Goal: Communication & Community: Share content

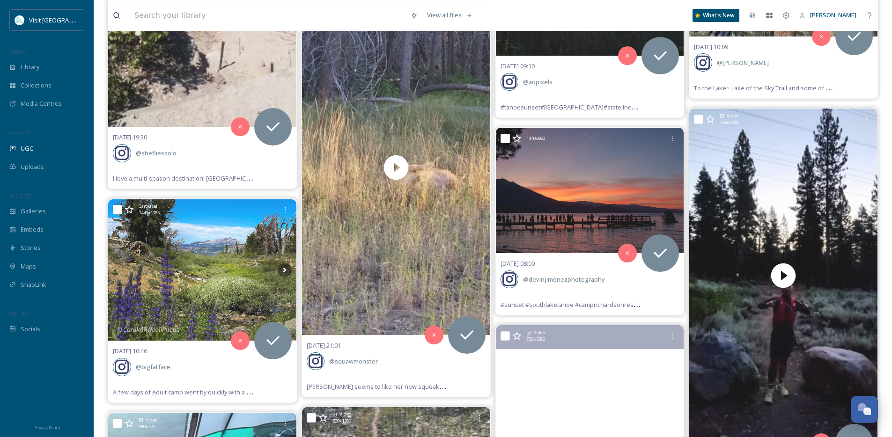
scroll to position [8892, 0]
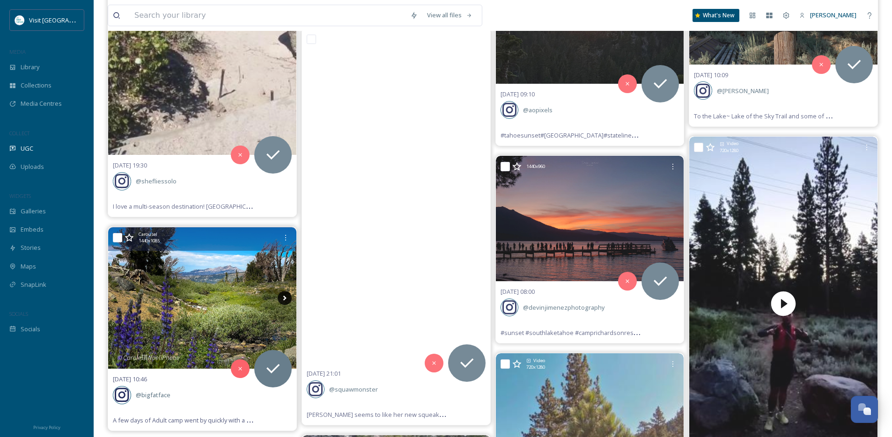
click at [281, 299] on icon at bounding box center [285, 298] width 14 height 14
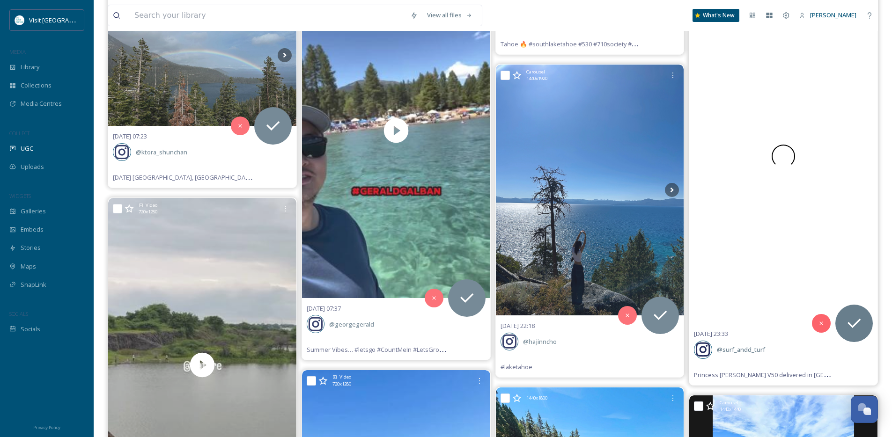
scroll to position [7215, 0]
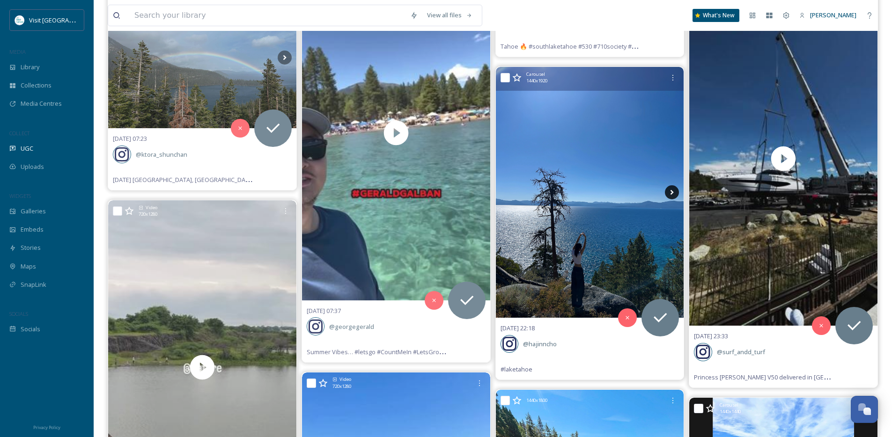
click at [672, 193] on icon at bounding box center [671, 192] width 3 height 5
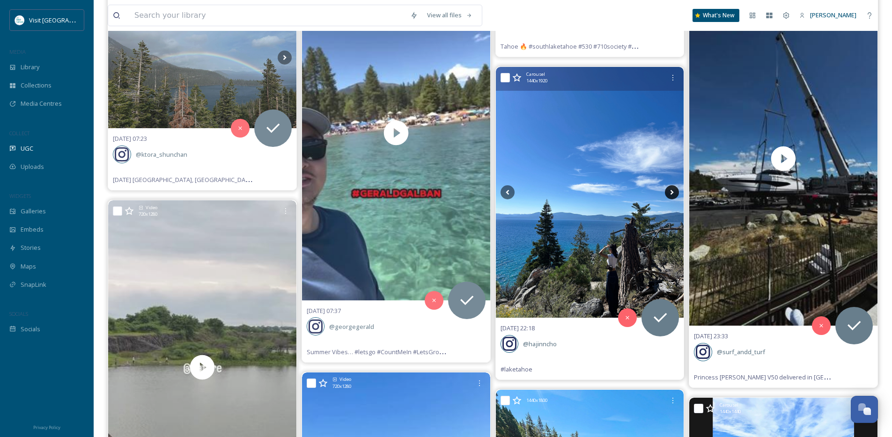
click at [672, 193] on icon at bounding box center [671, 192] width 3 height 5
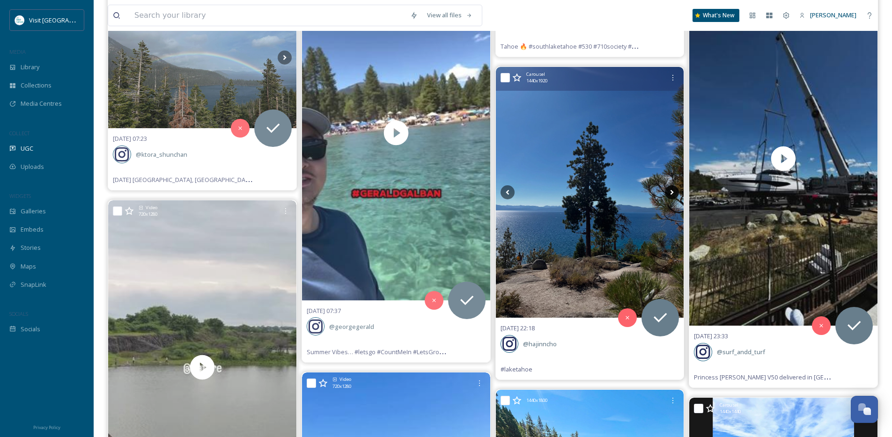
click at [672, 193] on icon at bounding box center [671, 192] width 3 height 5
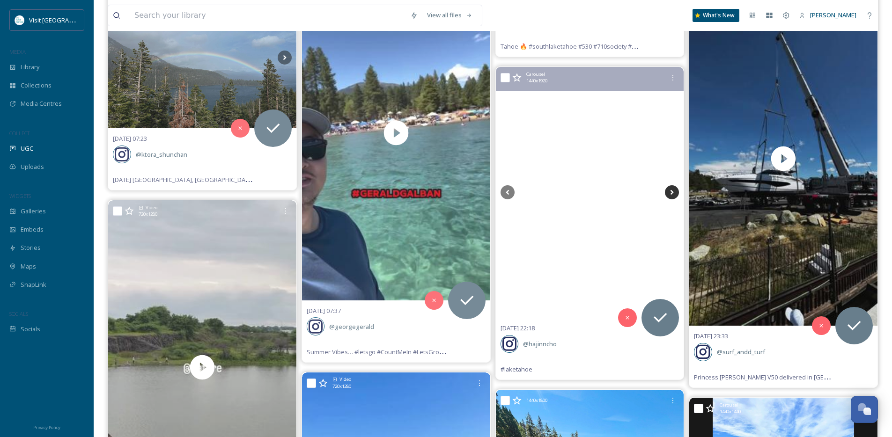
click at [672, 193] on icon at bounding box center [671, 192] width 3 height 5
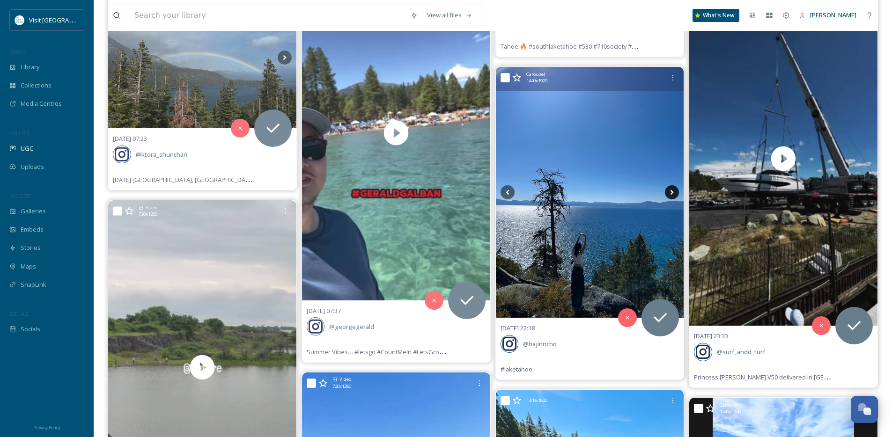
click at [672, 193] on icon at bounding box center [671, 192] width 3 height 5
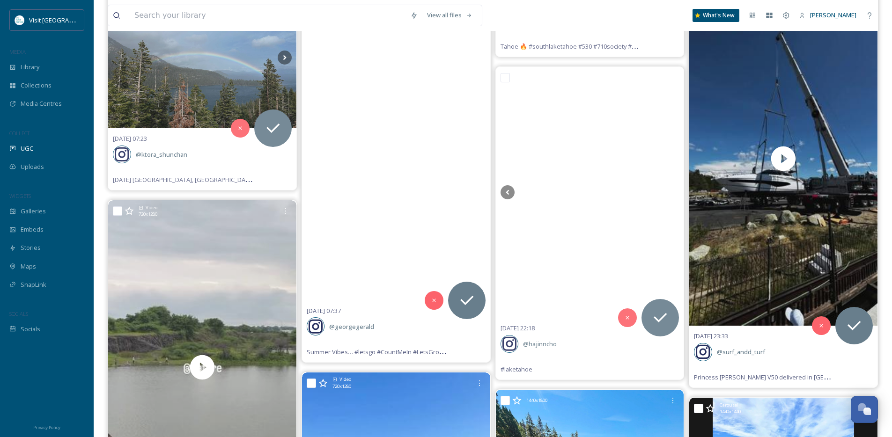
scroll to position [6973, 0]
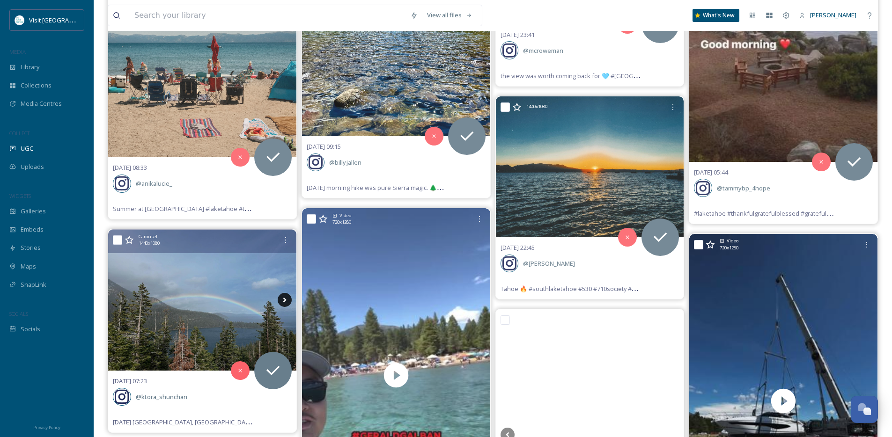
click at [286, 302] on icon at bounding box center [285, 300] width 14 height 14
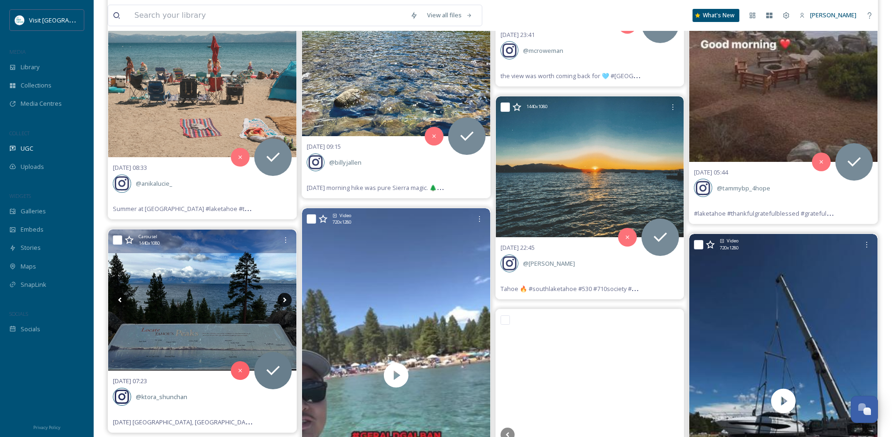
click at [286, 302] on icon at bounding box center [285, 300] width 14 height 14
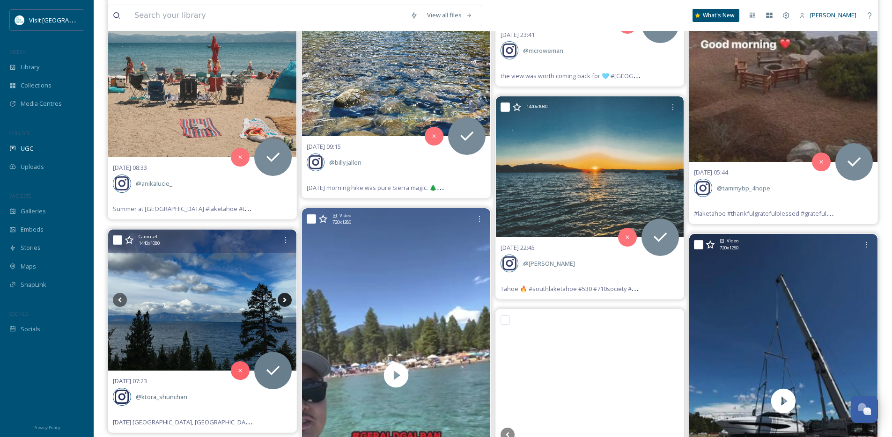
click at [286, 302] on icon at bounding box center [285, 300] width 14 height 14
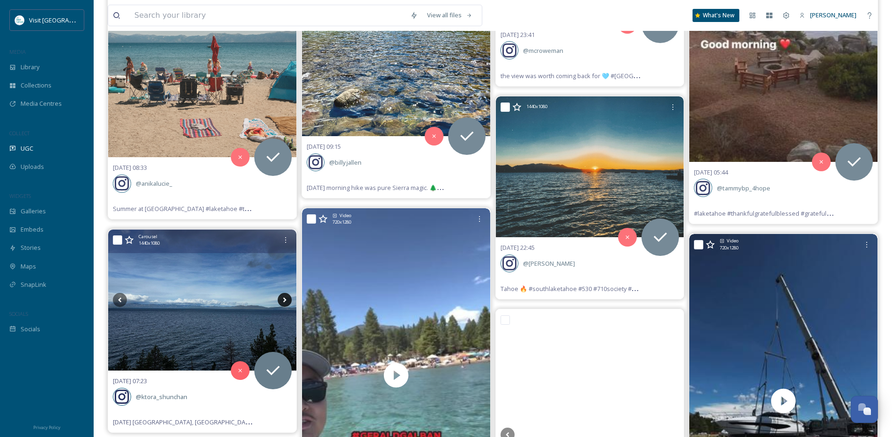
click at [286, 302] on icon at bounding box center [285, 300] width 14 height 14
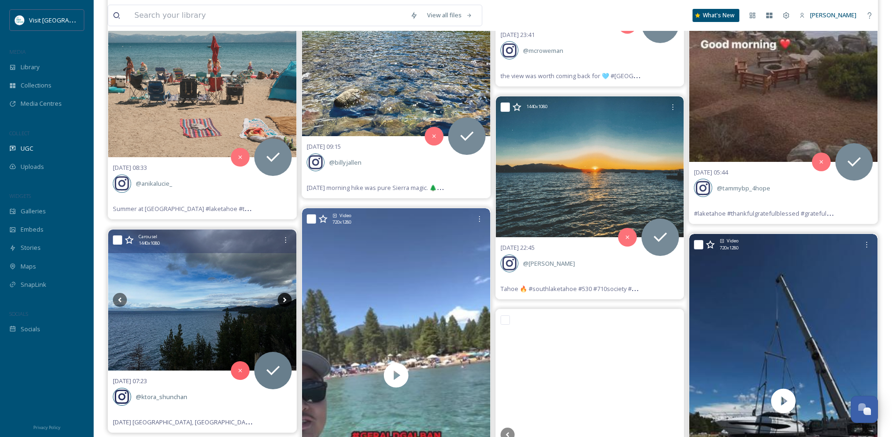
click at [286, 302] on icon at bounding box center [285, 300] width 14 height 14
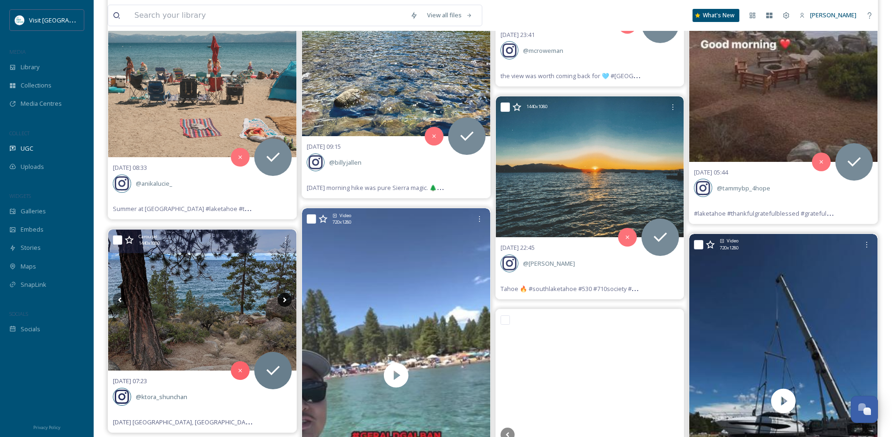
click at [286, 301] on icon at bounding box center [285, 300] width 14 height 14
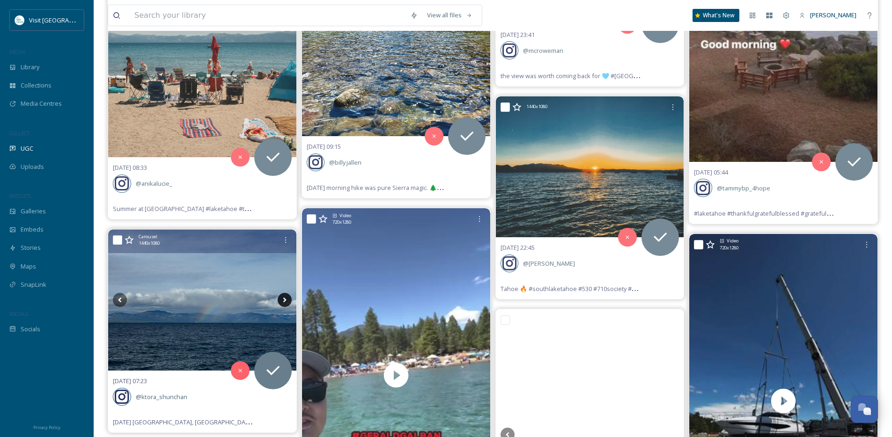
click at [286, 301] on icon at bounding box center [285, 300] width 14 height 14
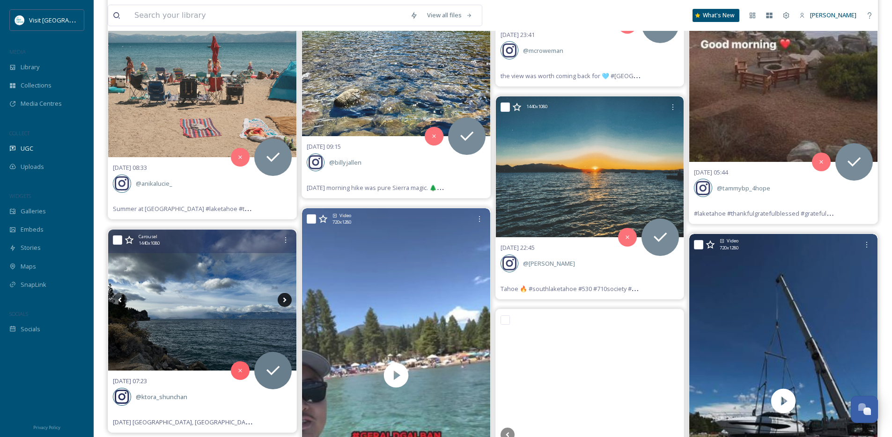
click at [286, 302] on icon at bounding box center [285, 300] width 14 height 14
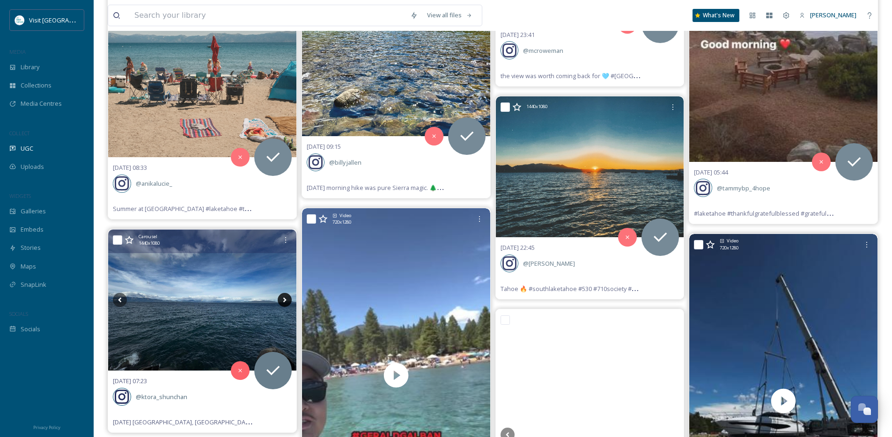
click at [286, 302] on icon at bounding box center [285, 300] width 14 height 14
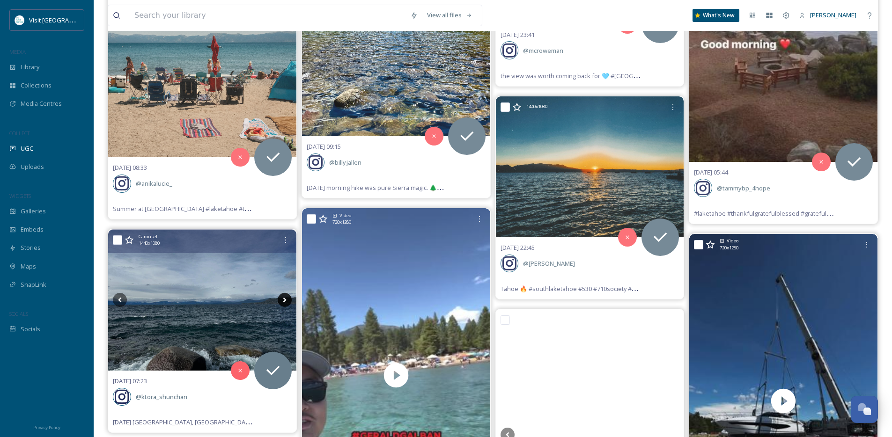
click at [286, 302] on icon at bounding box center [285, 300] width 14 height 14
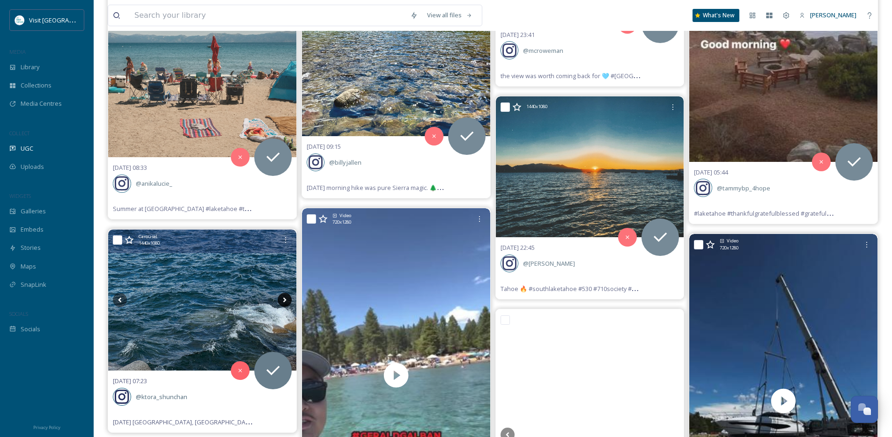
click at [286, 302] on icon at bounding box center [285, 300] width 14 height 14
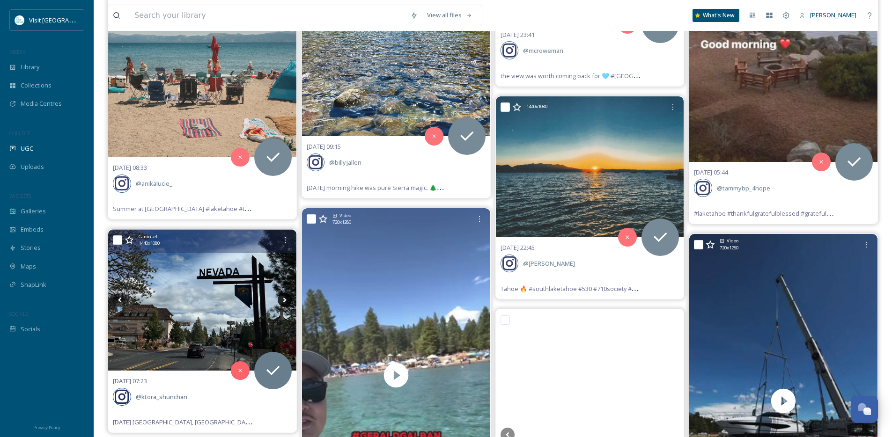
click at [286, 302] on icon at bounding box center [285, 300] width 14 height 14
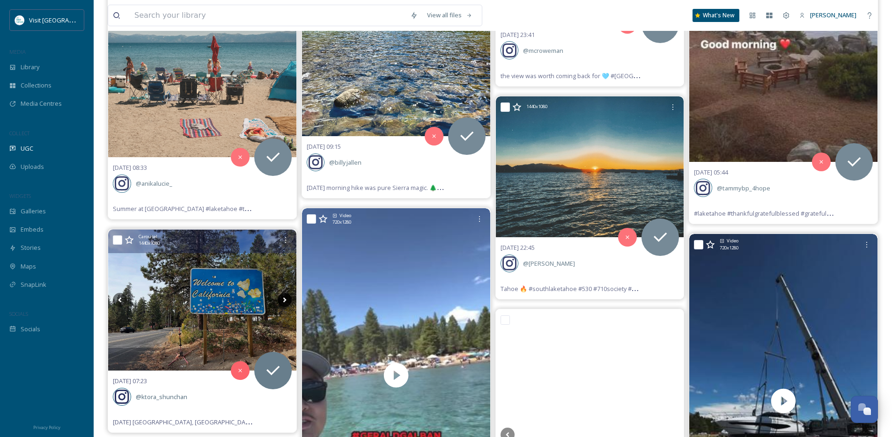
click at [286, 302] on icon at bounding box center [285, 300] width 14 height 14
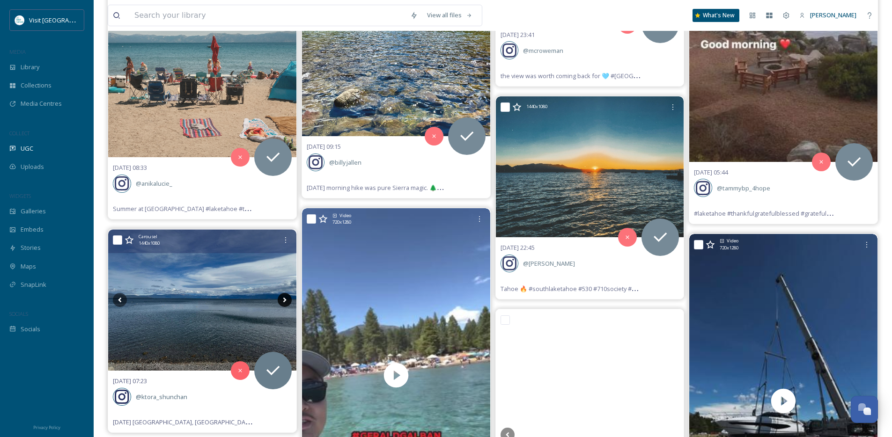
click at [286, 302] on icon at bounding box center [285, 300] width 14 height 14
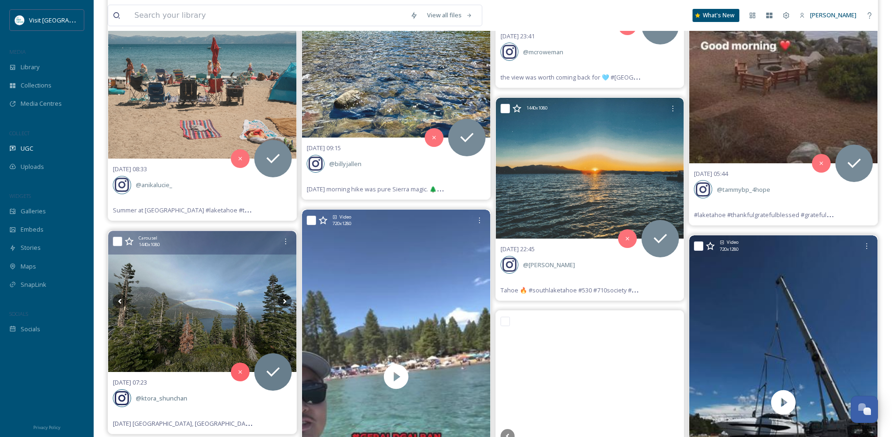
scroll to position [6971, 0]
click at [286, 303] on icon at bounding box center [285, 302] width 14 height 14
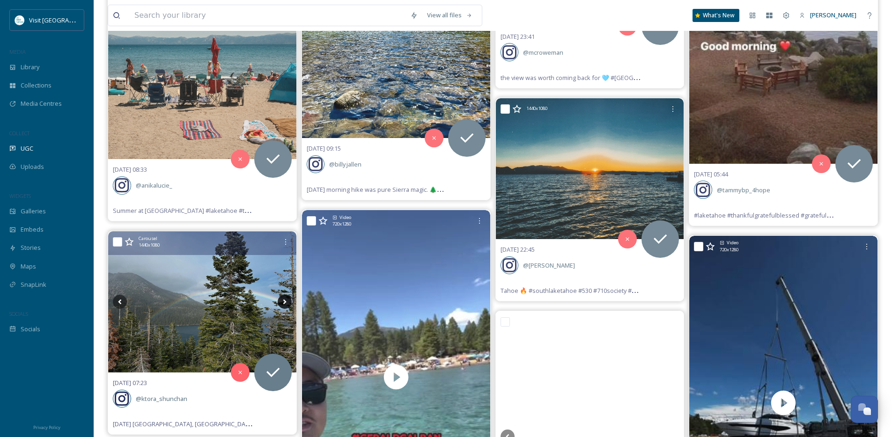
click at [286, 303] on icon at bounding box center [285, 302] width 14 height 14
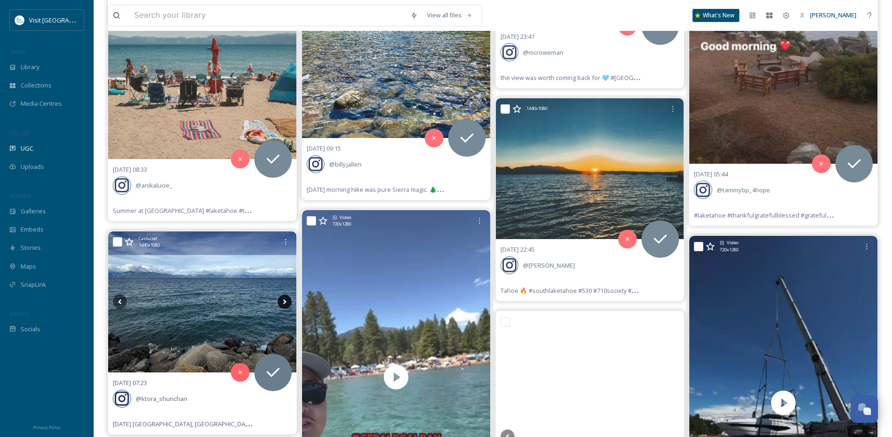
click at [286, 303] on icon at bounding box center [285, 302] width 14 height 14
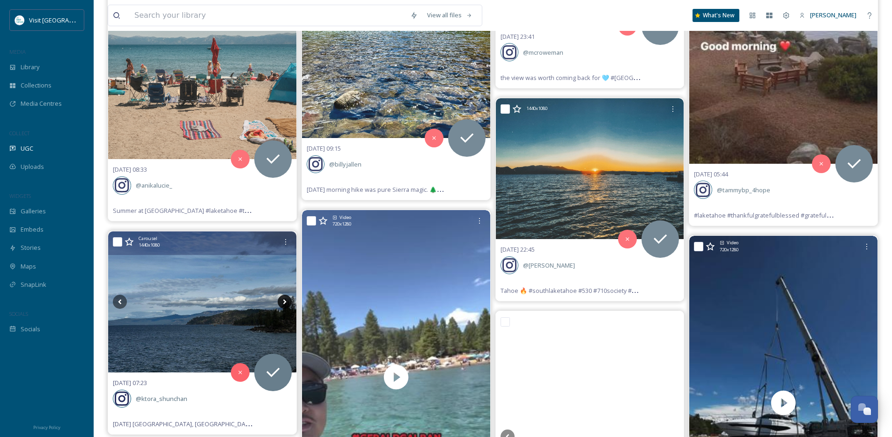
click at [286, 305] on icon at bounding box center [285, 302] width 14 height 14
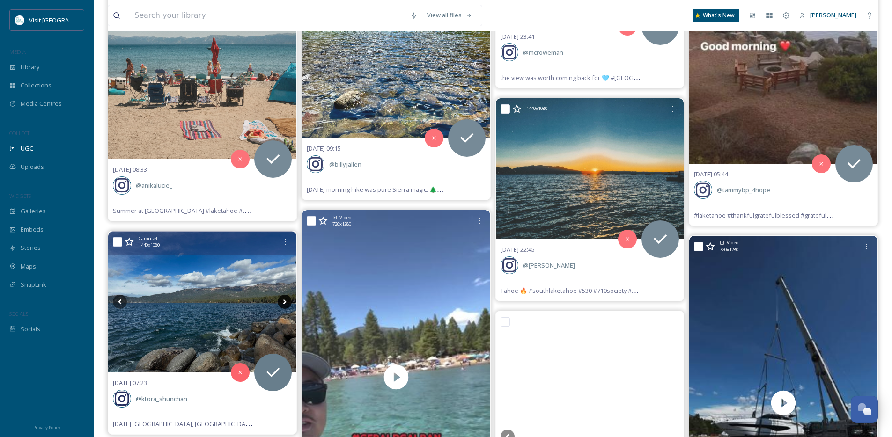
click at [286, 305] on icon at bounding box center [285, 302] width 14 height 14
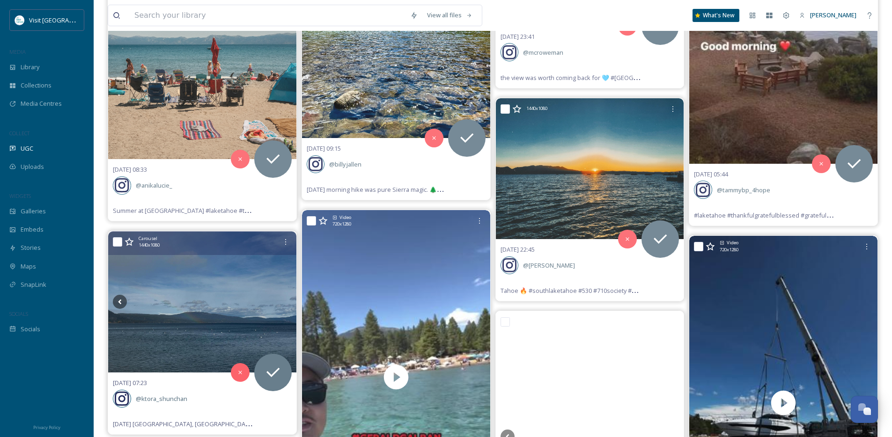
click at [286, 305] on icon at bounding box center [285, 302] width 14 height 14
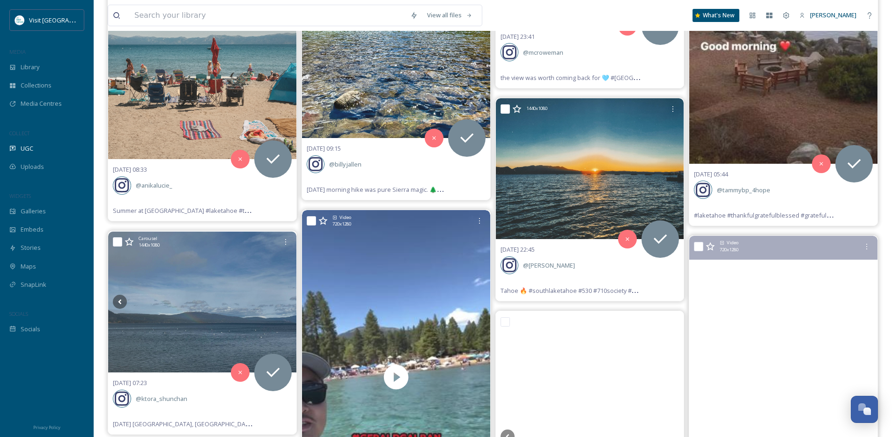
scroll to position [6732, 0]
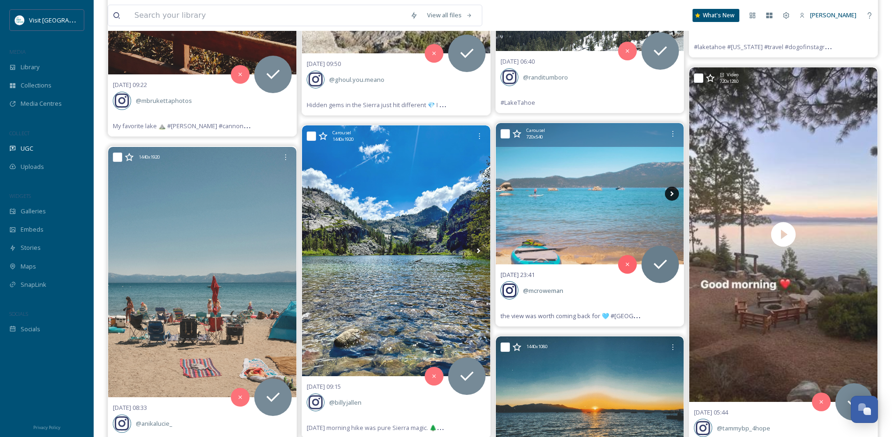
click at [674, 193] on icon at bounding box center [672, 194] width 14 height 14
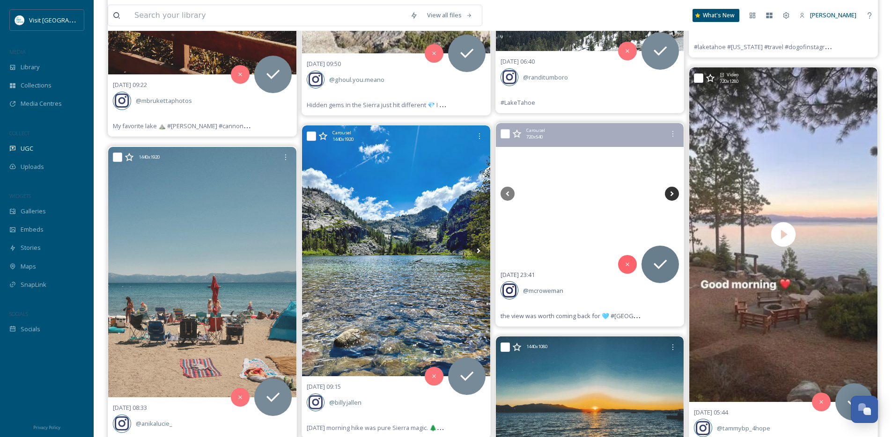
click at [675, 193] on icon at bounding box center [672, 194] width 14 height 14
click at [674, 193] on icon at bounding box center [672, 194] width 14 height 14
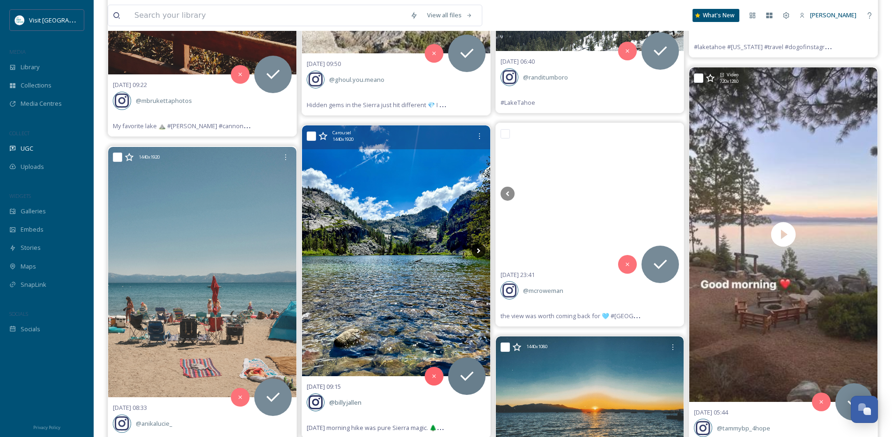
click at [477, 249] on icon at bounding box center [477, 251] width 3 height 5
click at [476, 250] on icon at bounding box center [478, 251] width 14 height 14
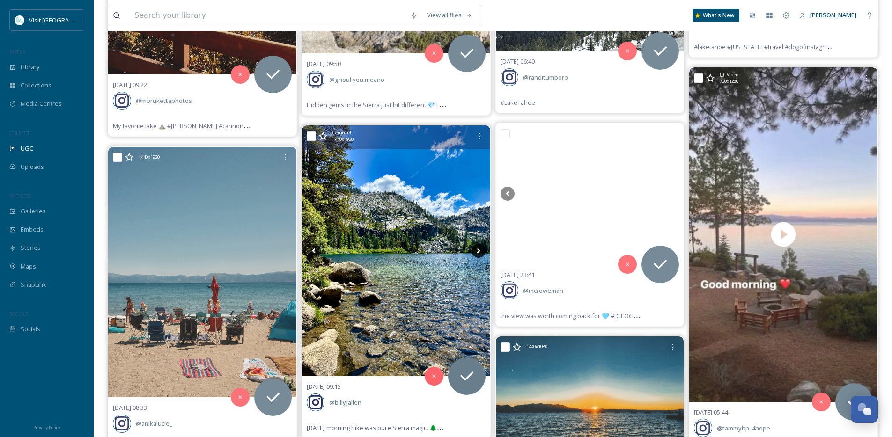
click at [475, 252] on icon at bounding box center [478, 251] width 14 height 14
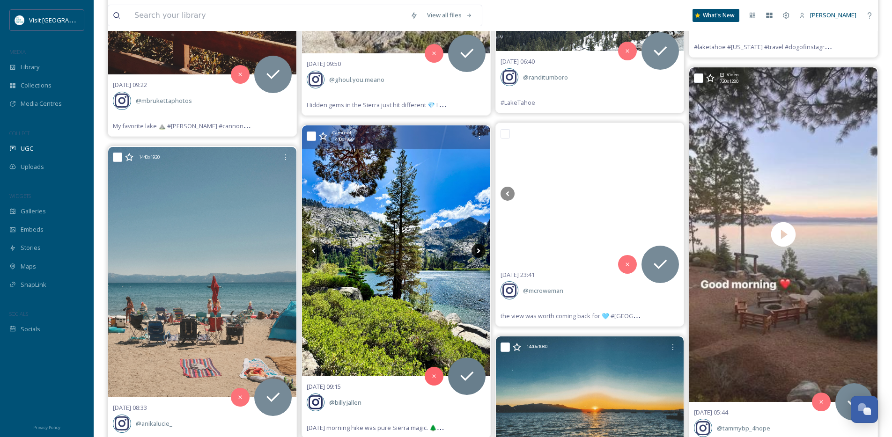
click at [477, 252] on icon at bounding box center [477, 251] width 3 height 5
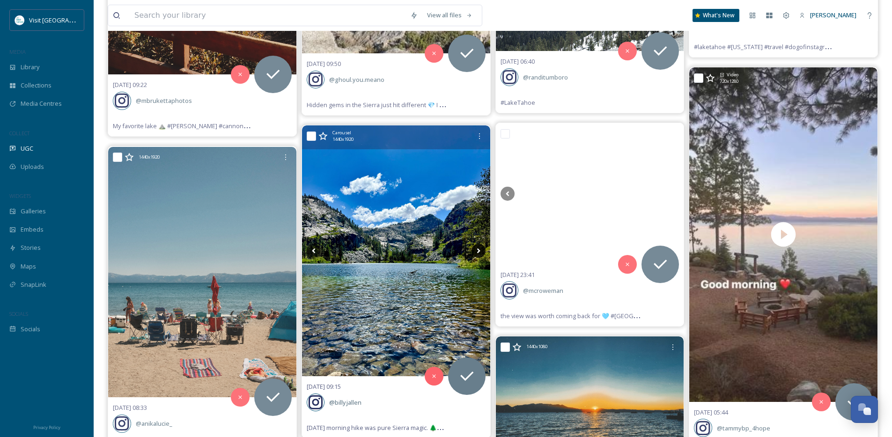
click at [477, 252] on icon at bounding box center [477, 251] width 3 height 5
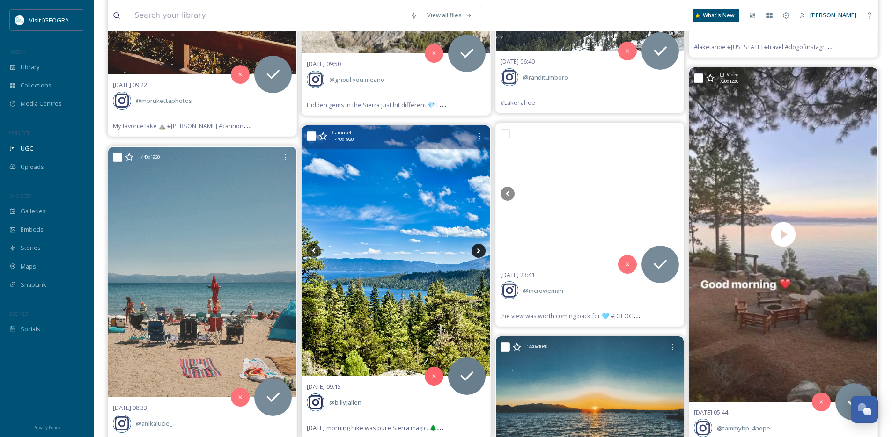
click at [480, 249] on icon at bounding box center [478, 251] width 14 height 14
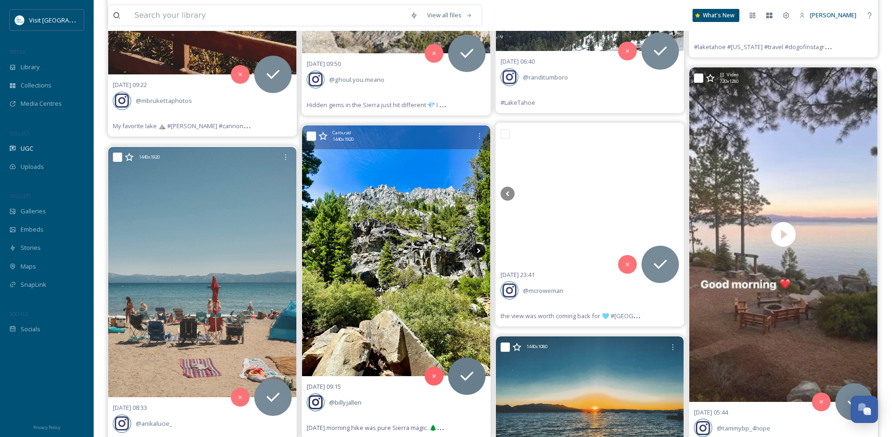
click at [479, 249] on icon at bounding box center [478, 251] width 14 height 14
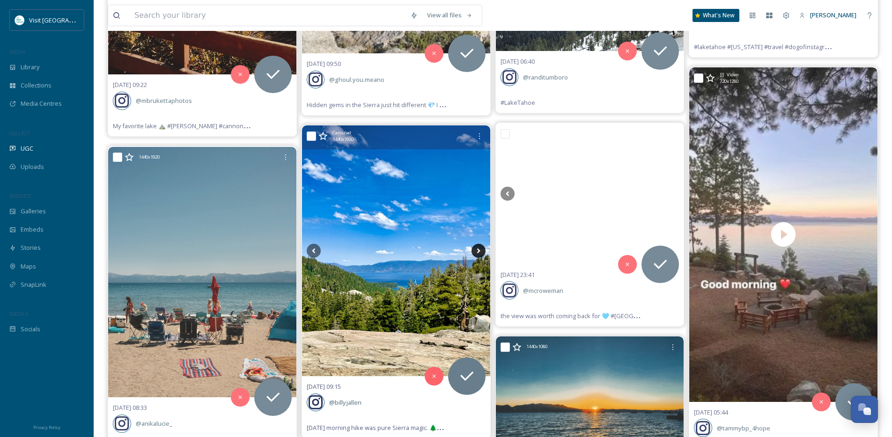
click at [478, 250] on icon at bounding box center [478, 251] width 14 height 14
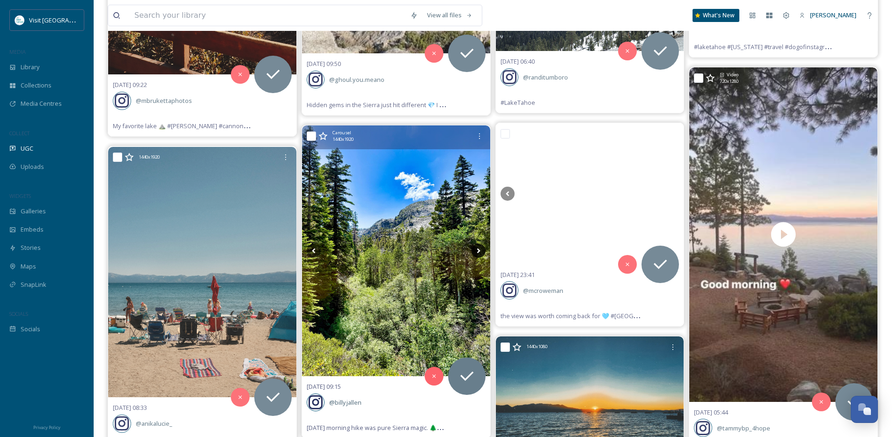
click at [477, 253] on icon at bounding box center [477, 251] width 3 height 5
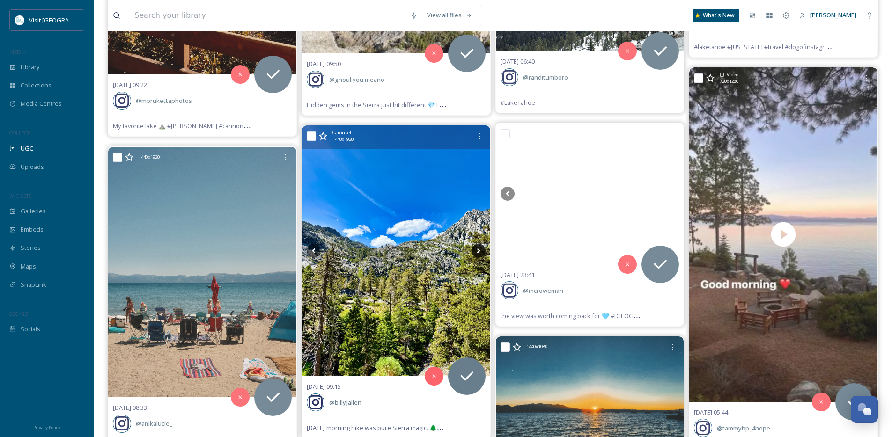
click at [477, 253] on icon at bounding box center [477, 251] width 3 height 5
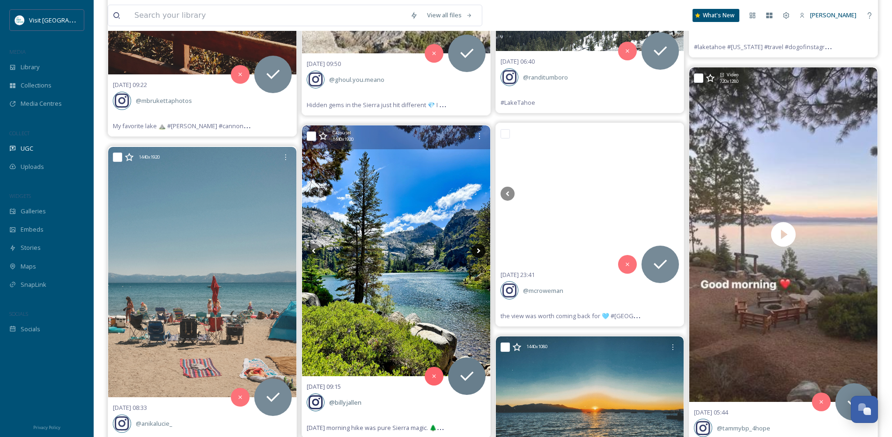
click at [476, 257] on icon at bounding box center [478, 251] width 14 height 14
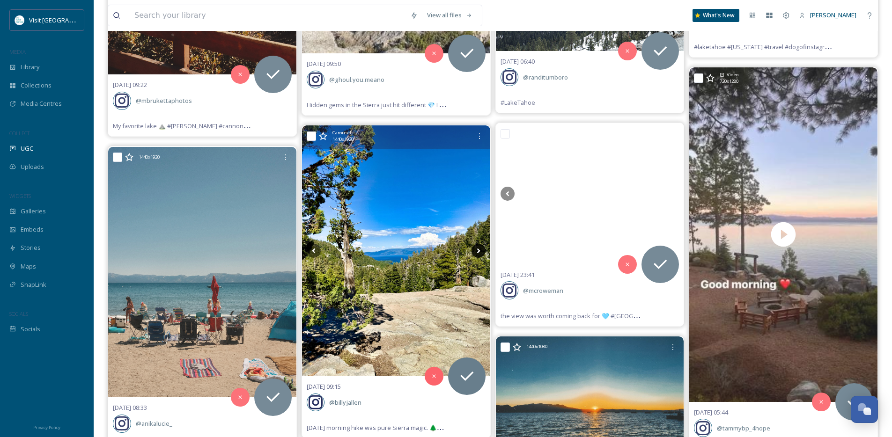
click at [480, 251] on icon at bounding box center [478, 251] width 14 height 14
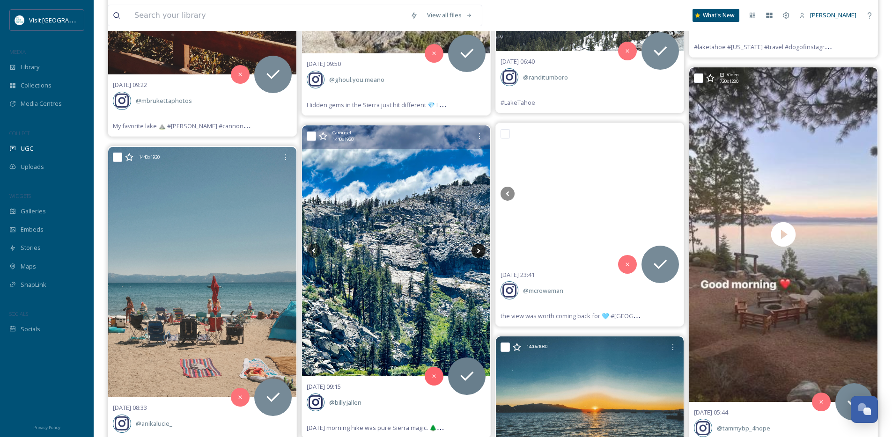
click at [480, 251] on icon at bounding box center [478, 251] width 14 height 14
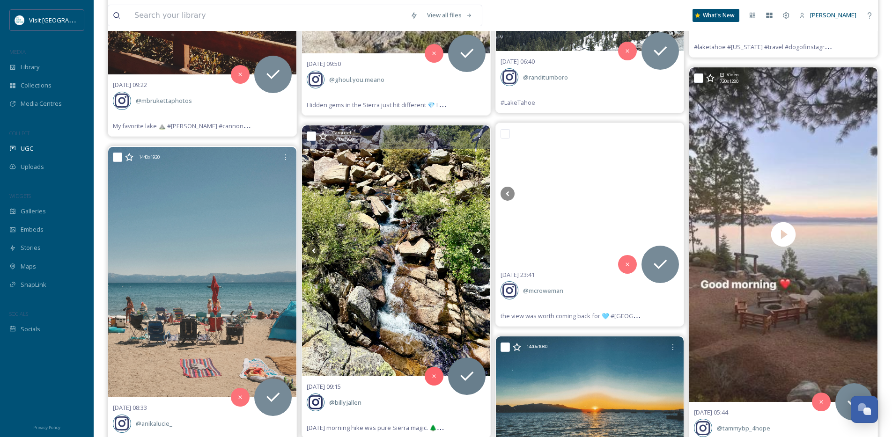
click at [480, 251] on icon at bounding box center [478, 251] width 14 height 14
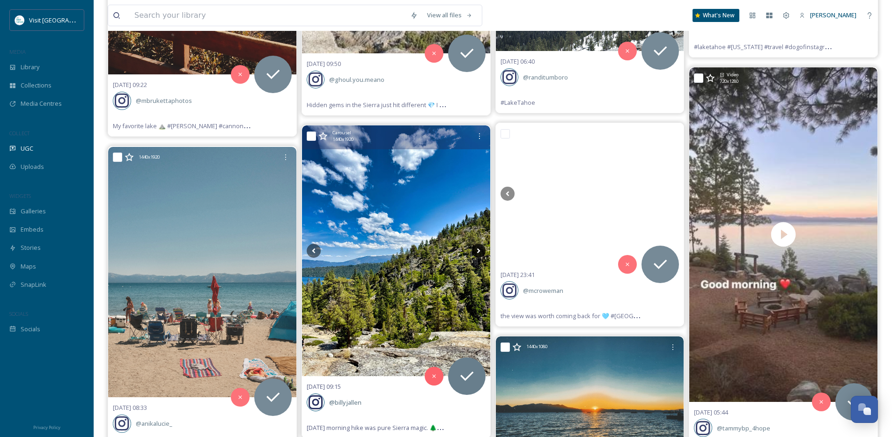
click at [480, 251] on icon at bounding box center [478, 251] width 14 height 14
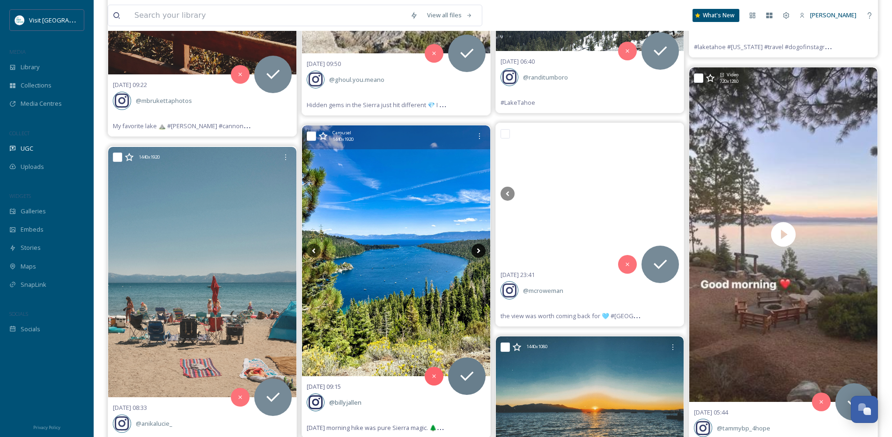
click at [480, 251] on icon at bounding box center [478, 251] width 14 height 14
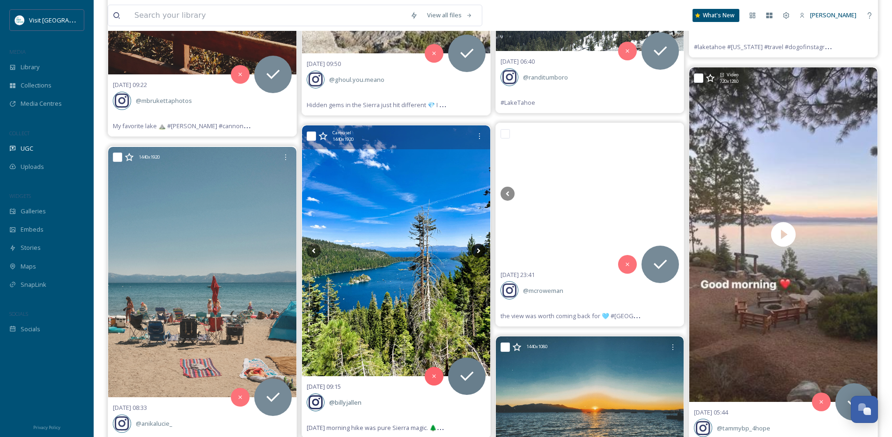
click at [480, 251] on icon at bounding box center [478, 251] width 14 height 14
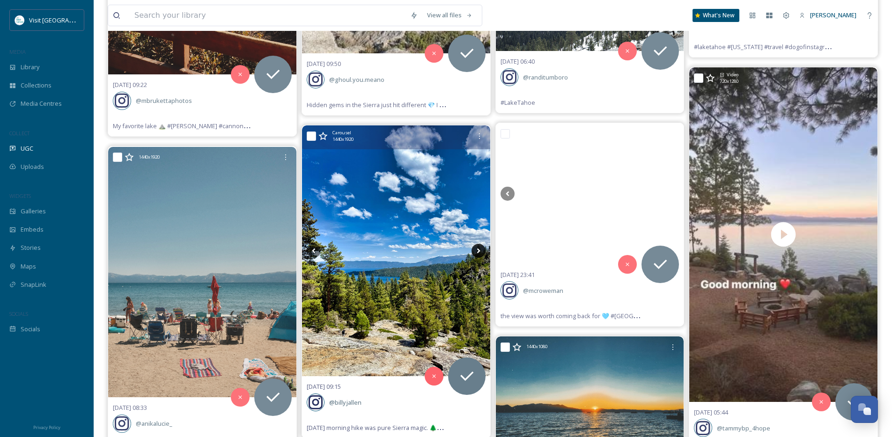
click at [480, 251] on icon at bounding box center [478, 251] width 14 height 14
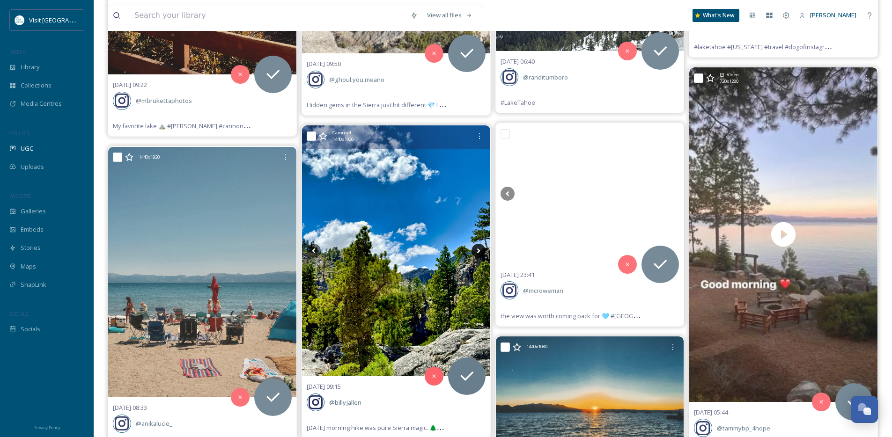
click at [480, 251] on icon at bounding box center [478, 251] width 14 height 14
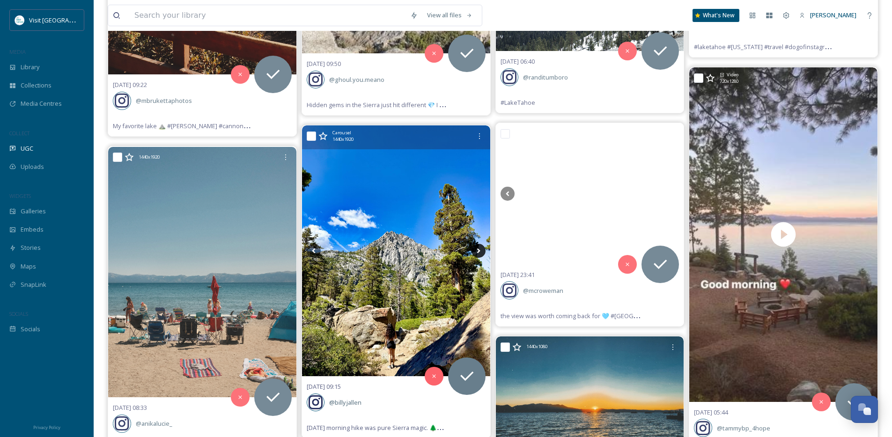
click at [480, 251] on icon at bounding box center [478, 251] width 14 height 14
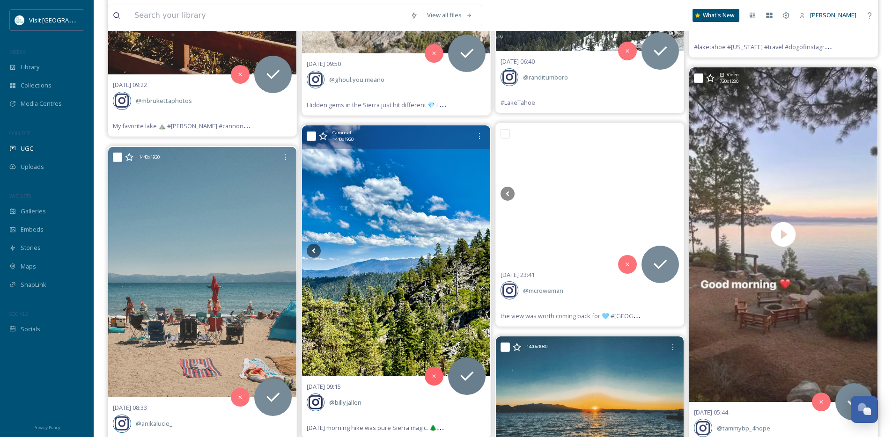
click at [480, 251] on icon at bounding box center [478, 251] width 14 height 14
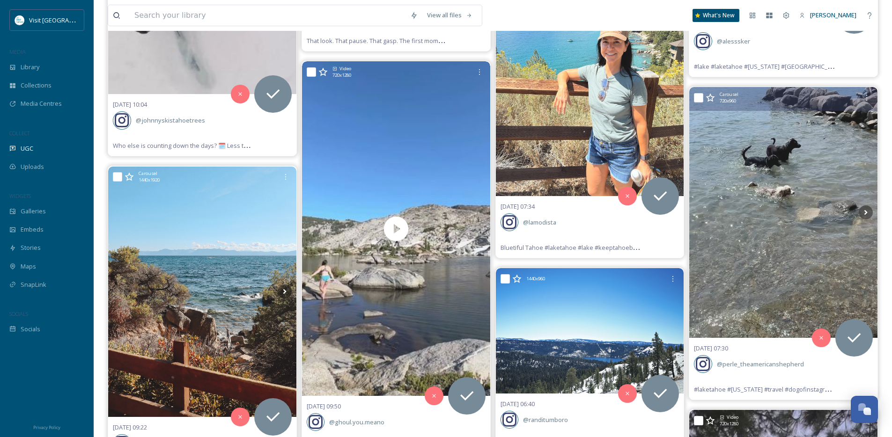
scroll to position [6351, 0]
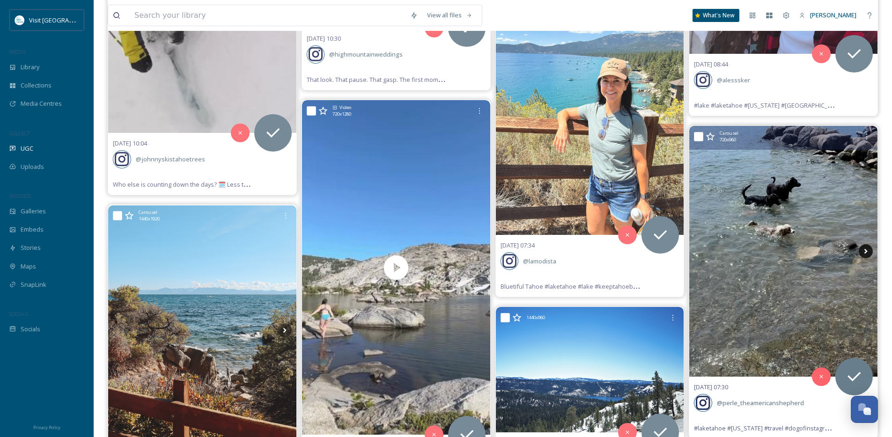
click at [870, 249] on icon at bounding box center [865, 251] width 14 height 14
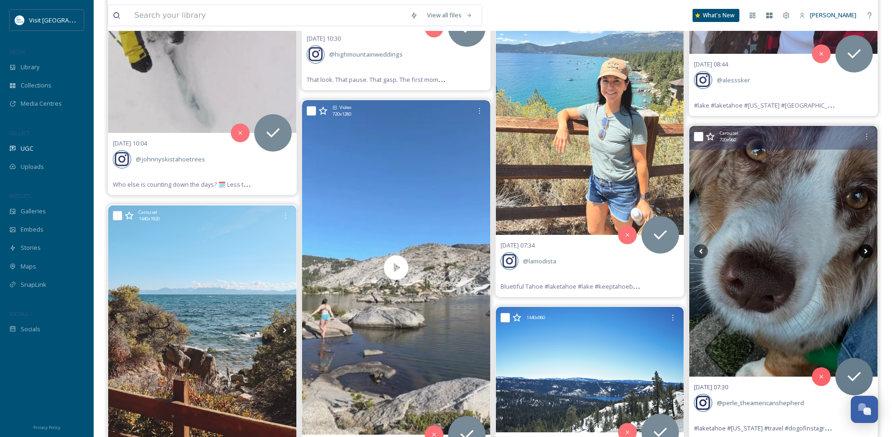
click at [866, 250] on icon at bounding box center [865, 251] width 3 height 5
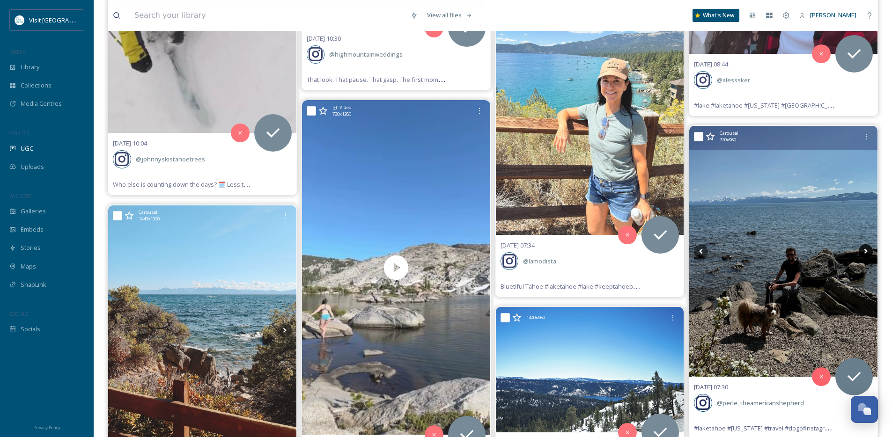
click at [866, 250] on icon at bounding box center [865, 251] width 3 height 5
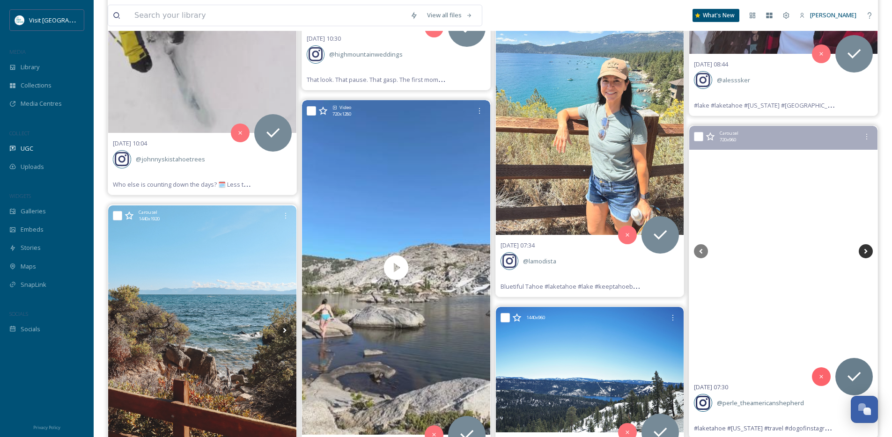
click at [866, 250] on icon at bounding box center [865, 251] width 3 height 5
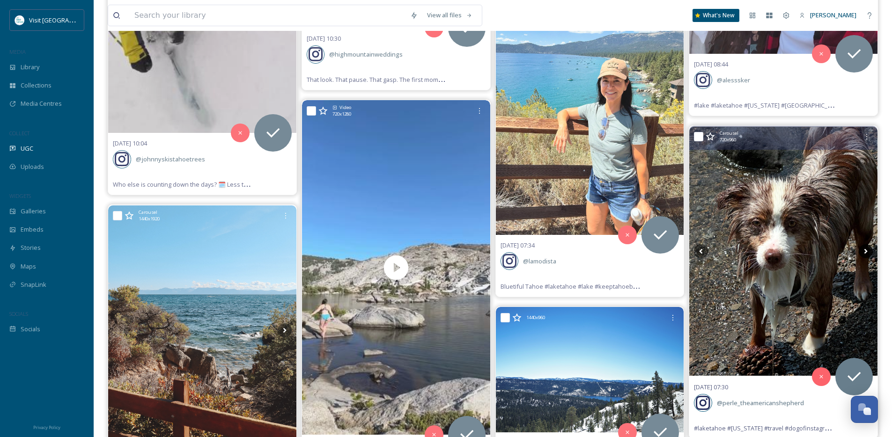
click at [866, 250] on icon at bounding box center [865, 251] width 3 height 5
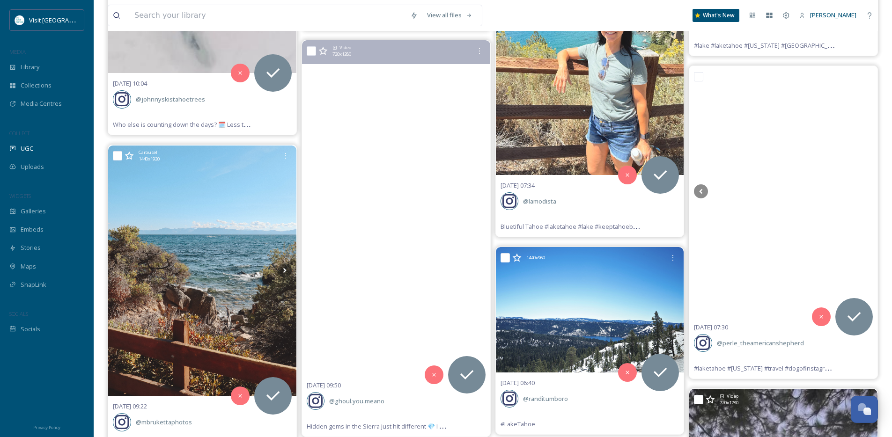
scroll to position [6435, 0]
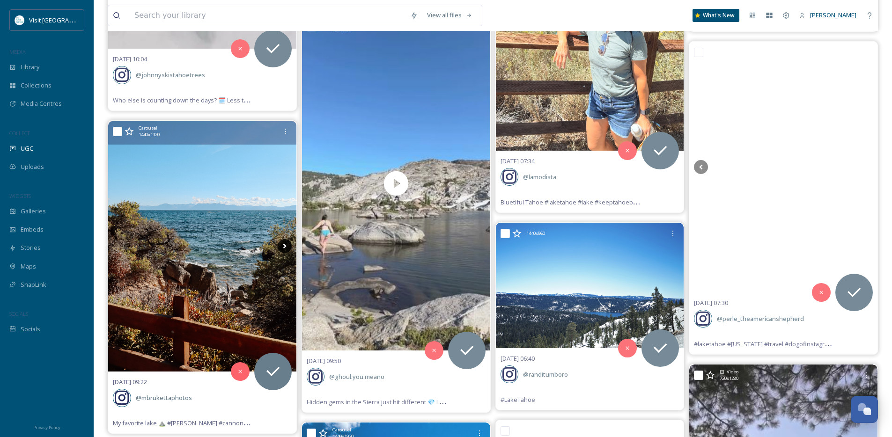
click at [286, 241] on icon at bounding box center [285, 246] width 14 height 14
click at [288, 244] on icon at bounding box center [285, 246] width 14 height 14
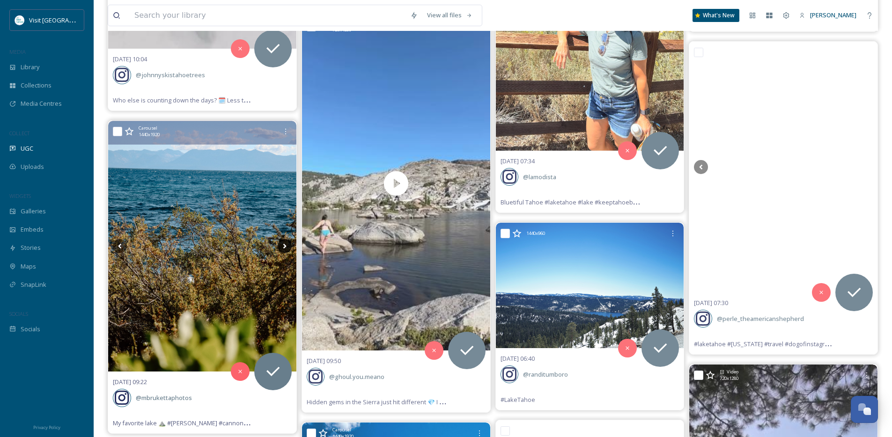
click at [288, 244] on icon at bounding box center [285, 246] width 14 height 14
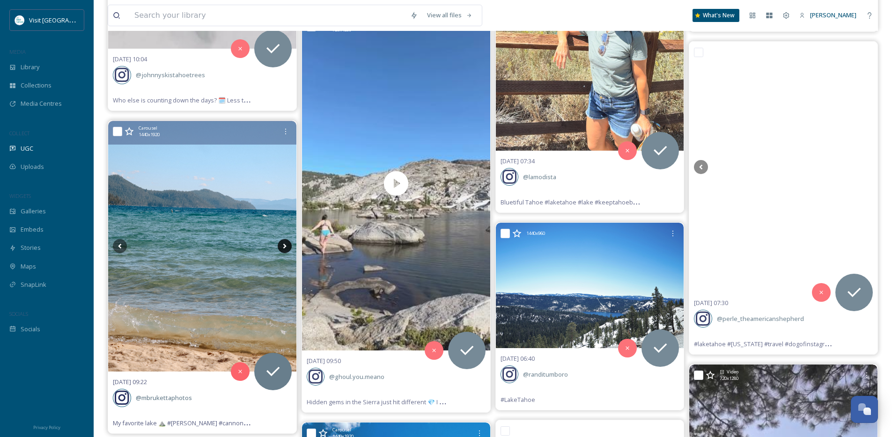
click at [286, 246] on icon at bounding box center [285, 246] width 14 height 14
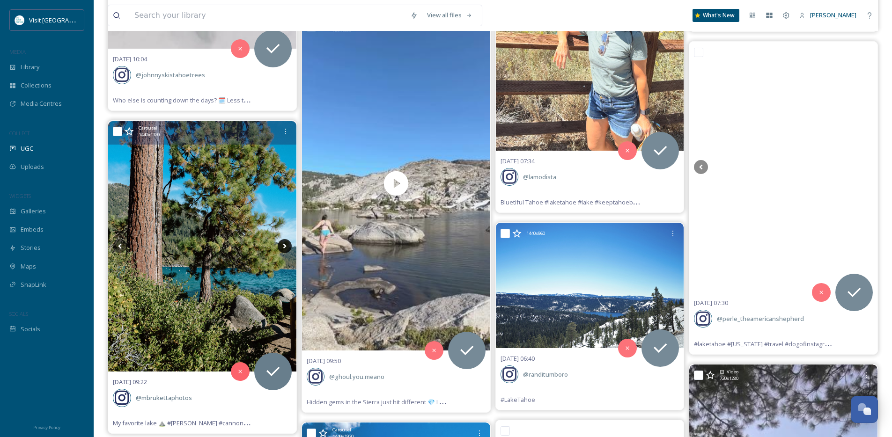
click at [286, 246] on icon at bounding box center [285, 246] width 14 height 14
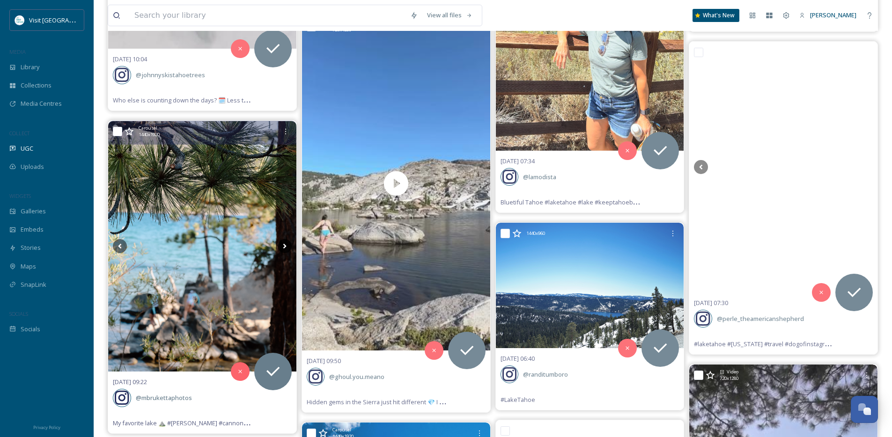
click at [286, 246] on icon at bounding box center [285, 246] width 14 height 14
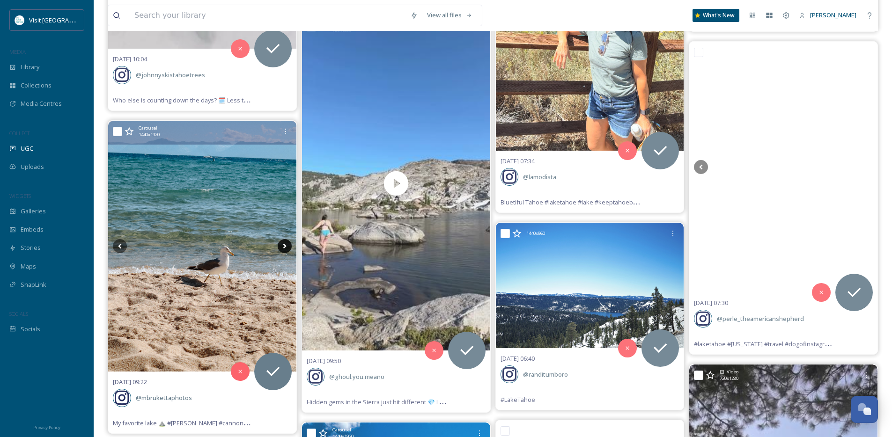
click at [286, 246] on icon at bounding box center [285, 246] width 14 height 14
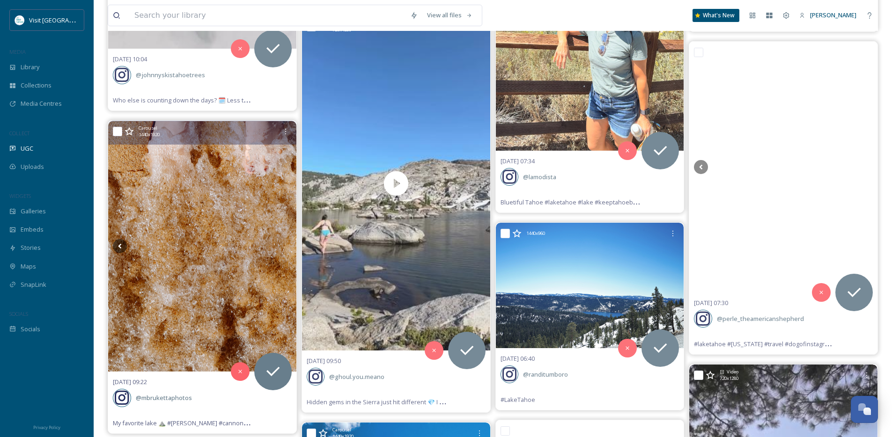
click at [286, 246] on icon at bounding box center [285, 246] width 14 height 14
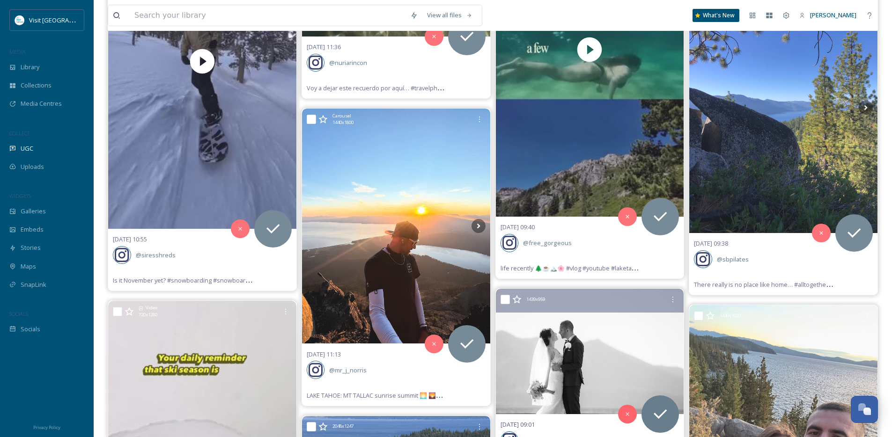
scroll to position [5839, 0]
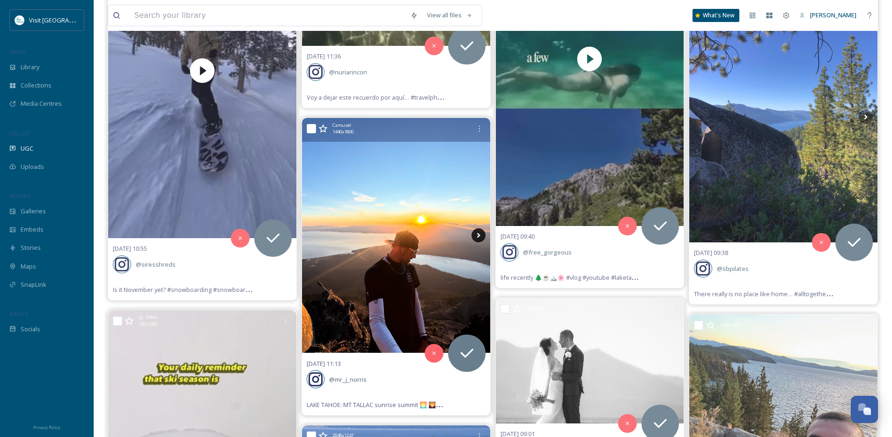
click at [475, 234] on icon at bounding box center [478, 235] width 14 height 14
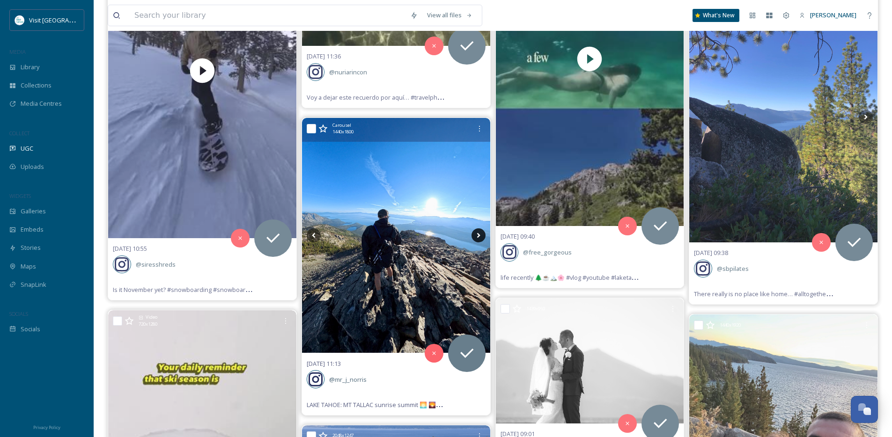
click at [475, 234] on icon at bounding box center [478, 235] width 14 height 14
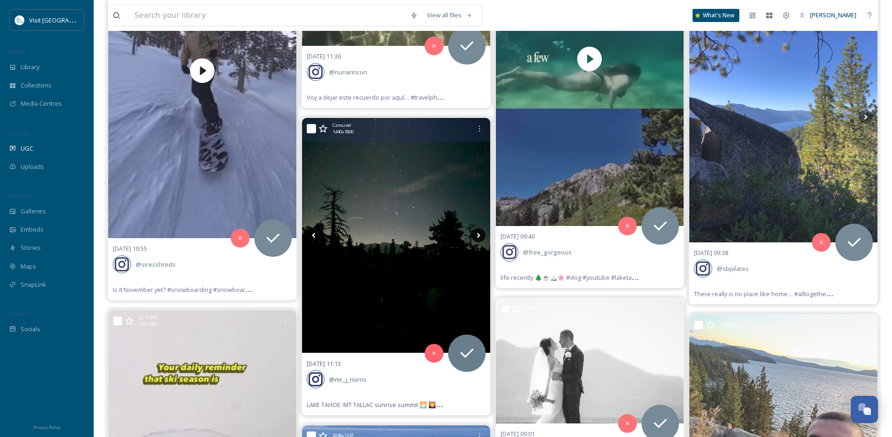
click at [475, 234] on icon at bounding box center [478, 235] width 14 height 14
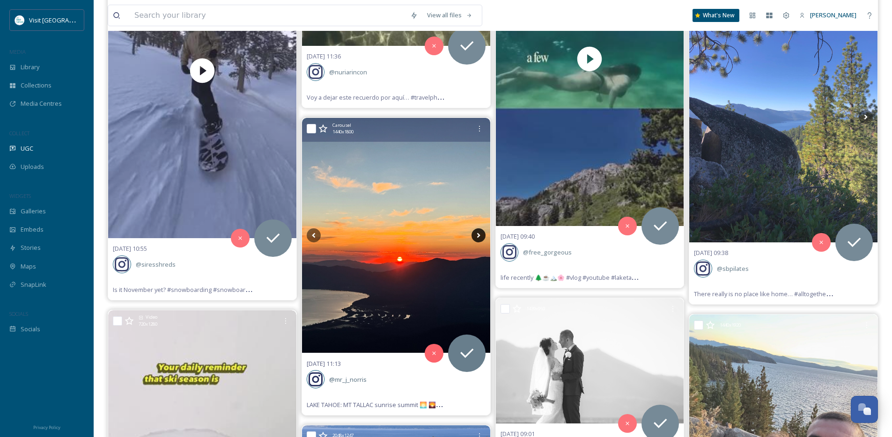
click at [475, 234] on icon at bounding box center [478, 235] width 14 height 14
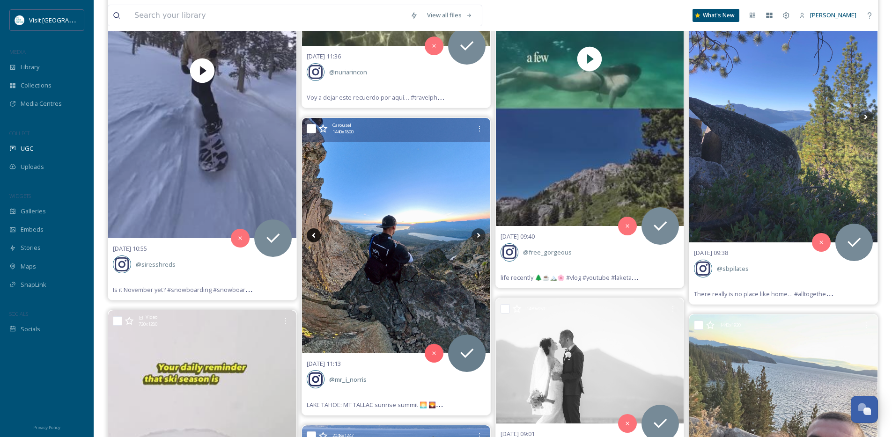
click at [313, 238] on icon at bounding box center [314, 235] width 14 height 14
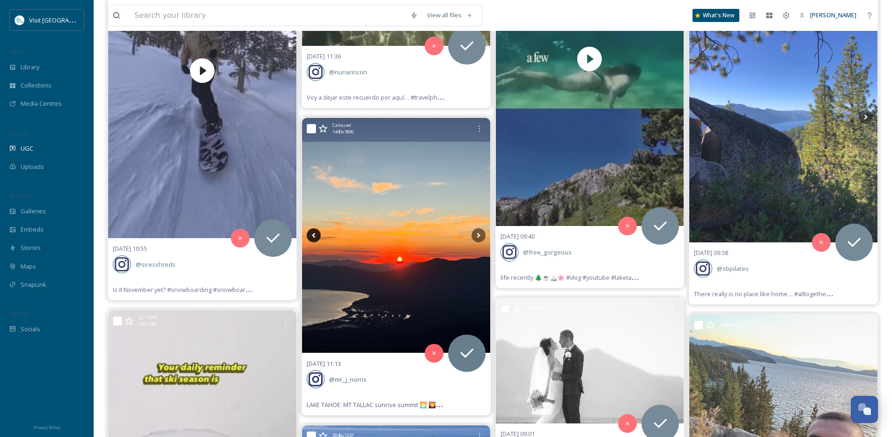
click at [313, 238] on icon at bounding box center [314, 235] width 14 height 14
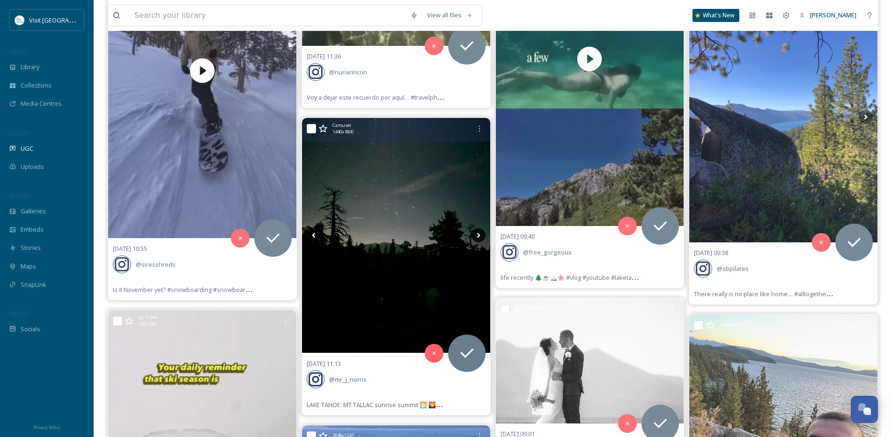
click at [473, 235] on icon at bounding box center [478, 235] width 14 height 14
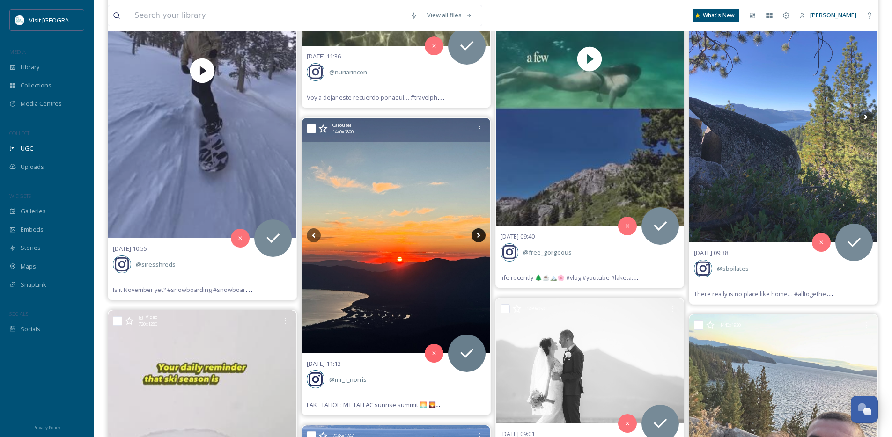
click at [481, 236] on icon at bounding box center [478, 235] width 14 height 14
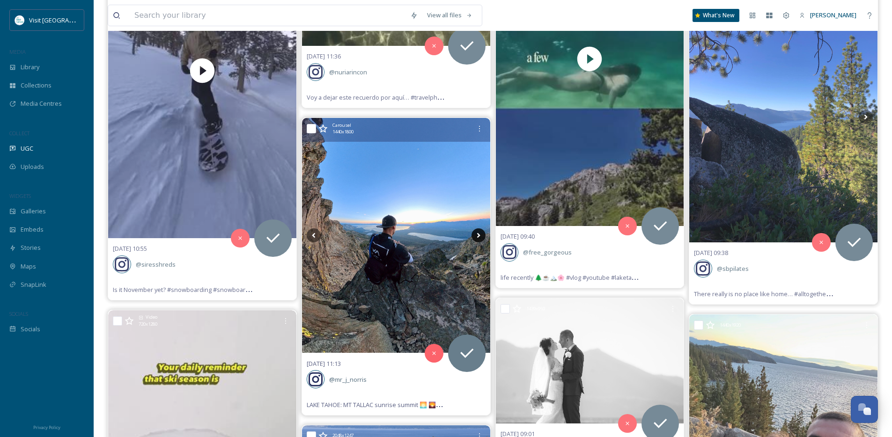
click at [477, 237] on icon at bounding box center [477, 235] width 3 height 5
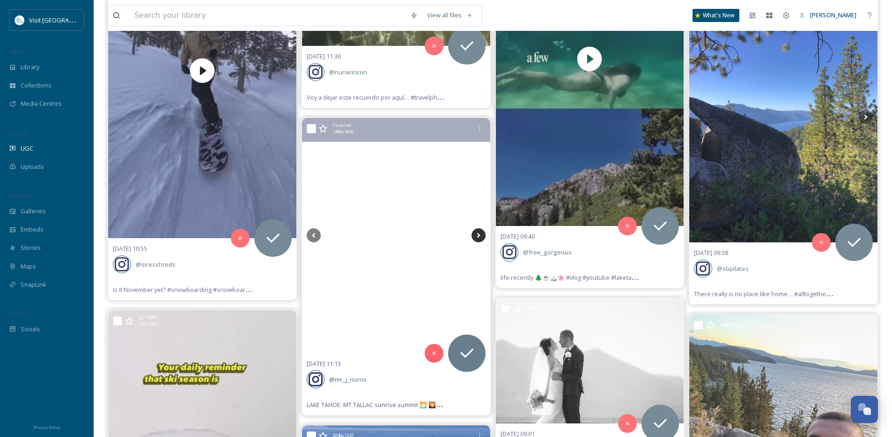
click at [477, 237] on icon at bounding box center [477, 235] width 3 height 5
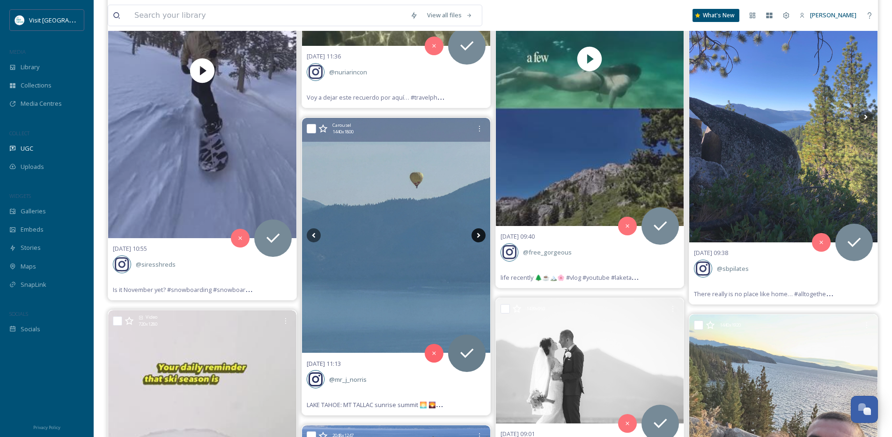
click at [477, 237] on icon at bounding box center [477, 235] width 3 height 5
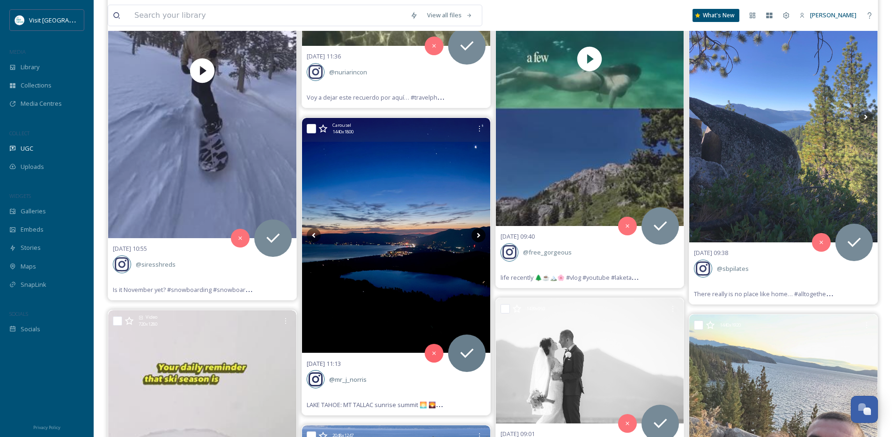
click at [477, 237] on icon at bounding box center [477, 235] width 3 height 5
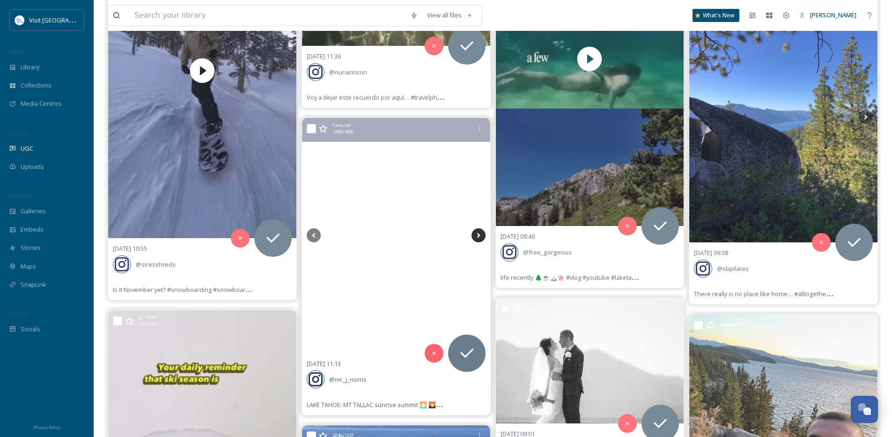
click at [477, 237] on icon at bounding box center [477, 235] width 3 height 5
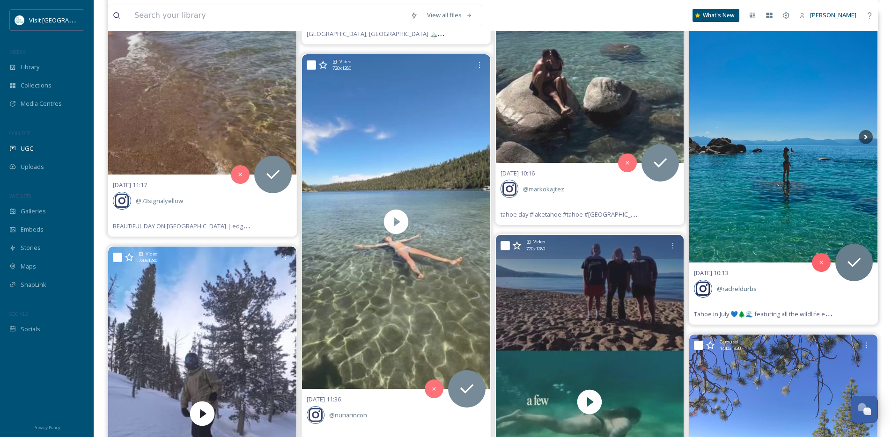
scroll to position [5494, 0]
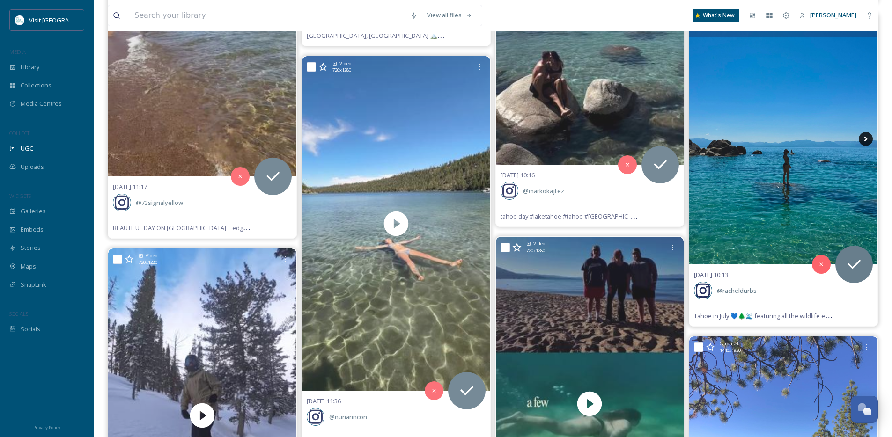
click at [867, 136] on icon at bounding box center [865, 139] width 14 height 14
click at [865, 137] on icon at bounding box center [865, 139] width 14 height 14
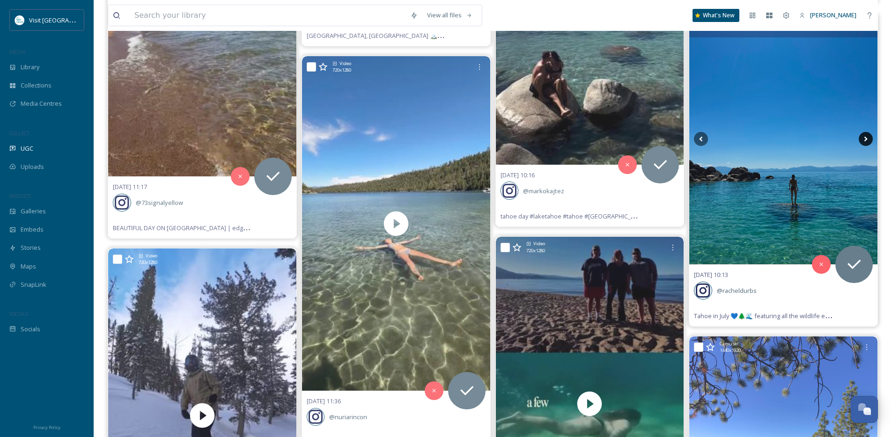
click at [865, 137] on icon at bounding box center [865, 139] width 14 height 14
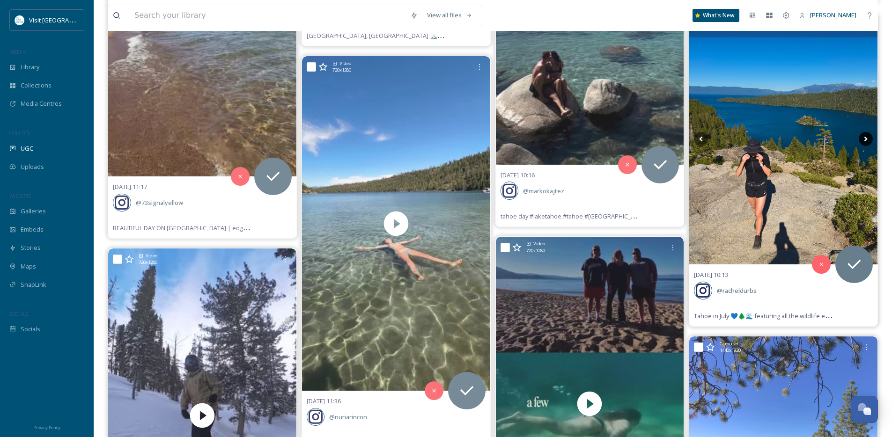
click at [865, 137] on icon at bounding box center [865, 139] width 14 height 14
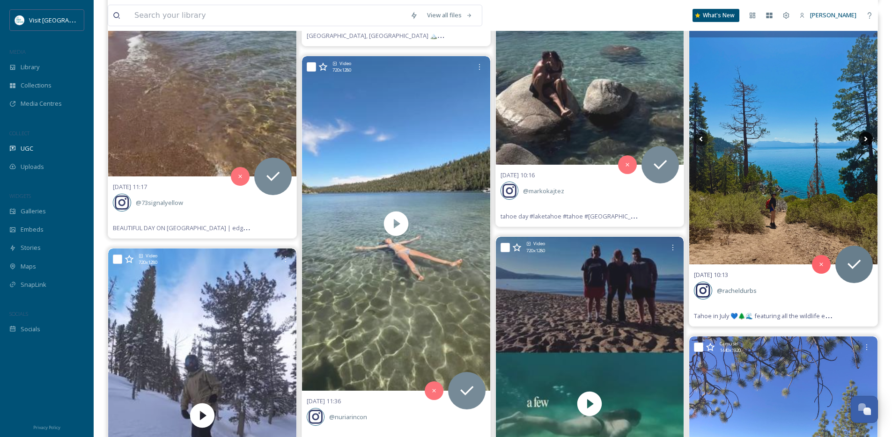
click at [865, 137] on icon at bounding box center [865, 139] width 14 height 14
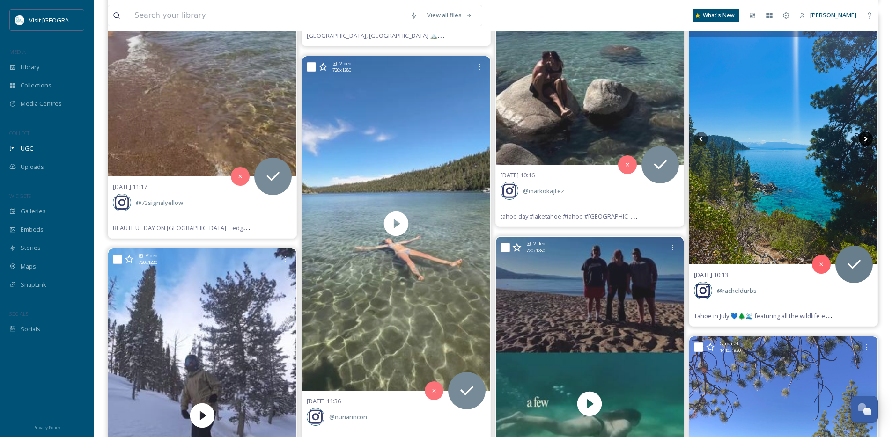
click at [865, 137] on icon at bounding box center [865, 139] width 14 height 14
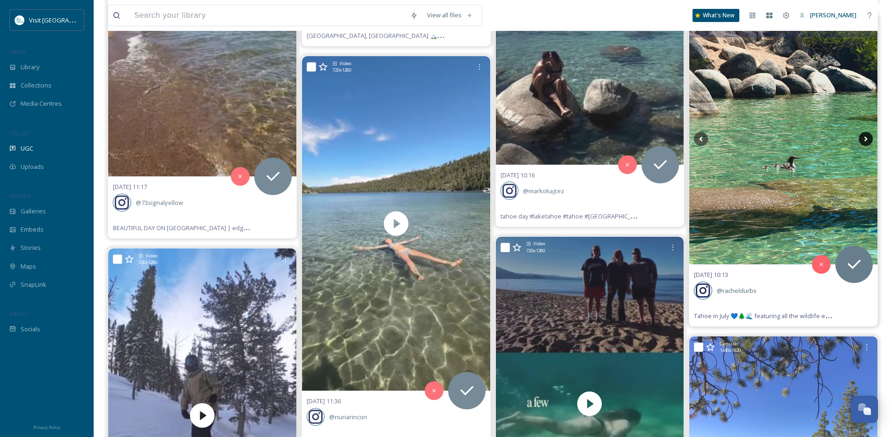
click at [864, 141] on icon at bounding box center [865, 139] width 3 height 5
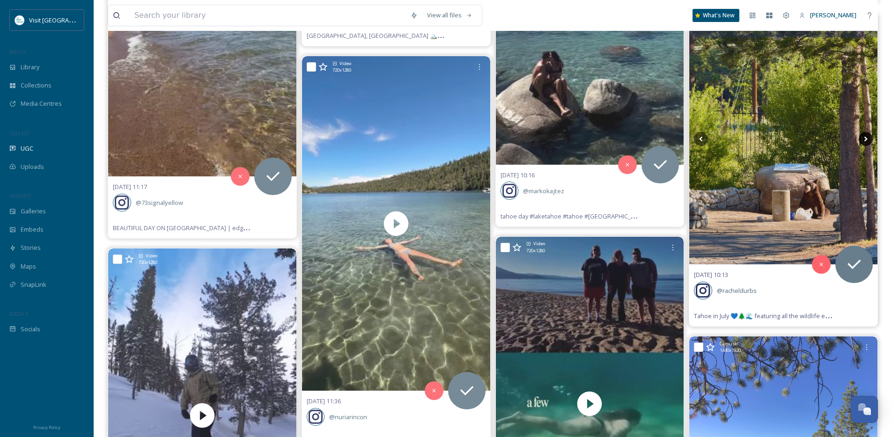
click at [864, 141] on icon at bounding box center [865, 139] width 3 height 5
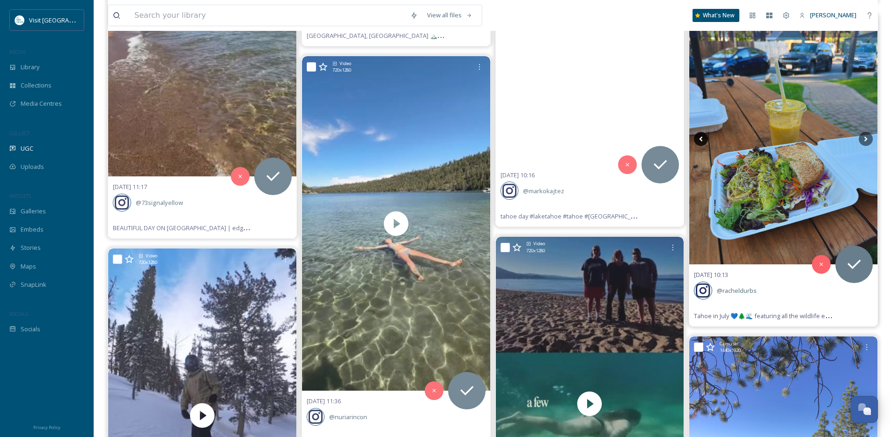
click at [698, 139] on icon at bounding box center [701, 139] width 14 height 14
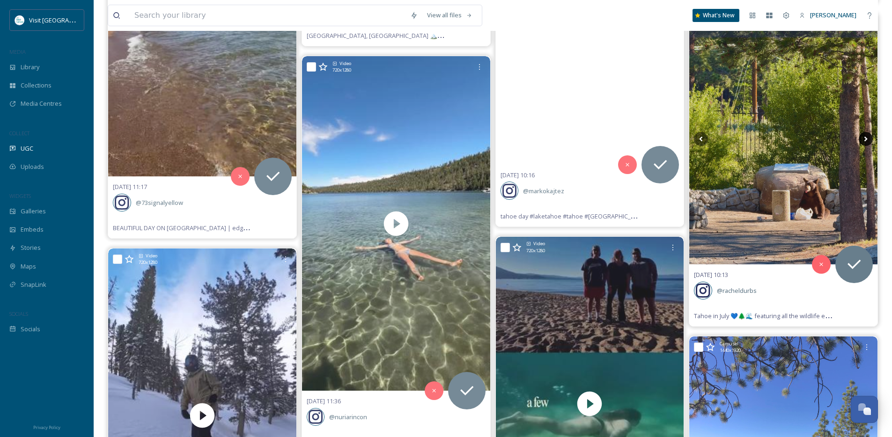
click at [867, 136] on icon at bounding box center [865, 139] width 14 height 14
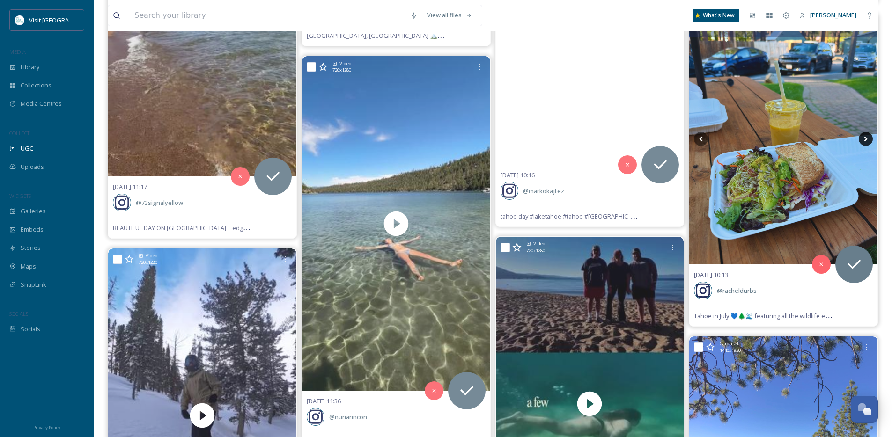
click at [867, 136] on icon at bounding box center [865, 139] width 14 height 14
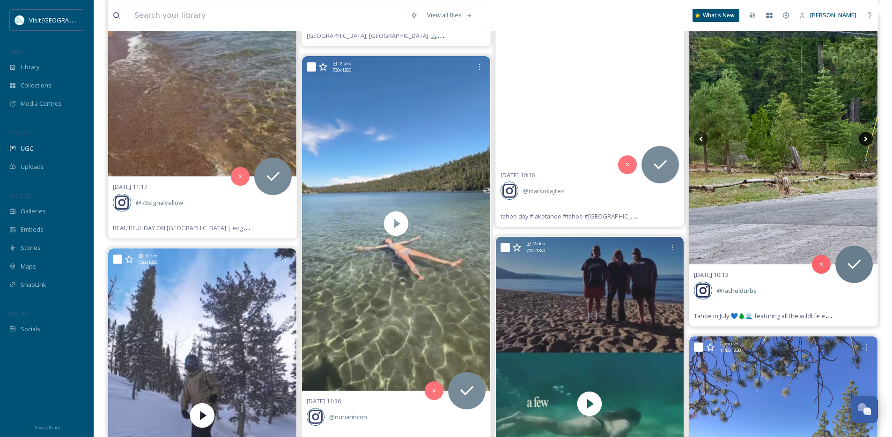
click at [866, 136] on icon at bounding box center [865, 139] width 14 height 14
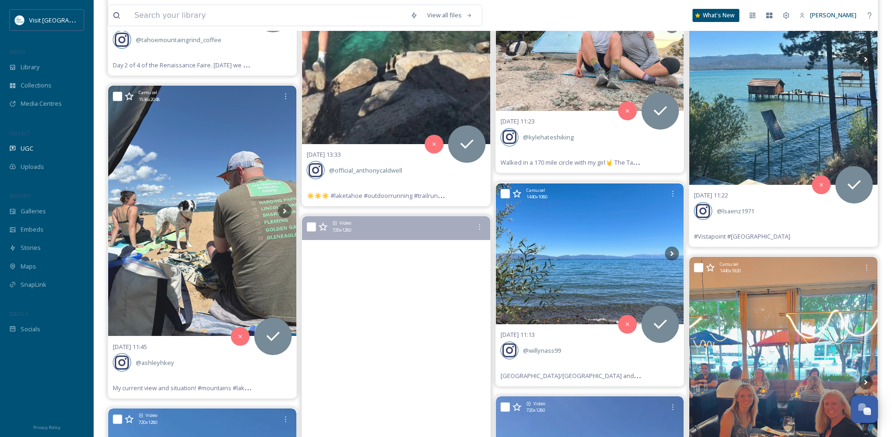
scroll to position [4886, 0]
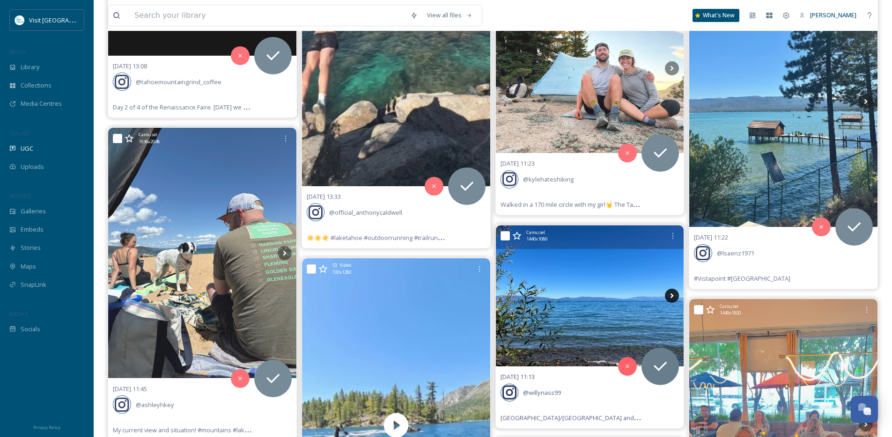
click at [671, 294] on icon at bounding box center [671, 295] width 3 height 5
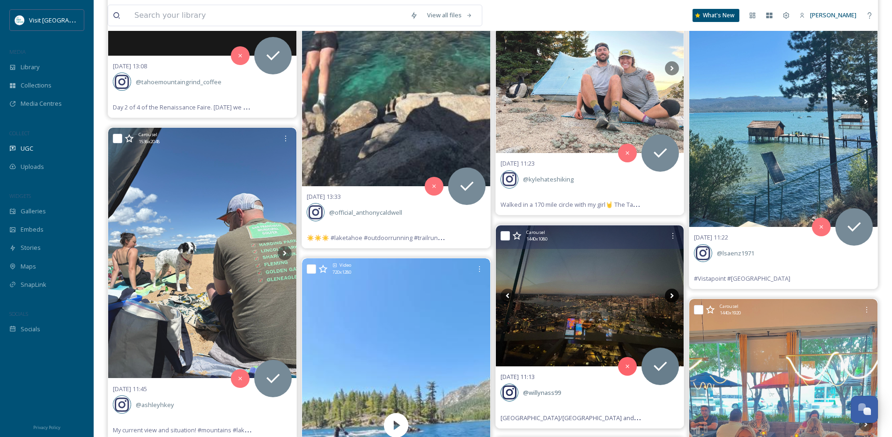
click at [669, 295] on icon at bounding box center [672, 296] width 14 height 14
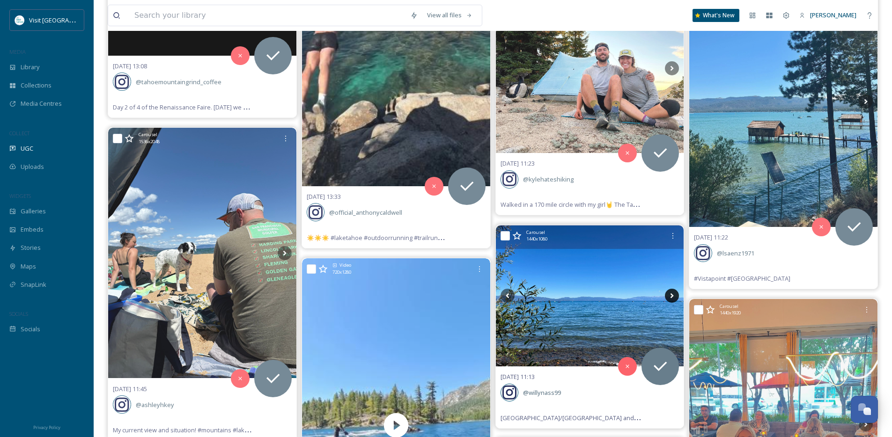
click at [669, 295] on icon at bounding box center [672, 296] width 14 height 14
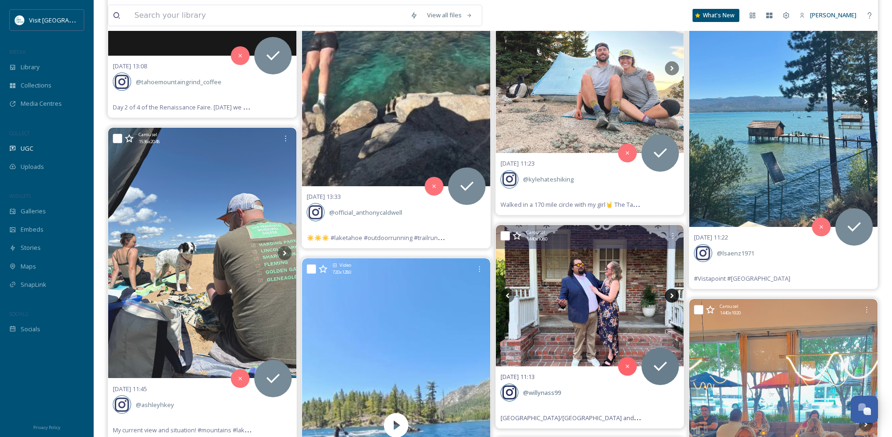
click at [669, 295] on icon at bounding box center [672, 296] width 14 height 14
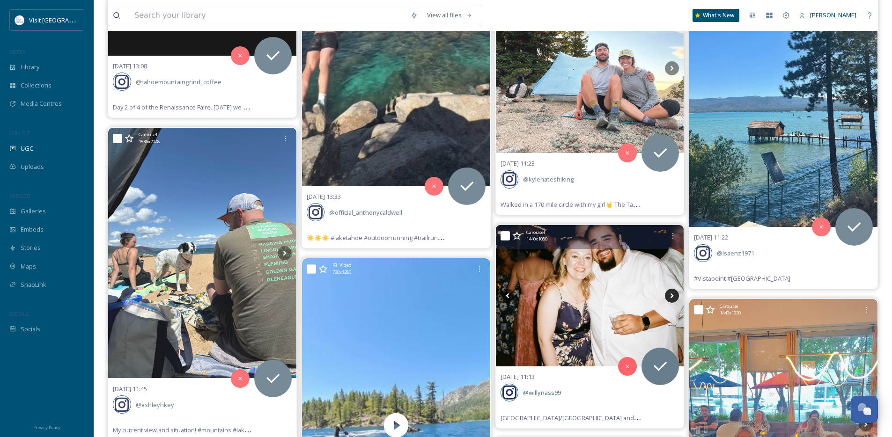
click at [669, 295] on icon at bounding box center [672, 296] width 14 height 14
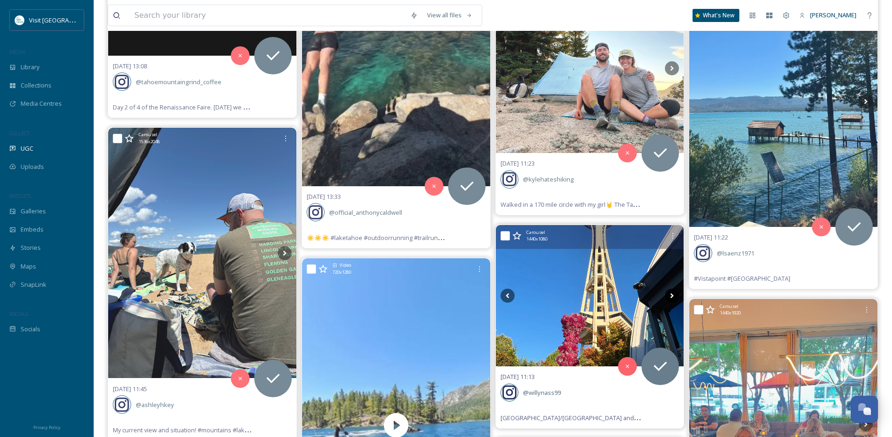
click at [669, 295] on icon at bounding box center [672, 296] width 14 height 14
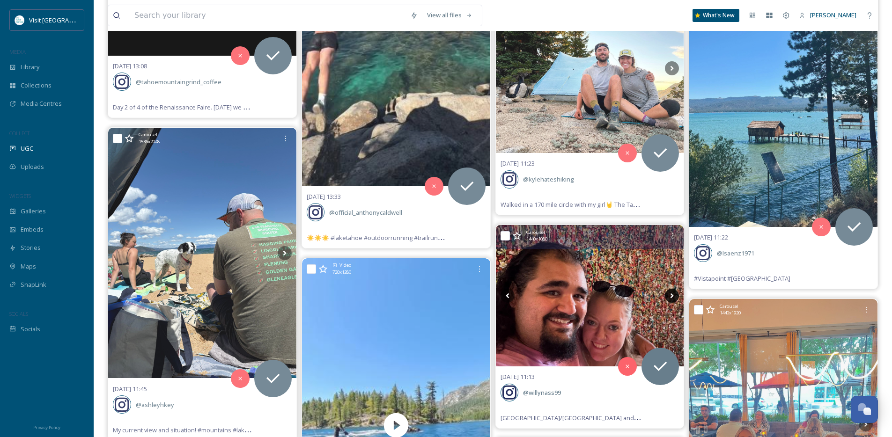
click at [669, 295] on icon at bounding box center [672, 296] width 14 height 14
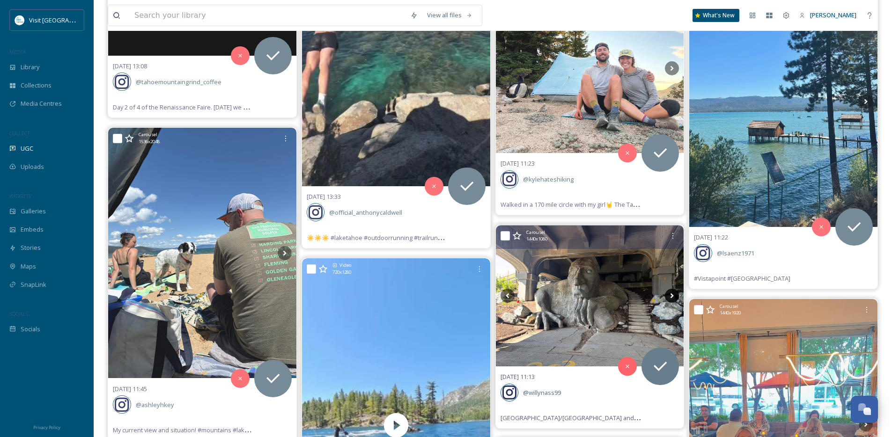
click at [669, 295] on icon at bounding box center [672, 296] width 14 height 14
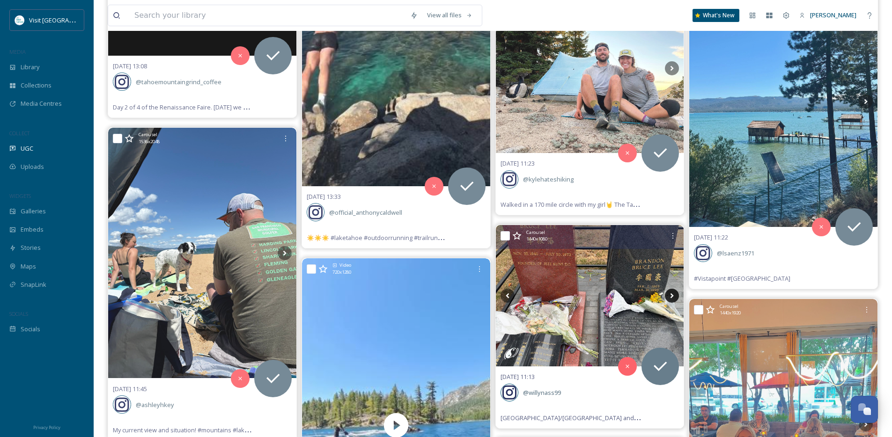
click at [669, 295] on icon at bounding box center [672, 296] width 14 height 14
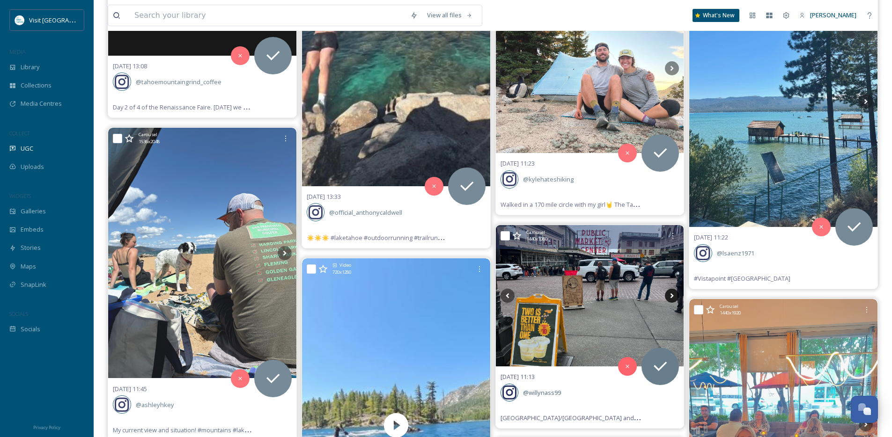
click at [669, 295] on icon at bounding box center [672, 296] width 14 height 14
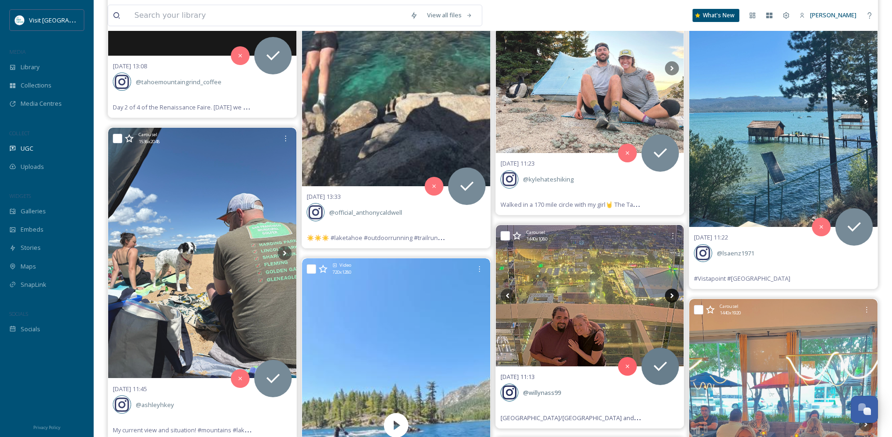
click at [670, 294] on icon at bounding box center [672, 296] width 14 height 14
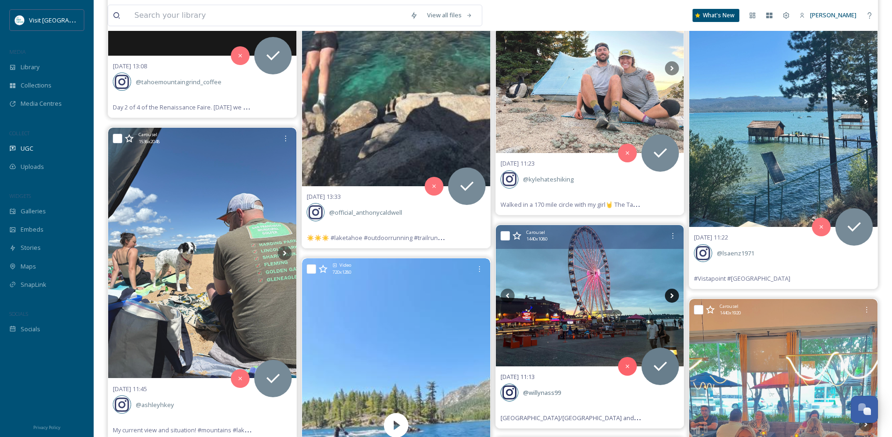
click at [670, 294] on icon at bounding box center [672, 296] width 14 height 14
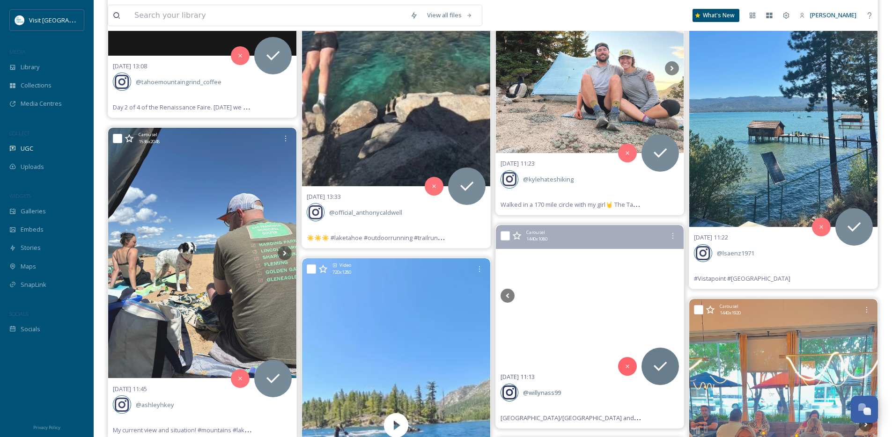
click at [670, 294] on icon at bounding box center [672, 296] width 14 height 14
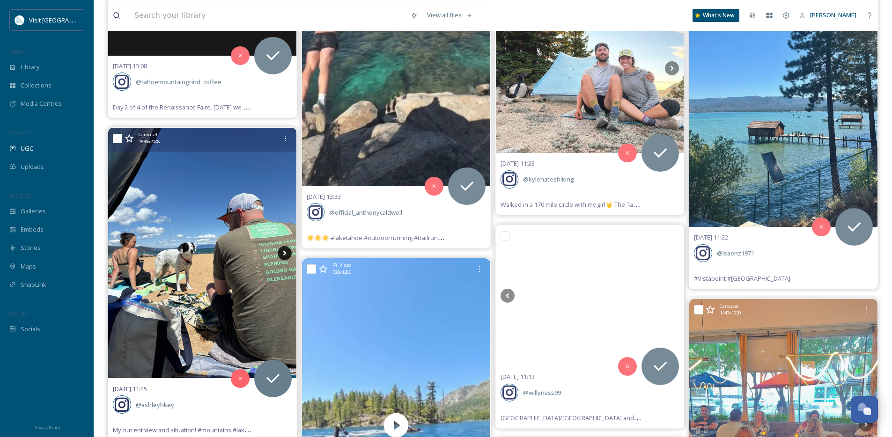
click at [282, 253] on icon at bounding box center [285, 253] width 14 height 14
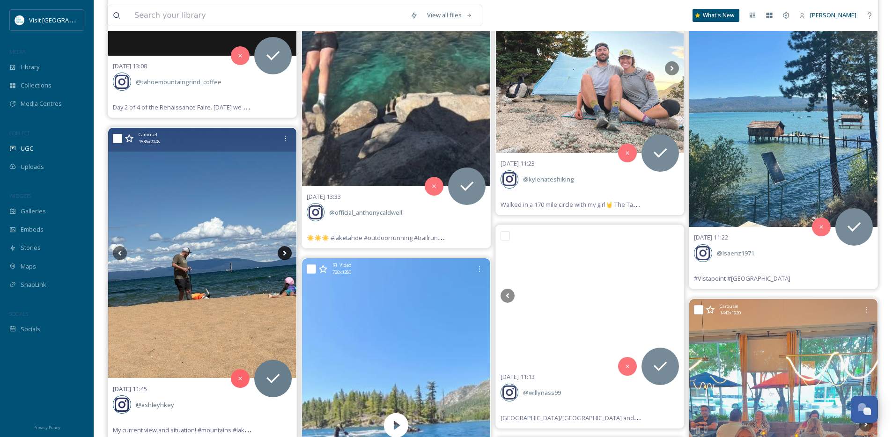
click at [282, 252] on icon at bounding box center [285, 253] width 14 height 14
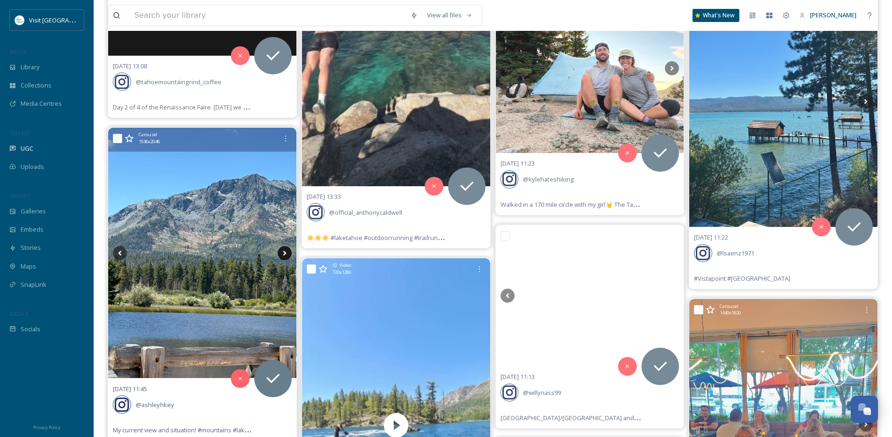
click at [282, 252] on icon at bounding box center [285, 253] width 14 height 14
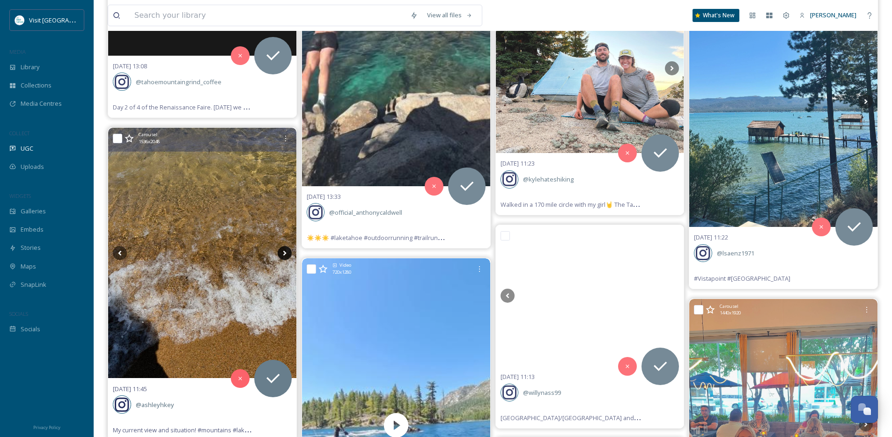
click at [282, 252] on icon at bounding box center [285, 253] width 14 height 14
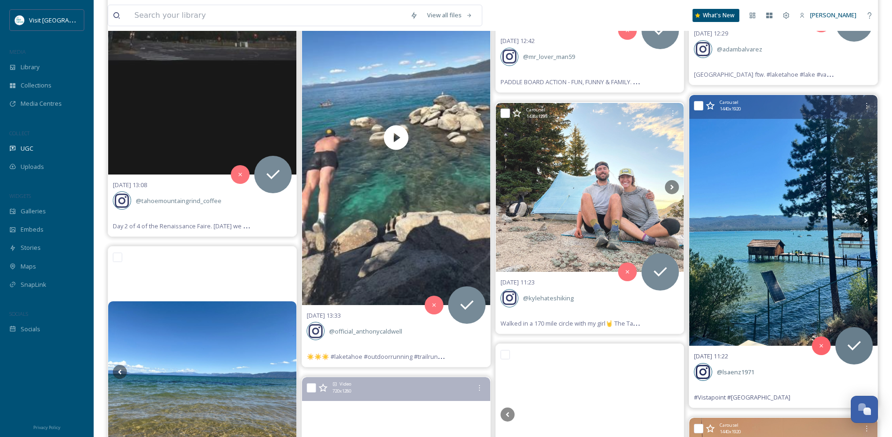
scroll to position [4764, 0]
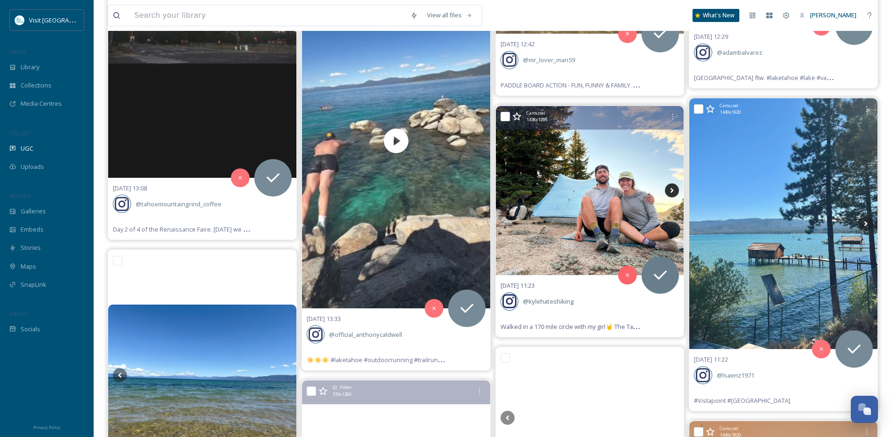
click at [673, 192] on icon at bounding box center [672, 190] width 14 height 14
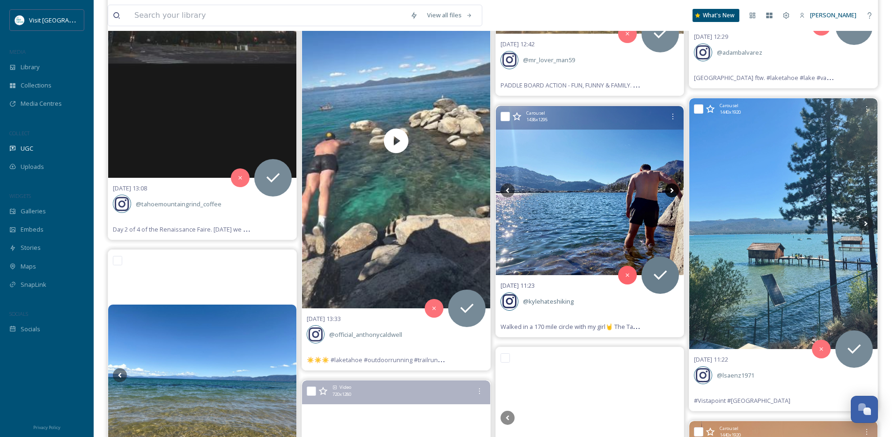
click at [673, 192] on icon at bounding box center [672, 190] width 14 height 14
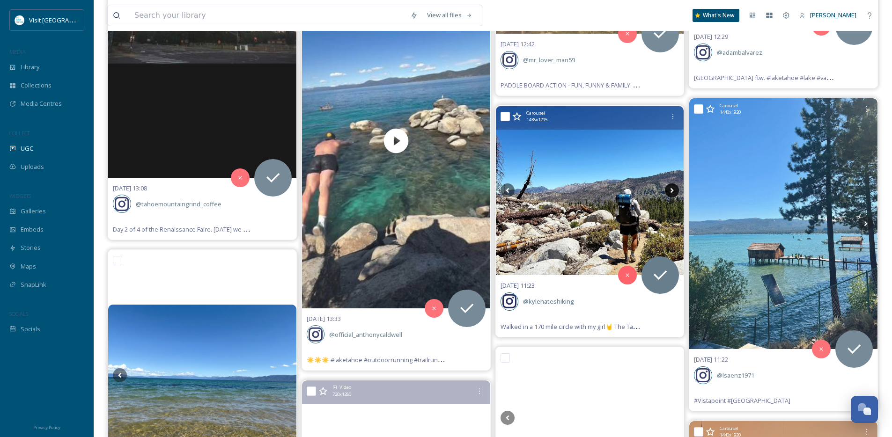
click at [673, 192] on icon at bounding box center [672, 190] width 14 height 14
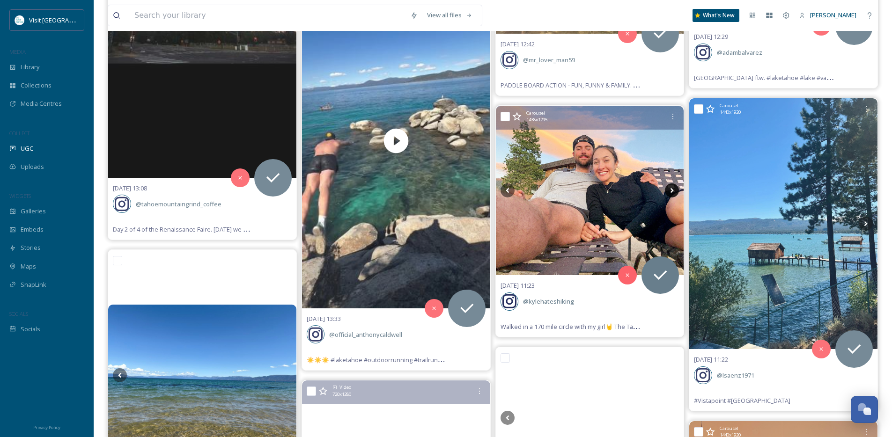
click at [673, 192] on icon at bounding box center [672, 190] width 14 height 14
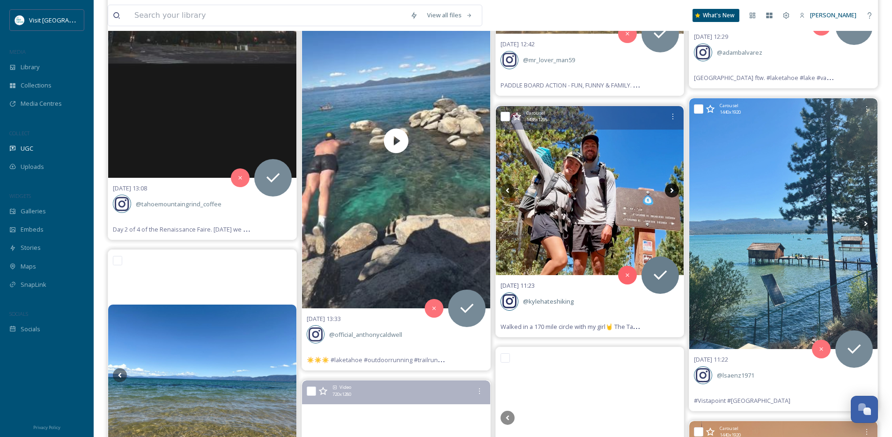
click at [671, 192] on icon at bounding box center [671, 190] width 3 height 5
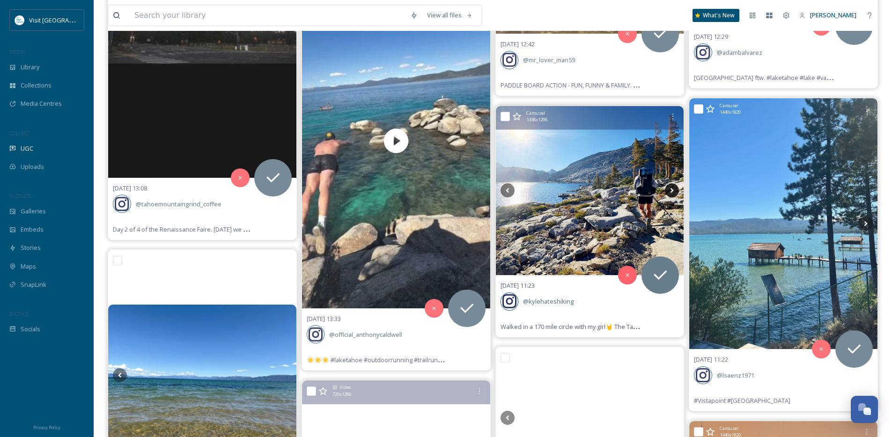
click at [671, 192] on icon at bounding box center [671, 190] width 3 height 5
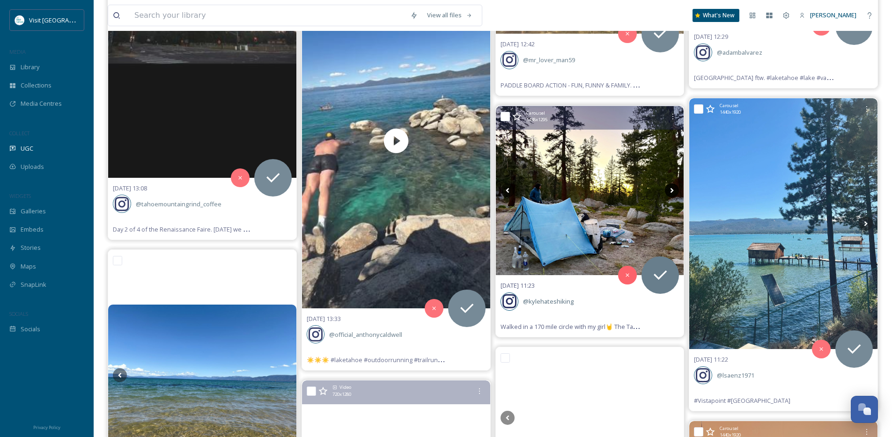
click at [671, 192] on icon at bounding box center [671, 190] width 3 height 5
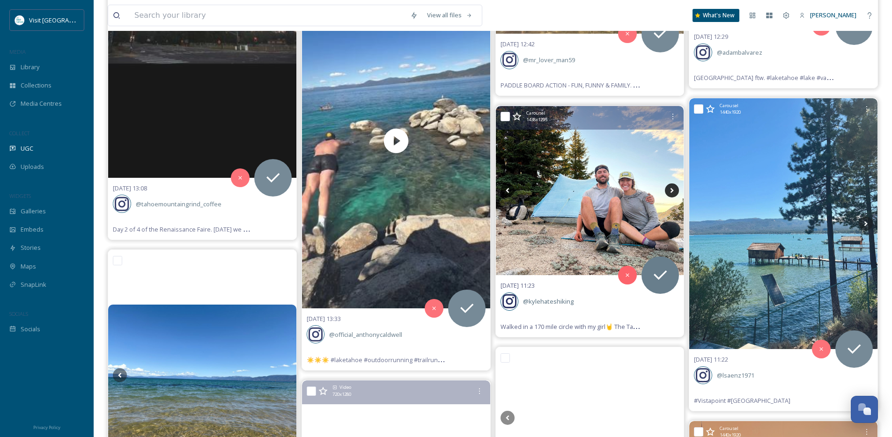
click at [671, 190] on icon at bounding box center [672, 190] width 14 height 14
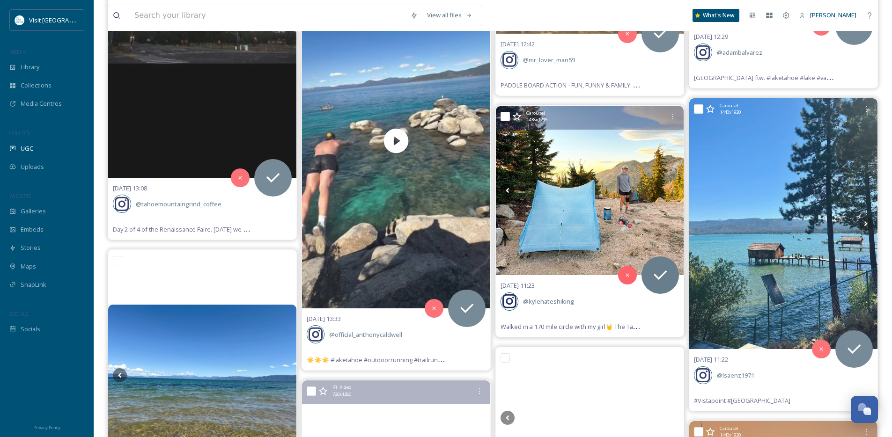
click at [671, 190] on icon at bounding box center [672, 190] width 14 height 14
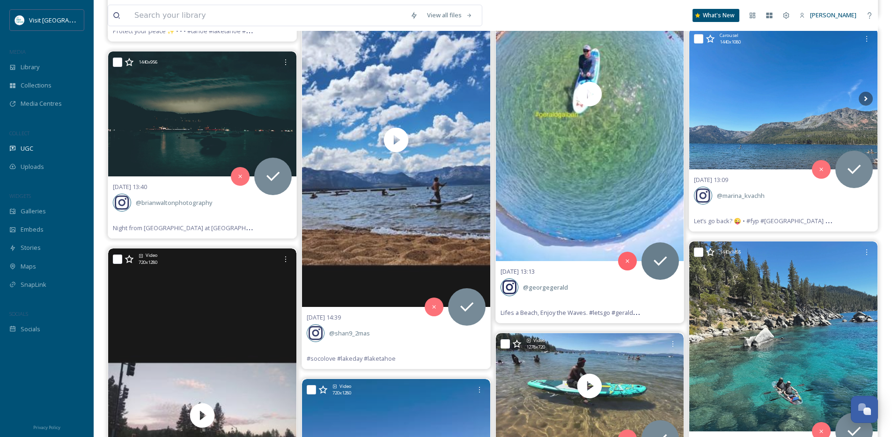
scroll to position [4319, 0]
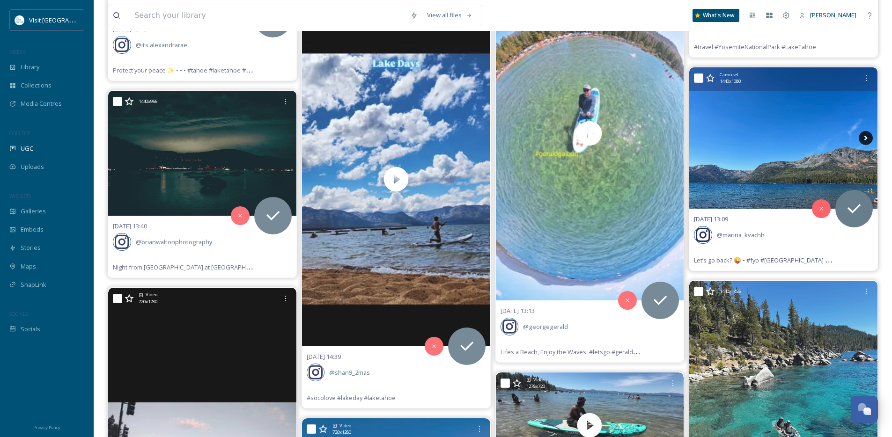
click at [864, 140] on icon at bounding box center [865, 138] width 14 height 14
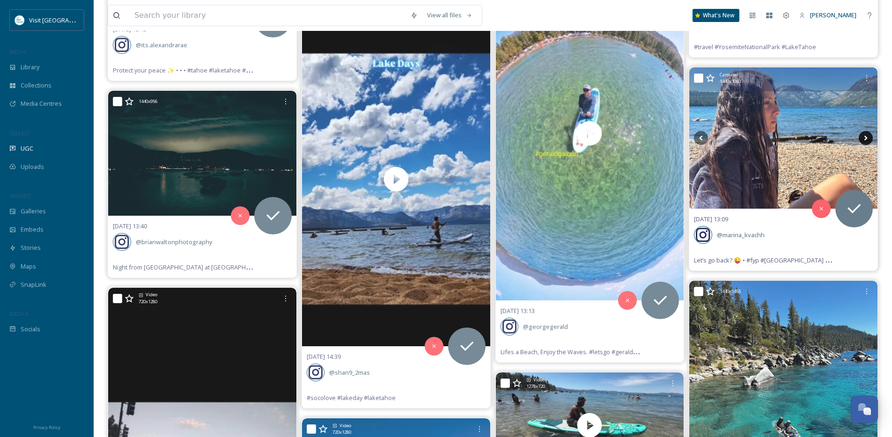
click at [864, 140] on icon at bounding box center [865, 138] width 14 height 14
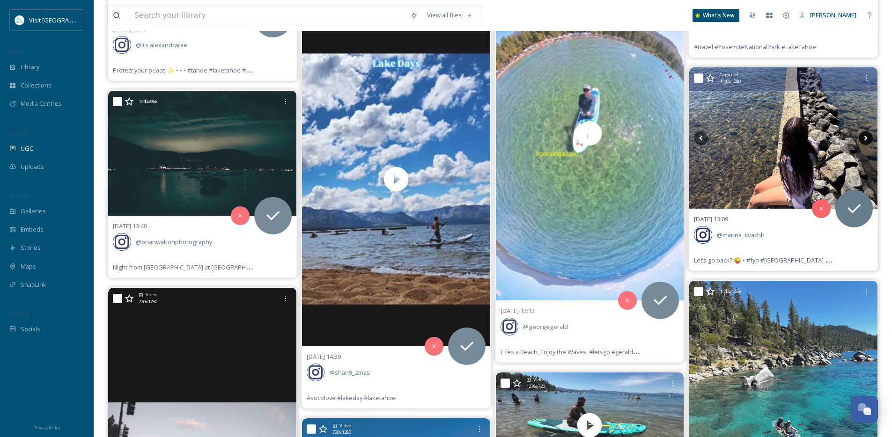
click at [864, 140] on icon at bounding box center [865, 138] width 14 height 14
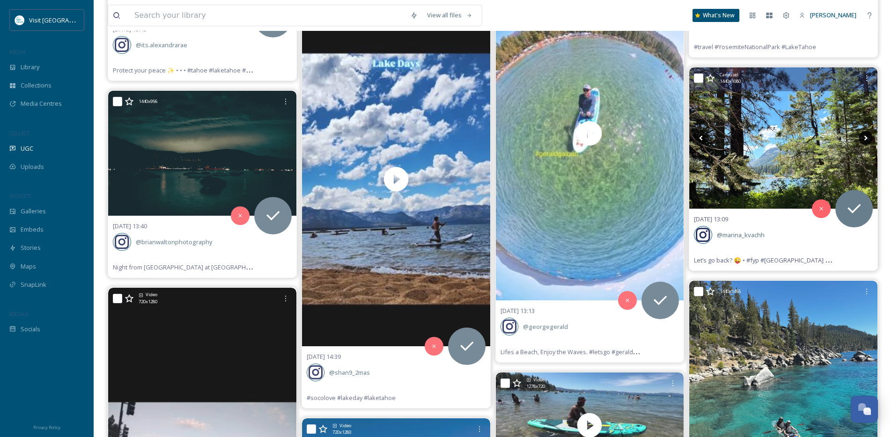
click at [864, 140] on icon at bounding box center [865, 138] width 14 height 14
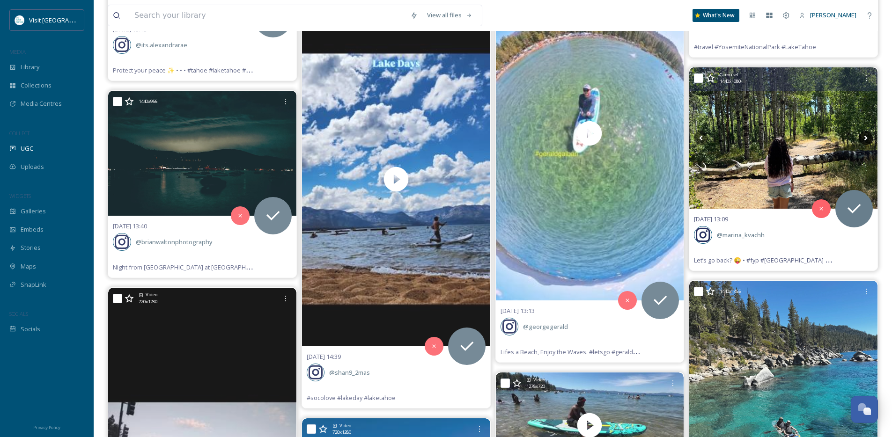
click at [864, 140] on icon at bounding box center [865, 138] width 14 height 14
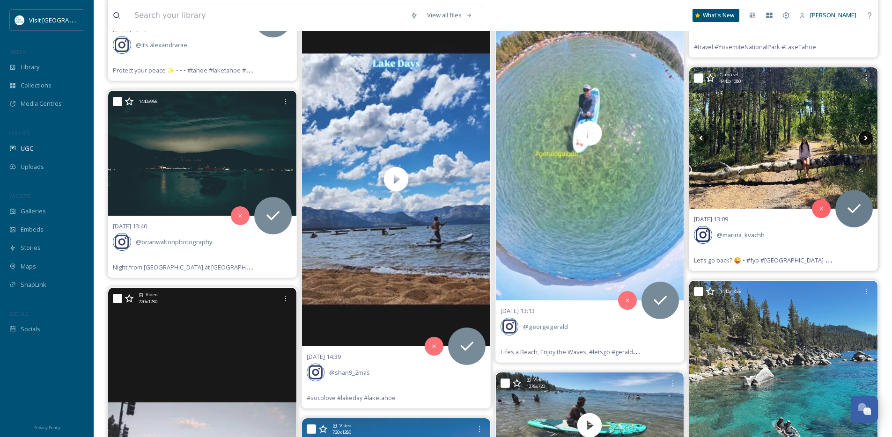
click at [864, 140] on icon at bounding box center [865, 138] width 14 height 14
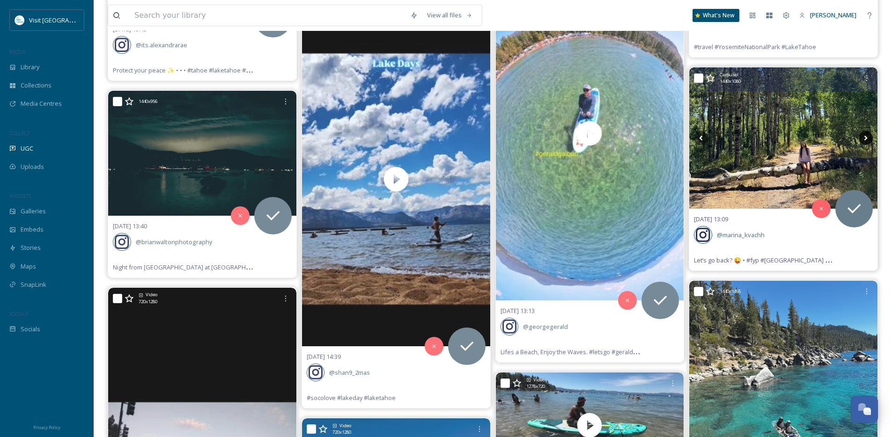
click at [864, 140] on icon at bounding box center [865, 138] width 14 height 14
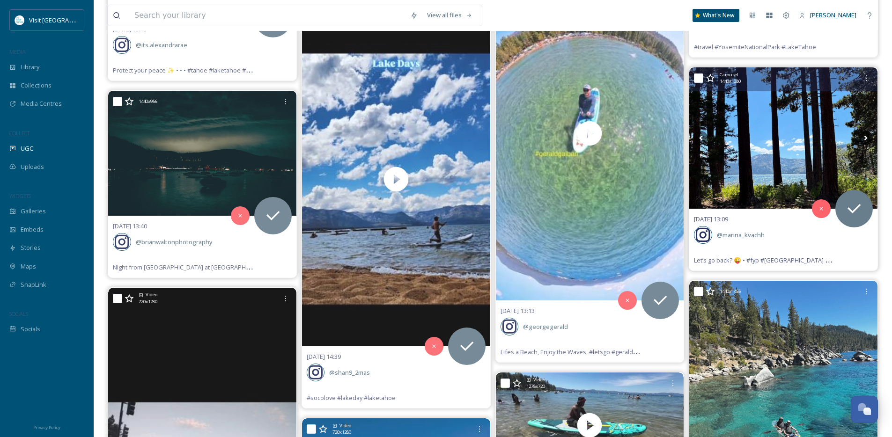
click at [863, 140] on icon at bounding box center [865, 138] width 14 height 14
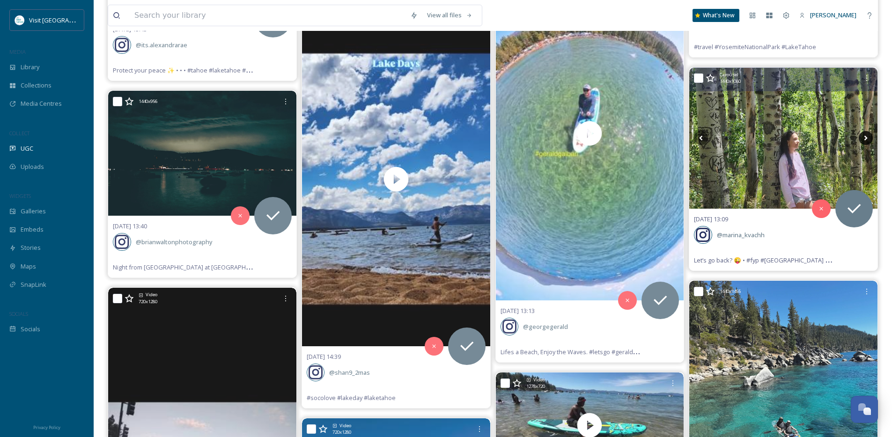
click at [863, 140] on icon at bounding box center [865, 138] width 14 height 14
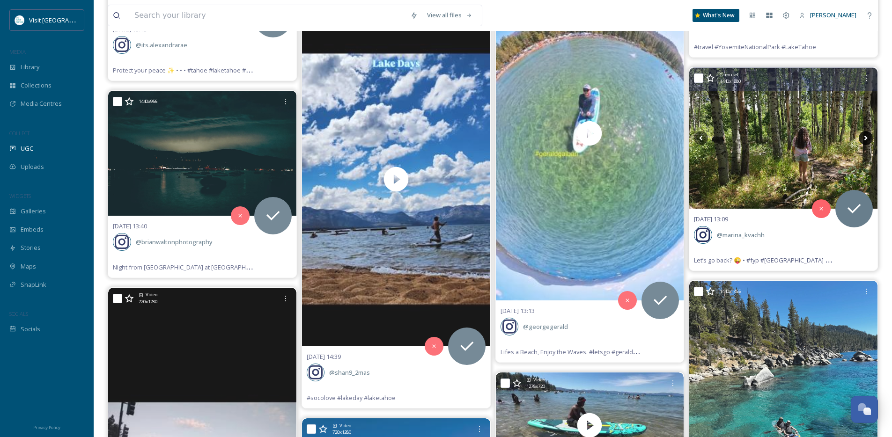
click at [863, 140] on icon at bounding box center [865, 138] width 14 height 14
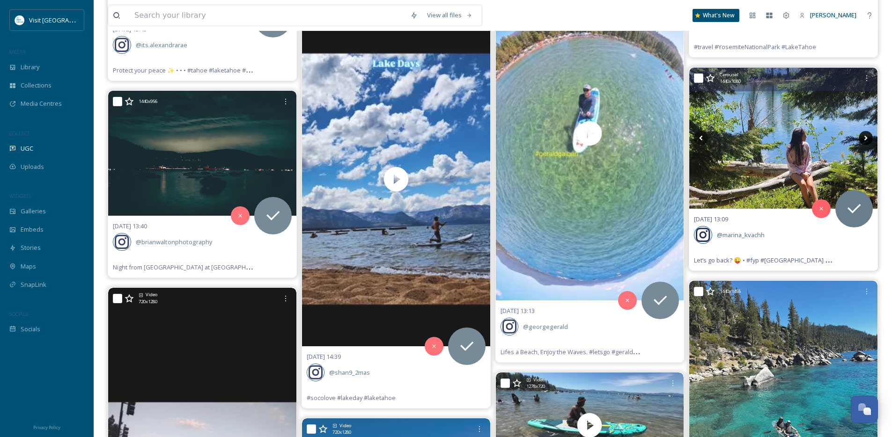
click at [863, 140] on icon at bounding box center [865, 138] width 14 height 14
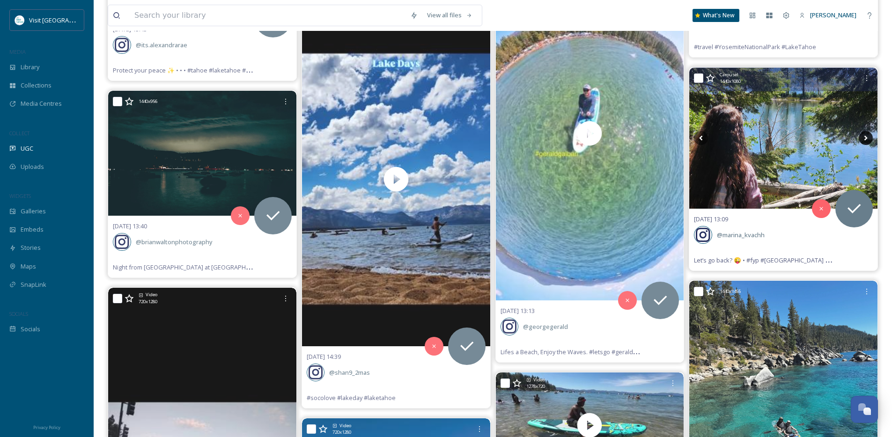
click at [863, 140] on icon at bounding box center [865, 138] width 14 height 14
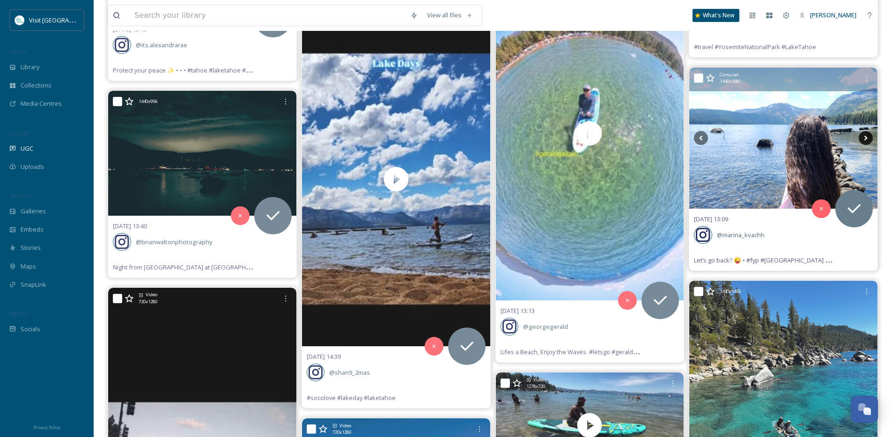
click at [863, 140] on icon at bounding box center [865, 138] width 14 height 14
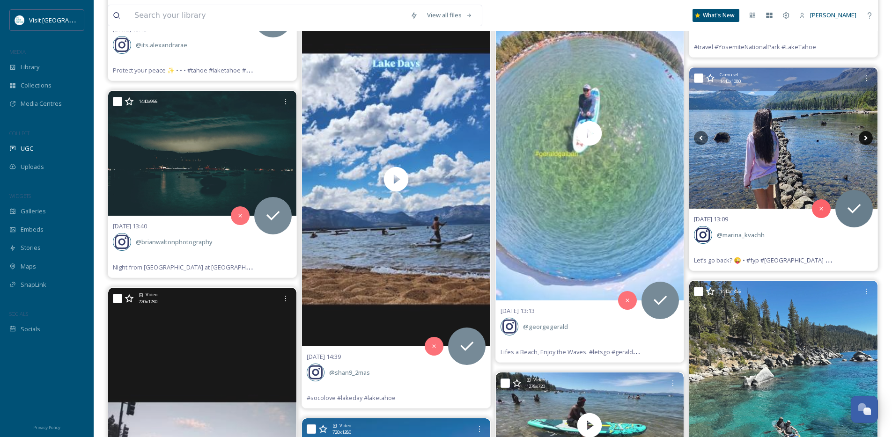
click at [863, 140] on icon at bounding box center [865, 138] width 14 height 14
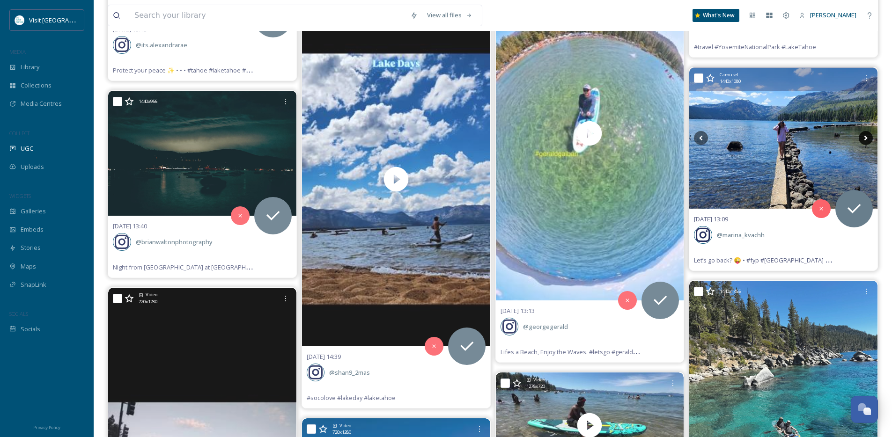
click at [864, 140] on icon at bounding box center [865, 138] width 14 height 14
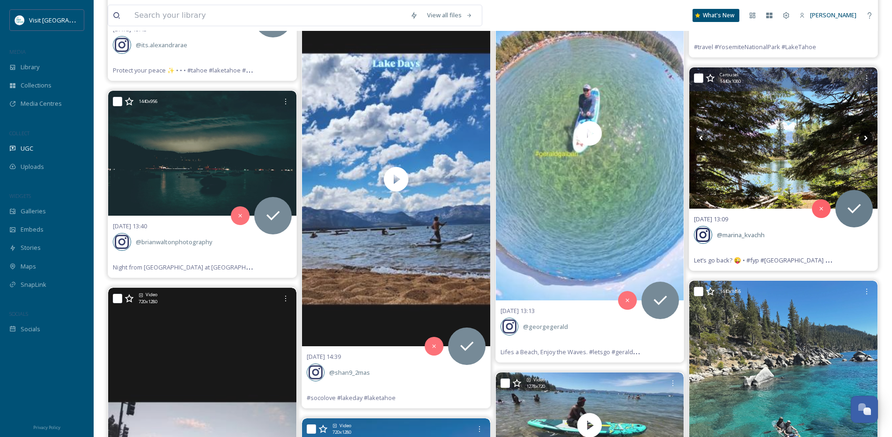
click at [864, 140] on icon at bounding box center [865, 138] width 14 height 14
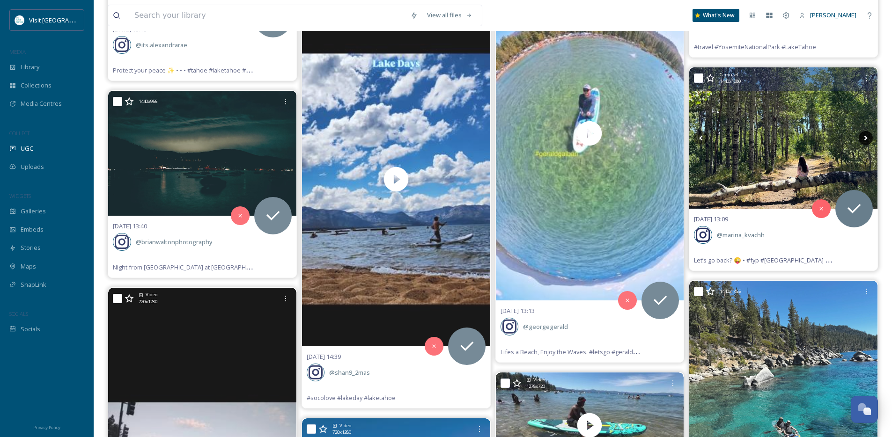
click at [864, 140] on icon at bounding box center [865, 138] width 14 height 14
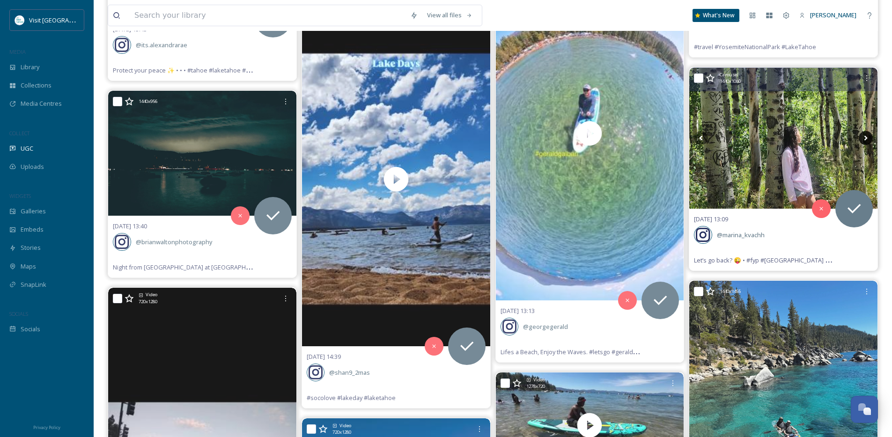
click at [864, 140] on icon at bounding box center [865, 138] width 14 height 14
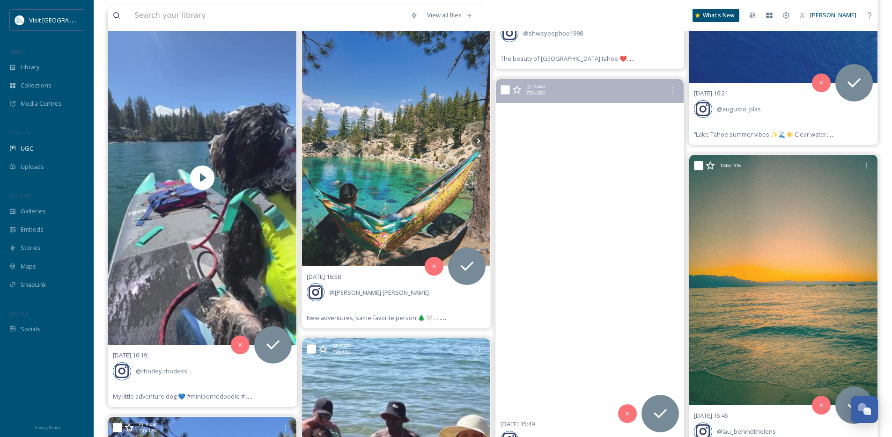
scroll to position [3583, 0]
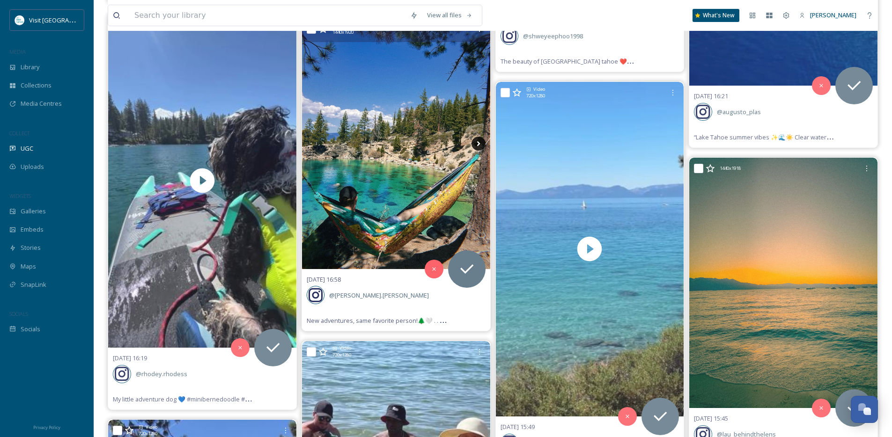
click at [476, 141] on icon at bounding box center [478, 144] width 14 height 14
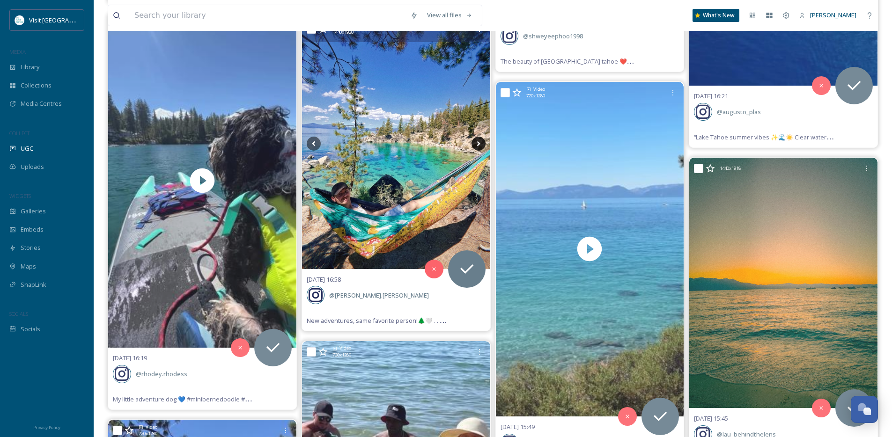
click at [476, 142] on icon at bounding box center [478, 144] width 14 height 14
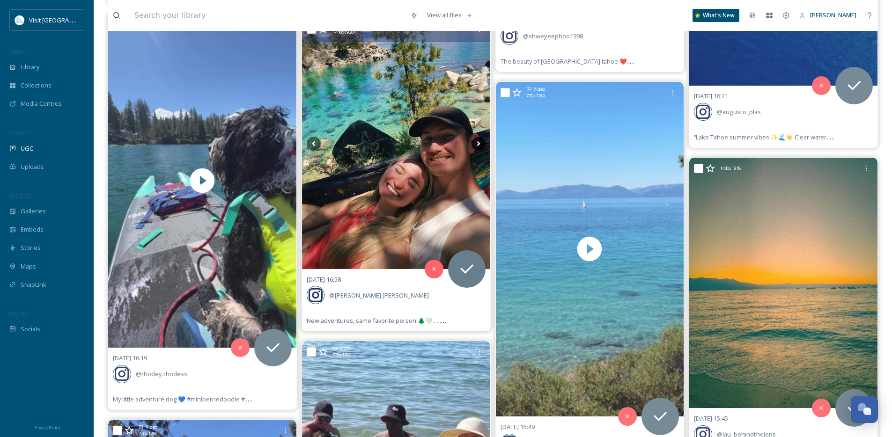
click at [476, 142] on icon at bounding box center [478, 144] width 14 height 14
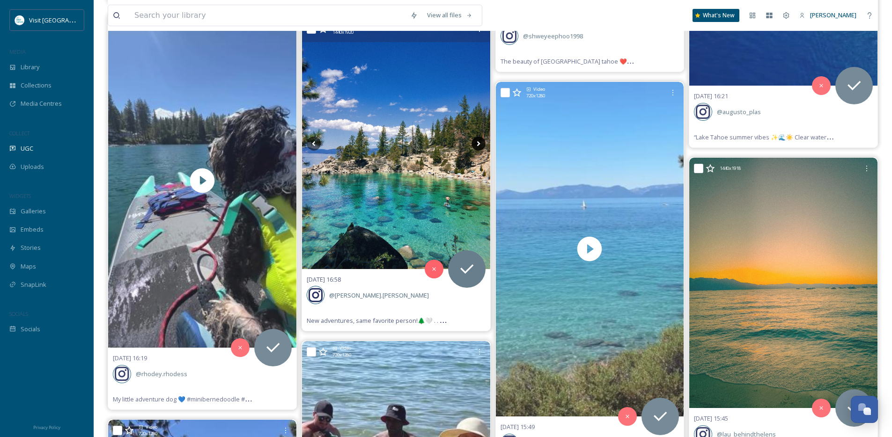
click at [476, 142] on icon at bounding box center [477, 143] width 3 height 5
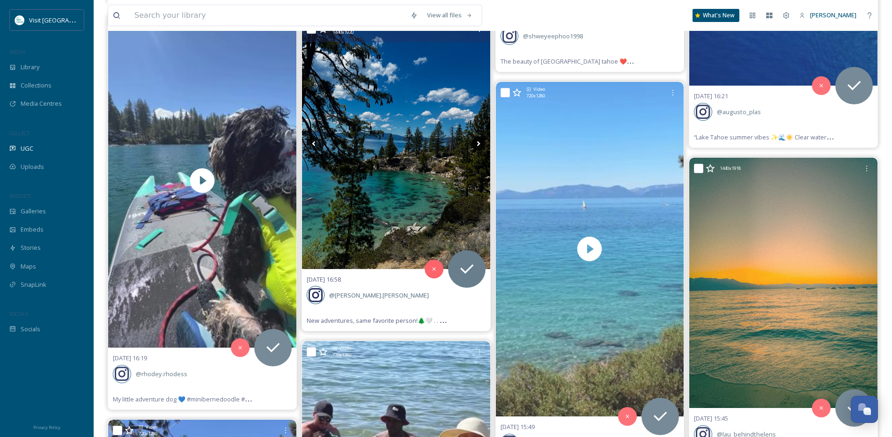
click at [479, 142] on icon at bounding box center [478, 144] width 14 height 14
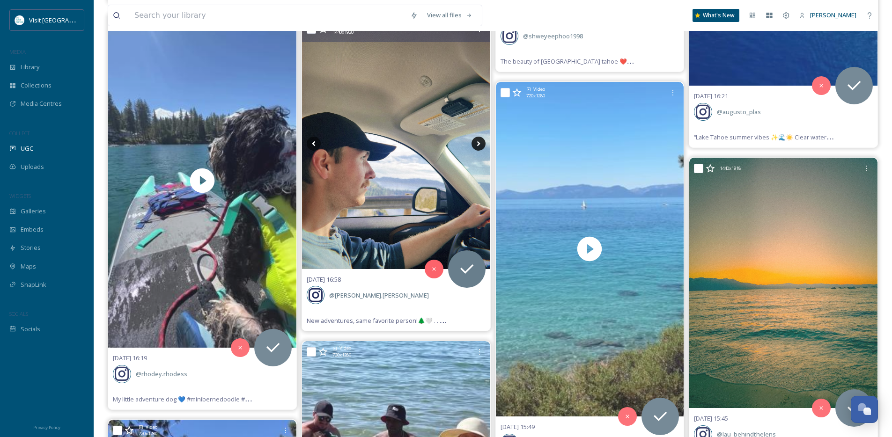
click at [478, 142] on icon at bounding box center [478, 144] width 14 height 14
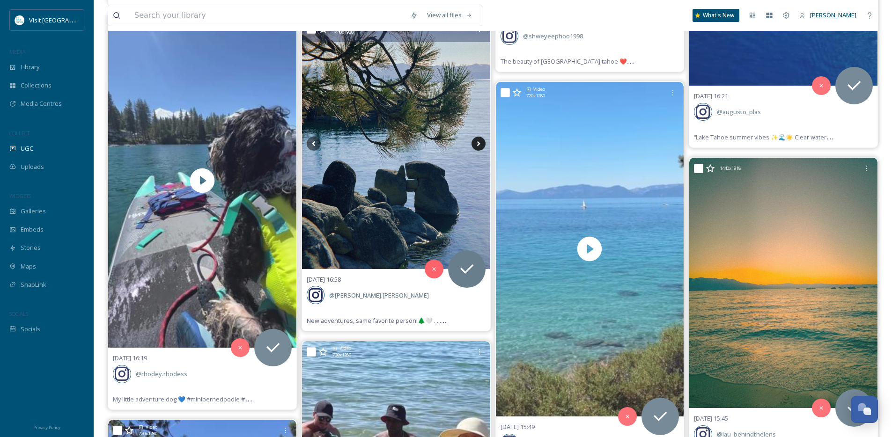
click at [478, 142] on icon at bounding box center [478, 144] width 14 height 14
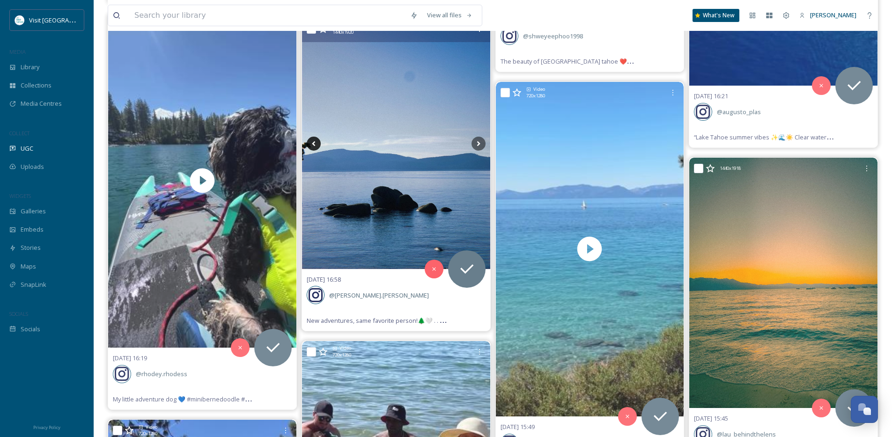
click at [314, 143] on icon at bounding box center [314, 144] width 14 height 14
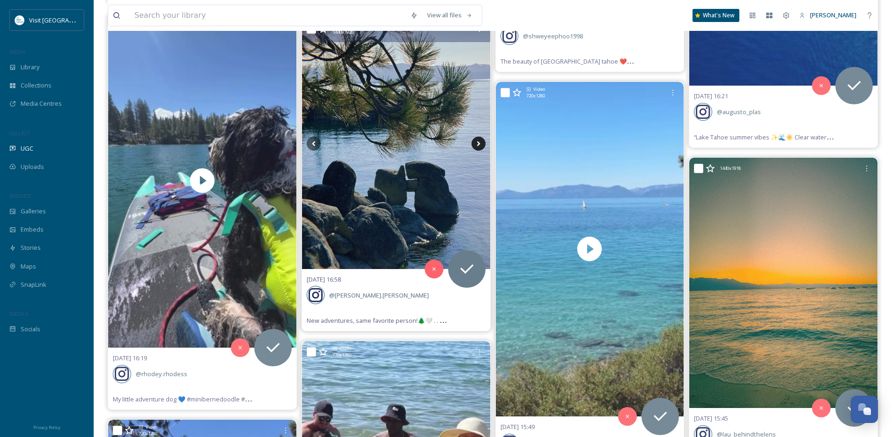
click at [479, 146] on icon at bounding box center [478, 144] width 14 height 14
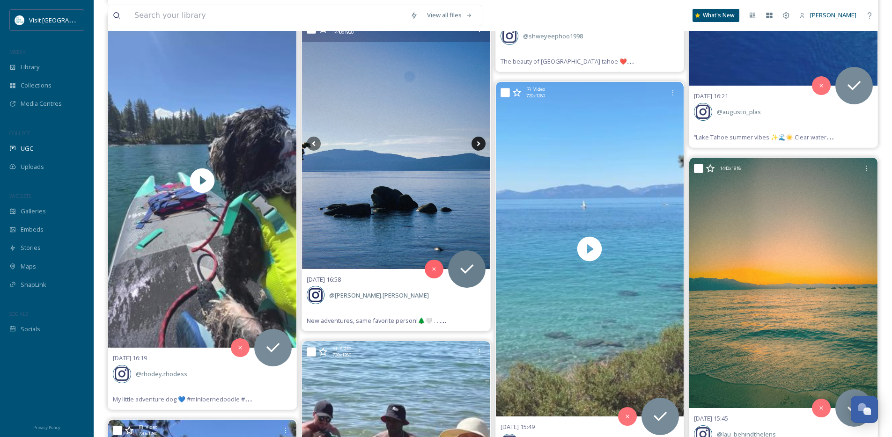
click at [479, 146] on icon at bounding box center [478, 144] width 14 height 14
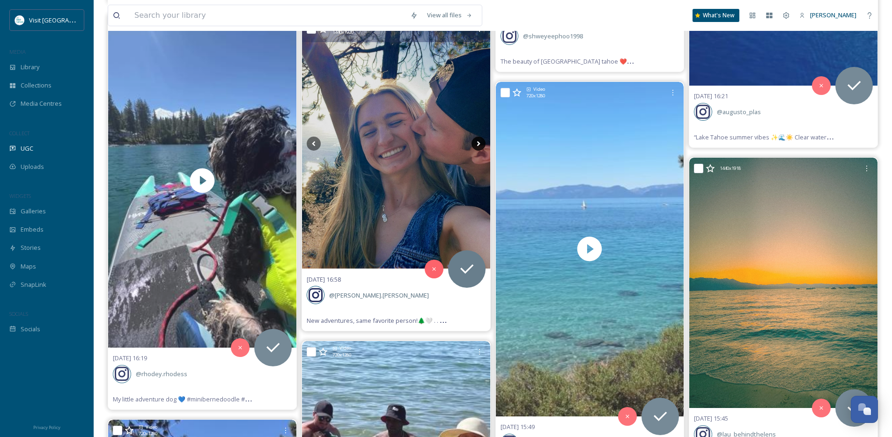
click at [479, 146] on icon at bounding box center [478, 144] width 14 height 14
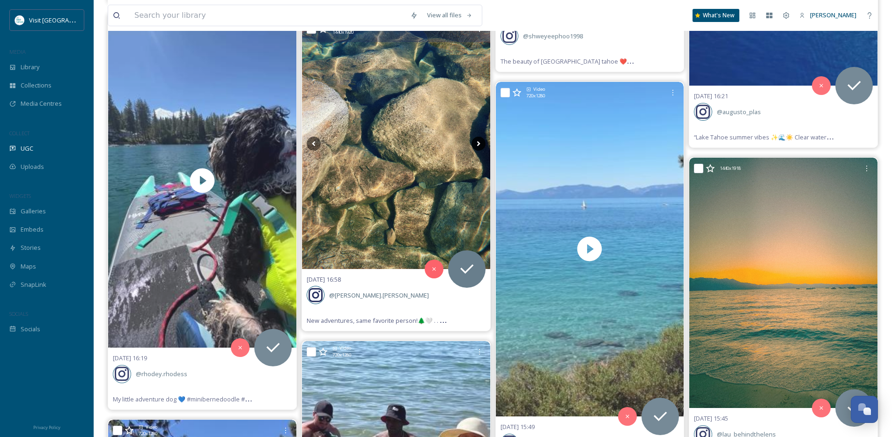
click at [479, 146] on icon at bounding box center [478, 144] width 14 height 14
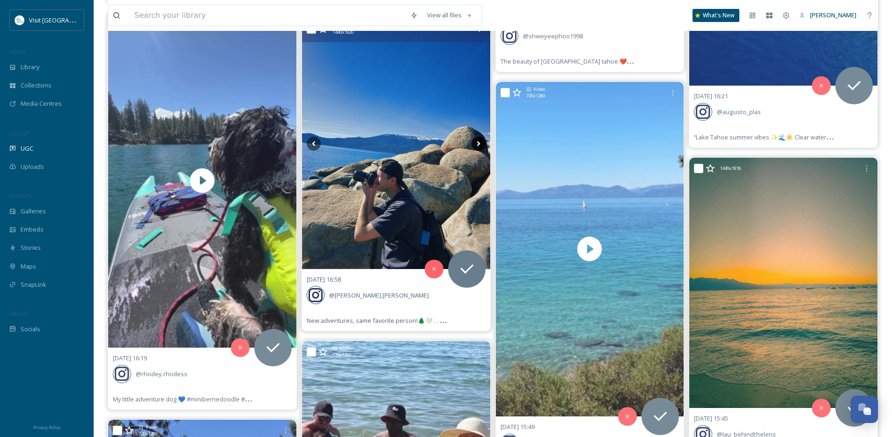
click at [479, 146] on icon at bounding box center [478, 144] width 14 height 14
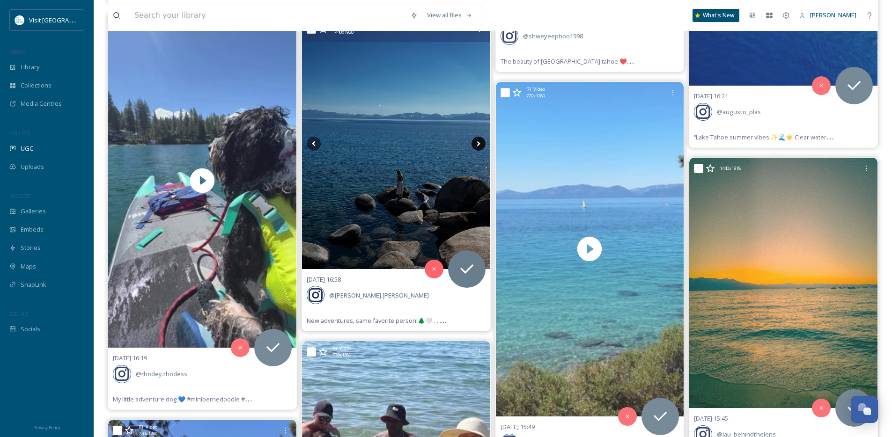
click at [480, 146] on icon at bounding box center [478, 144] width 14 height 14
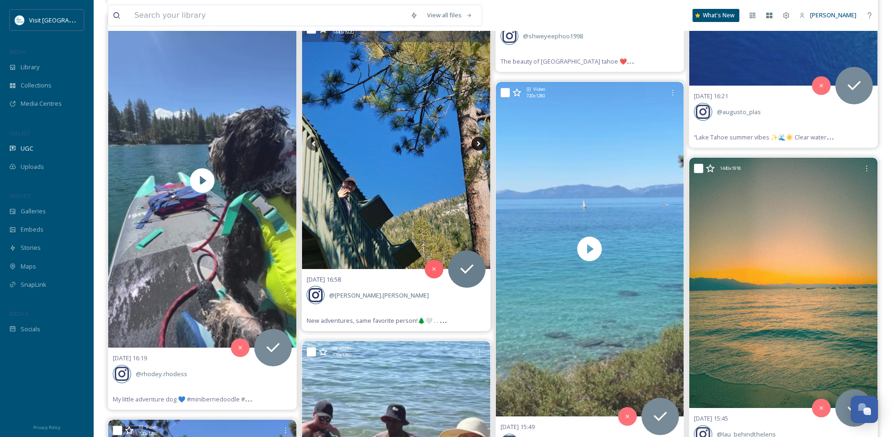
click at [480, 146] on icon at bounding box center [478, 144] width 14 height 14
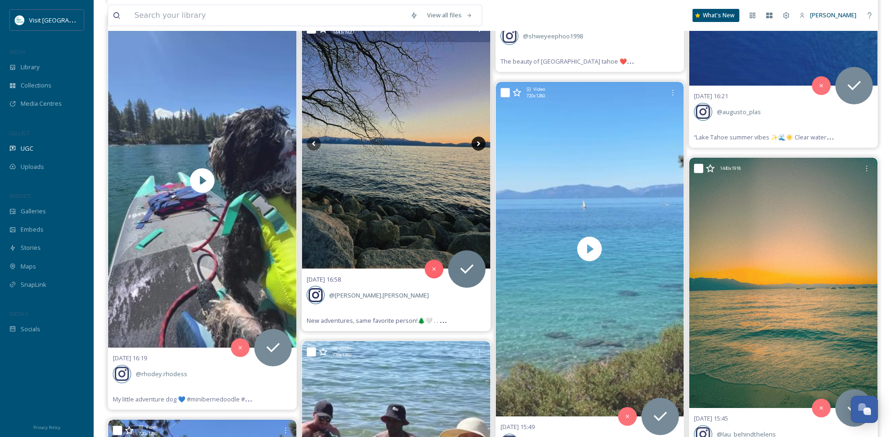
click at [480, 146] on icon at bounding box center [478, 144] width 14 height 14
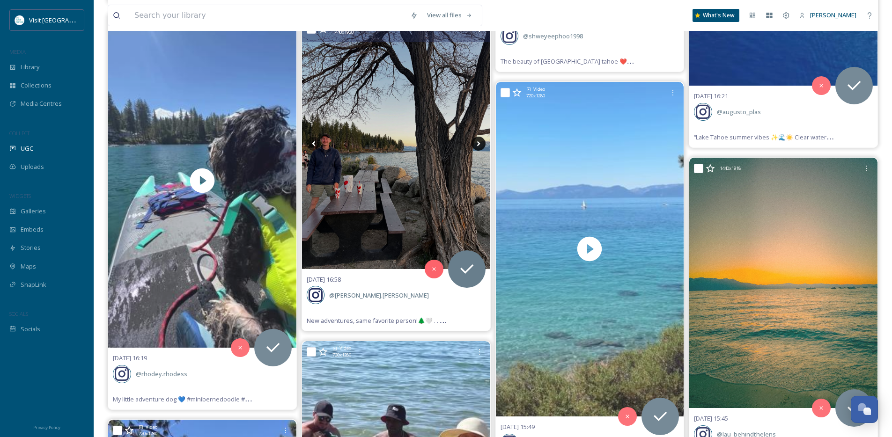
click at [480, 146] on icon at bounding box center [478, 144] width 14 height 14
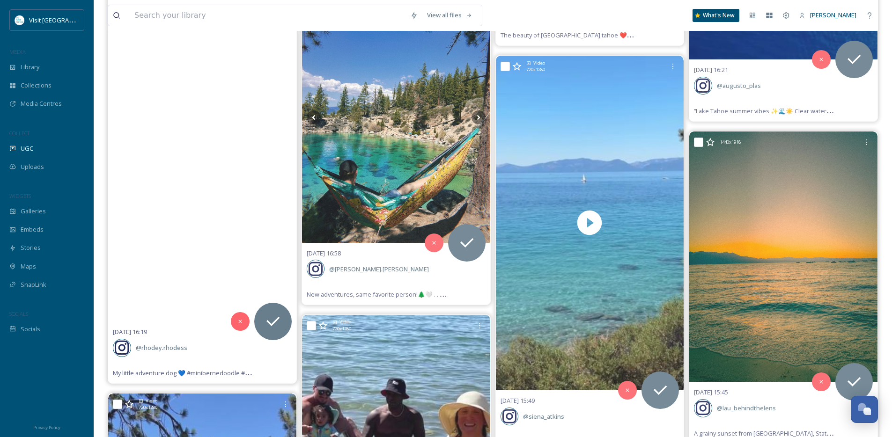
scroll to position [3608, 0]
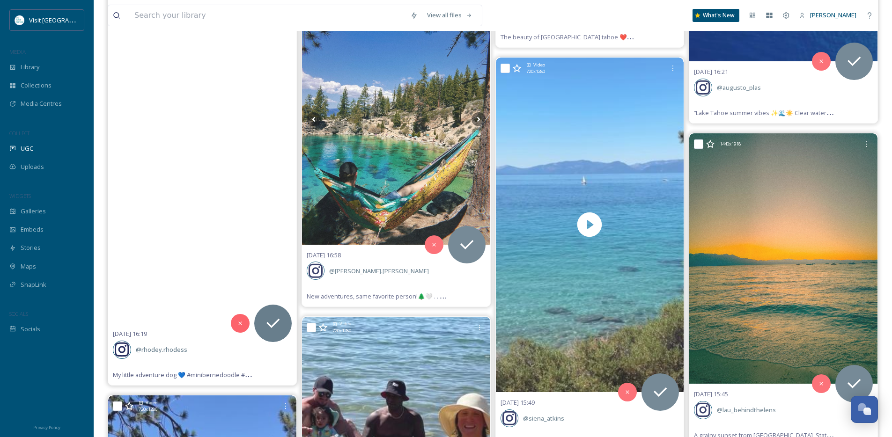
click at [208, 166] on video "My little adventure dog 💙 \a#minibernedoodle #doodle #doodledogs #berner #tahoe…" at bounding box center [202, 156] width 188 height 335
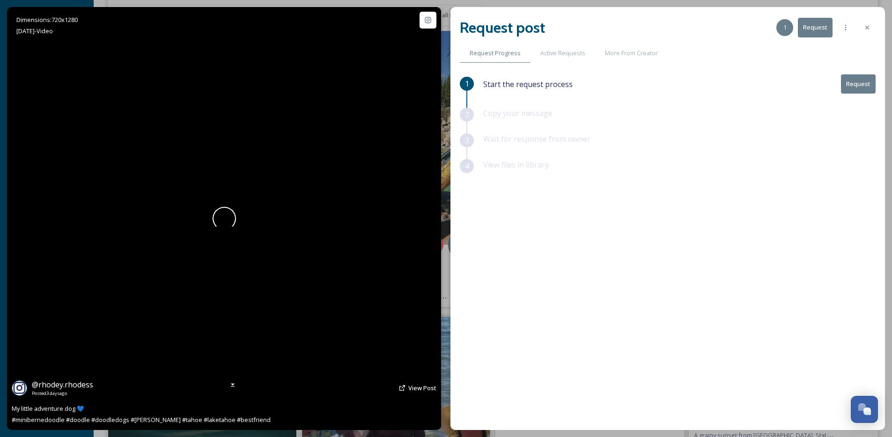
scroll to position [3201, 0]
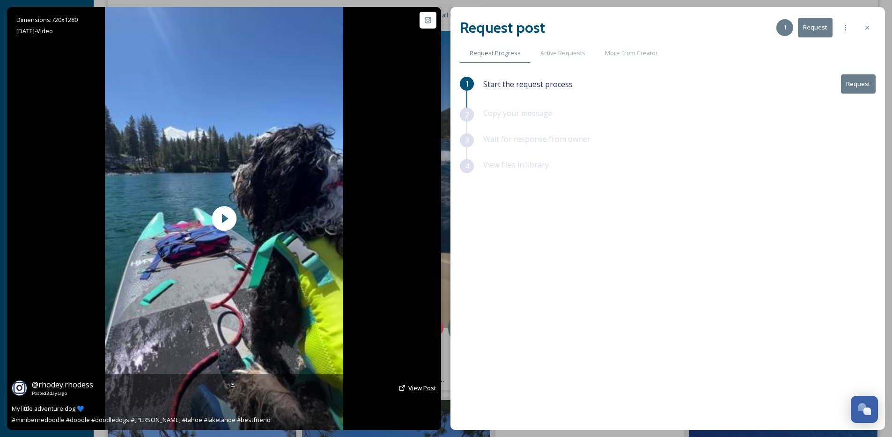
click at [418, 385] on span "View Post" at bounding box center [422, 388] width 28 height 8
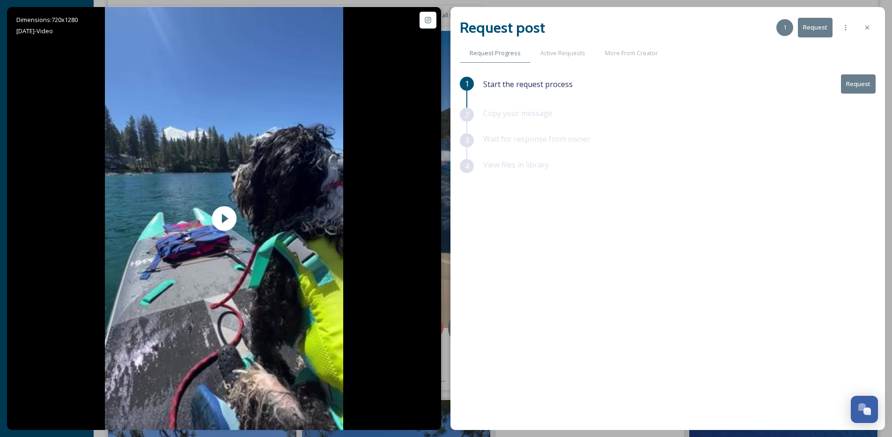
click at [872, 30] on div at bounding box center [866, 27] width 17 height 17
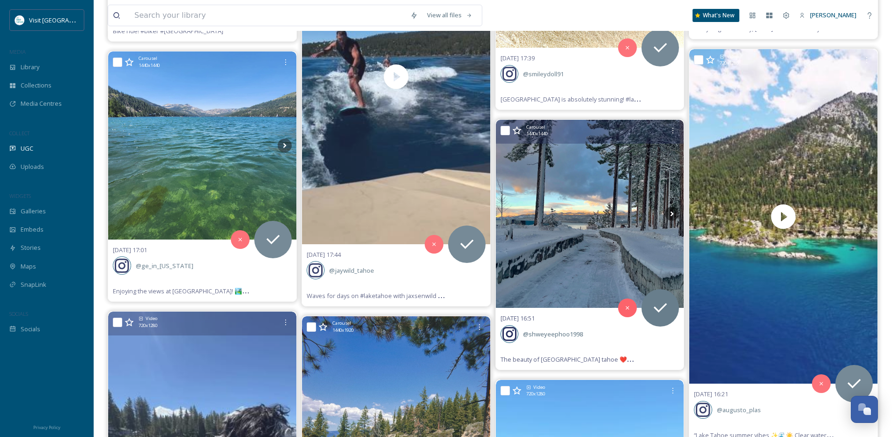
scroll to position [3283, 0]
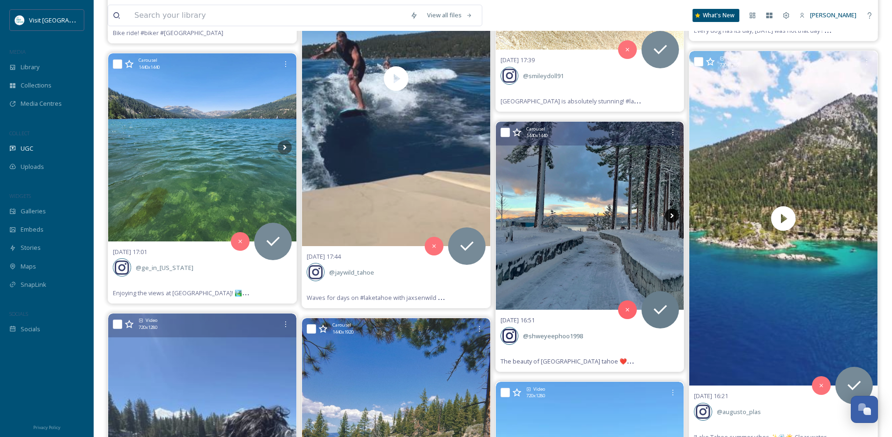
click at [670, 214] on icon at bounding box center [672, 216] width 14 height 14
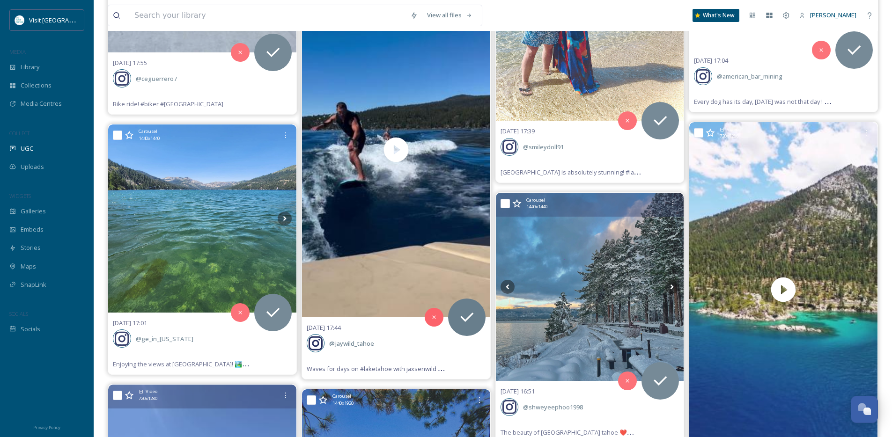
scroll to position [3152, 0]
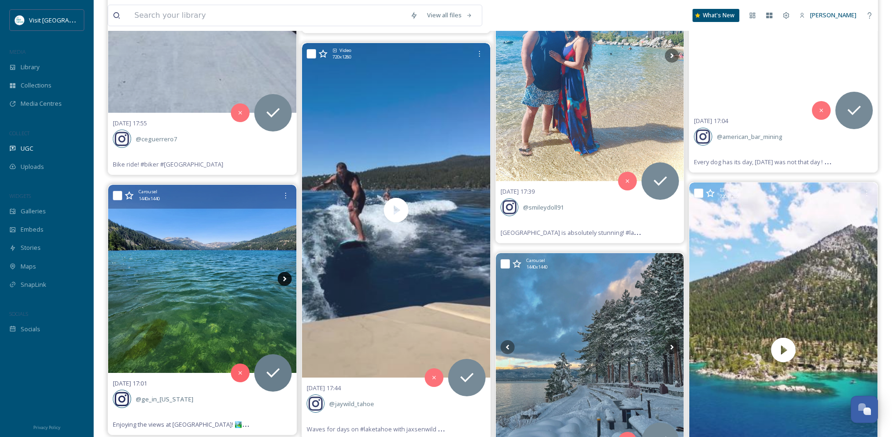
click at [288, 275] on icon at bounding box center [285, 279] width 14 height 14
click at [280, 279] on icon at bounding box center [285, 279] width 14 height 14
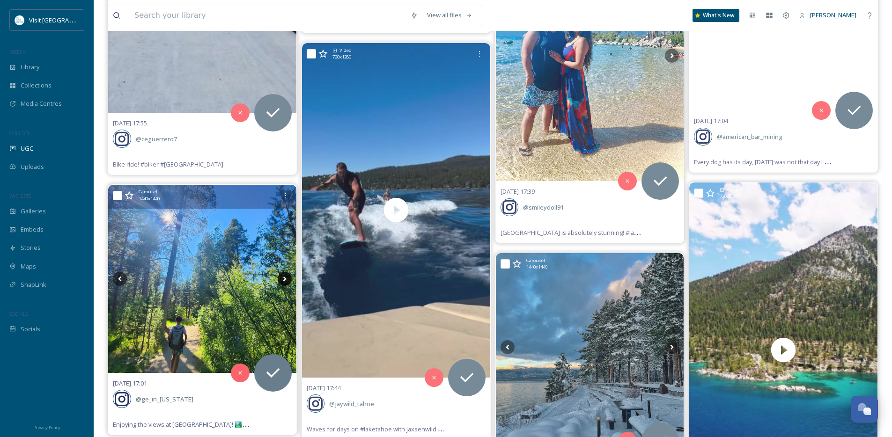
click at [280, 279] on icon at bounding box center [285, 279] width 14 height 14
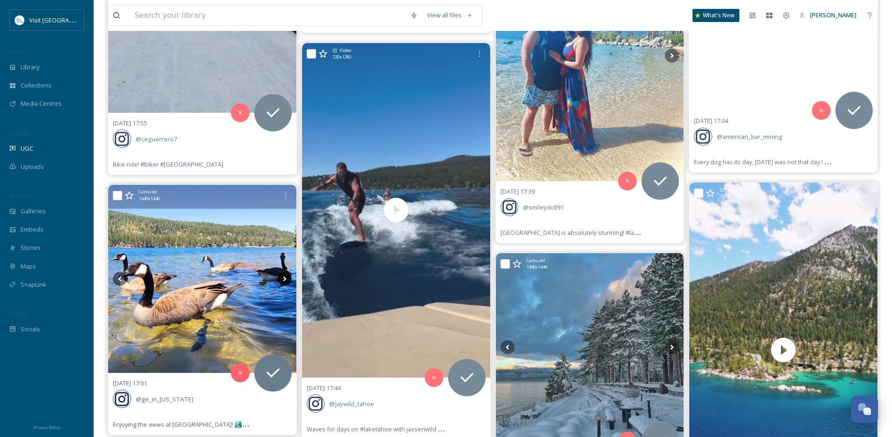
click at [280, 279] on icon at bounding box center [285, 279] width 14 height 14
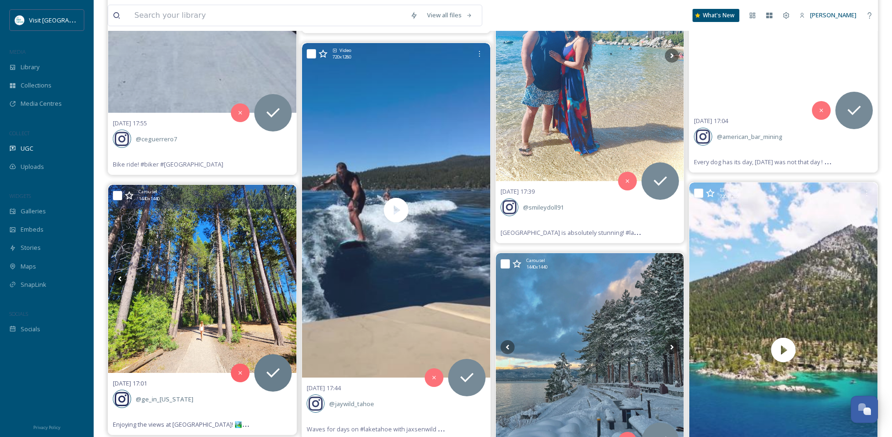
click at [280, 279] on icon at bounding box center [285, 279] width 14 height 14
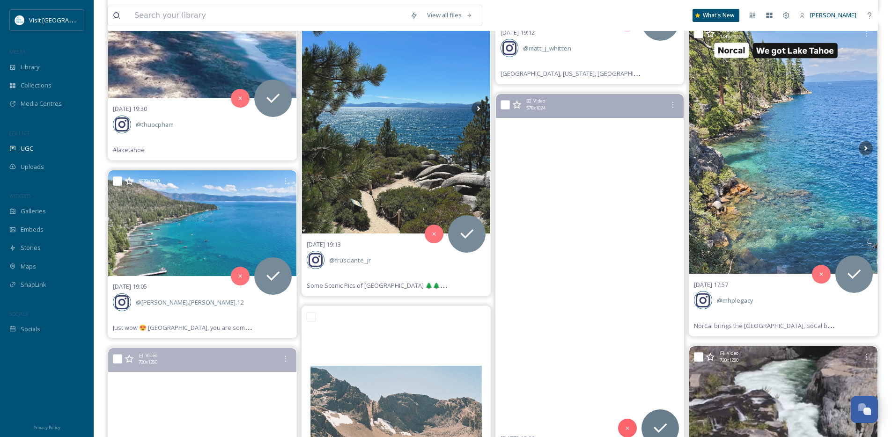
scroll to position [2564, 0]
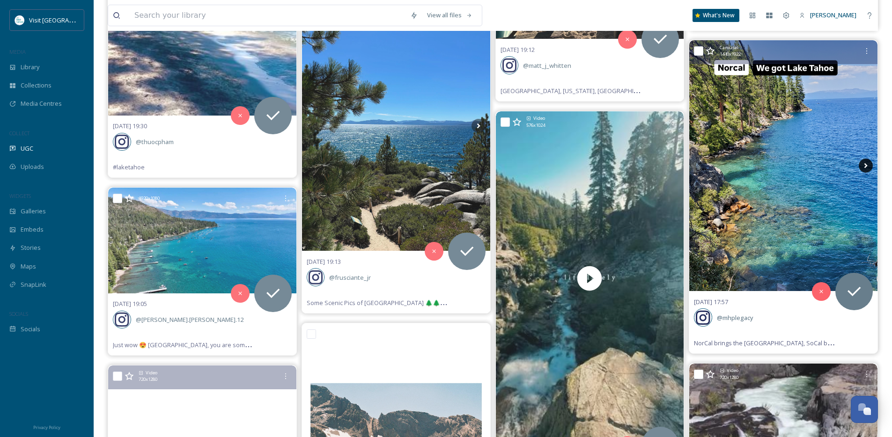
click at [865, 164] on icon at bounding box center [865, 165] width 3 height 5
click at [865, 165] on icon at bounding box center [865, 165] width 3 height 5
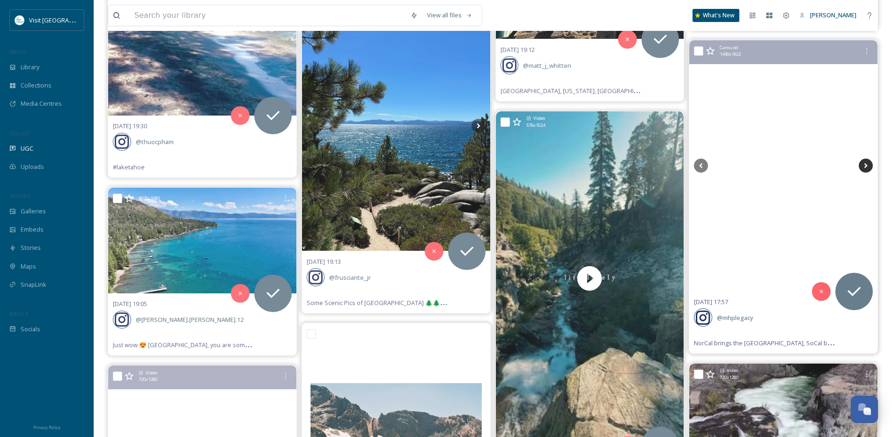
click at [865, 166] on icon at bounding box center [865, 166] width 14 height 14
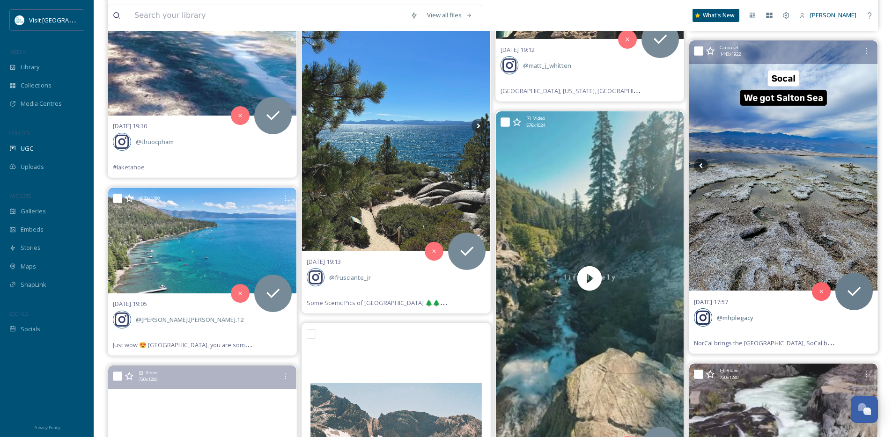
click at [865, 166] on icon at bounding box center [865, 166] width 14 height 14
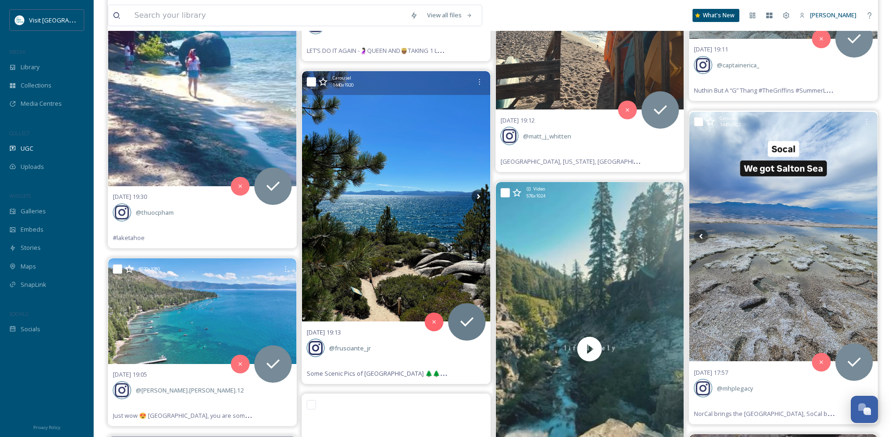
scroll to position [2473, 0]
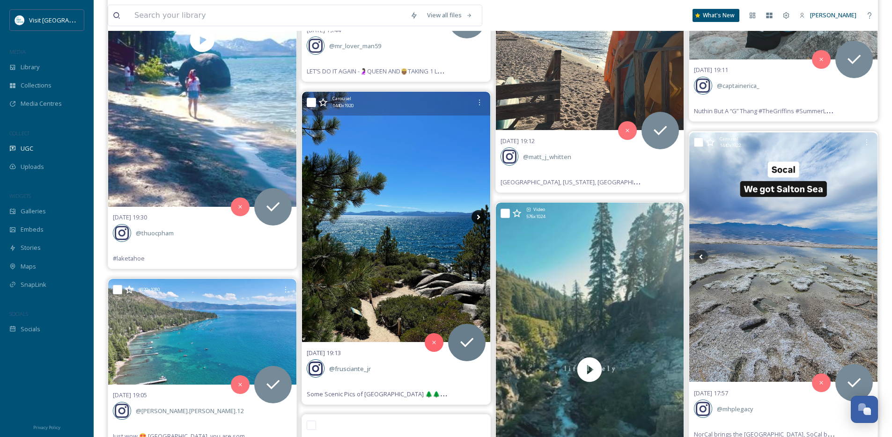
click at [479, 218] on icon at bounding box center [478, 217] width 14 height 14
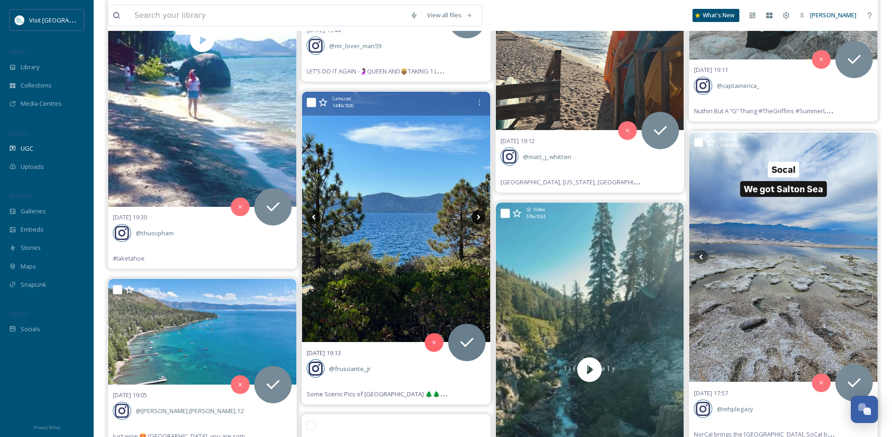
click at [479, 218] on icon at bounding box center [478, 217] width 14 height 14
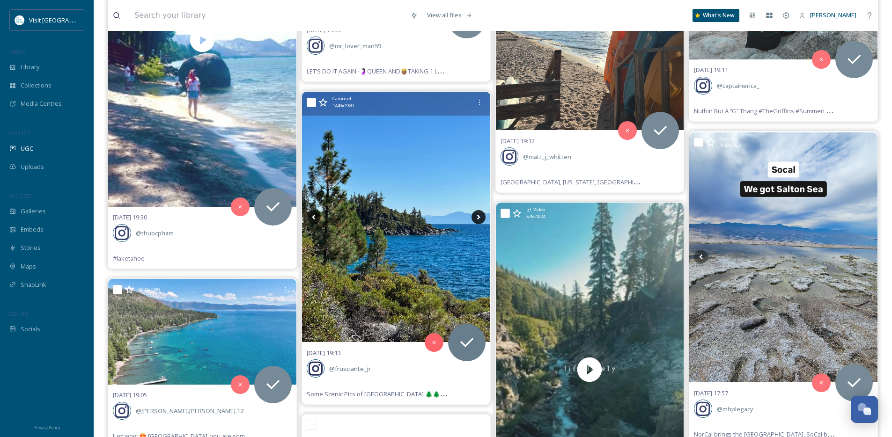
click at [479, 218] on icon at bounding box center [478, 217] width 14 height 14
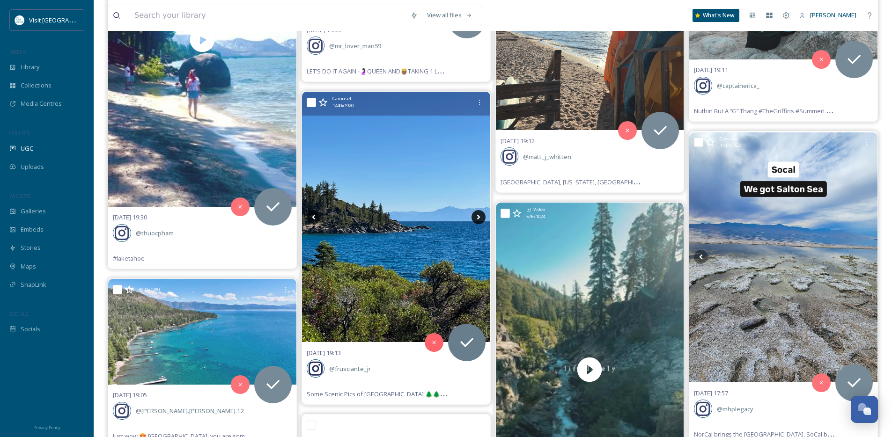
click at [479, 218] on icon at bounding box center [478, 217] width 14 height 14
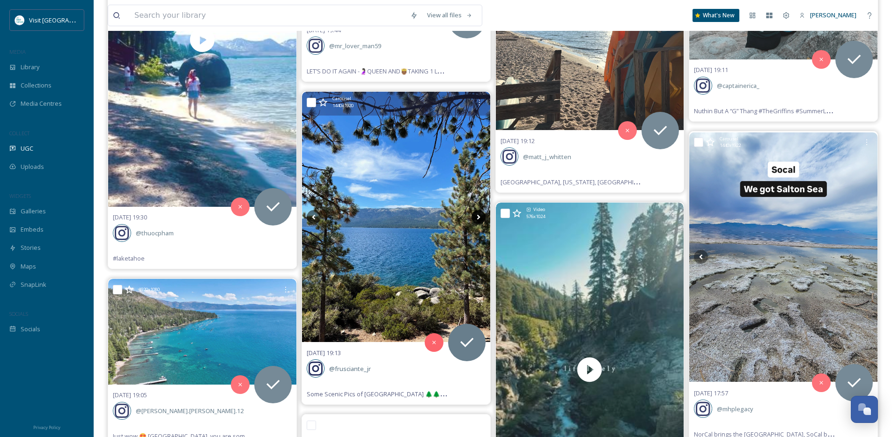
click at [479, 218] on icon at bounding box center [478, 217] width 14 height 14
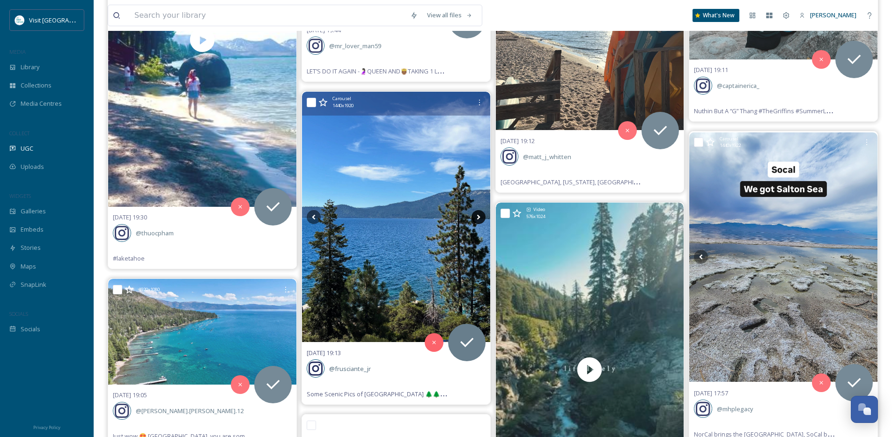
click at [479, 218] on icon at bounding box center [478, 217] width 14 height 14
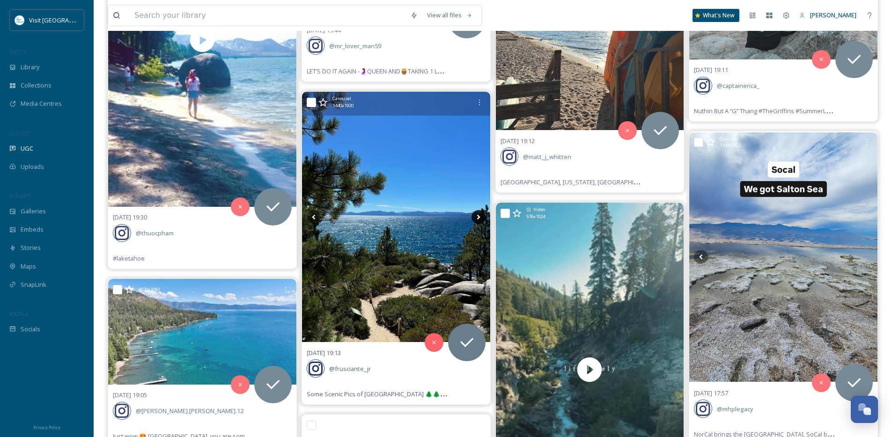
click at [479, 218] on icon at bounding box center [478, 217] width 14 height 14
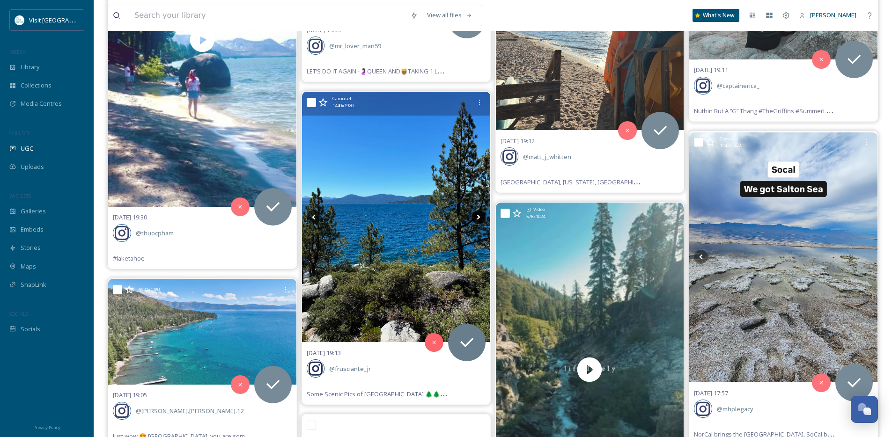
click at [479, 218] on icon at bounding box center [478, 217] width 14 height 14
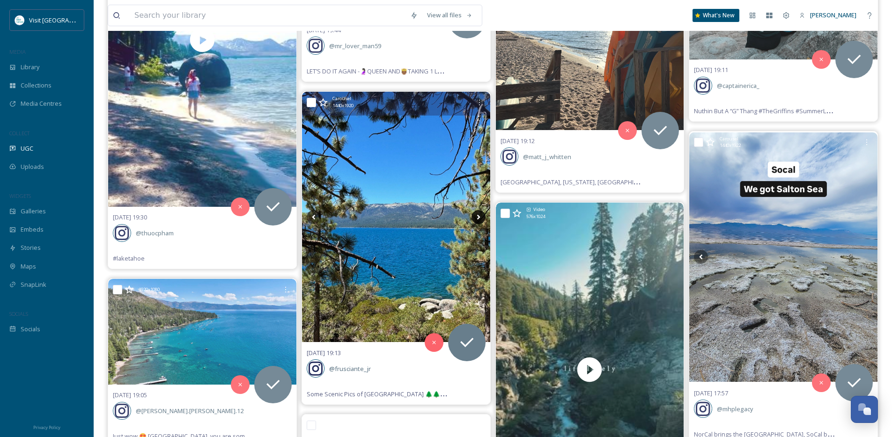
click at [479, 218] on icon at bounding box center [478, 217] width 14 height 14
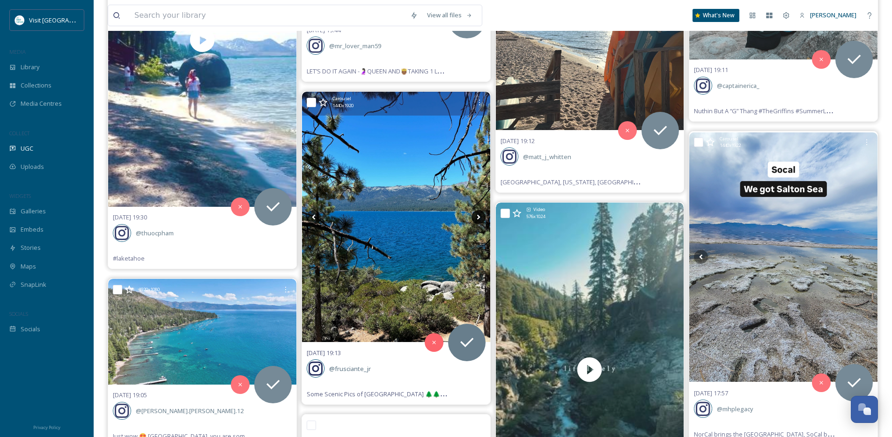
click at [479, 218] on icon at bounding box center [478, 217] width 14 height 14
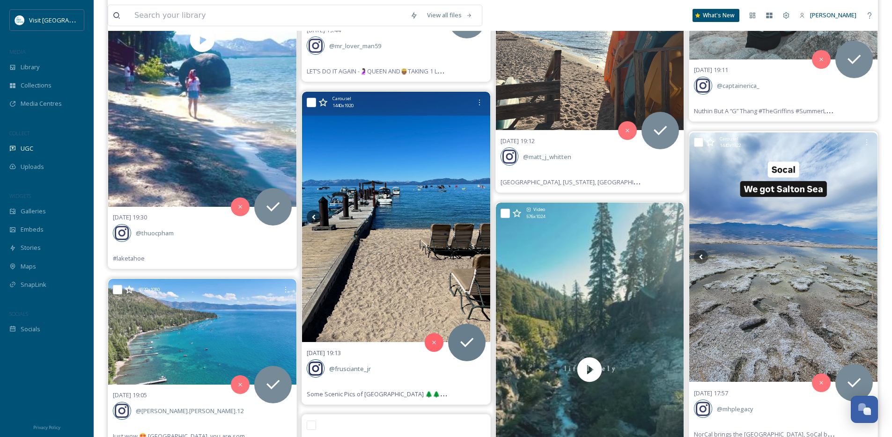
click at [479, 218] on icon at bounding box center [478, 217] width 14 height 14
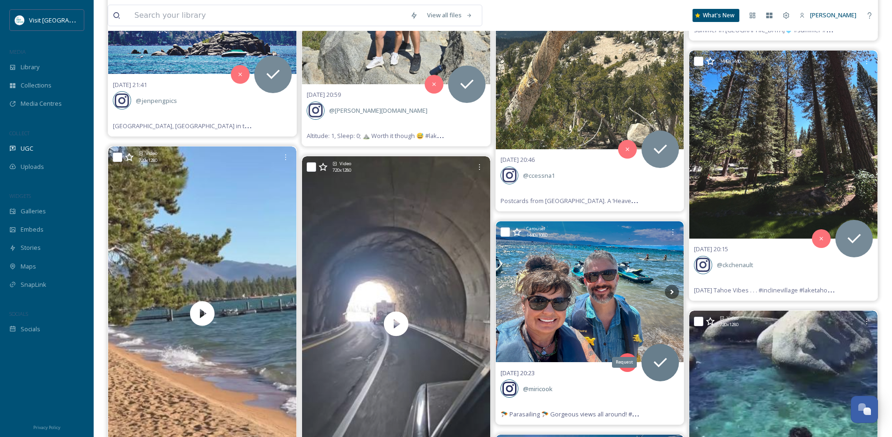
scroll to position [1593, 0]
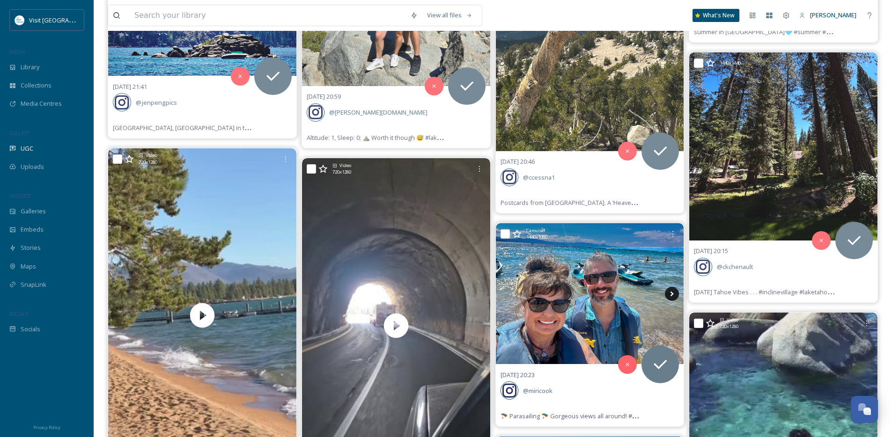
click at [672, 296] on icon at bounding box center [672, 294] width 14 height 14
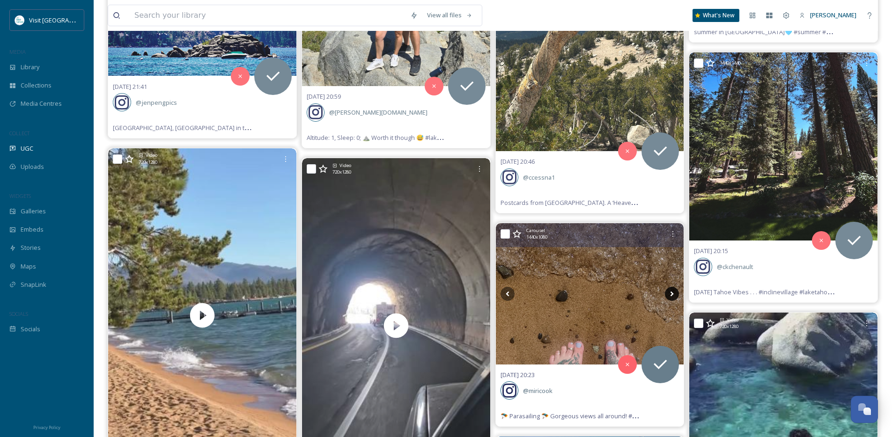
click at [672, 296] on icon at bounding box center [672, 294] width 14 height 14
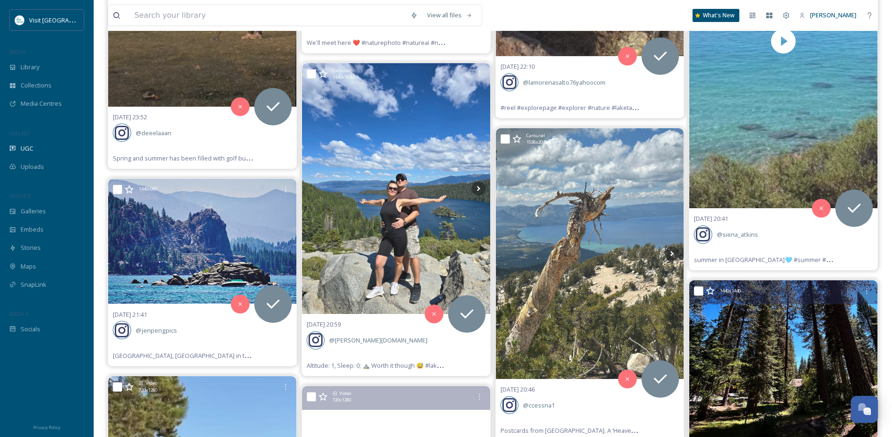
scroll to position [1350, 0]
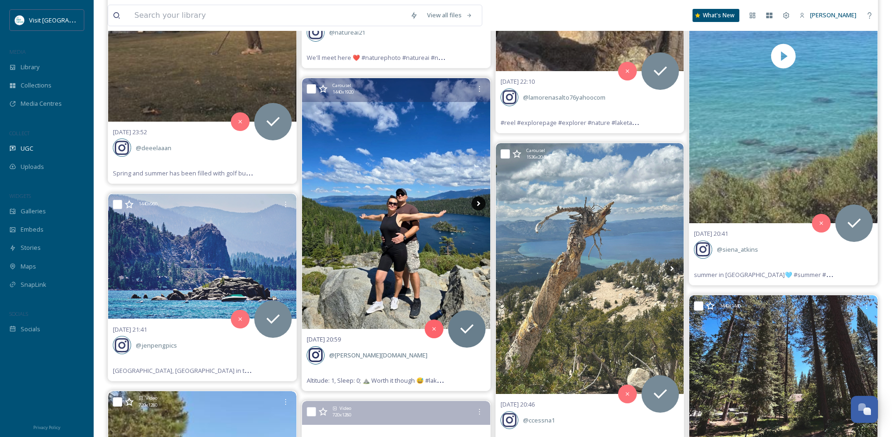
click at [477, 204] on icon at bounding box center [478, 204] width 14 height 14
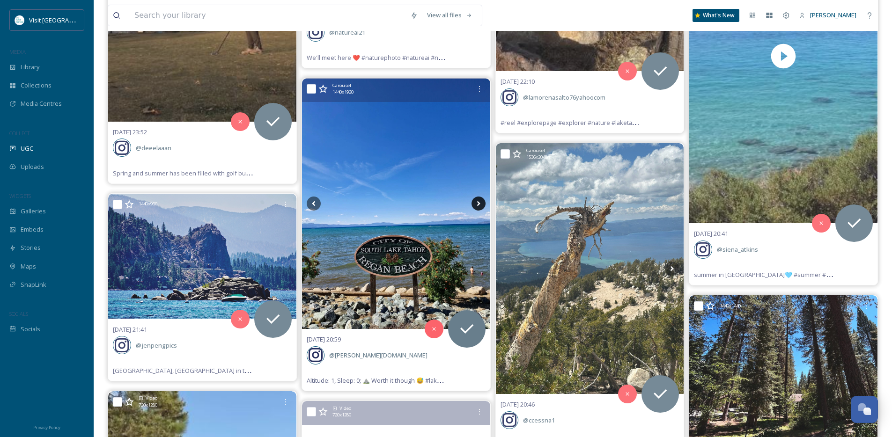
click at [477, 204] on icon at bounding box center [478, 204] width 14 height 14
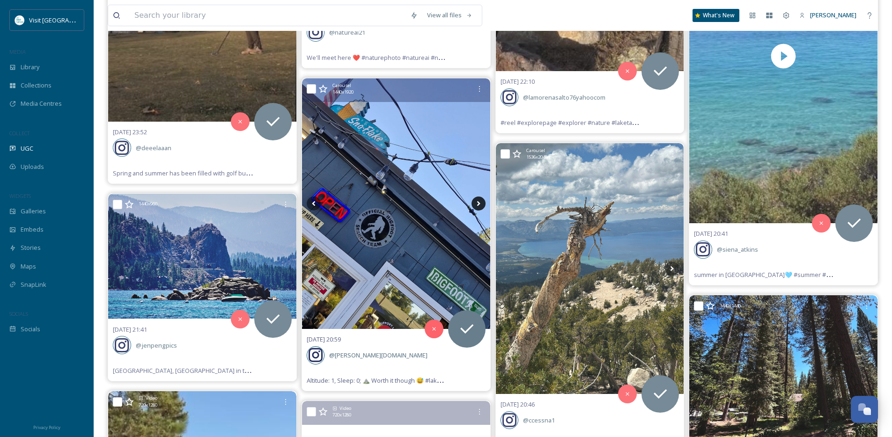
click at [477, 204] on icon at bounding box center [478, 204] width 14 height 14
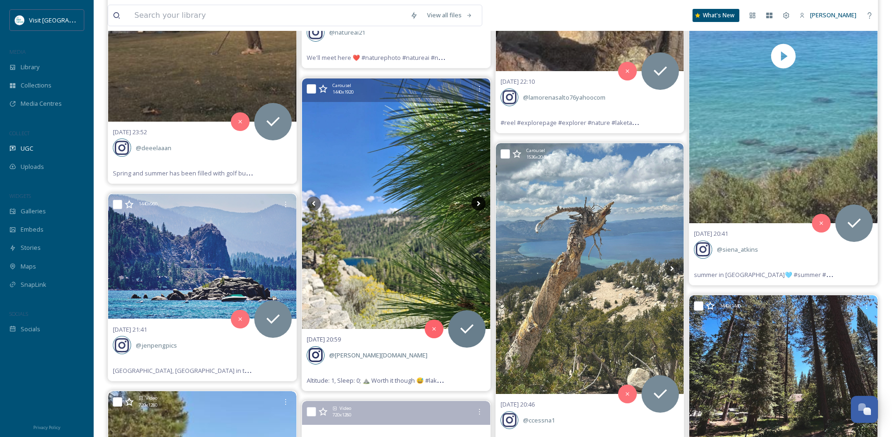
click at [477, 204] on icon at bounding box center [478, 204] width 14 height 14
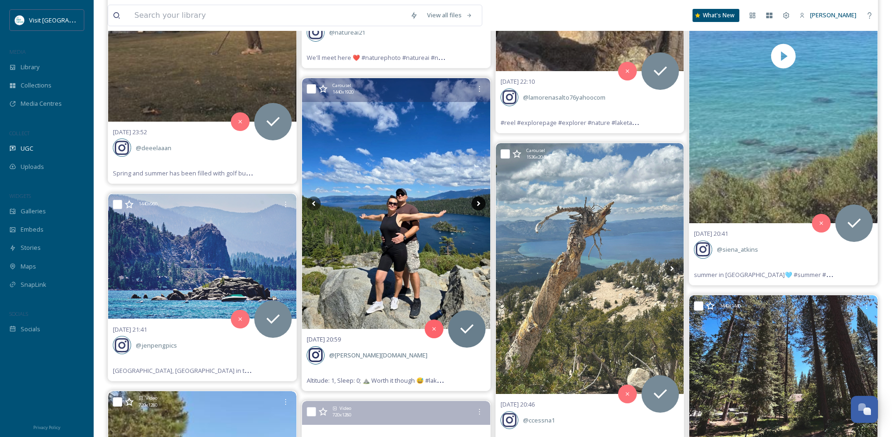
click at [477, 204] on icon at bounding box center [478, 204] width 14 height 14
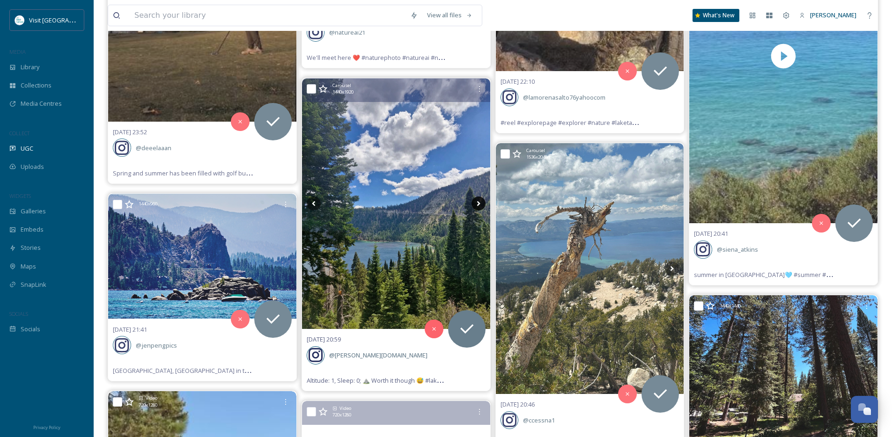
click at [477, 204] on icon at bounding box center [478, 204] width 14 height 14
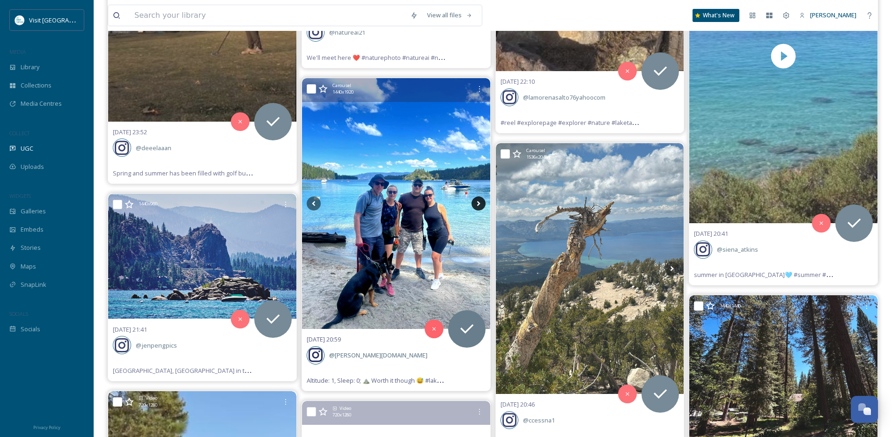
click at [480, 203] on icon at bounding box center [478, 204] width 14 height 14
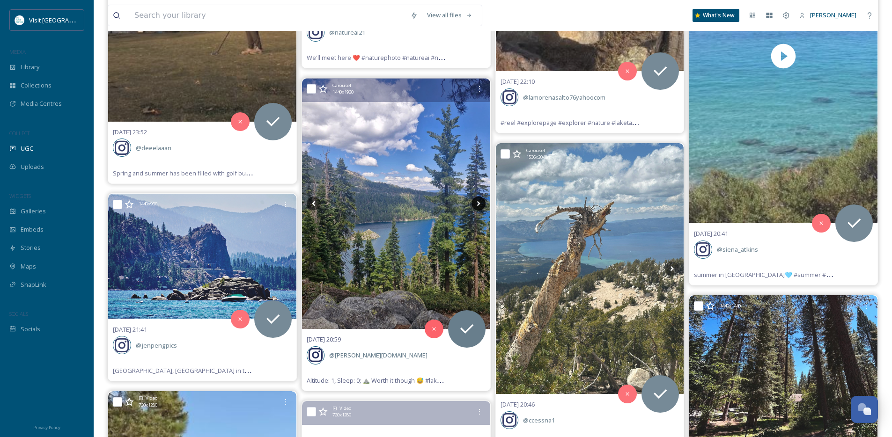
click at [480, 203] on icon at bounding box center [478, 204] width 14 height 14
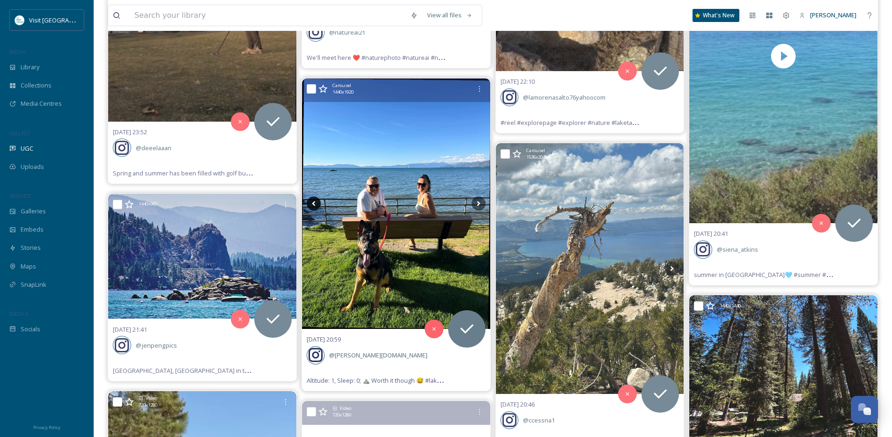
click at [319, 201] on icon at bounding box center [314, 204] width 14 height 14
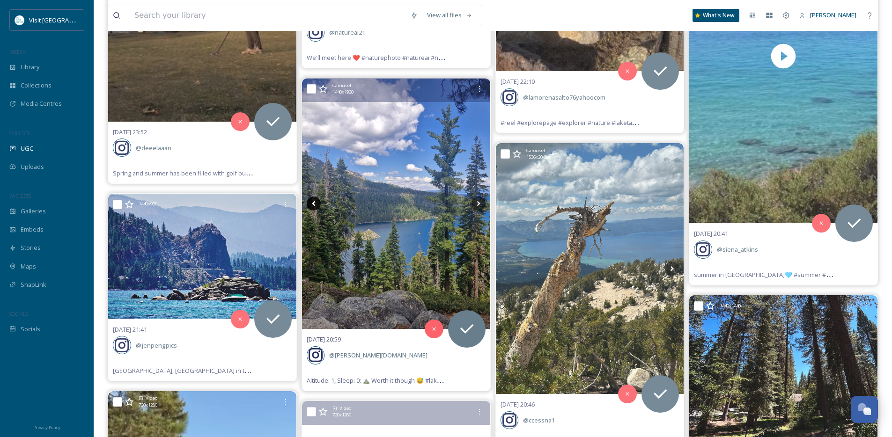
click at [319, 201] on icon at bounding box center [314, 204] width 14 height 14
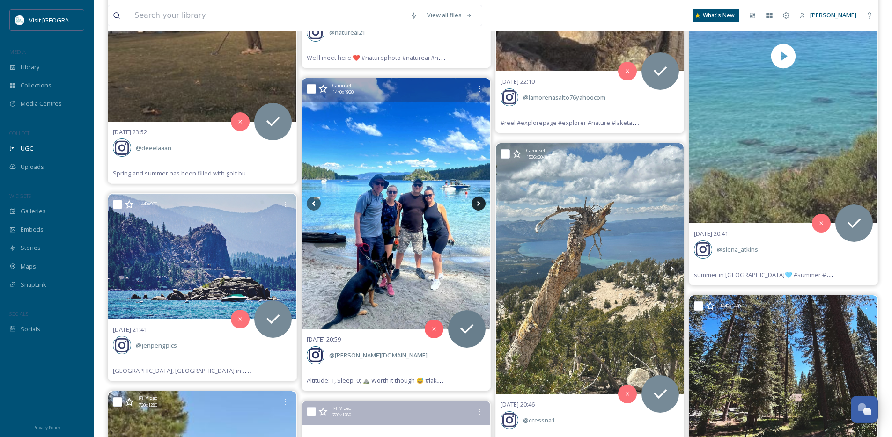
click at [480, 202] on icon at bounding box center [478, 204] width 14 height 14
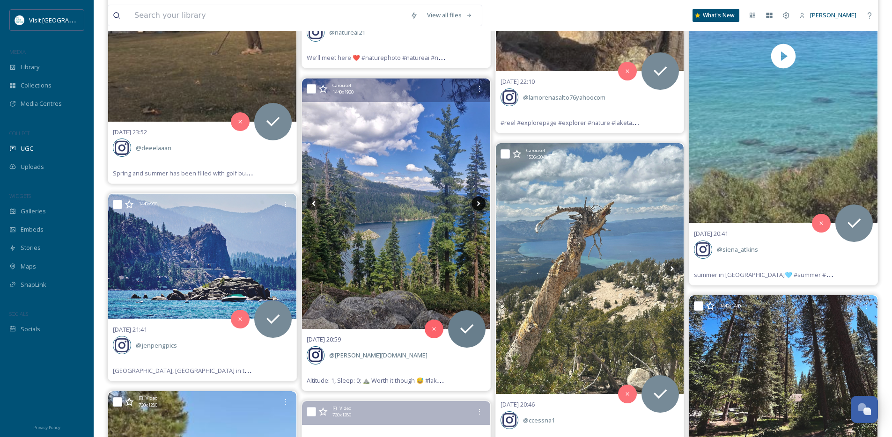
click at [480, 202] on icon at bounding box center [478, 204] width 14 height 14
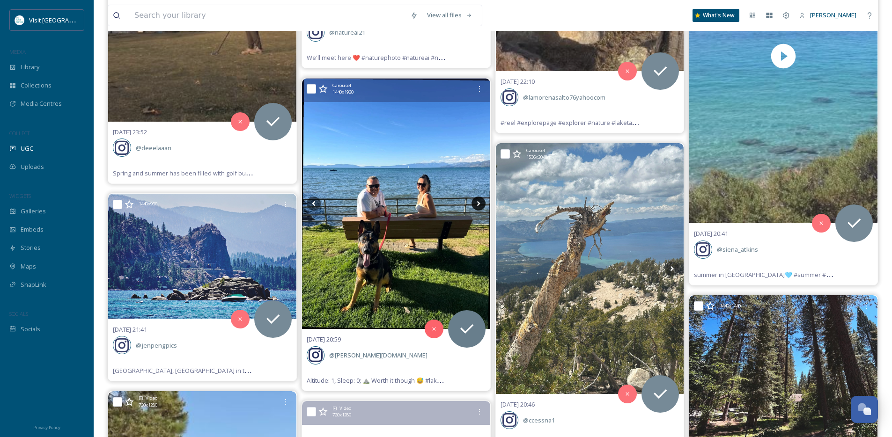
click at [480, 202] on icon at bounding box center [478, 204] width 14 height 14
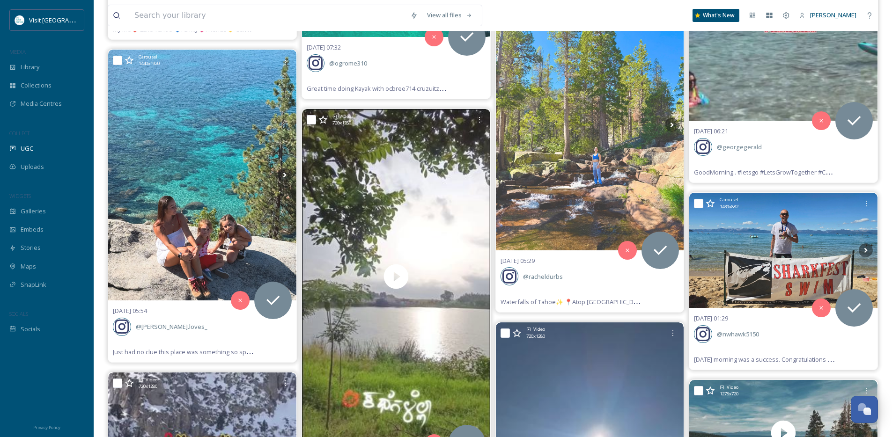
scroll to position [282, 0]
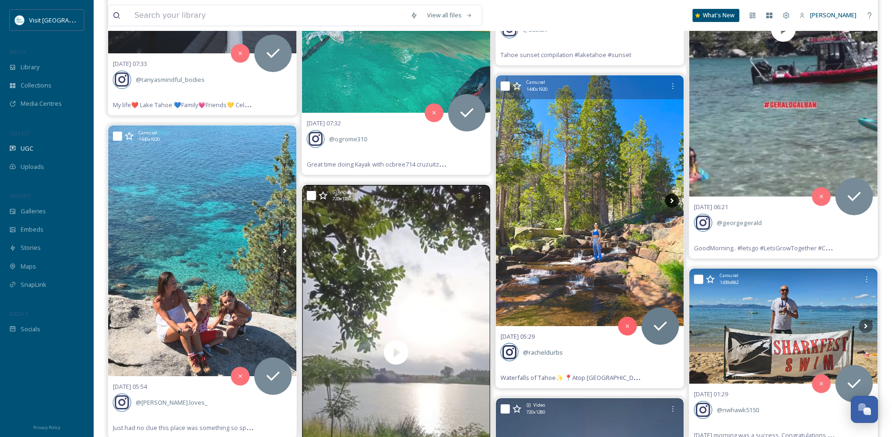
click at [672, 199] on icon at bounding box center [671, 200] width 3 height 5
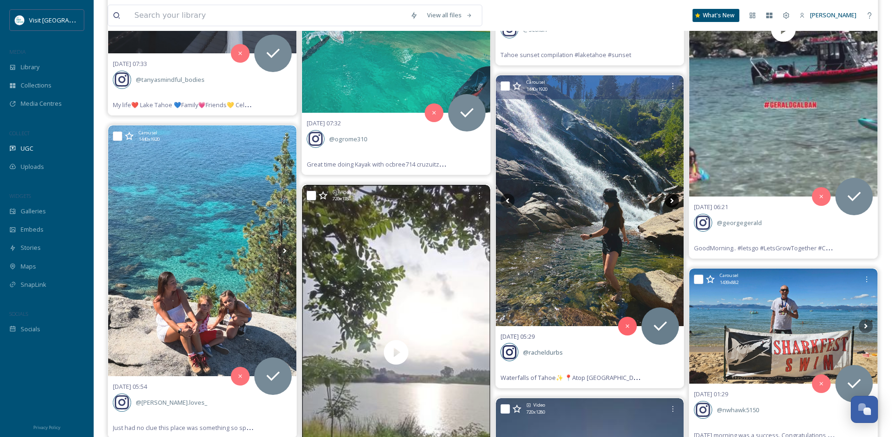
click at [672, 199] on icon at bounding box center [671, 200] width 3 height 5
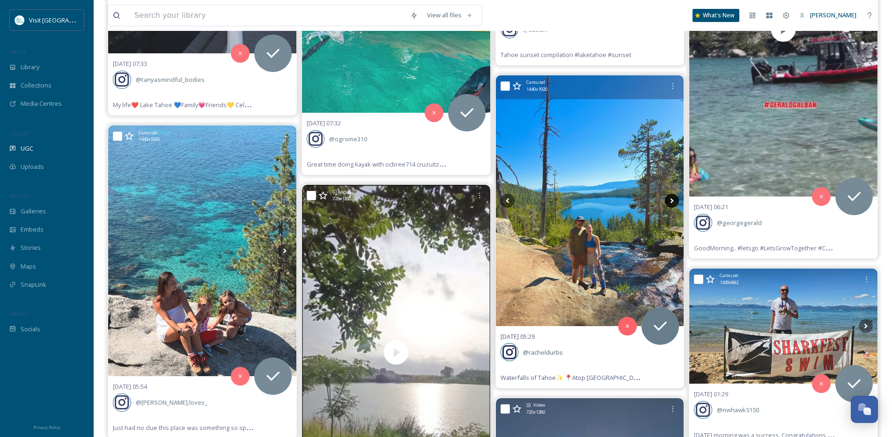
click at [672, 199] on icon at bounding box center [671, 200] width 3 height 5
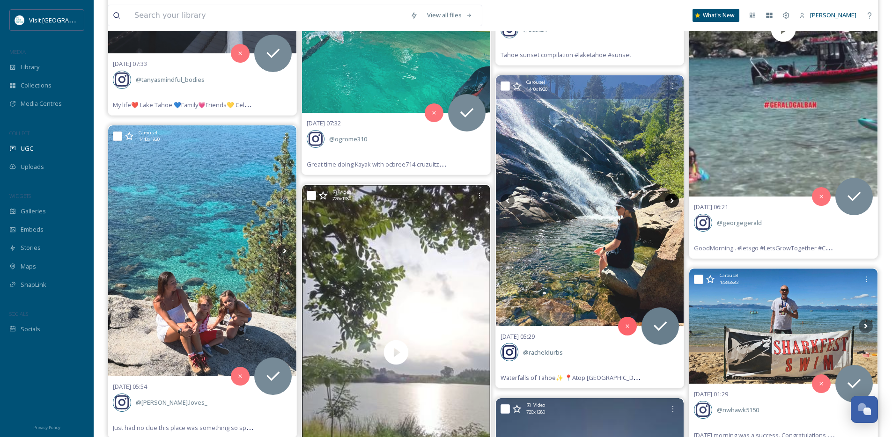
click at [668, 198] on icon at bounding box center [672, 201] width 14 height 14
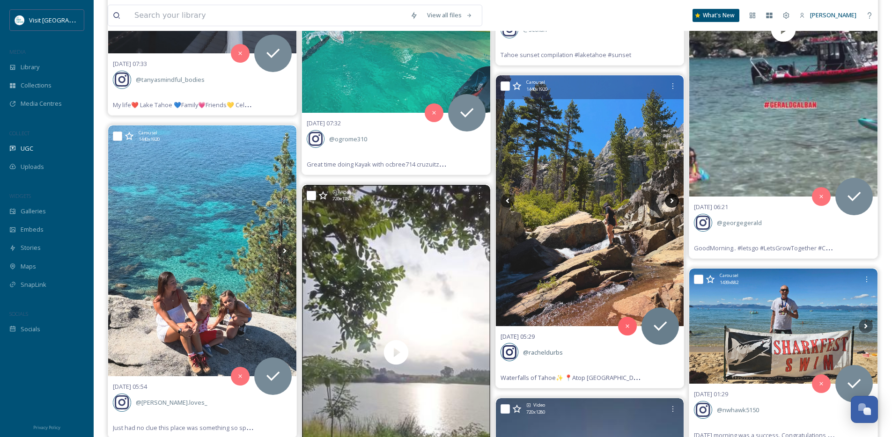
click at [670, 200] on icon at bounding box center [672, 201] width 14 height 14
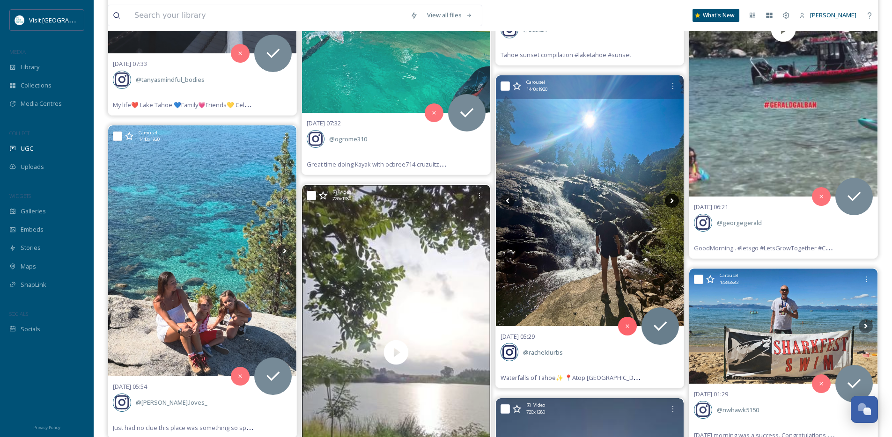
click at [670, 200] on icon at bounding box center [672, 201] width 14 height 14
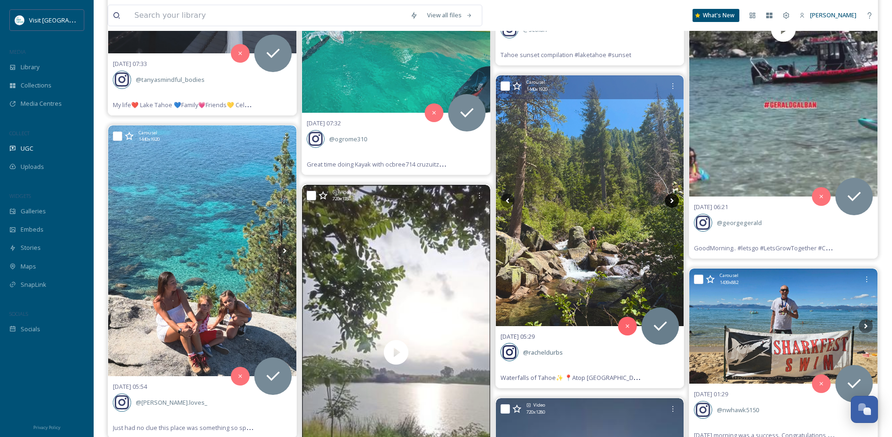
click at [670, 200] on icon at bounding box center [672, 201] width 14 height 14
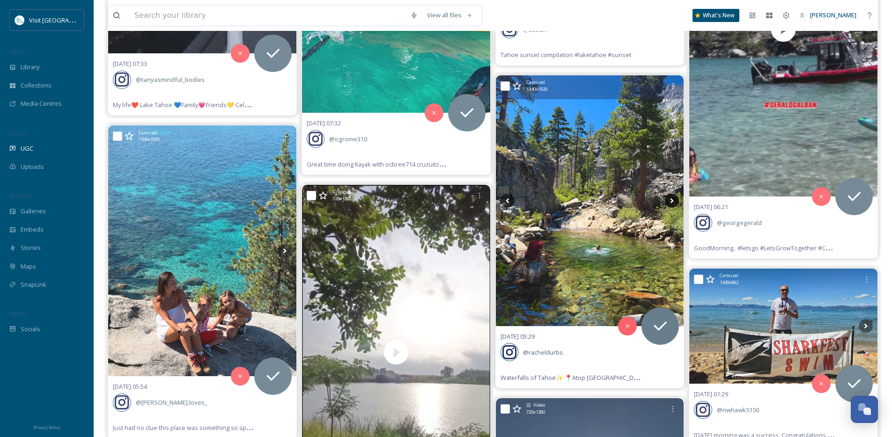
click at [670, 200] on icon at bounding box center [672, 201] width 14 height 14
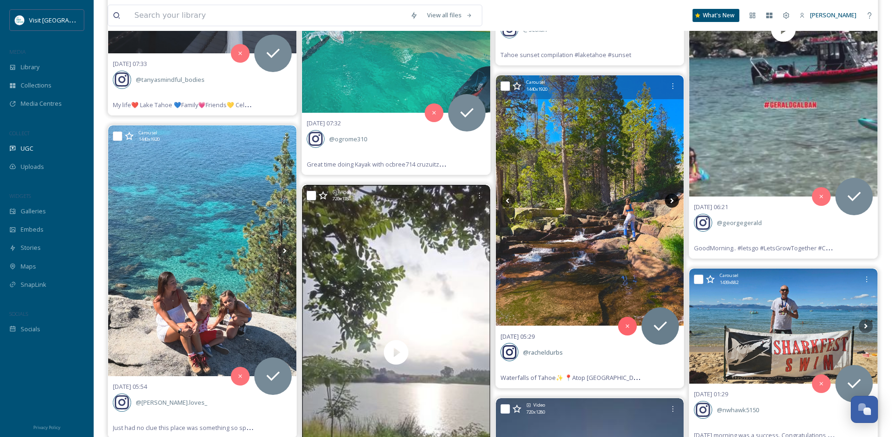
click at [670, 200] on icon at bounding box center [672, 201] width 14 height 14
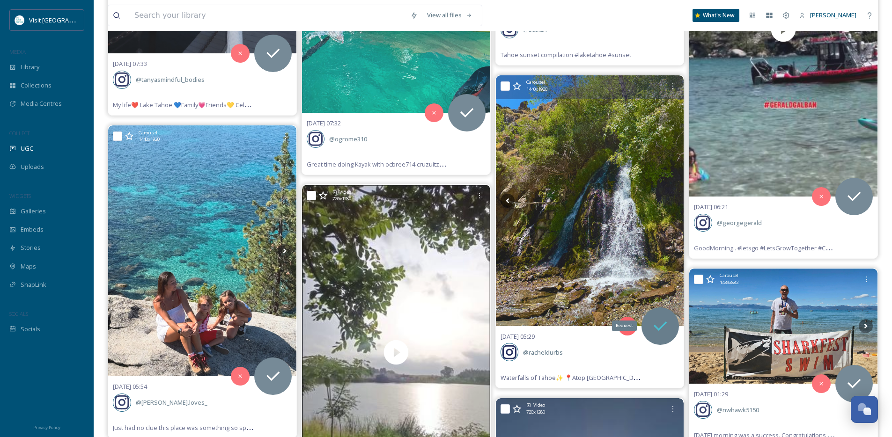
click at [660, 326] on icon at bounding box center [660, 326] width 19 height 19
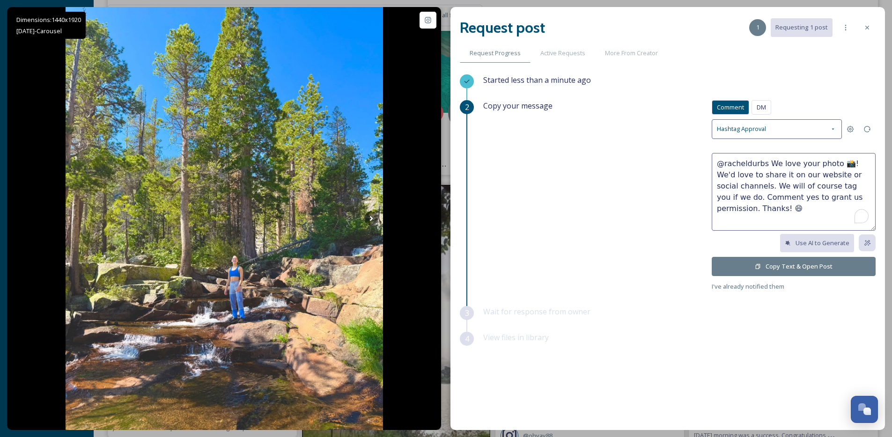
drag, startPoint x: 843, startPoint y: 161, endPoint x: 767, endPoint y: 163, distance: 76.3
click at [767, 163] on textarea "@racheldurbs We love your photo 📸! We'd love to share it on our website or soci…" at bounding box center [793, 192] width 164 height 78
click at [724, 173] on textarea "@racheldurbs Sweet pics! We'd love to share it on our website or social channel…" at bounding box center [793, 192] width 164 height 78
type textarea "@racheldurbs Sweet pics! We'd love to share on our website or social channels. …"
click at [750, 266] on button "Copy Text & Open Post" at bounding box center [793, 266] width 164 height 19
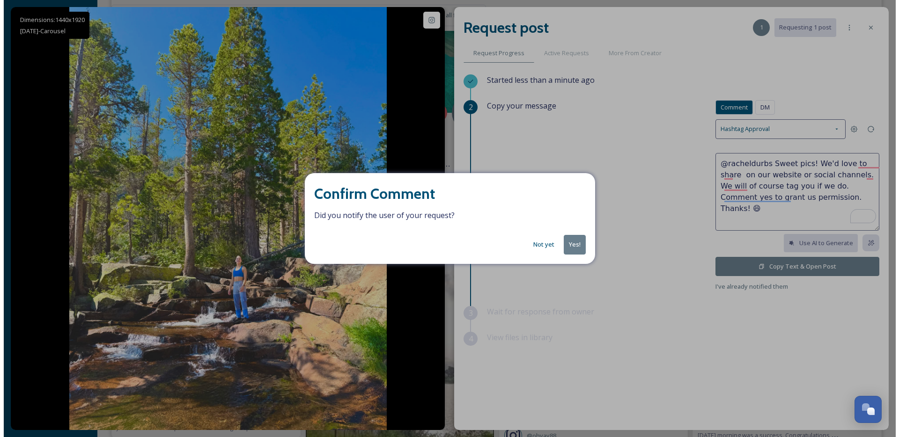
scroll to position [281, 0]
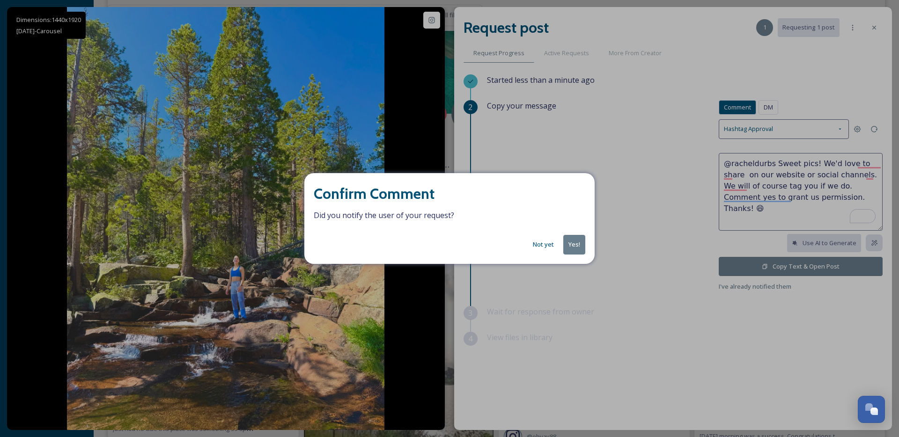
click at [570, 246] on button "Yes!" at bounding box center [574, 244] width 22 height 19
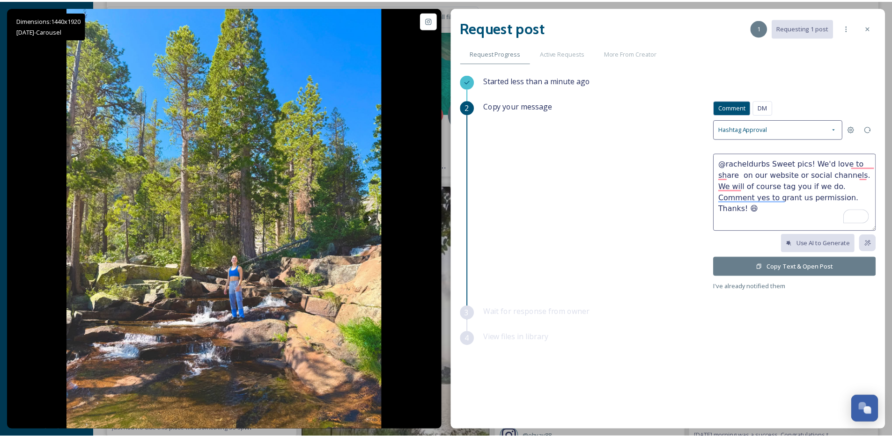
scroll to position [282, 0]
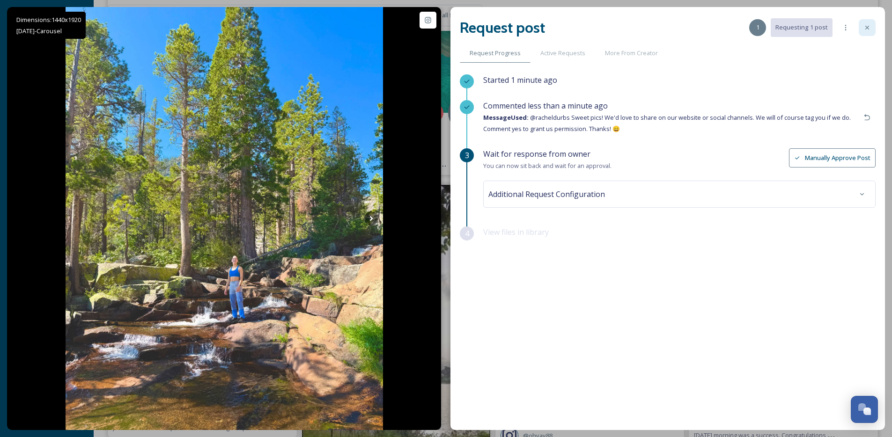
click at [867, 28] on icon at bounding box center [867, 28] width 4 height 4
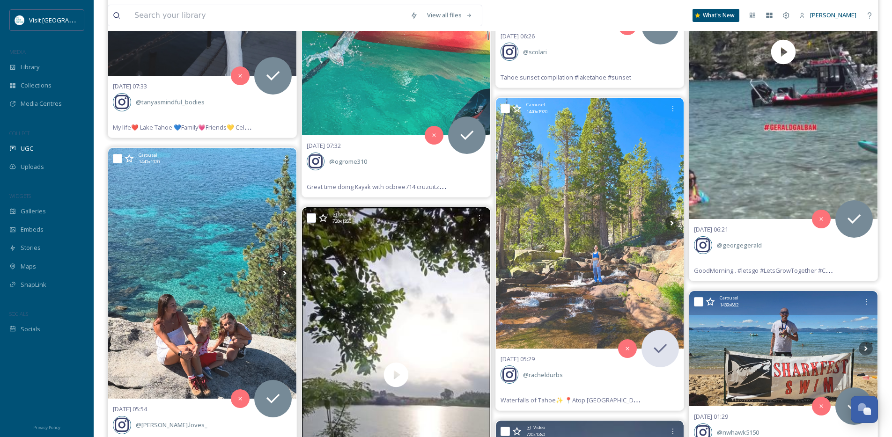
scroll to position [259, 0]
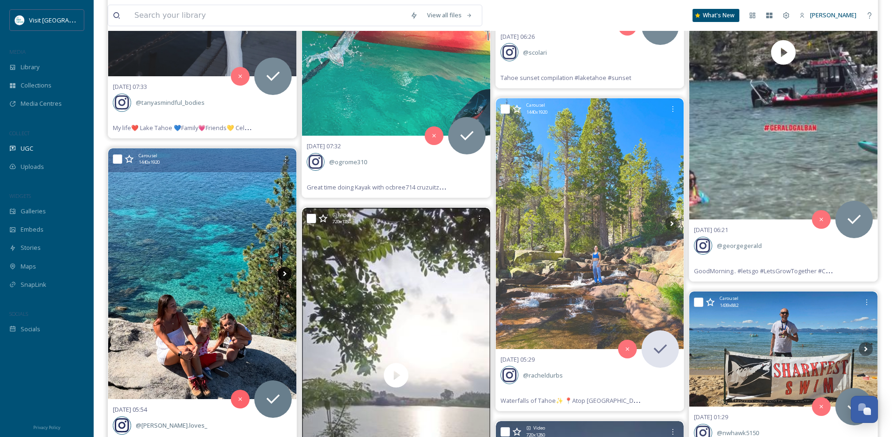
click at [284, 278] on icon at bounding box center [285, 274] width 14 height 14
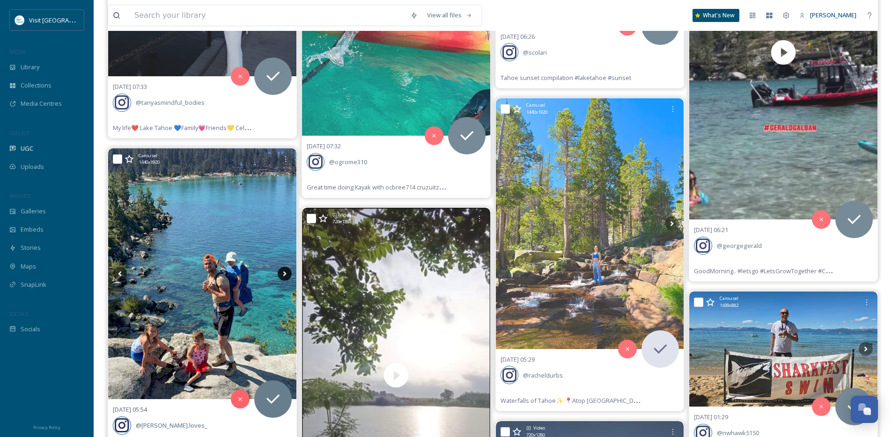
click at [285, 275] on icon at bounding box center [284, 273] width 3 height 5
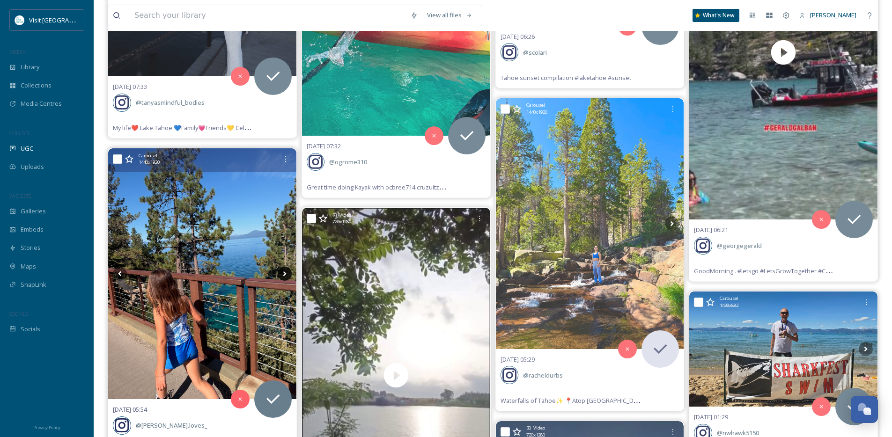
click at [285, 275] on icon at bounding box center [284, 273] width 3 height 5
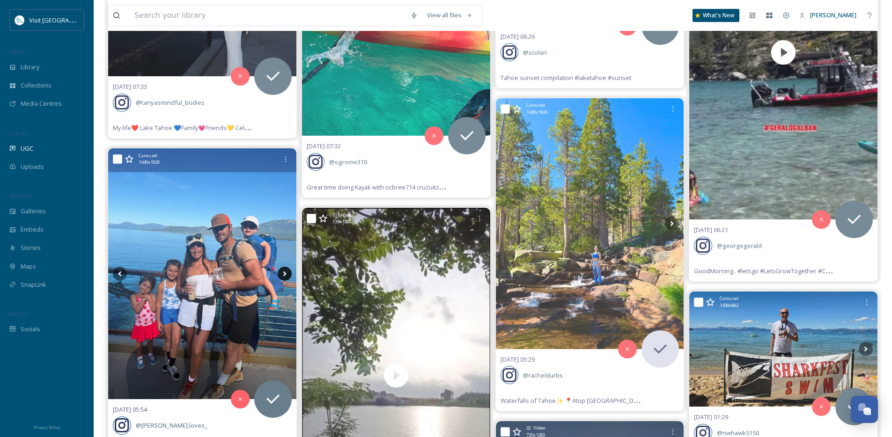
click at [285, 275] on icon at bounding box center [284, 273] width 3 height 5
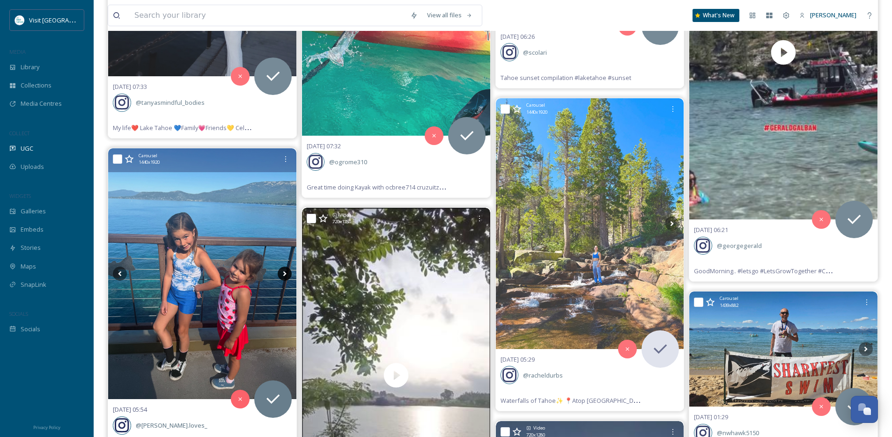
click at [285, 275] on icon at bounding box center [284, 273] width 3 height 5
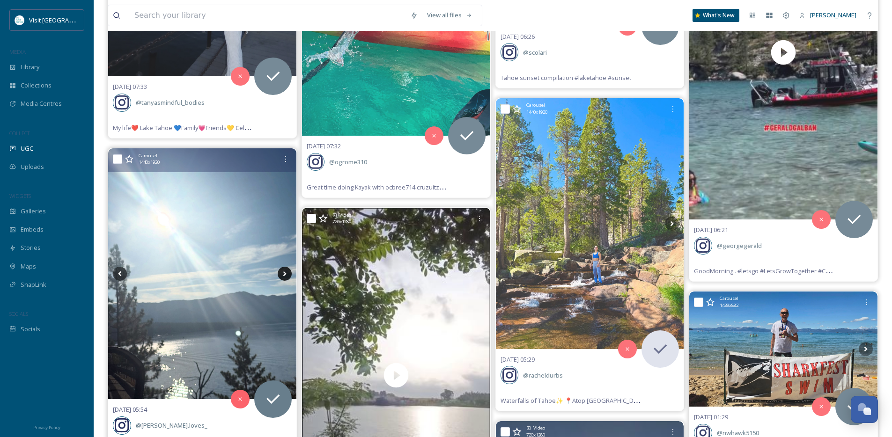
click at [285, 275] on icon at bounding box center [284, 273] width 3 height 5
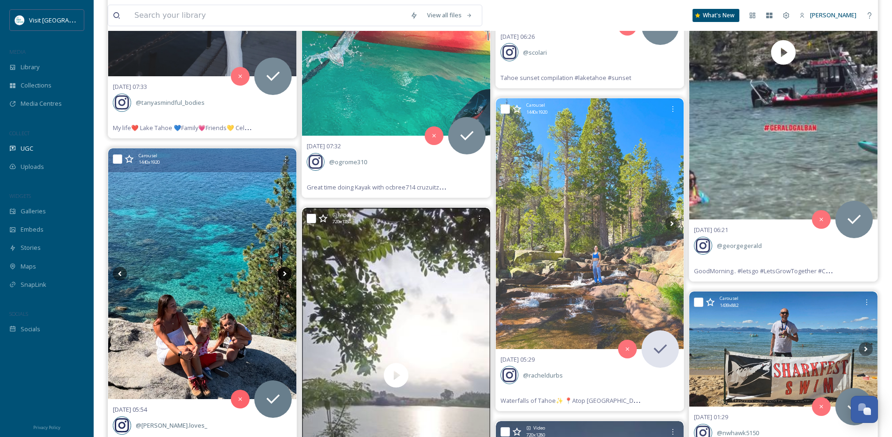
click at [285, 275] on icon at bounding box center [284, 273] width 3 height 5
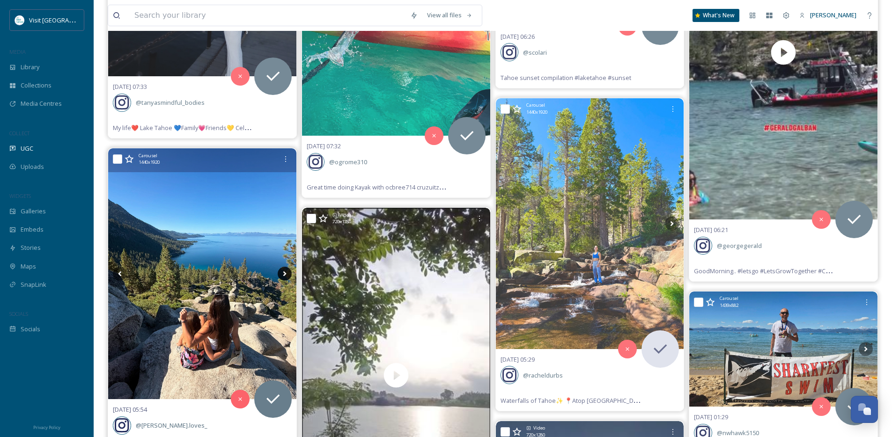
click at [285, 275] on icon at bounding box center [284, 273] width 3 height 5
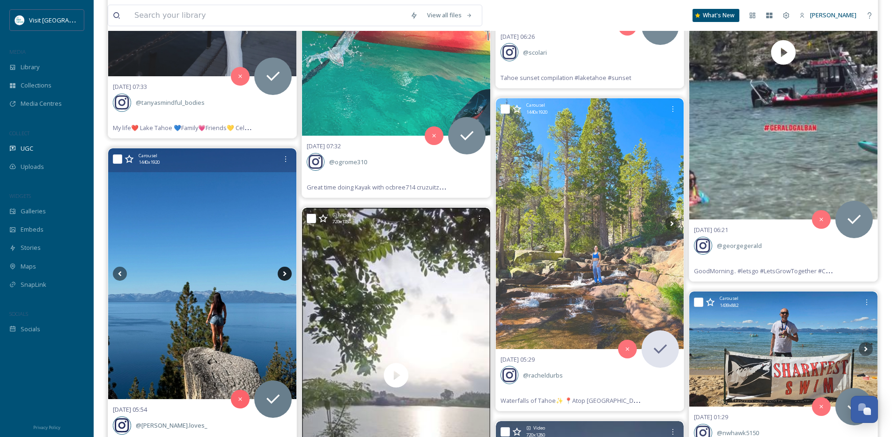
click at [285, 275] on icon at bounding box center [284, 273] width 3 height 5
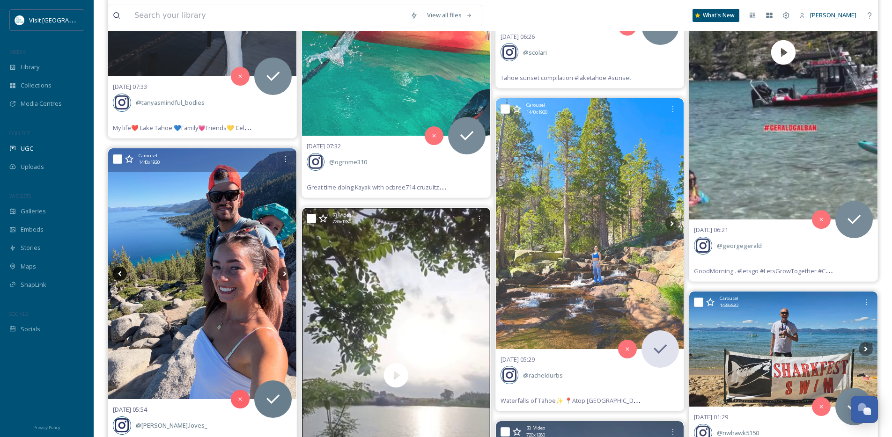
click at [117, 276] on icon at bounding box center [120, 274] width 14 height 14
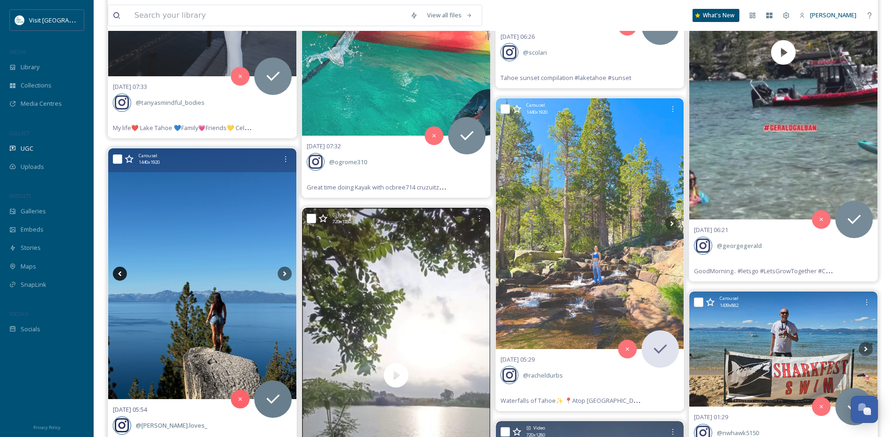
click at [117, 276] on icon at bounding box center [120, 274] width 14 height 14
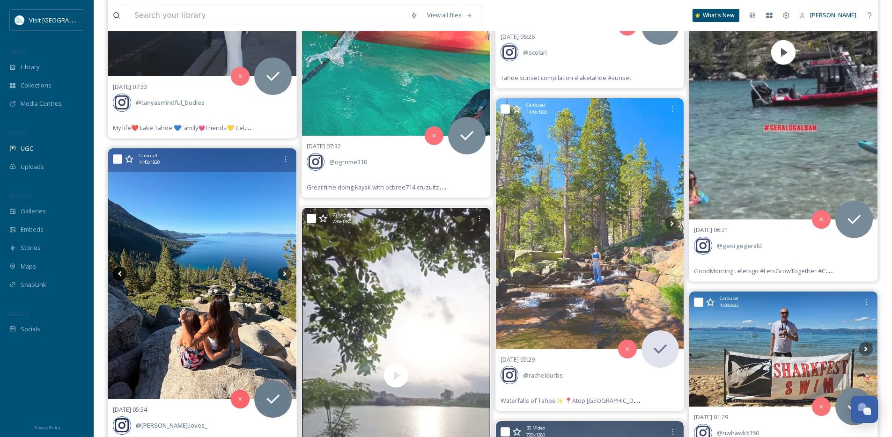
click at [117, 276] on icon at bounding box center [120, 274] width 14 height 14
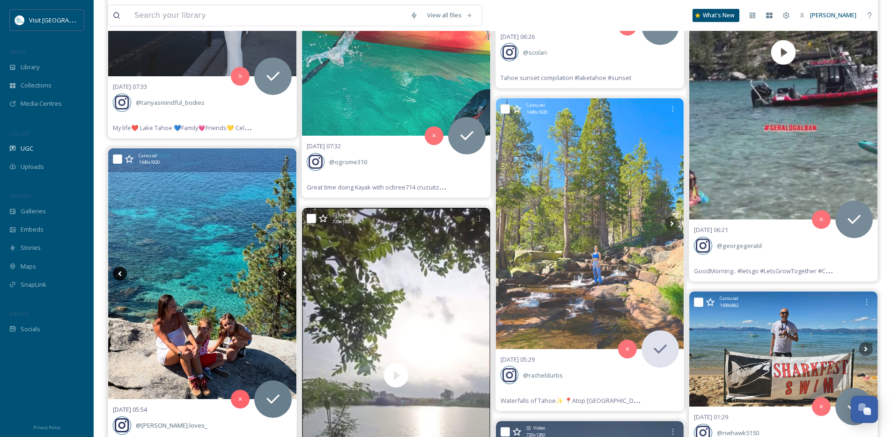
click at [117, 276] on icon at bounding box center [120, 274] width 14 height 14
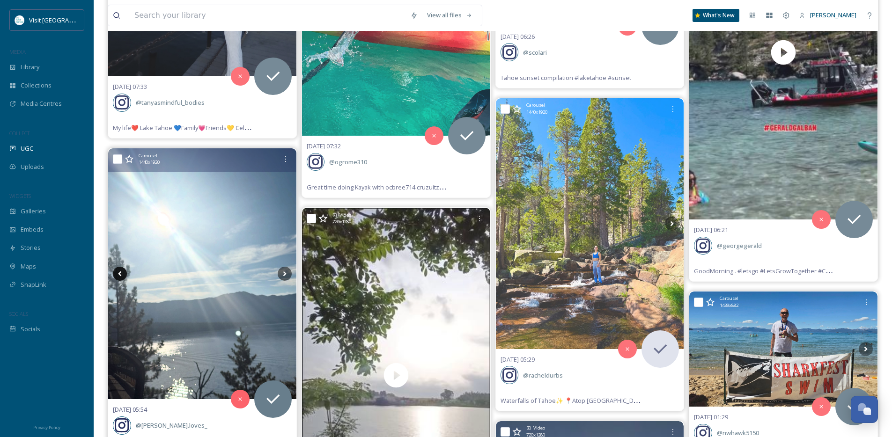
click at [117, 276] on icon at bounding box center [120, 274] width 14 height 14
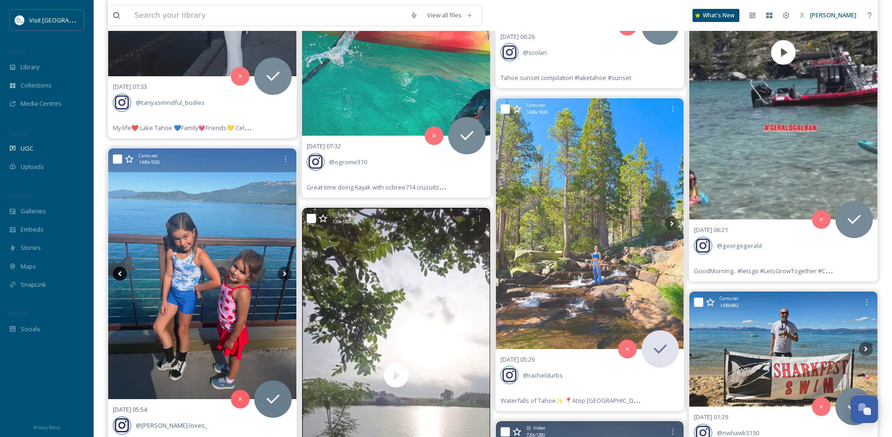
click at [117, 276] on icon at bounding box center [120, 274] width 14 height 14
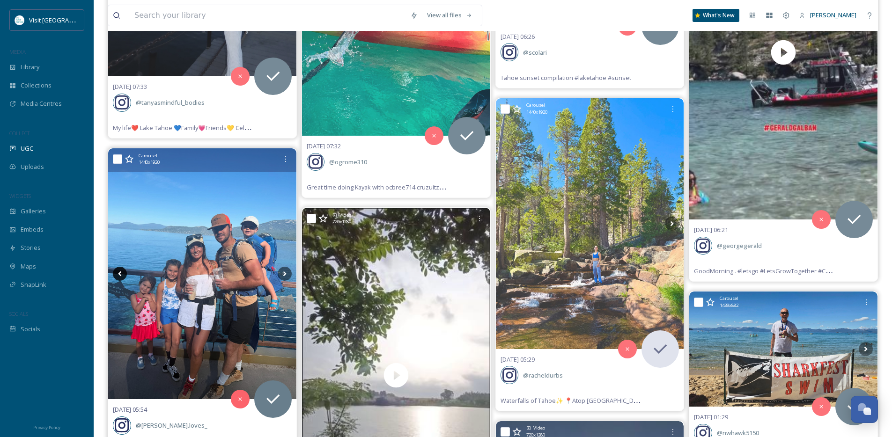
click at [117, 276] on icon at bounding box center [120, 274] width 14 height 14
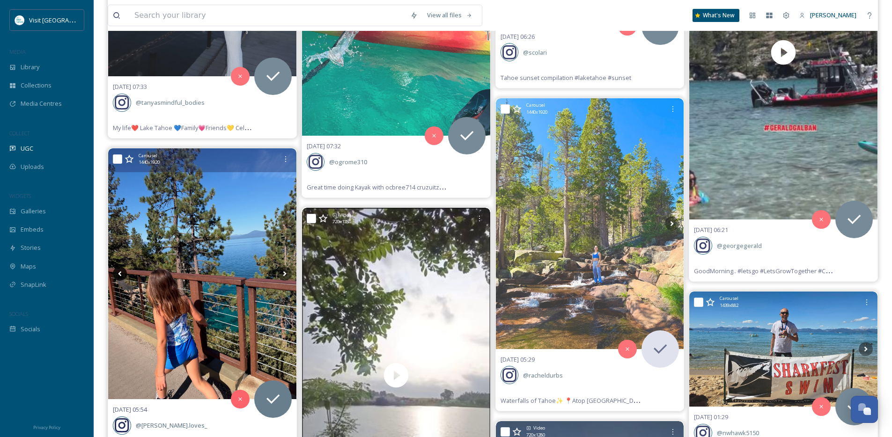
click at [117, 276] on icon at bounding box center [120, 274] width 14 height 14
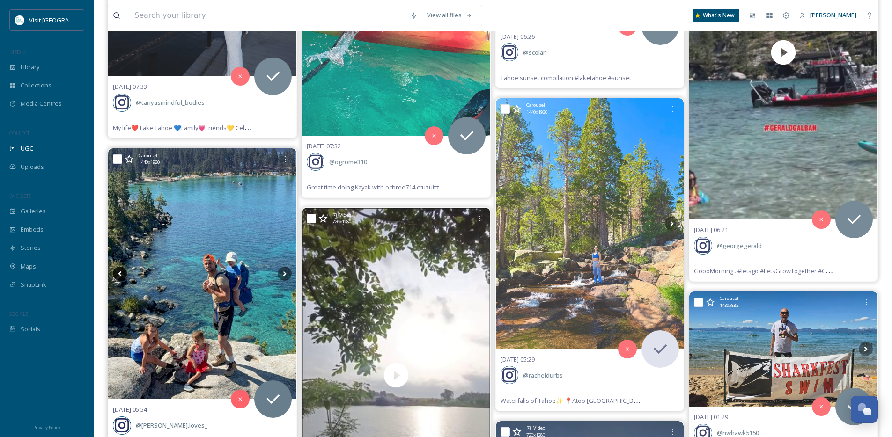
click at [117, 276] on icon at bounding box center [120, 274] width 14 height 14
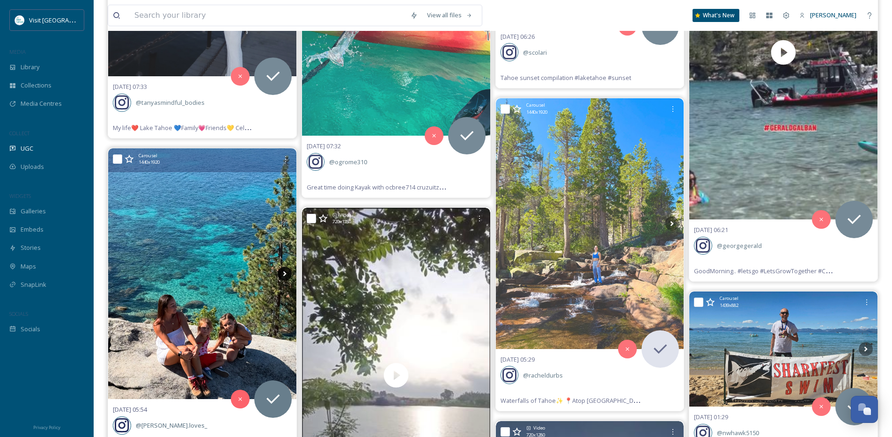
click at [284, 271] on icon at bounding box center [284, 273] width 3 height 5
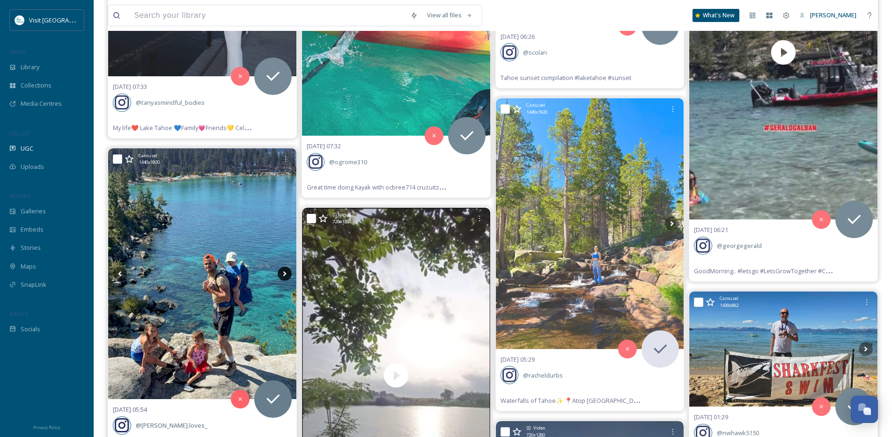
click at [283, 271] on icon at bounding box center [285, 274] width 14 height 14
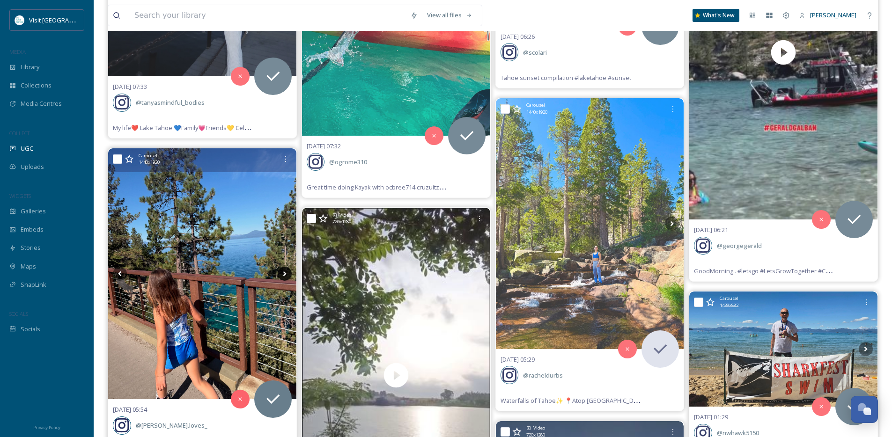
click at [283, 271] on icon at bounding box center [285, 274] width 14 height 14
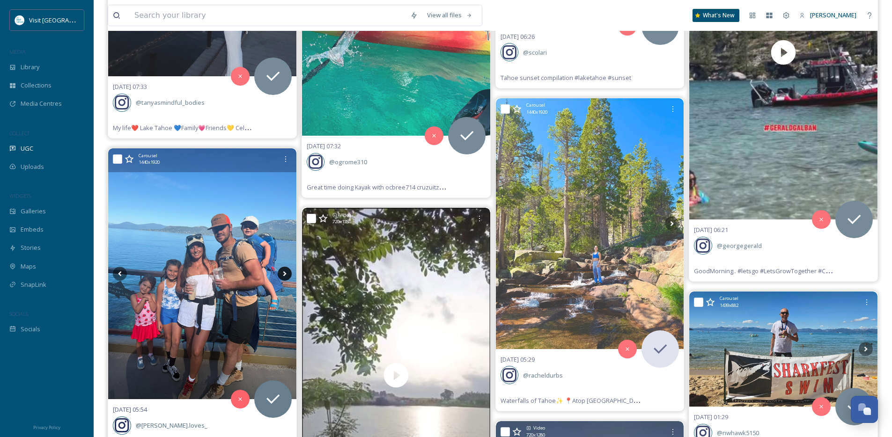
click at [283, 271] on icon at bounding box center [285, 274] width 14 height 14
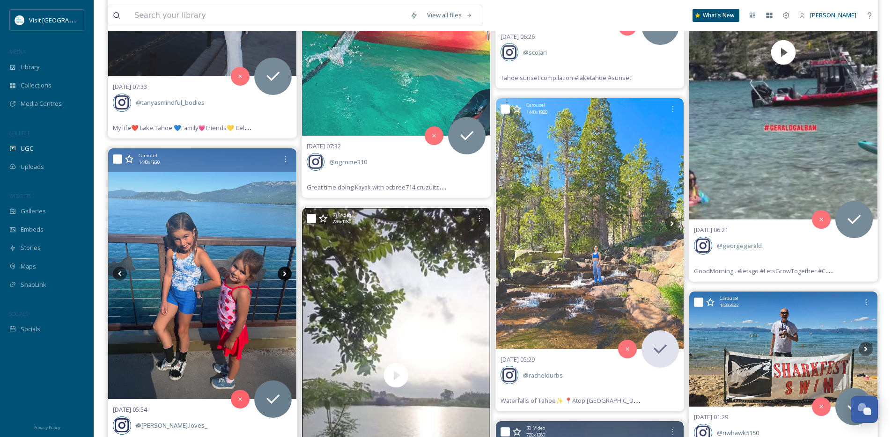
click at [283, 271] on icon at bounding box center [285, 274] width 14 height 14
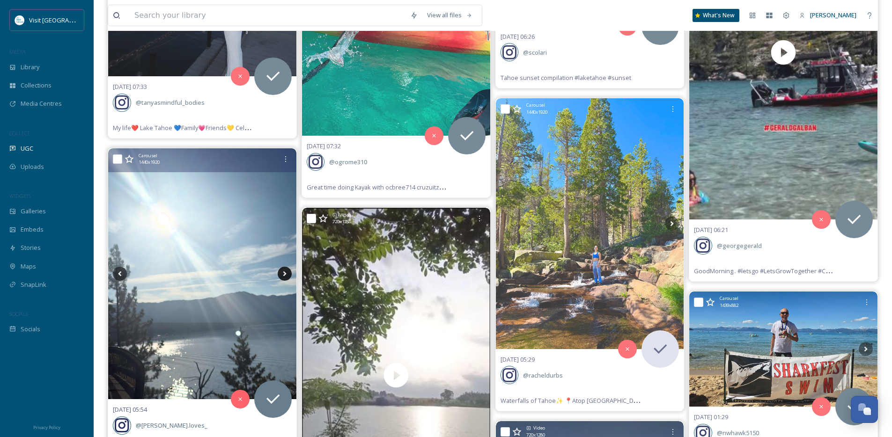
click at [283, 271] on icon at bounding box center [285, 274] width 14 height 14
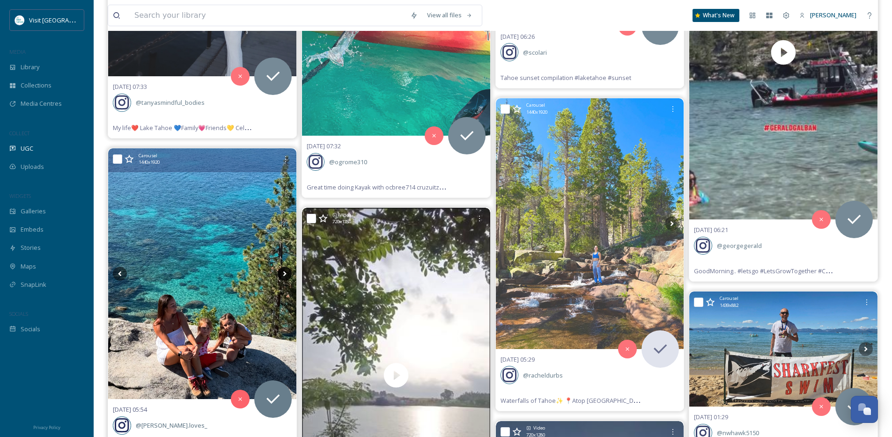
click at [283, 271] on icon at bounding box center [285, 274] width 14 height 14
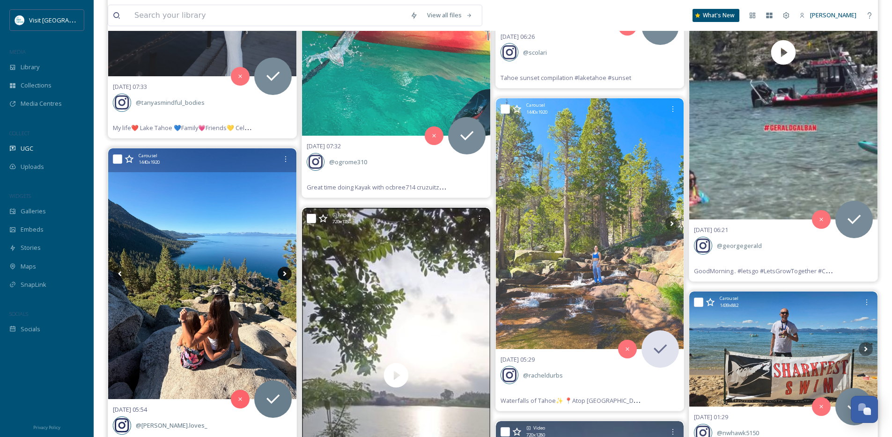
click at [283, 271] on icon at bounding box center [285, 274] width 14 height 14
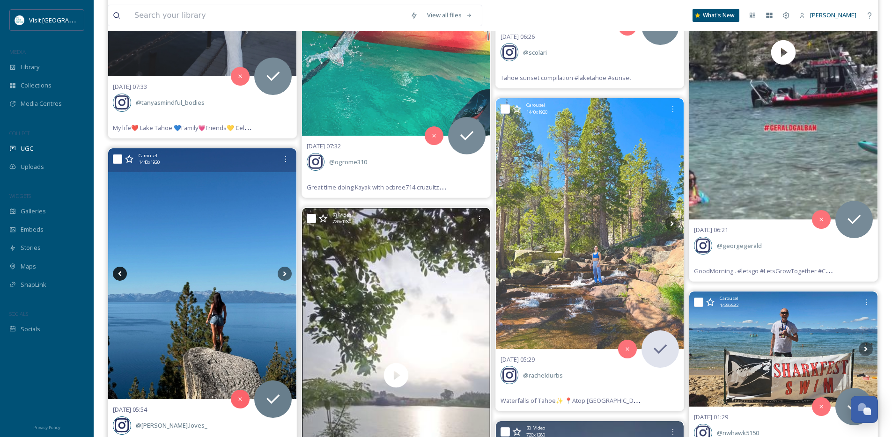
click at [123, 276] on icon at bounding box center [120, 274] width 14 height 14
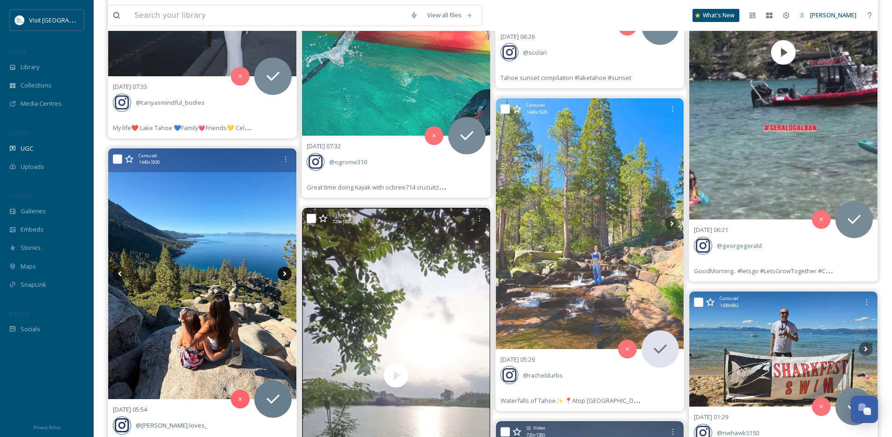
click at [287, 275] on icon at bounding box center [285, 274] width 14 height 14
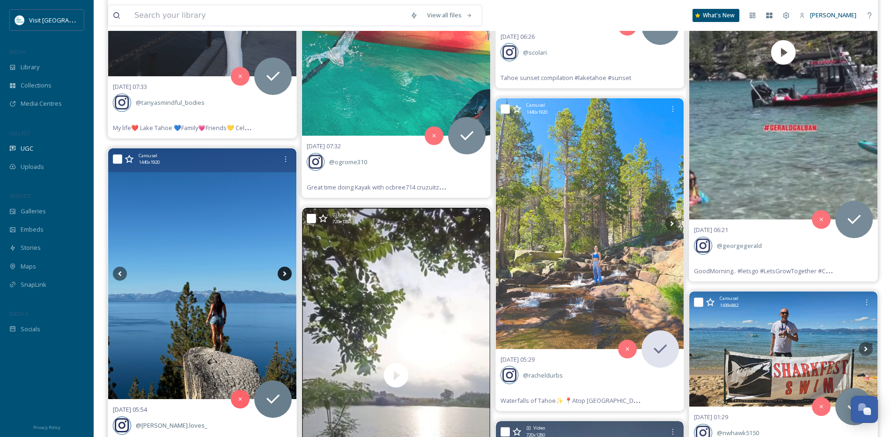
click at [287, 275] on icon at bounding box center [285, 274] width 14 height 14
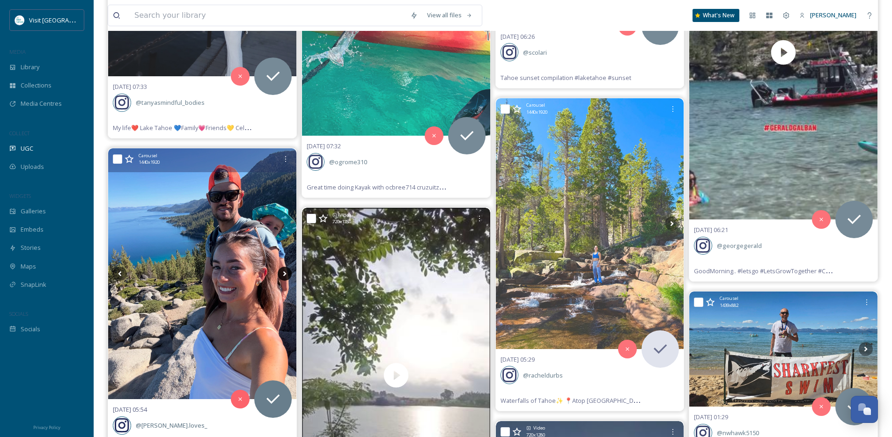
click at [287, 275] on icon at bounding box center [285, 274] width 14 height 14
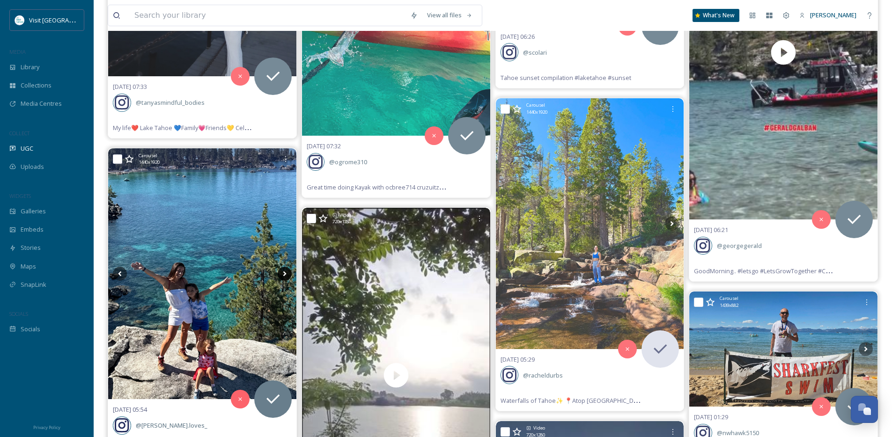
click at [287, 275] on icon at bounding box center [285, 274] width 14 height 14
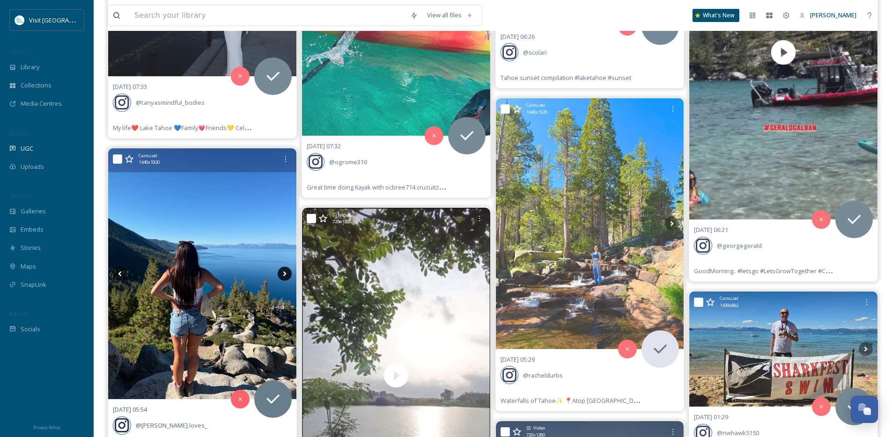
click at [287, 275] on icon at bounding box center [285, 274] width 14 height 14
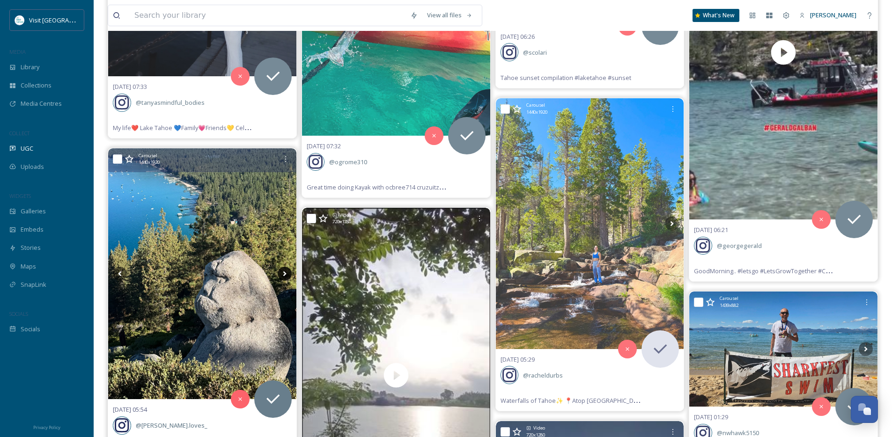
click at [287, 275] on icon at bounding box center [285, 274] width 14 height 14
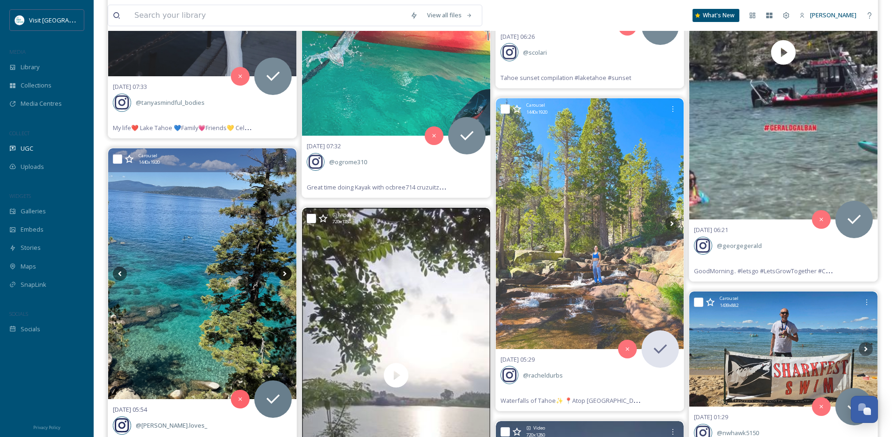
click at [287, 275] on icon at bounding box center [285, 274] width 14 height 14
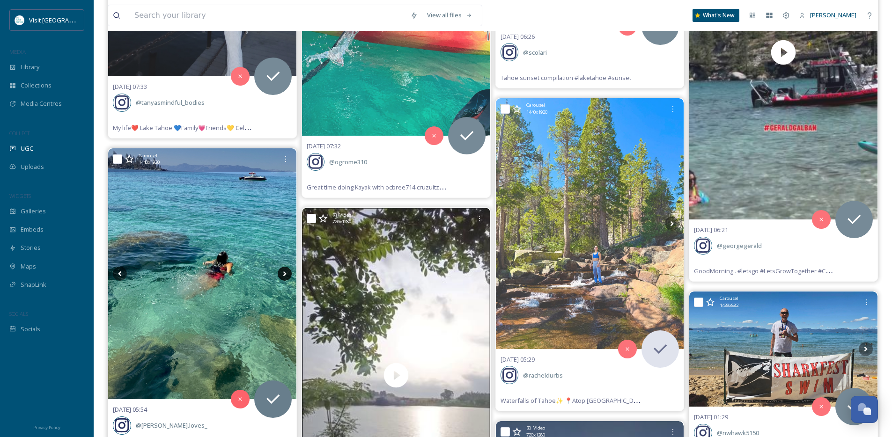
click at [287, 275] on icon at bounding box center [285, 274] width 14 height 14
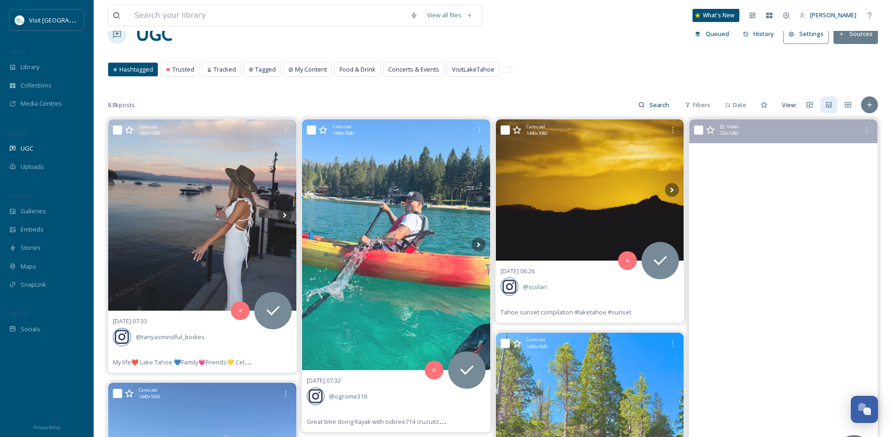
scroll to position [0, 0]
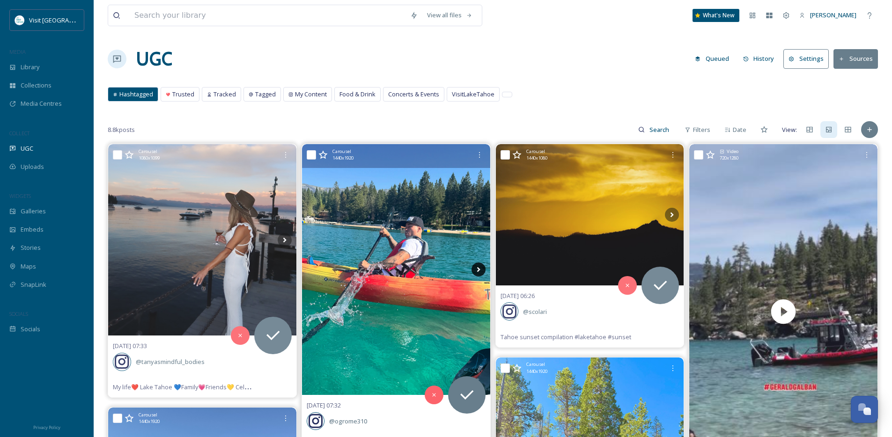
click at [477, 270] on icon at bounding box center [478, 270] width 14 height 14
click at [476, 270] on icon at bounding box center [478, 270] width 14 height 14
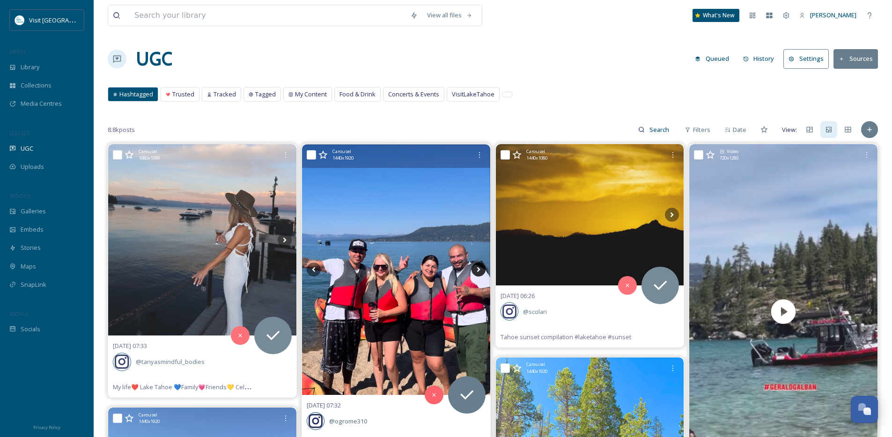
click at [477, 270] on icon at bounding box center [478, 270] width 14 height 14
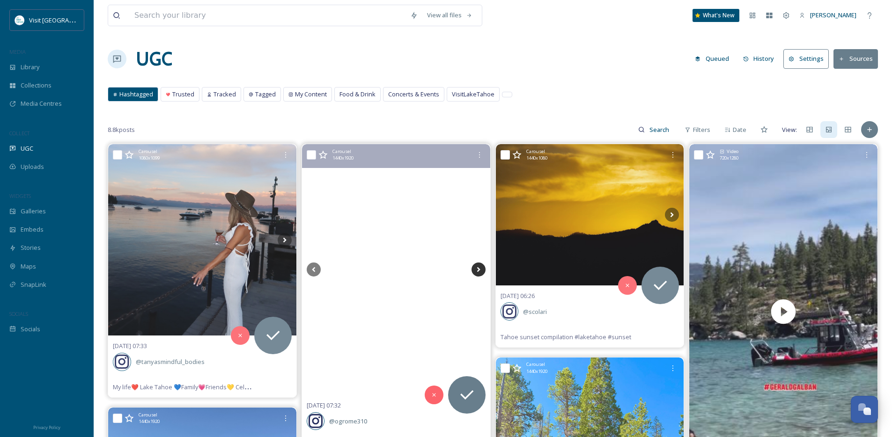
click at [477, 270] on icon at bounding box center [478, 270] width 14 height 14
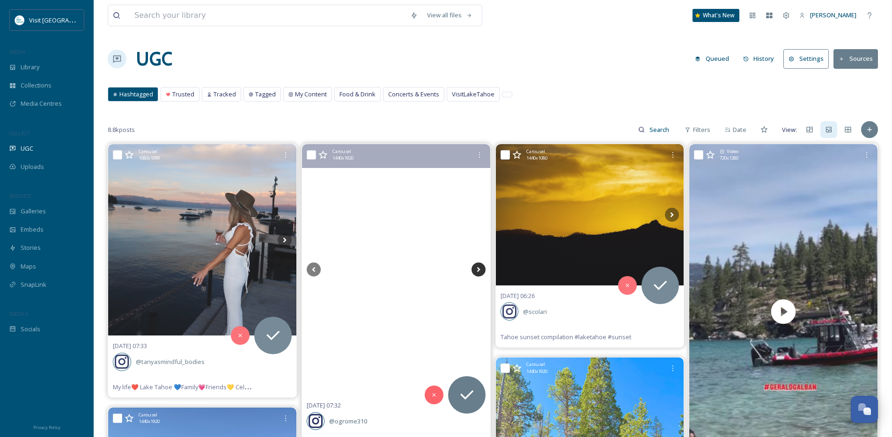
click at [477, 270] on icon at bounding box center [478, 270] width 14 height 14
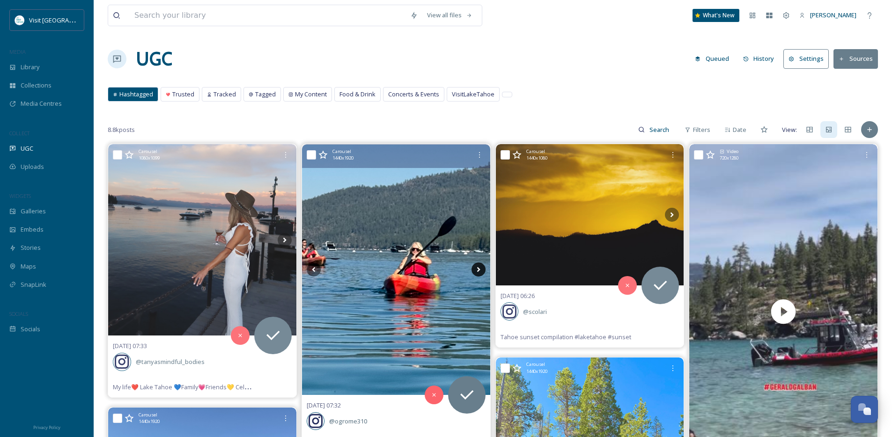
click at [477, 270] on icon at bounding box center [478, 270] width 14 height 14
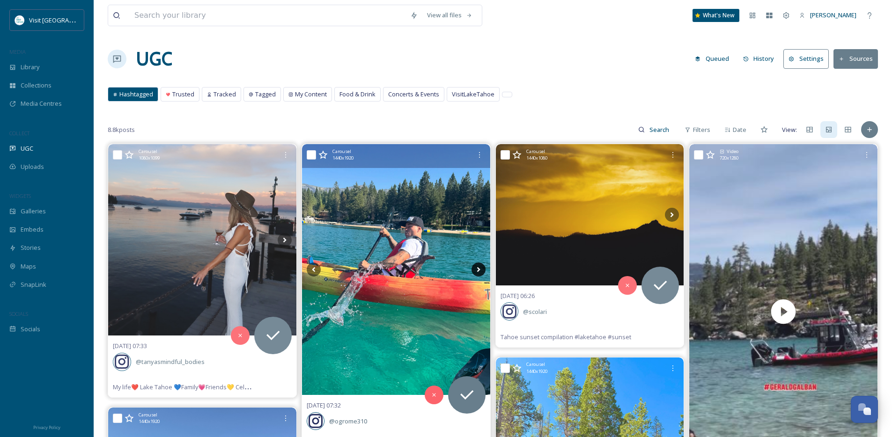
click at [477, 270] on icon at bounding box center [478, 270] width 14 height 14
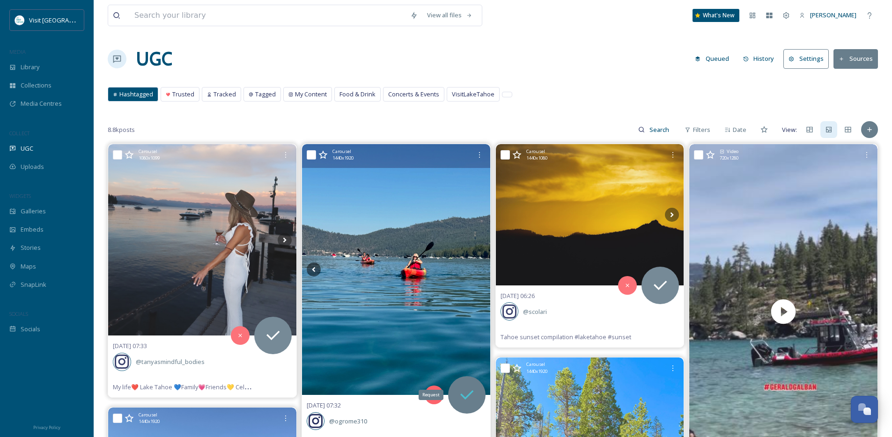
click at [461, 393] on icon at bounding box center [466, 395] width 19 height 19
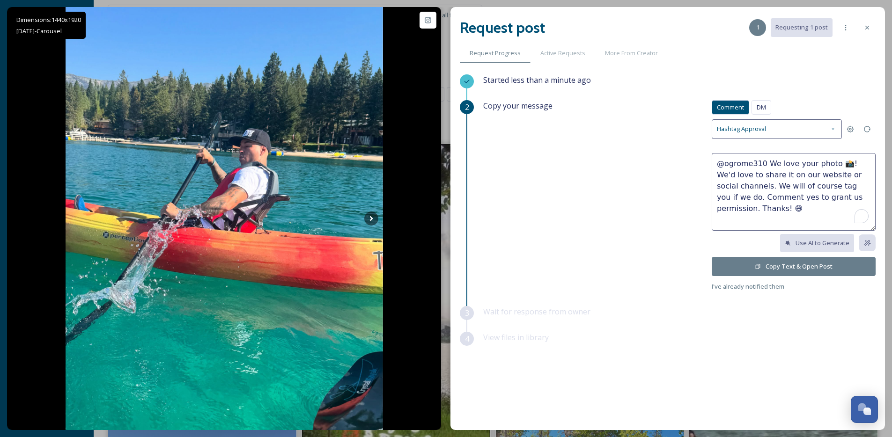
drag, startPoint x: 838, startPoint y: 161, endPoint x: 766, endPoint y: 161, distance: 72.1
click at [766, 161] on textarea "@ogrome310 We love your photo 📸! We'd love to share it on our website or social…" at bounding box center [793, 192] width 164 height 78
click at [739, 176] on textarea "@ogrome310 Sweet collection! We'd love to share it on our website or social cha…" at bounding box center [793, 192] width 164 height 78
type textarea "@ogrome310 Sweet collection! We'd love to share on our website or social channe…"
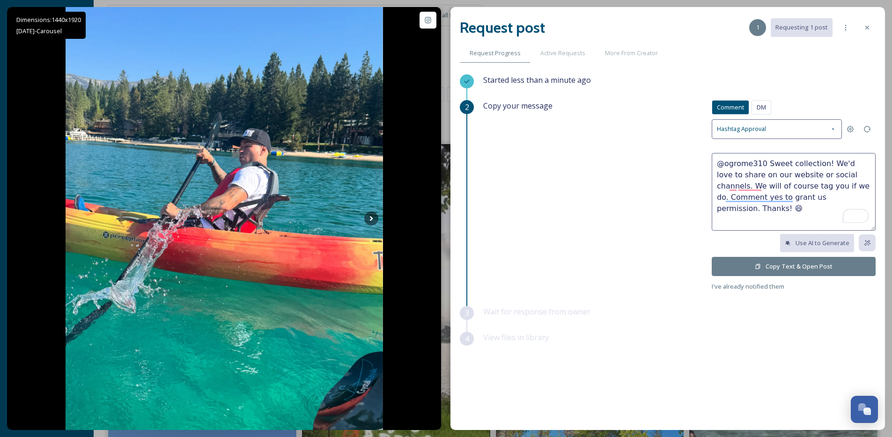
click at [727, 261] on button "Copy Text & Open Post" at bounding box center [793, 266] width 164 height 19
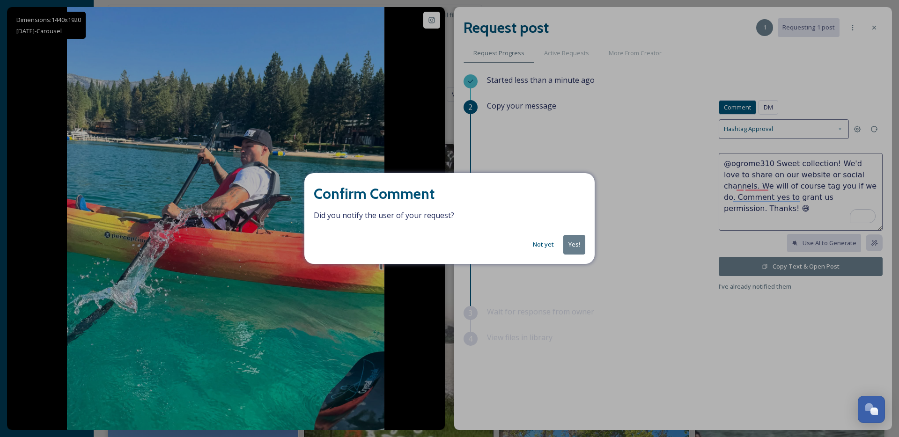
click at [567, 242] on button "Yes!" at bounding box center [574, 244] width 22 height 19
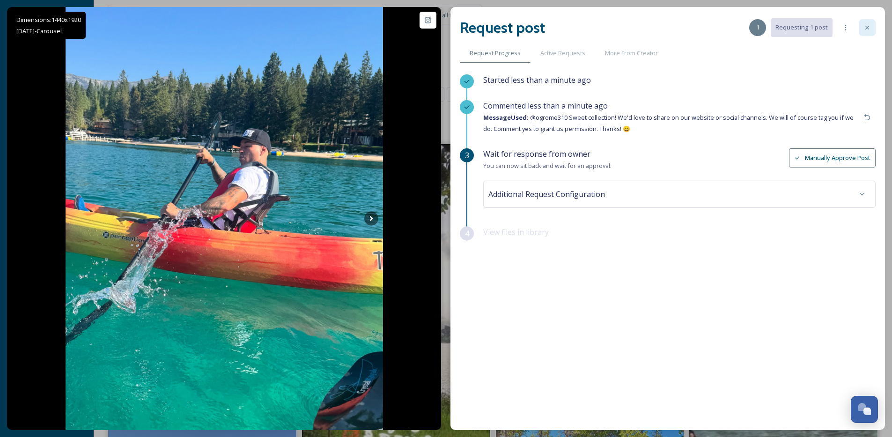
click at [868, 20] on div at bounding box center [866, 27] width 17 height 17
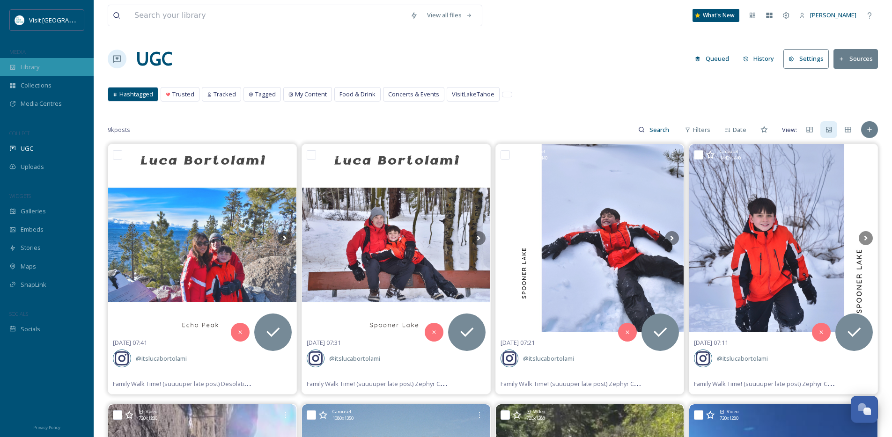
click at [61, 72] on div "Library" at bounding box center [47, 67] width 94 height 18
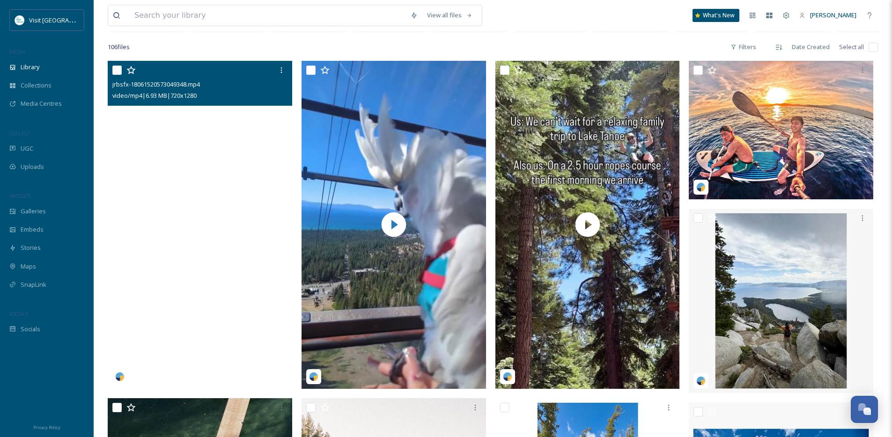
scroll to position [170, 0]
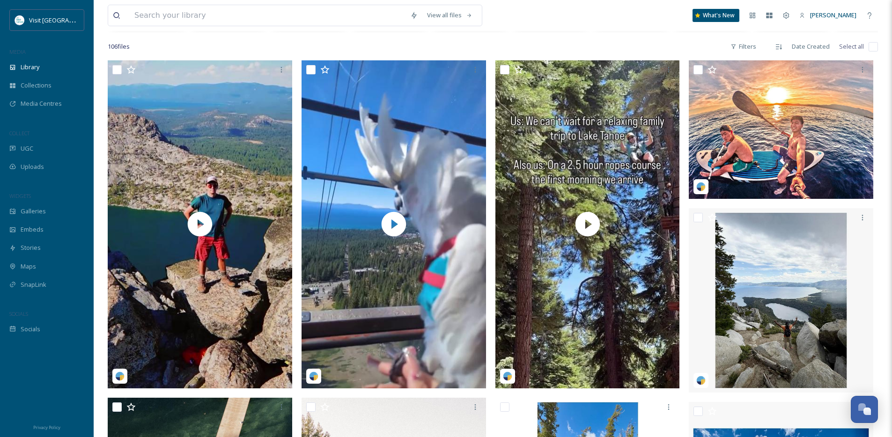
click at [69, 137] on div "COLLECT" at bounding box center [47, 133] width 94 height 12
click at [59, 146] on div "UGC" at bounding box center [47, 148] width 94 height 18
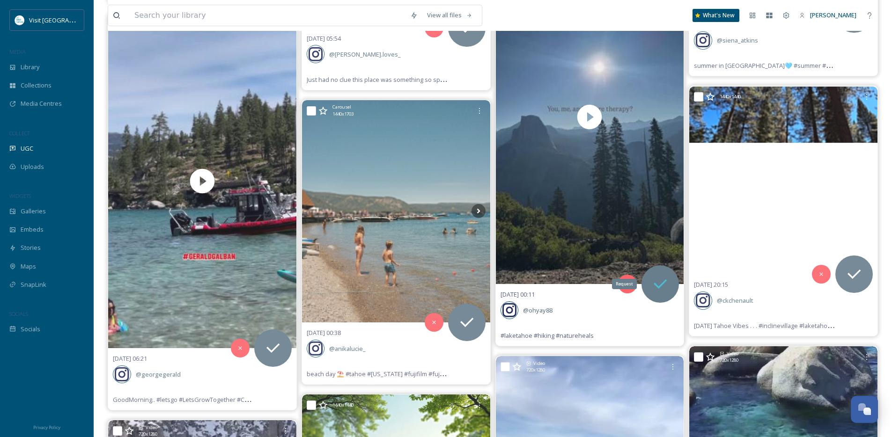
scroll to position [15463, 0]
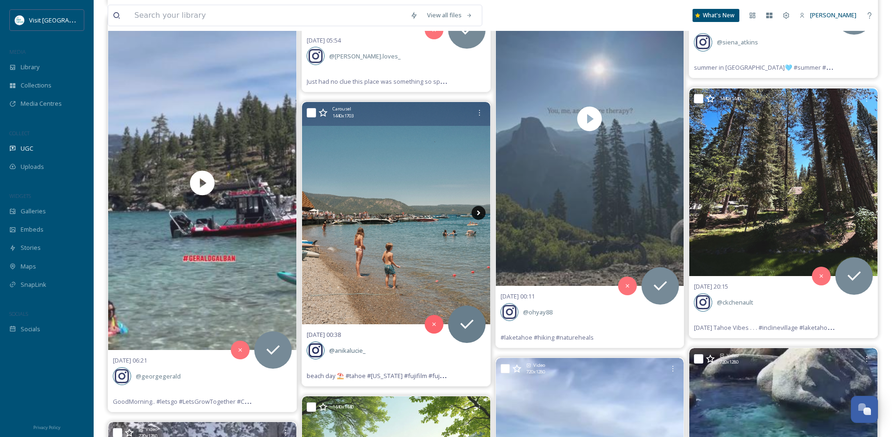
click at [482, 214] on icon at bounding box center [478, 213] width 14 height 14
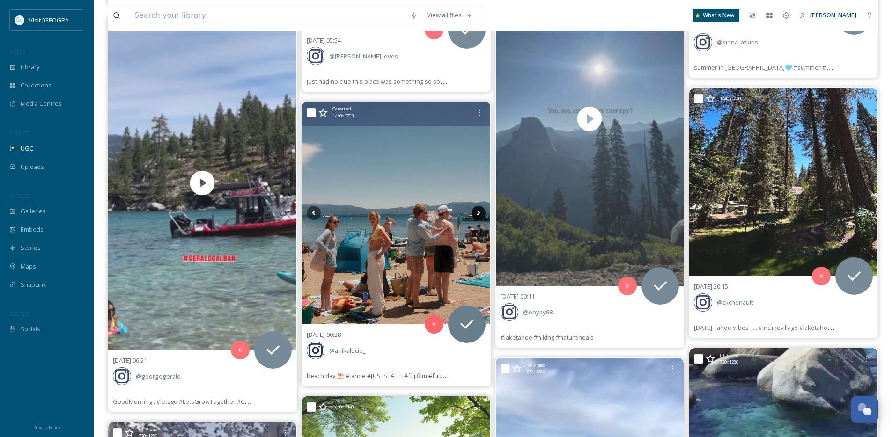
click at [482, 214] on icon at bounding box center [478, 213] width 14 height 14
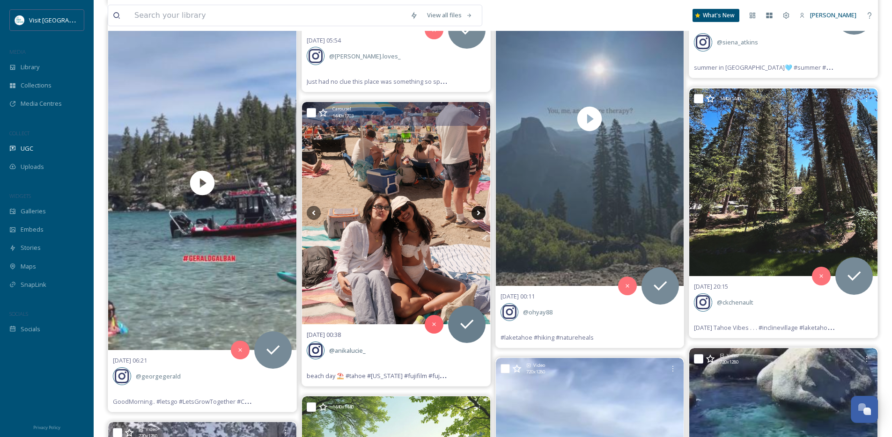
click at [482, 214] on icon at bounding box center [478, 213] width 14 height 14
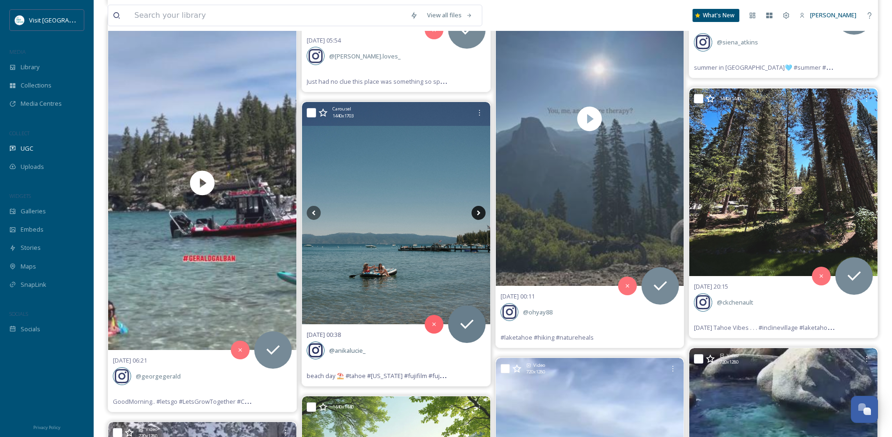
click at [482, 214] on icon at bounding box center [478, 213] width 14 height 14
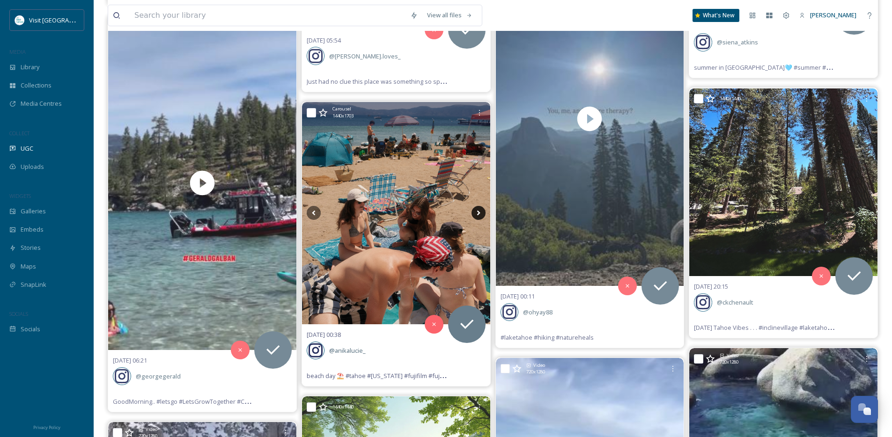
click at [482, 214] on icon at bounding box center [478, 213] width 14 height 14
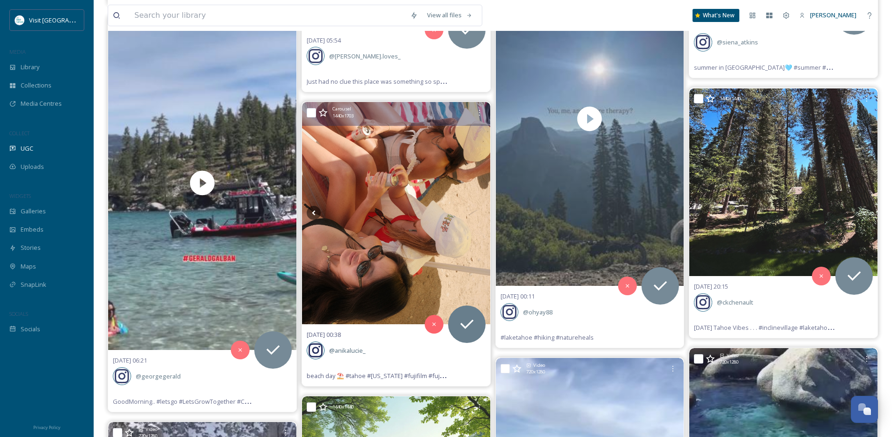
click at [482, 214] on icon at bounding box center [478, 213] width 14 height 14
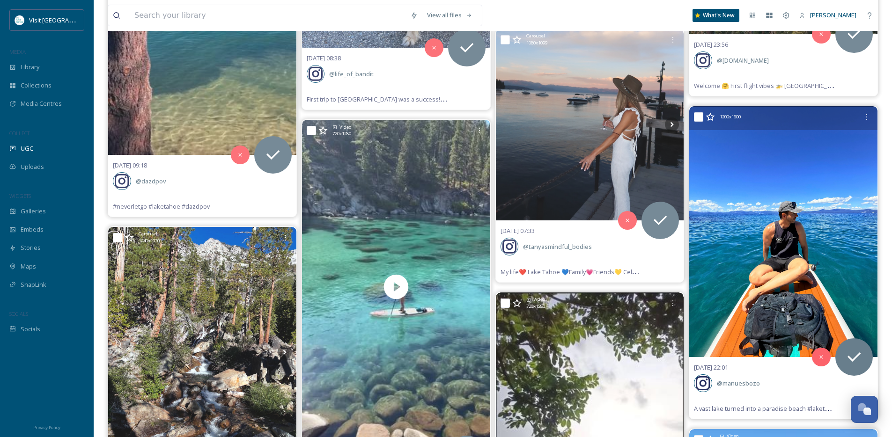
scroll to position [14467, 0]
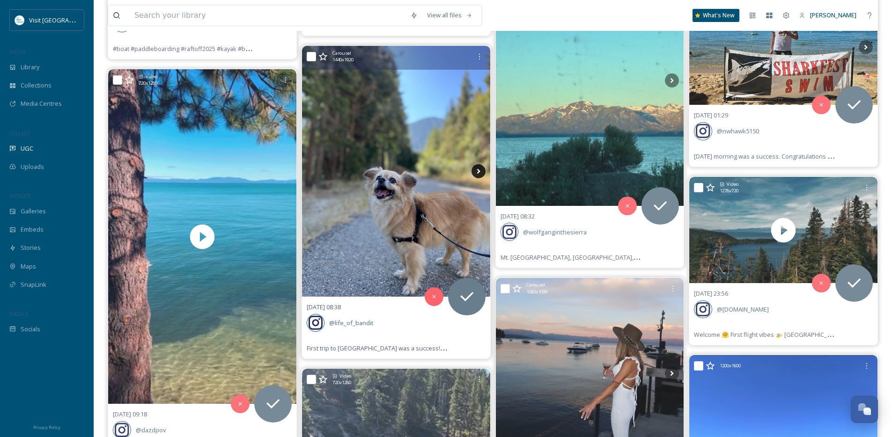
click at [473, 174] on icon at bounding box center [478, 171] width 14 height 14
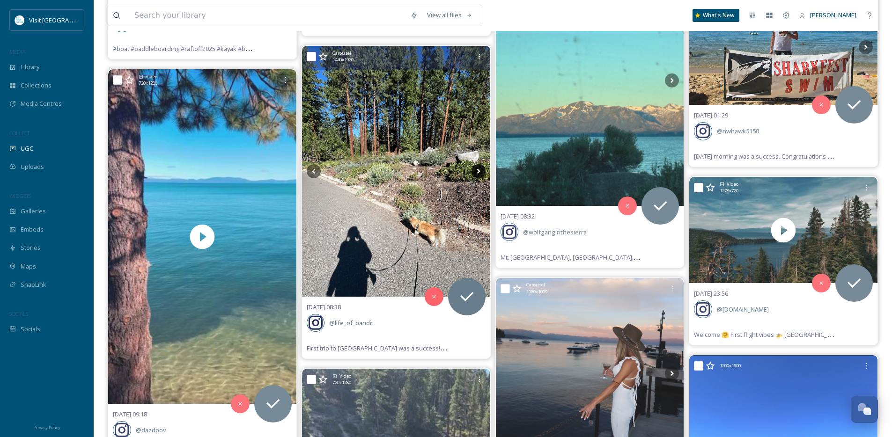
click at [481, 174] on icon at bounding box center [478, 171] width 14 height 14
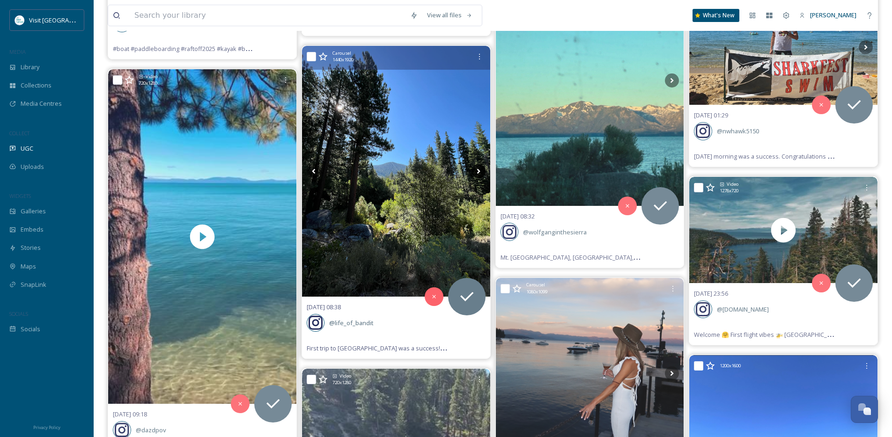
click at [479, 169] on icon at bounding box center [478, 171] width 14 height 14
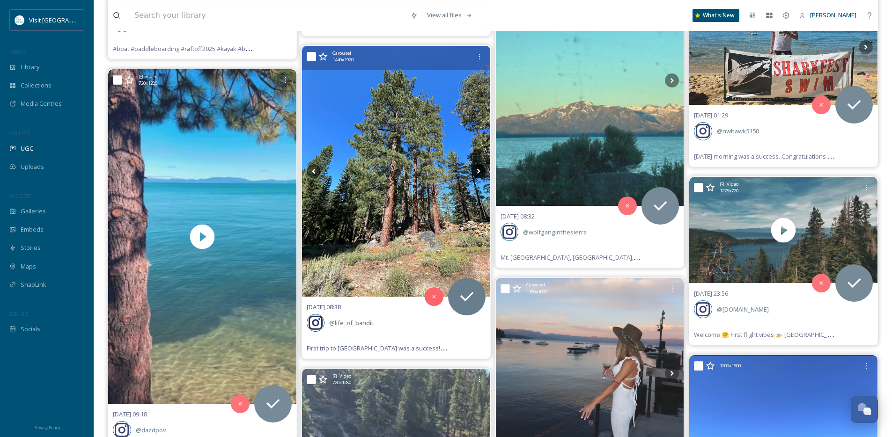
click at [478, 170] on icon at bounding box center [477, 171] width 3 height 5
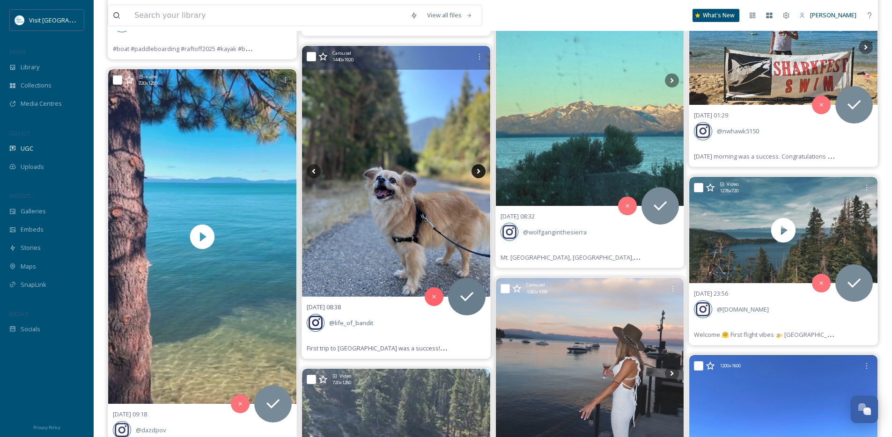
click at [478, 170] on icon at bounding box center [477, 171] width 3 height 5
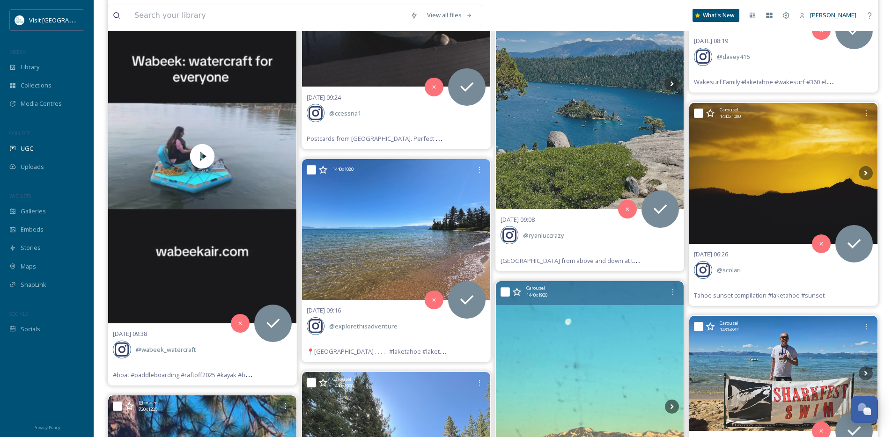
scroll to position [14126, 0]
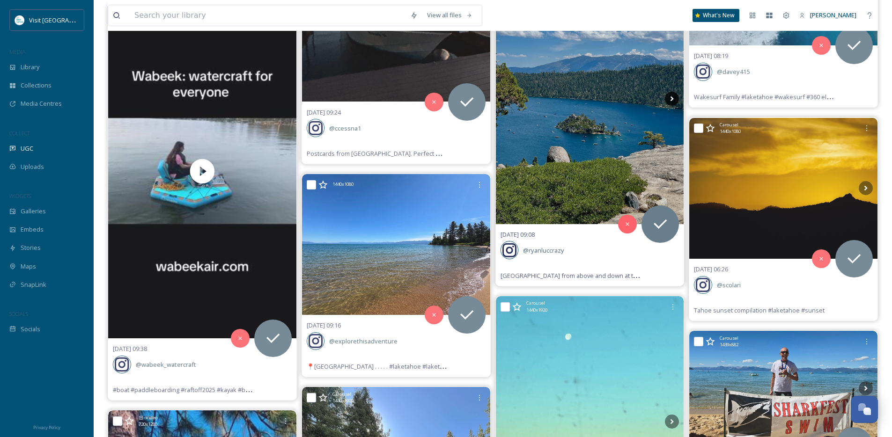
click at [670, 99] on icon at bounding box center [672, 99] width 14 height 14
click at [667, 101] on icon at bounding box center [672, 99] width 14 height 14
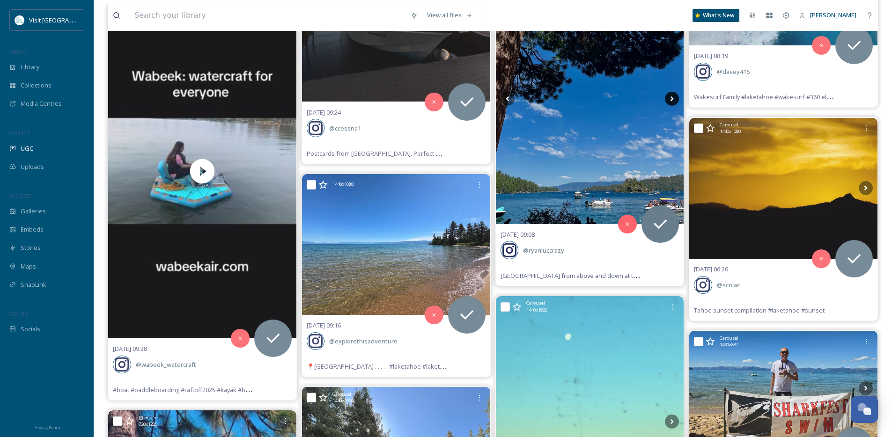
click at [667, 101] on icon at bounding box center [672, 99] width 14 height 14
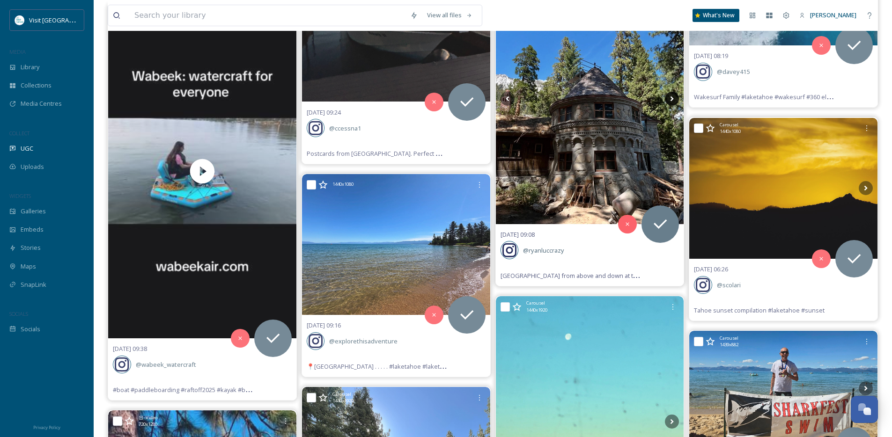
click at [667, 101] on icon at bounding box center [672, 99] width 14 height 14
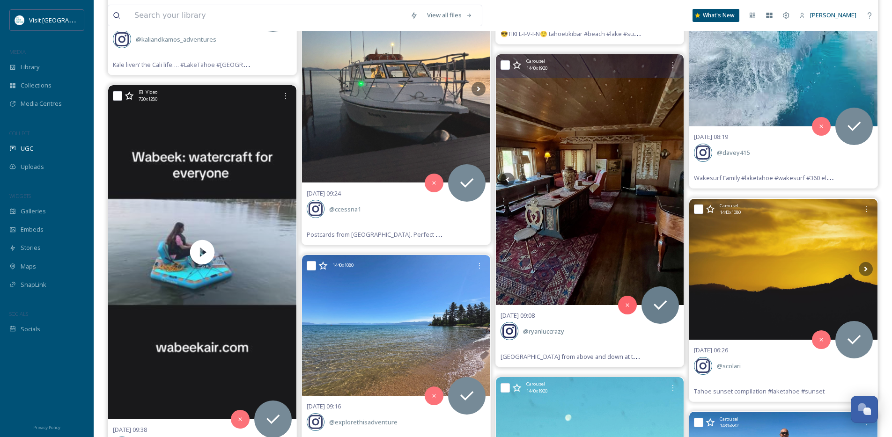
scroll to position [14044, 0]
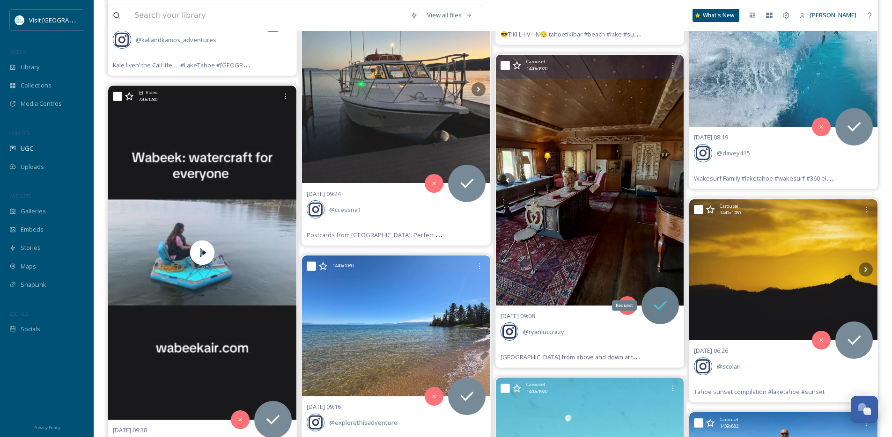
click at [653, 307] on icon at bounding box center [660, 305] width 19 height 19
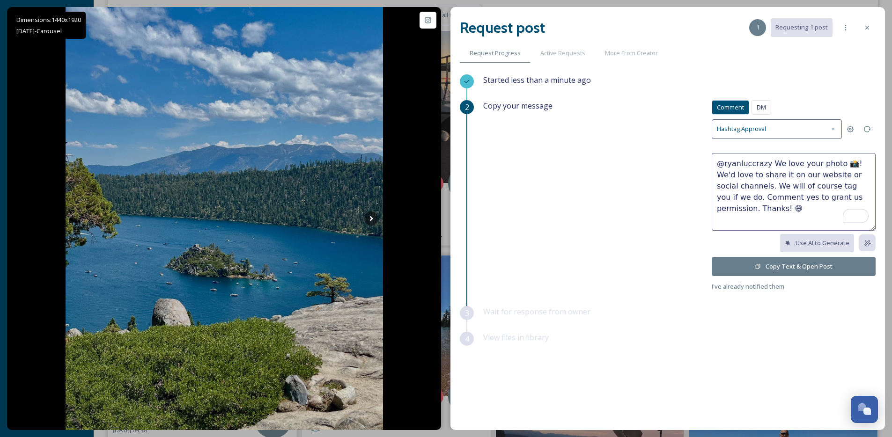
drag, startPoint x: 844, startPoint y: 163, endPoint x: 771, endPoint y: 166, distance: 73.1
click at [771, 166] on textarea "@ryanluccrazy We love your photo 📸! We'd love to share it on our website or soc…" at bounding box center [793, 192] width 164 height 78
type textarea "@ryanluccrazy Love your pic from Vikingsholm! We'd love to share it on our webs…"
click at [782, 269] on button "Copy Text & Open Post" at bounding box center [793, 266] width 164 height 19
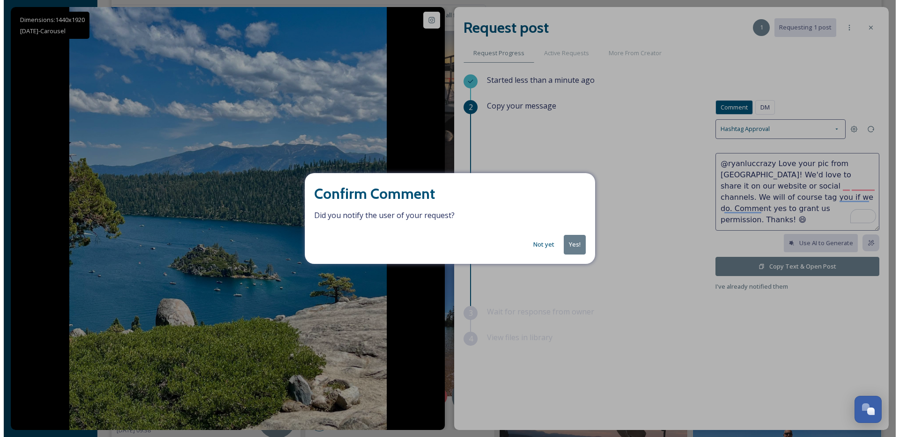
scroll to position [14043, 0]
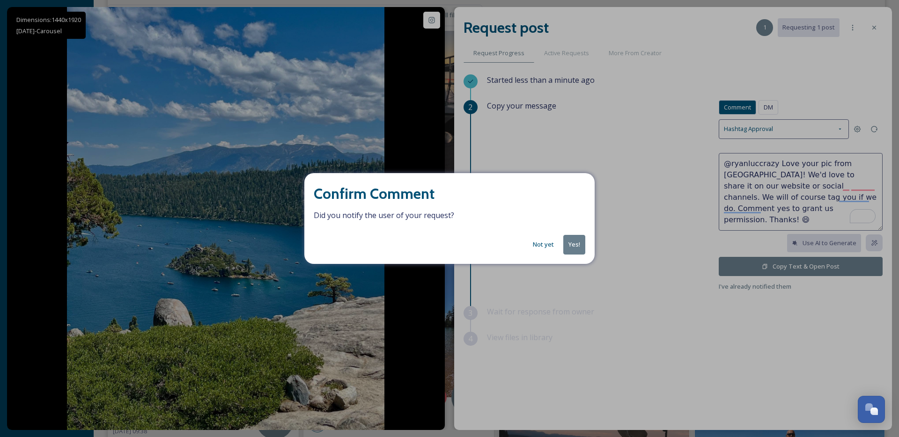
click at [562, 243] on div "Not yet Yes!" at bounding box center [449, 244] width 271 height 19
click at [567, 241] on button "Yes!" at bounding box center [574, 244] width 22 height 19
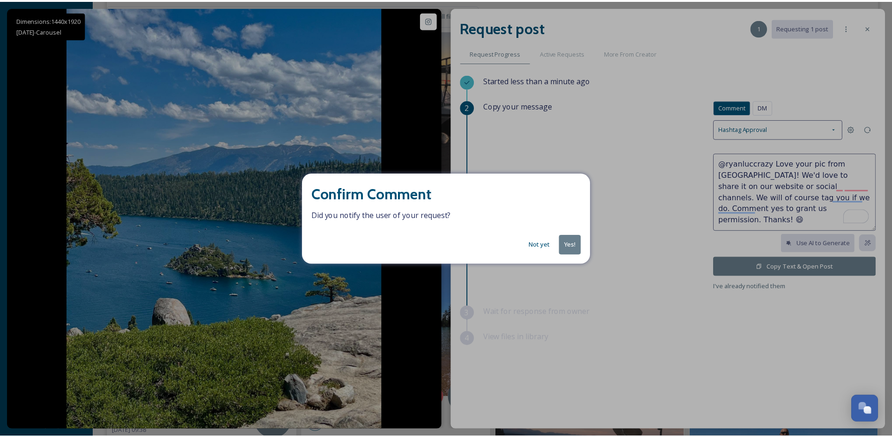
scroll to position [14044, 0]
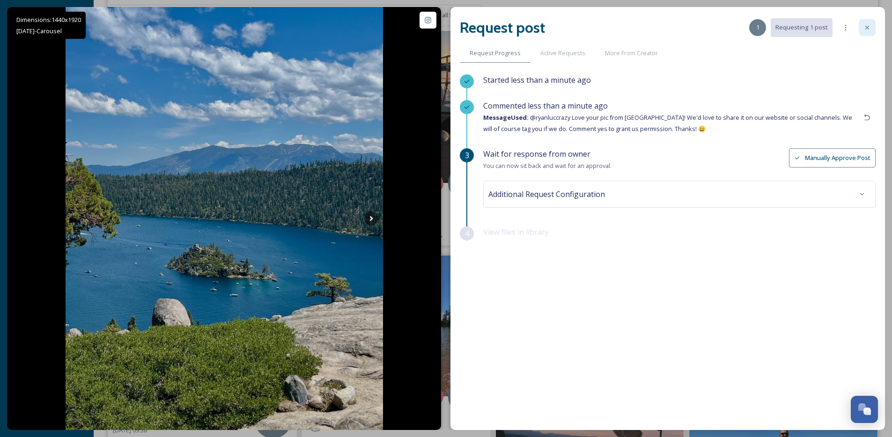
click at [867, 26] on icon at bounding box center [866, 27] width 7 height 7
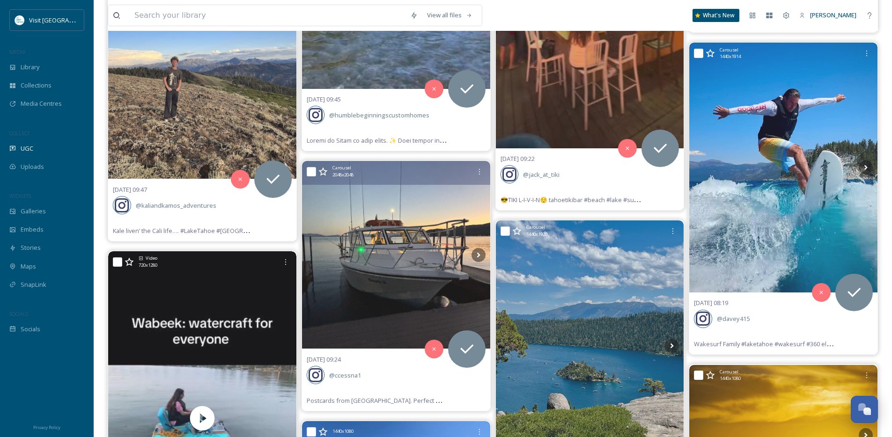
scroll to position [13877, 0]
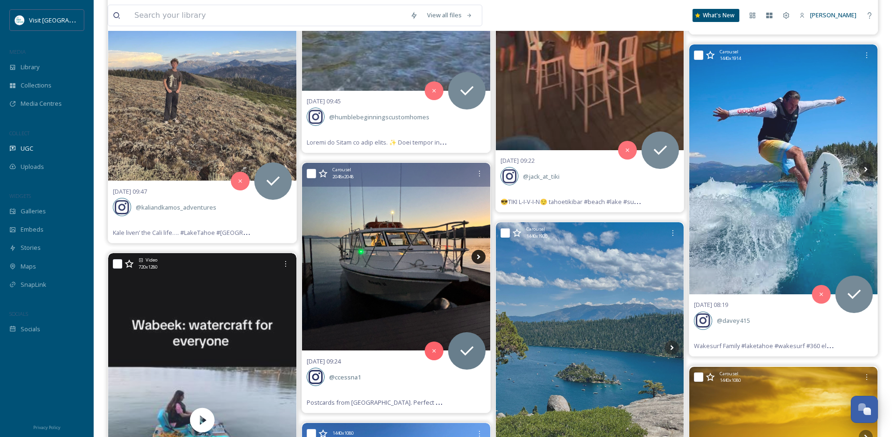
click at [480, 258] on icon at bounding box center [478, 257] width 14 height 14
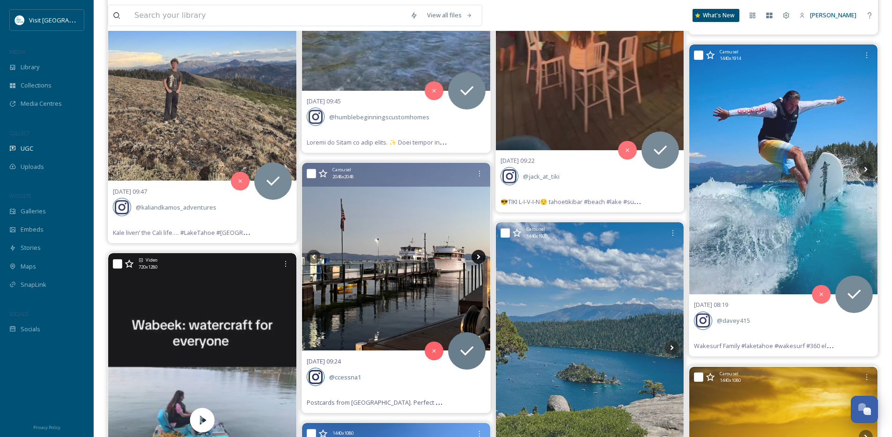
click at [480, 258] on icon at bounding box center [478, 257] width 14 height 14
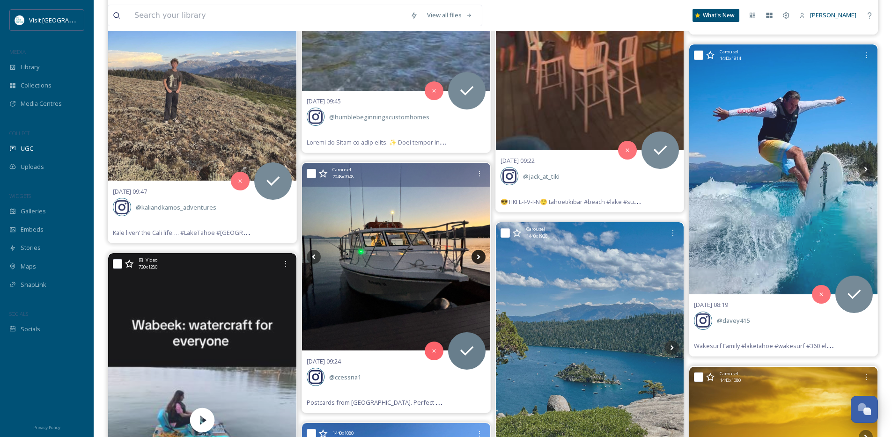
click at [480, 258] on icon at bounding box center [478, 257] width 14 height 14
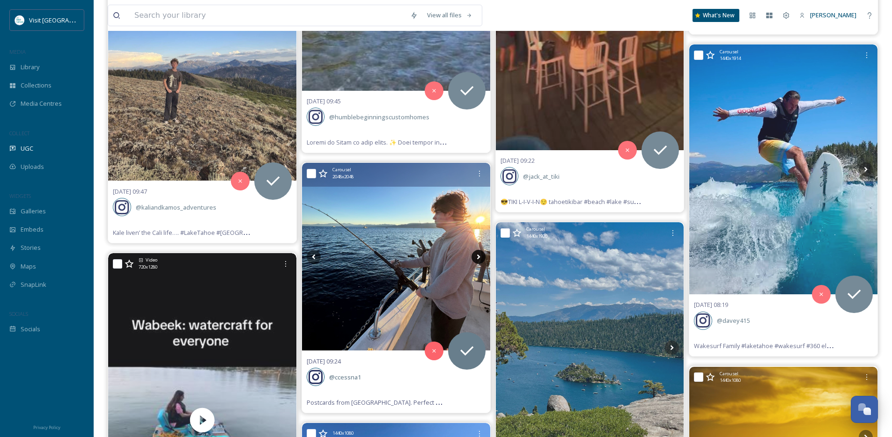
click at [480, 258] on icon at bounding box center [478, 257] width 14 height 14
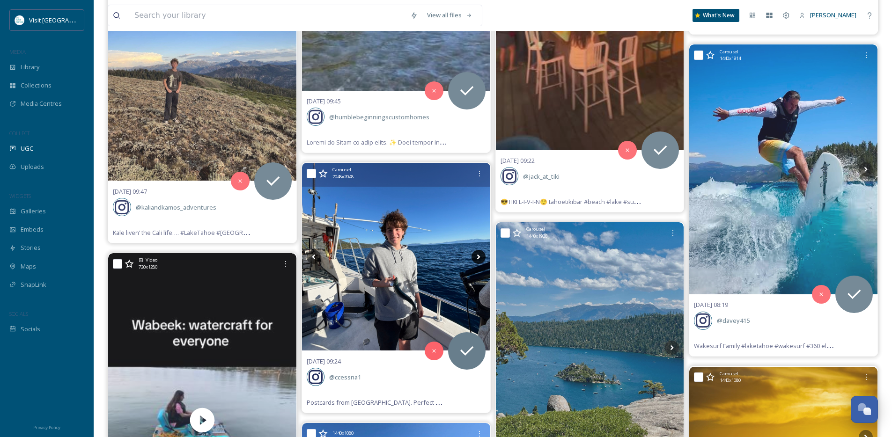
click at [480, 258] on icon at bounding box center [478, 257] width 14 height 14
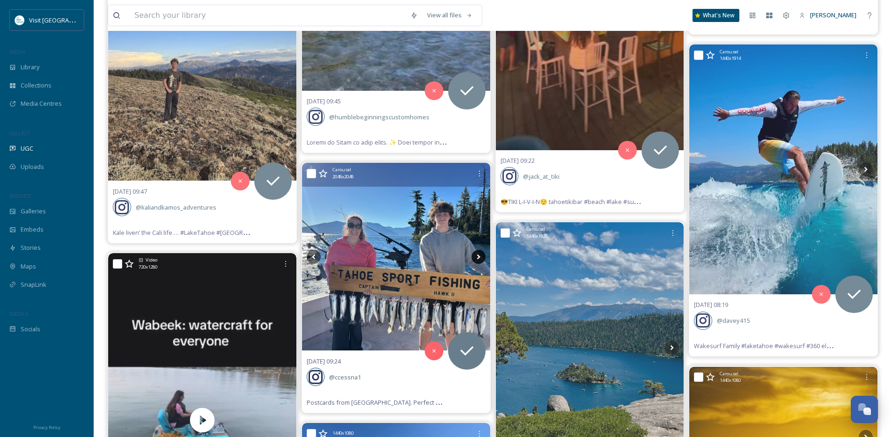
click at [480, 258] on icon at bounding box center [478, 257] width 14 height 14
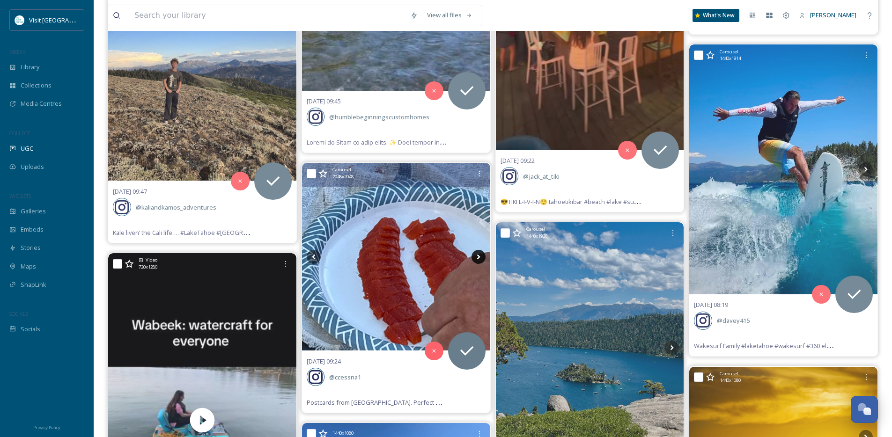
click at [480, 258] on icon at bounding box center [478, 257] width 14 height 14
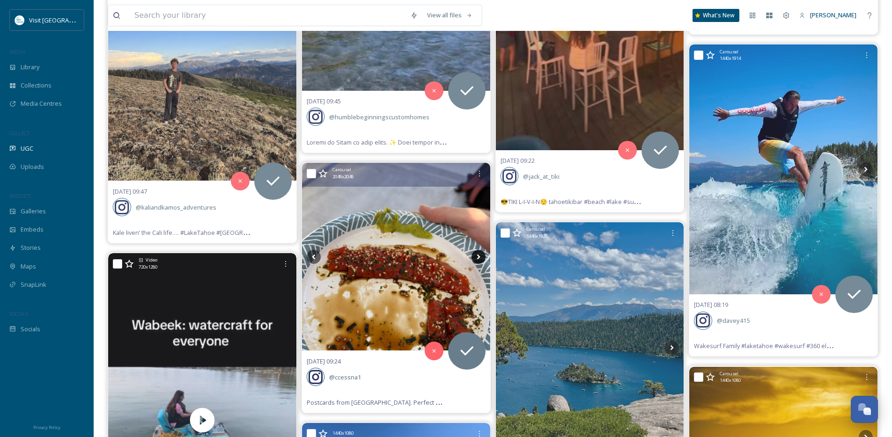
click at [480, 258] on icon at bounding box center [478, 257] width 14 height 14
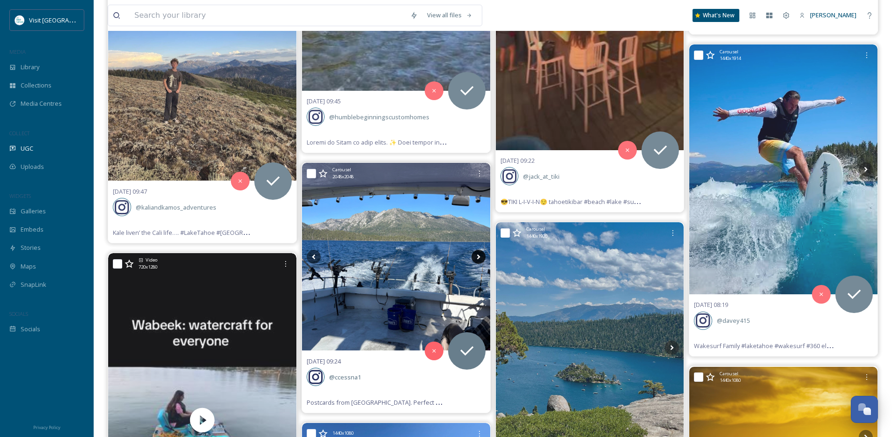
click at [480, 258] on icon at bounding box center [478, 257] width 14 height 14
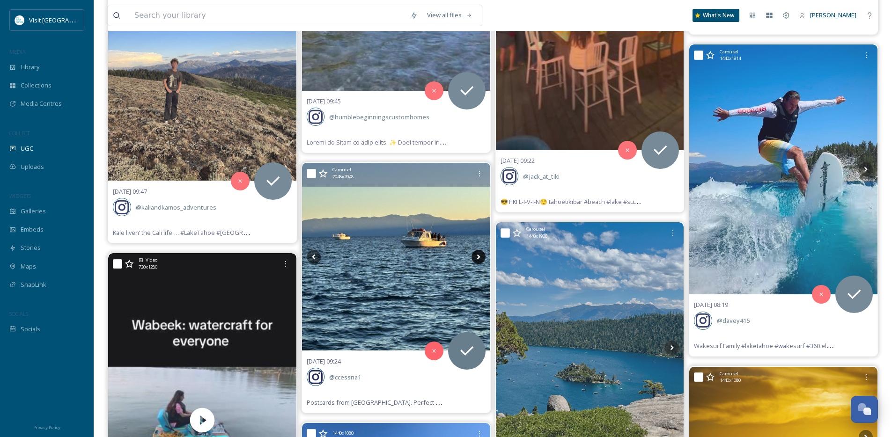
click at [480, 258] on icon at bounding box center [478, 257] width 14 height 14
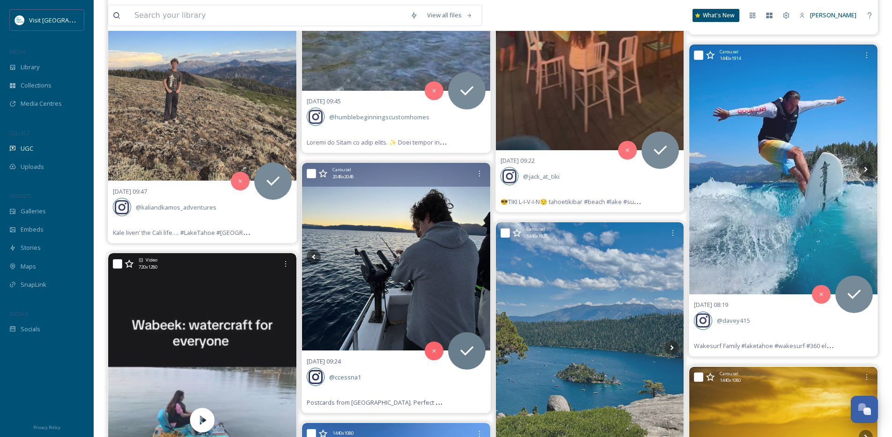
click at [480, 258] on icon at bounding box center [478, 257] width 14 height 14
click at [318, 254] on icon at bounding box center [314, 257] width 14 height 14
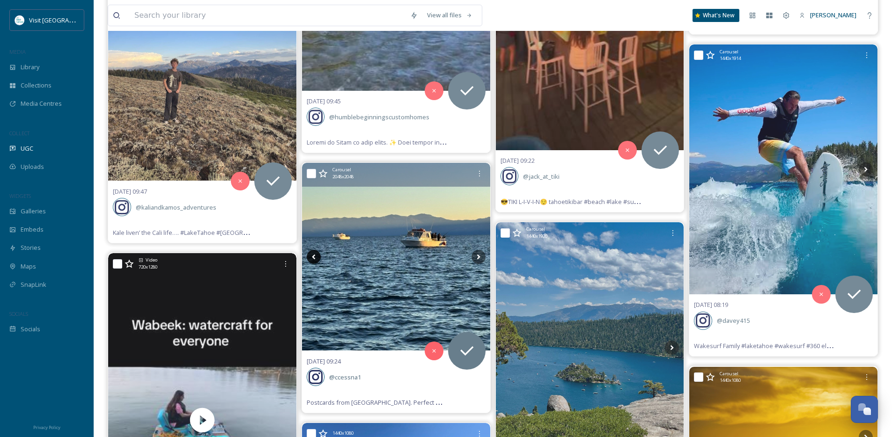
click at [318, 254] on icon at bounding box center [314, 257] width 14 height 14
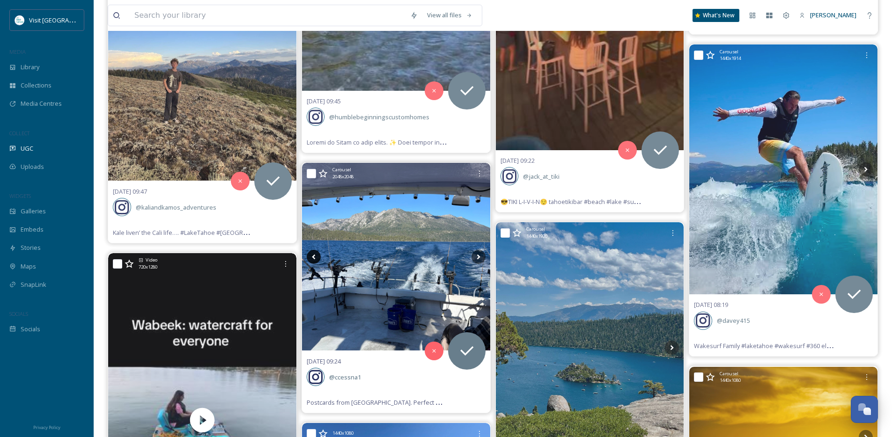
click at [318, 254] on icon at bounding box center [314, 257] width 14 height 14
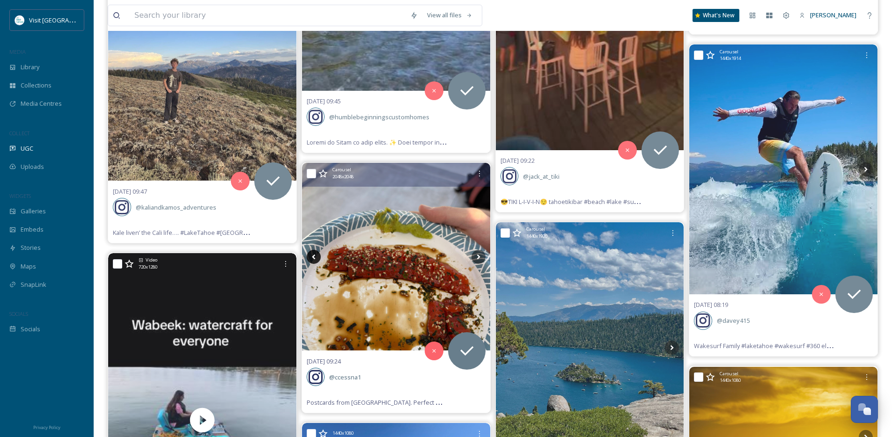
click at [318, 254] on icon at bounding box center [314, 257] width 14 height 14
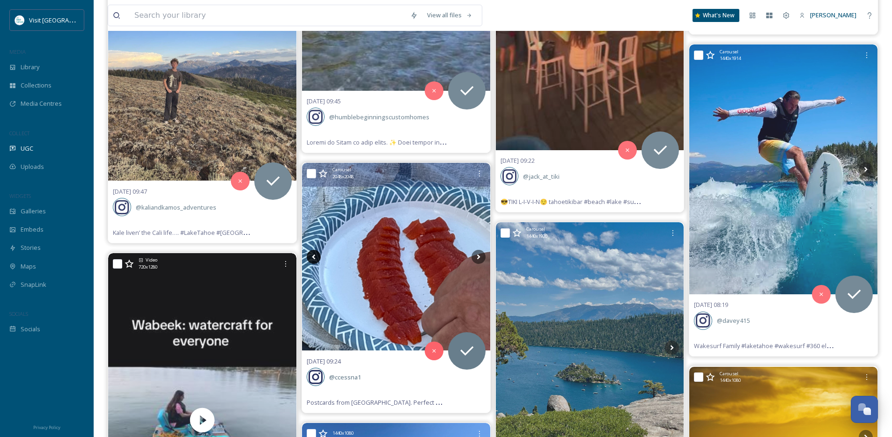
click at [318, 254] on icon at bounding box center [314, 257] width 14 height 14
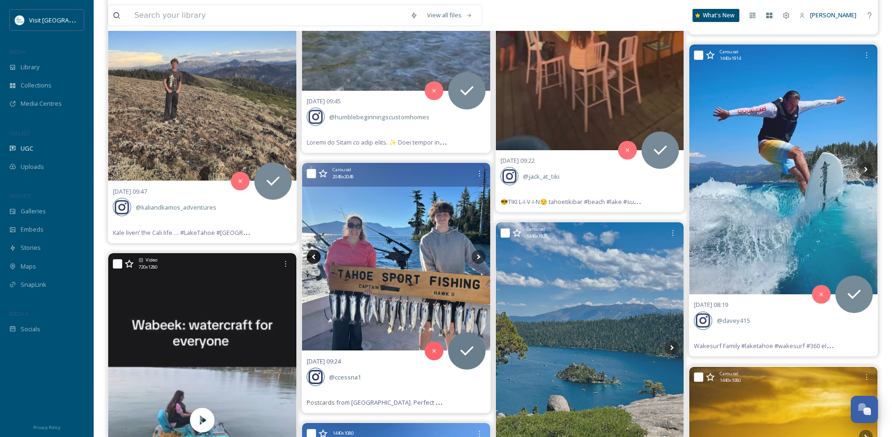
click at [318, 254] on icon at bounding box center [314, 257] width 14 height 14
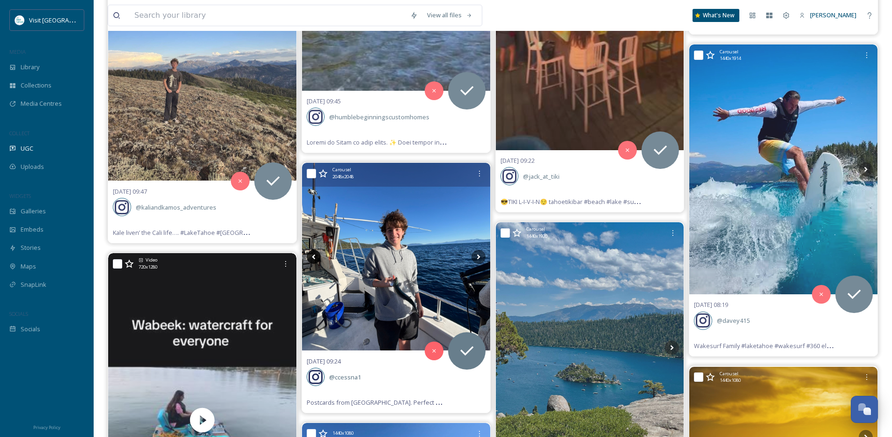
click at [318, 254] on icon at bounding box center [314, 257] width 14 height 14
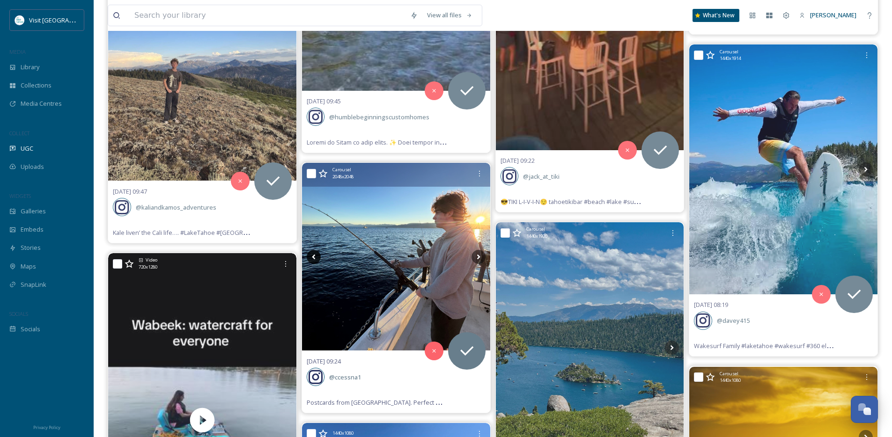
click at [318, 254] on icon at bounding box center [314, 257] width 14 height 14
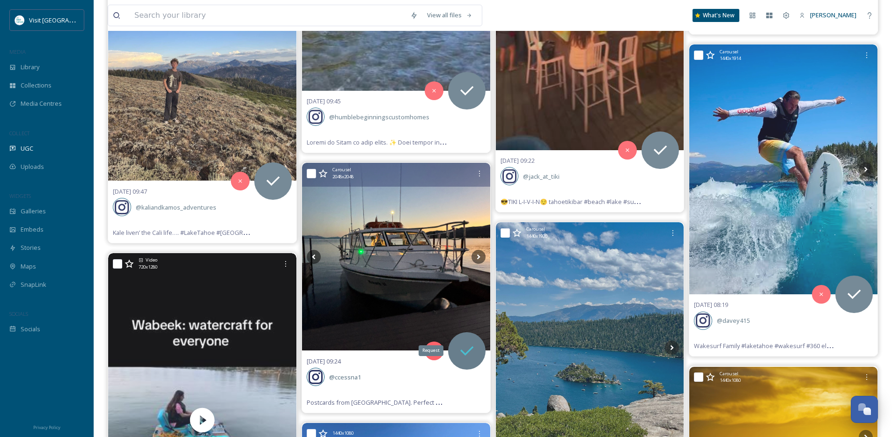
click at [479, 346] on div "Request" at bounding box center [466, 350] width 37 height 37
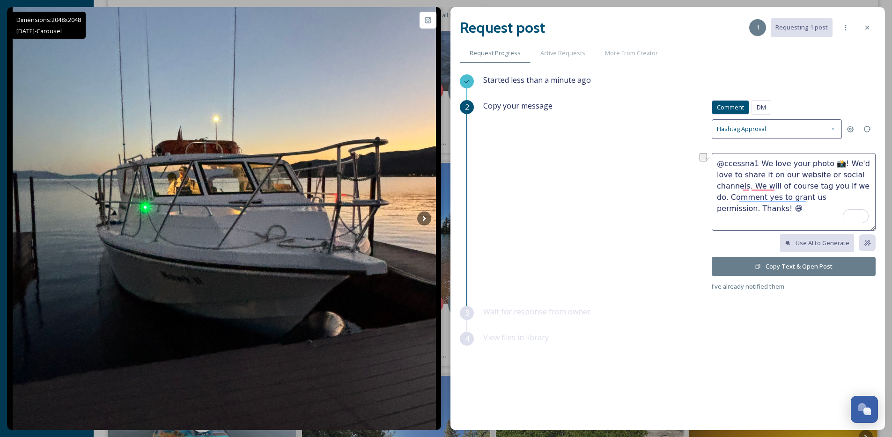
drag, startPoint x: 832, startPoint y: 163, endPoint x: 756, endPoint y: 164, distance: 76.3
click at [756, 164] on textarea "@ccessna1 We love your photo 📸! We'd love to share it on our website or social …" at bounding box center [793, 192] width 164 height 78
type textarea "@ccessna1 Love your photos! We'd love to share it on our website or social chan…"
click at [771, 264] on button "Copy Text & Open Post" at bounding box center [793, 266] width 164 height 19
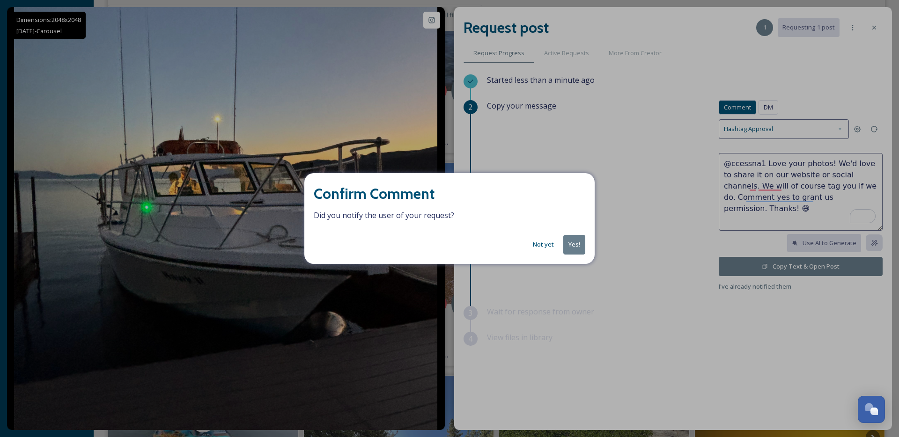
click at [582, 238] on button "Yes!" at bounding box center [574, 244] width 22 height 19
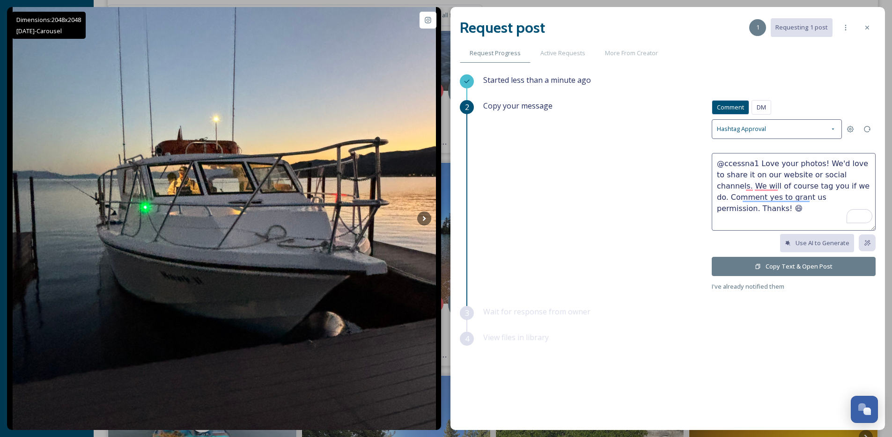
click at [576, 240] on div "Copy your message Comment DM Comment DM Hashtag Approval @ccessna1 Love your ph…" at bounding box center [679, 196] width 392 height 192
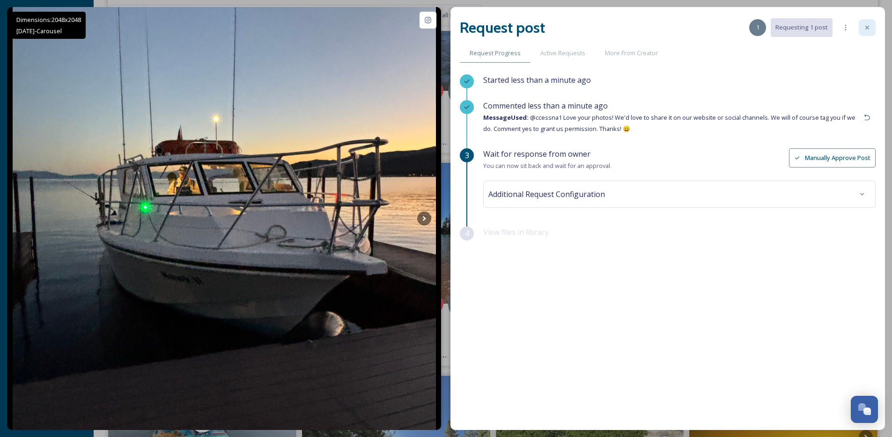
click at [864, 26] on icon at bounding box center [866, 27] width 7 height 7
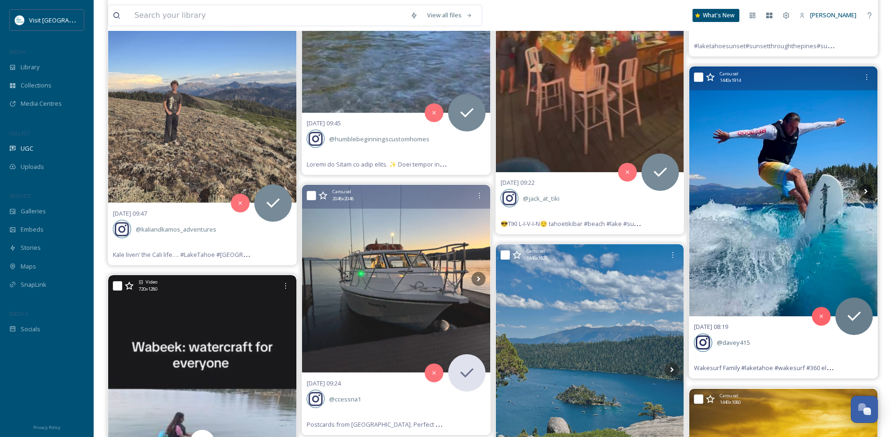
scroll to position [13854, 0]
click at [867, 192] on icon at bounding box center [865, 192] width 14 height 14
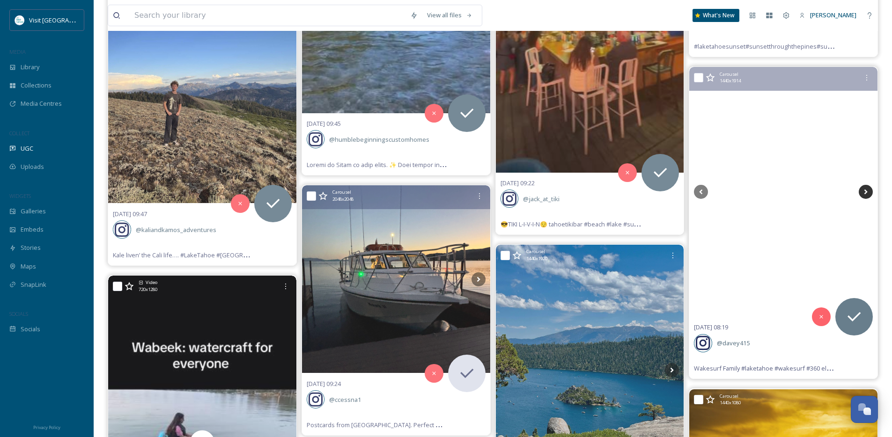
click at [867, 192] on icon at bounding box center [865, 192] width 14 height 14
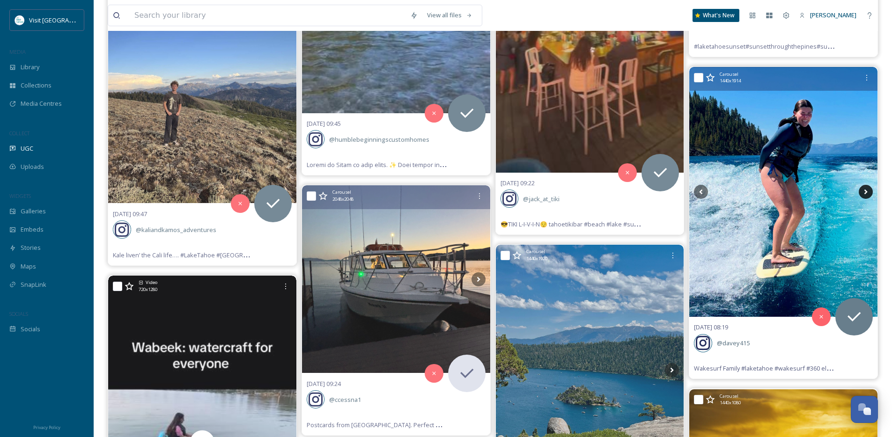
click at [867, 192] on icon at bounding box center [865, 192] width 14 height 14
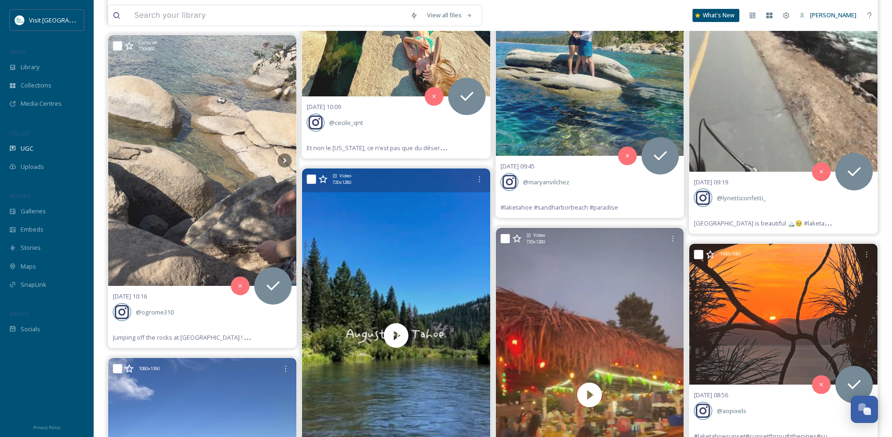
scroll to position [13399, 0]
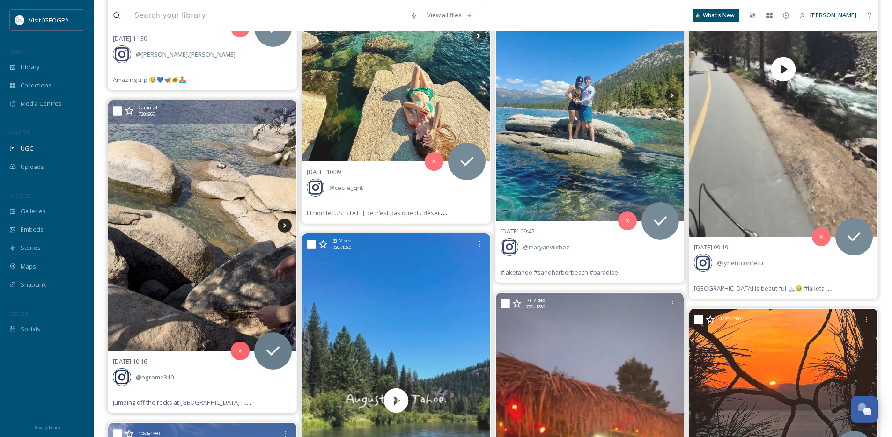
click at [286, 228] on icon at bounding box center [285, 226] width 14 height 14
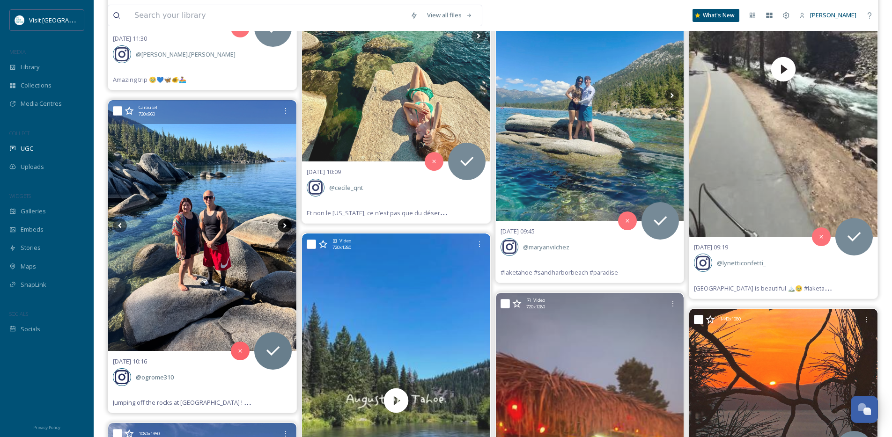
click at [286, 228] on icon at bounding box center [285, 226] width 14 height 14
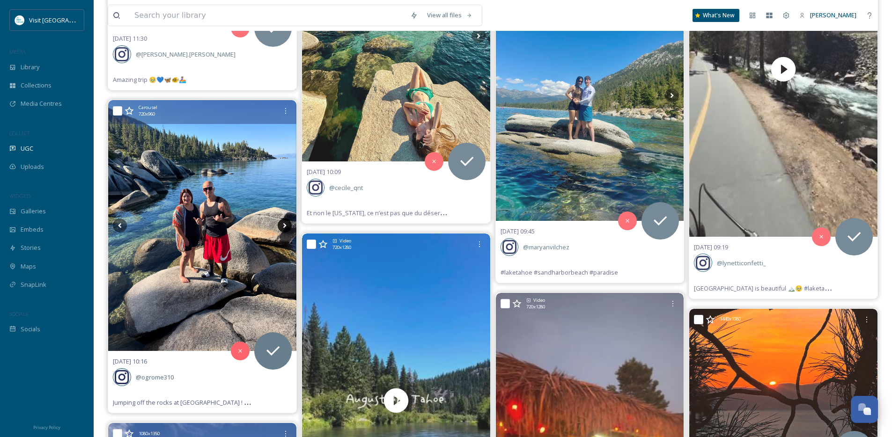
click at [286, 228] on icon at bounding box center [285, 226] width 14 height 14
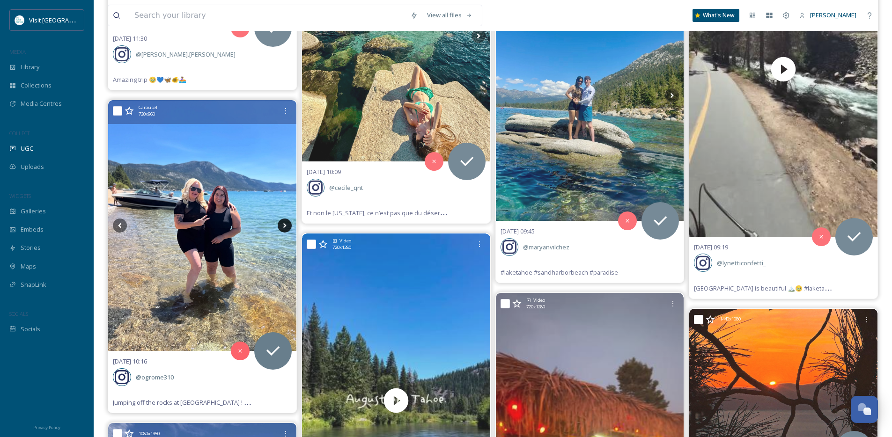
click at [286, 228] on icon at bounding box center [285, 226] width 14 height 14
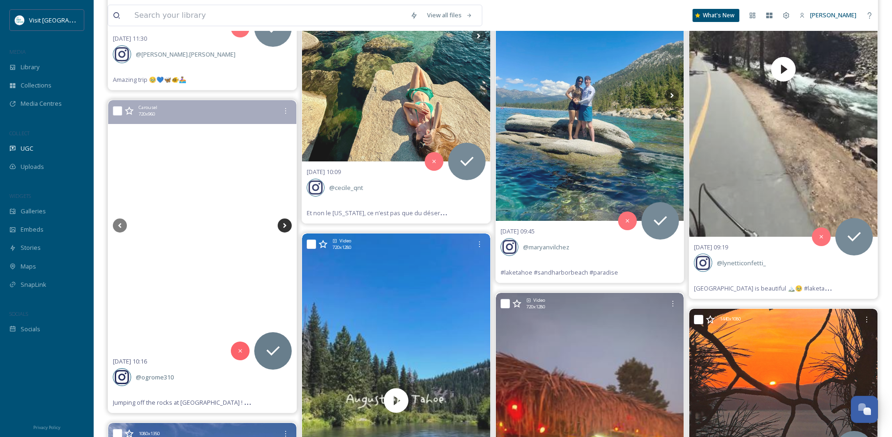
click at [286, 228] on icon at bounding box center [285, 226] width 14 height 14
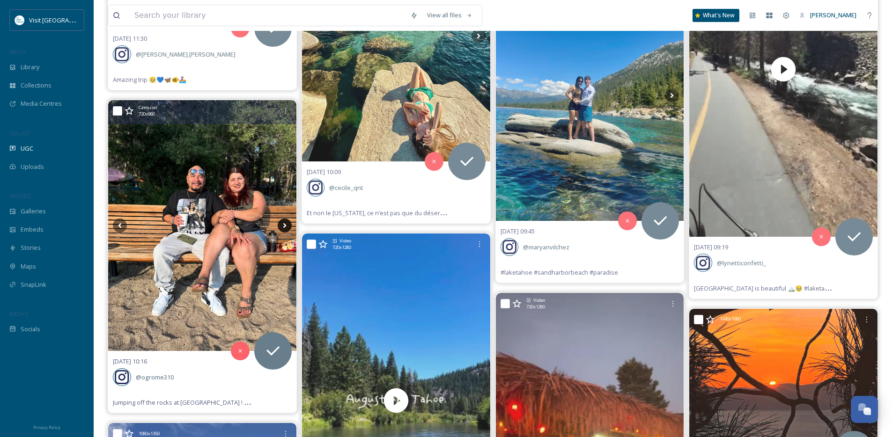
click at [286, 228] on icon at bounding box center [285, 226] width 14 height 14
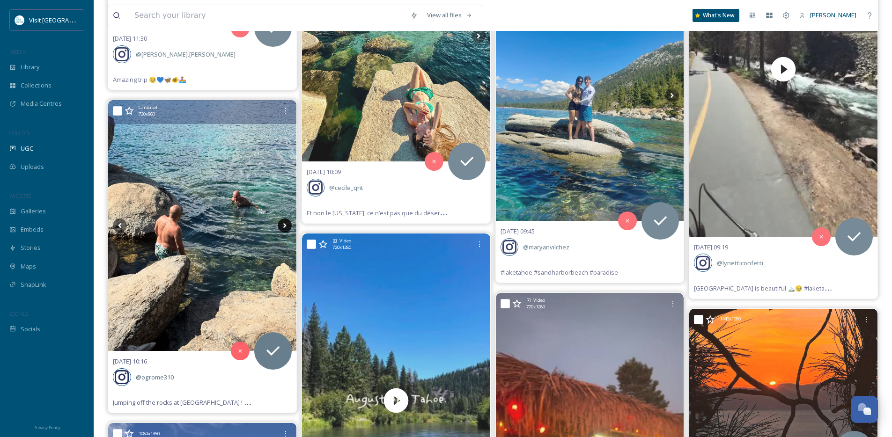
click at [286, 228] on icon at bounding box center [285, 226] width 14 height 14
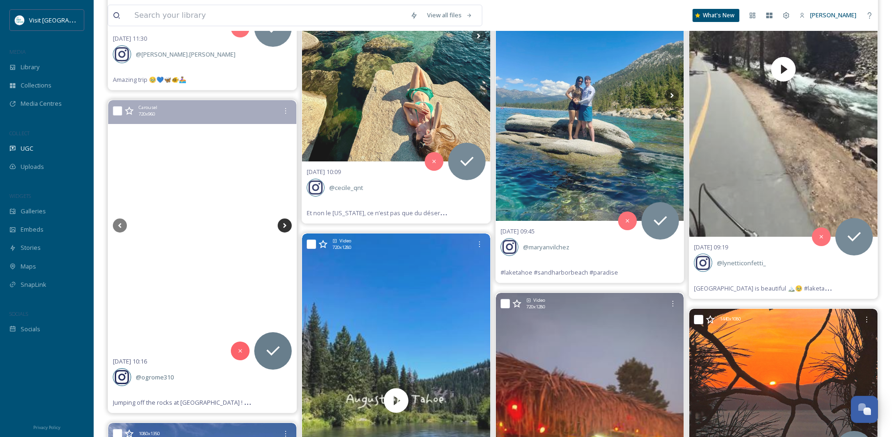
click at [286, 228] on icon at bounding box center [285, 226] width 14 height 14
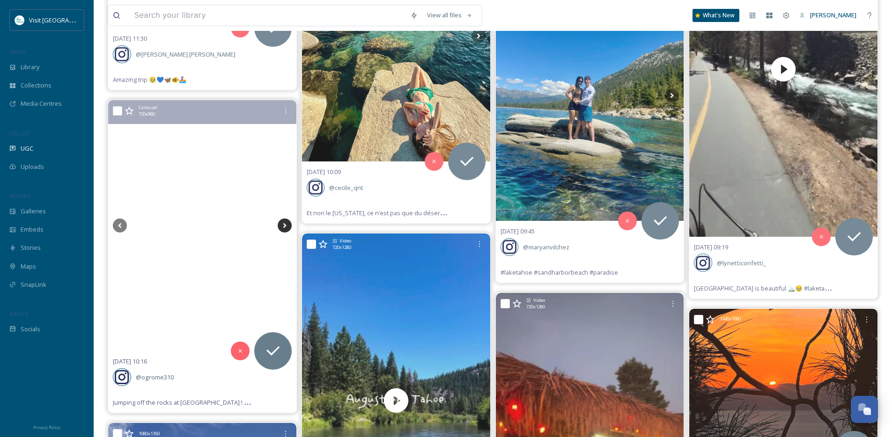
click at [286, 228] on icon at bounding box center [285, 226] width 14 height 14
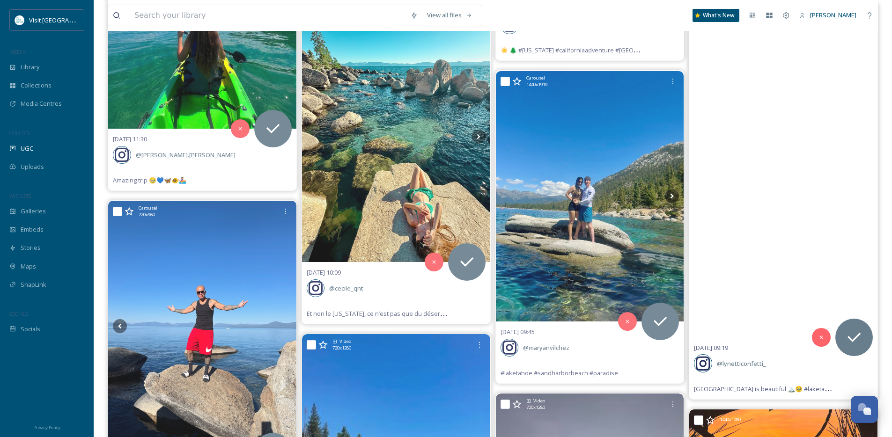
scroll to position [13298, 0]
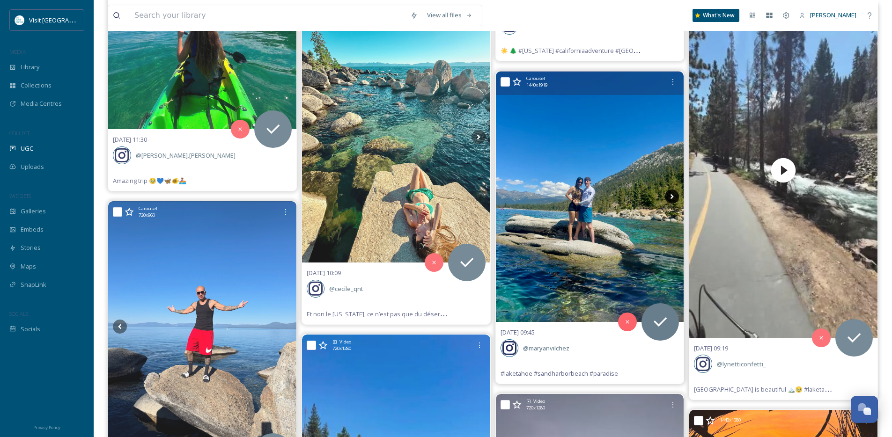
click at [669, 195] on icon at bounding box center [672, 197] width 14 height 14
click at [670, 195] on icon at bounding box center [672, 197] width 14 height 14
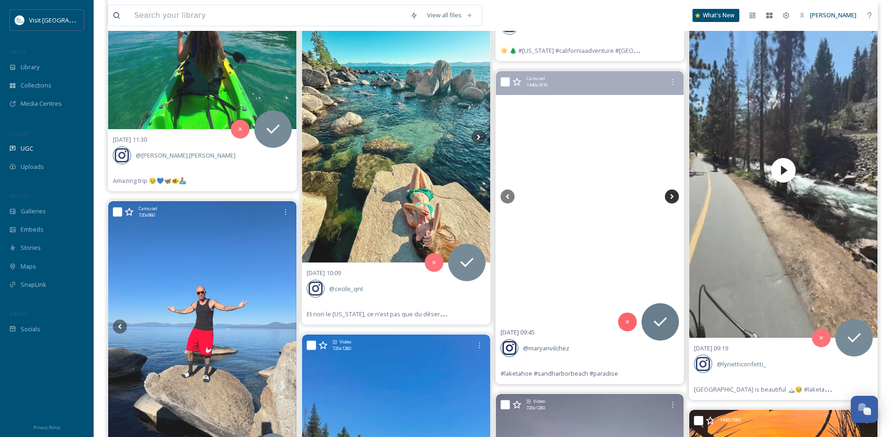
click at [670, 195] on icon at bounding box center [672, 197] width 14 height 14
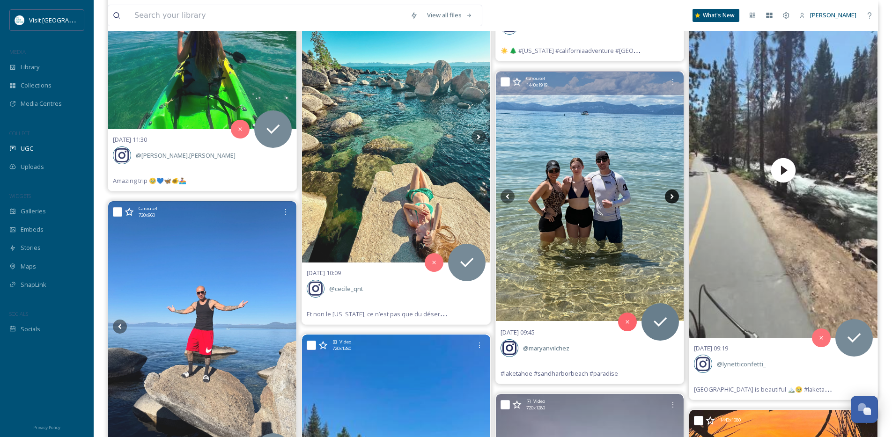
click at [670, 195] on icon at bounding box center [672, 197] width 14 height 14
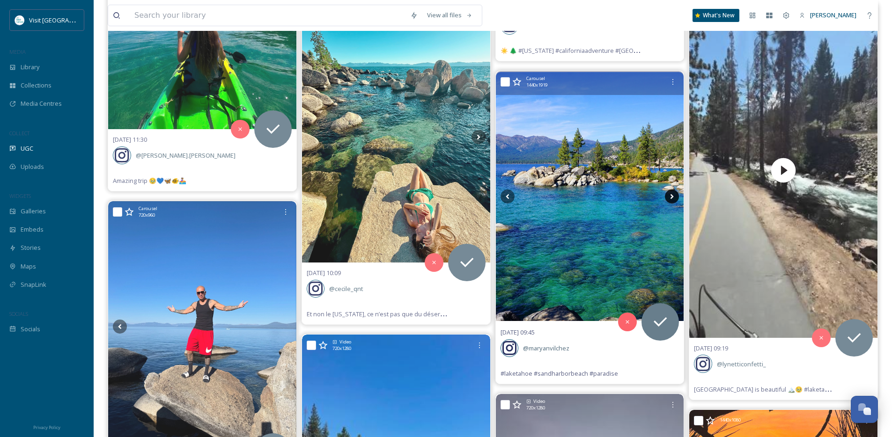
click at [670, 195] on icon at bounding box center [672, 197] width 14 height 14
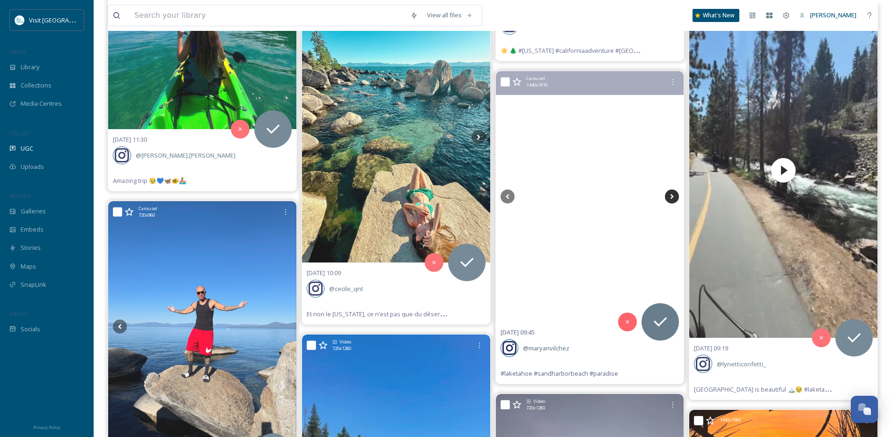
click at [670, 197] on icon at bounding box center [672, 197] width 14 height 14
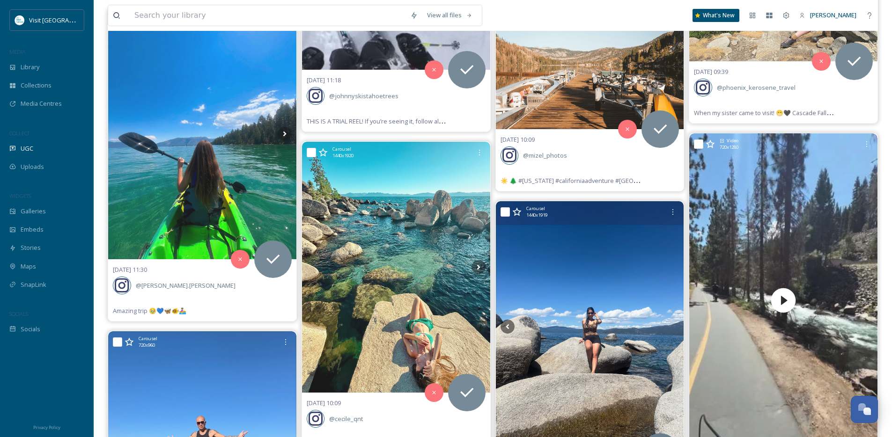
scroll to position [13162, 0]
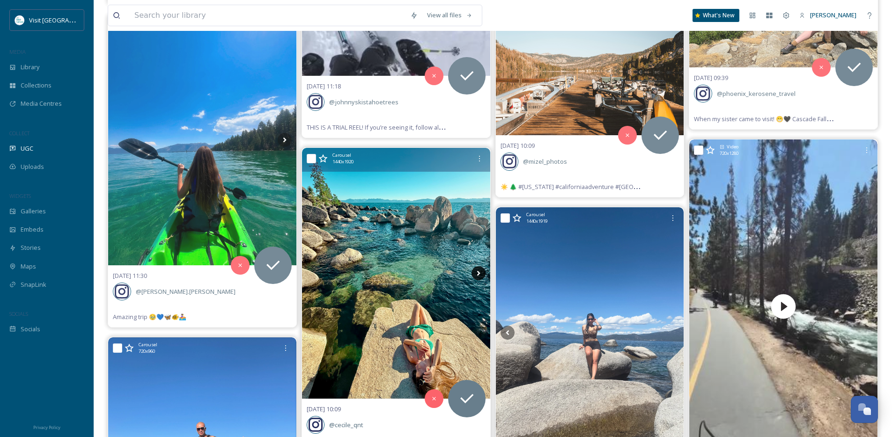
click at [481, 273] on icon at bounding box center [478, 273] width 14 height 14
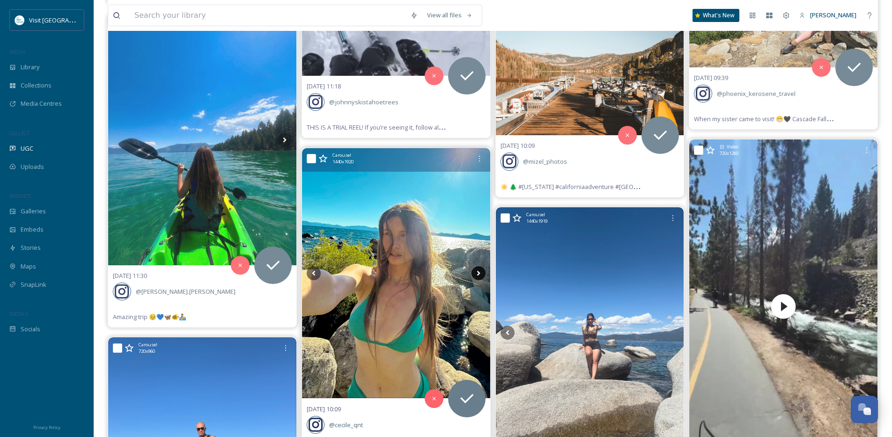
click at [481, 273] on icon at bounding box center [478, 273] width 14 height 14
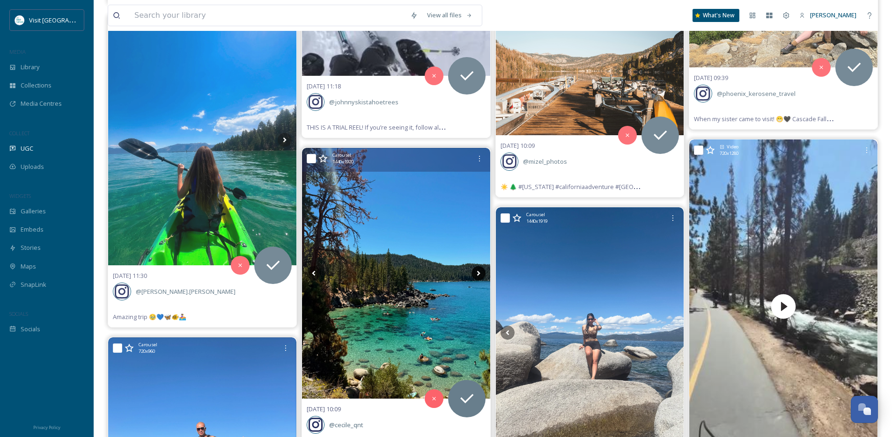
click at [481, 273] on icon at bounding box center [478, 273] width 14 height 14
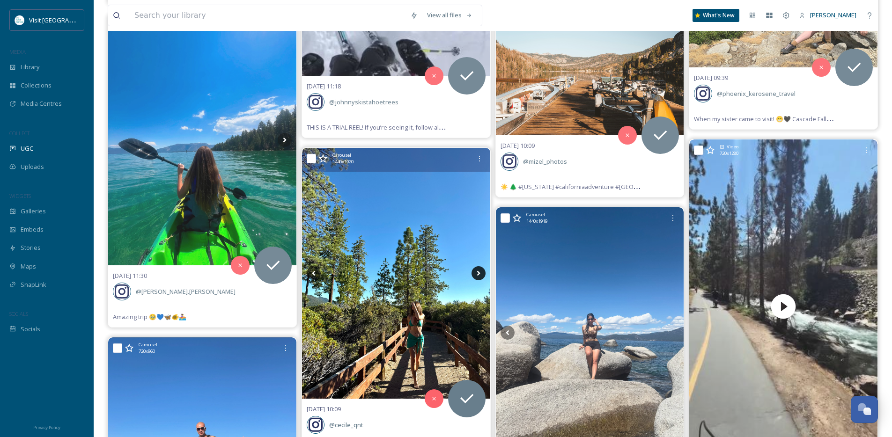
click at [481, 273] on icon at bounding box center [478, 273] width 14 height 14
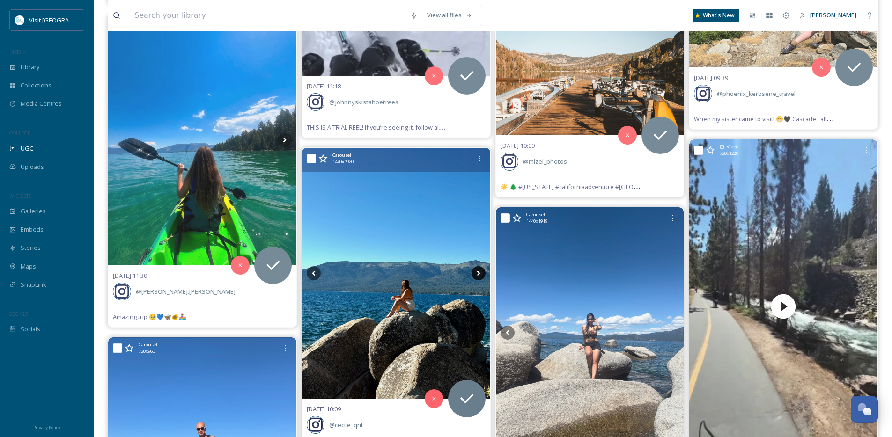
click at [481, 273] on icon at bounding box center [478, 273] width 14 height 14
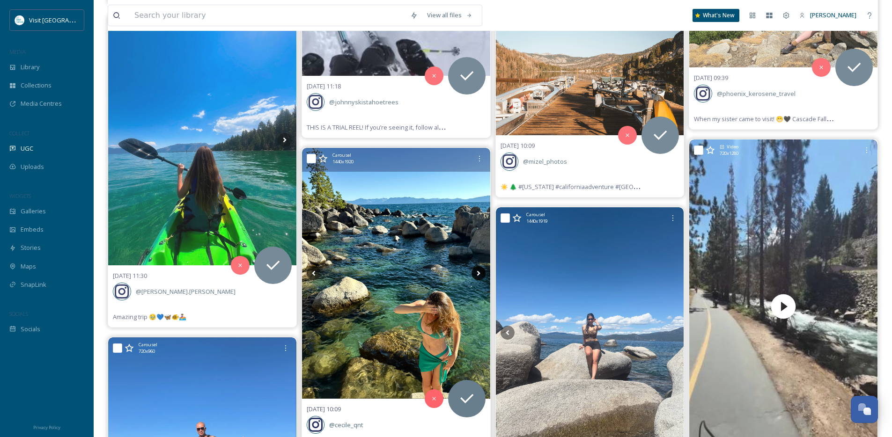
click at [481, 273] on icon at bounding box center [478, 273] width 14 height 14
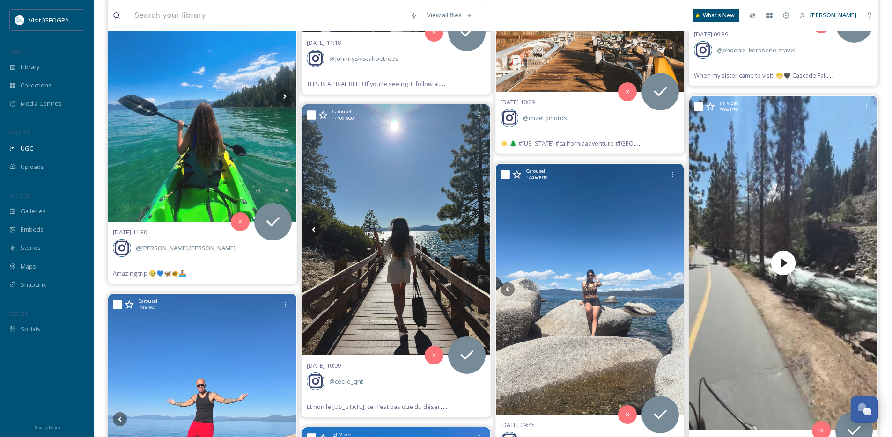
scroll to position [13203, 0]
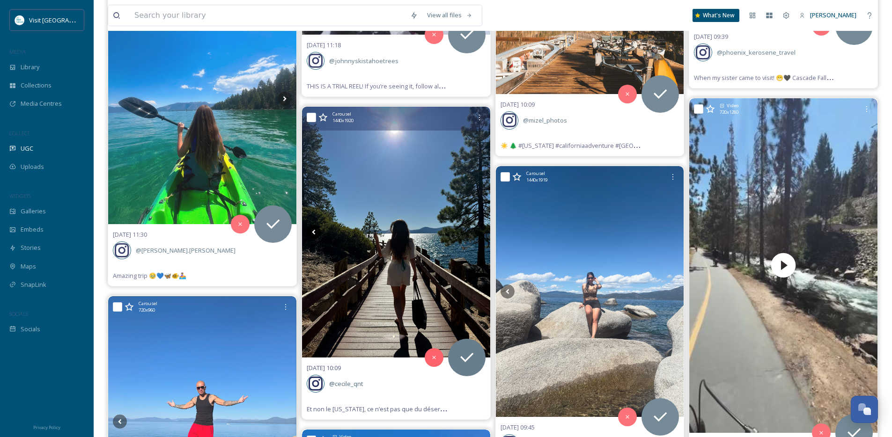
click at [312, 231] on icon at bounding box center [314, 232] width 14 height 14
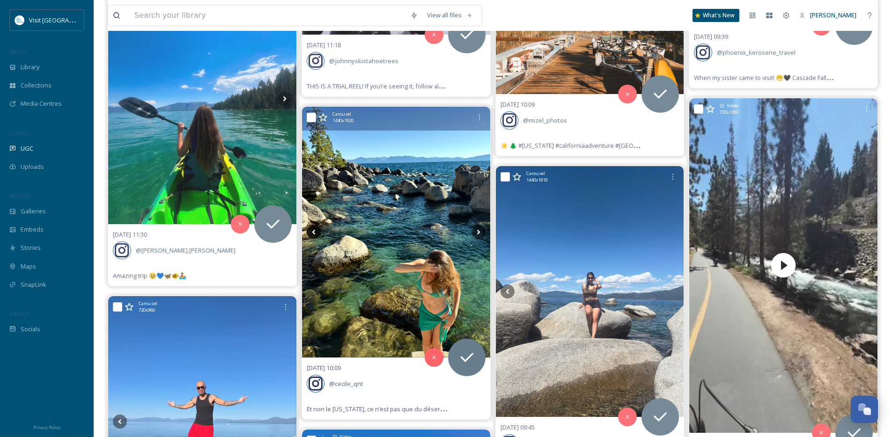
click at [312, 231] on icon at bounding box center [314, 232] width 14 height 14
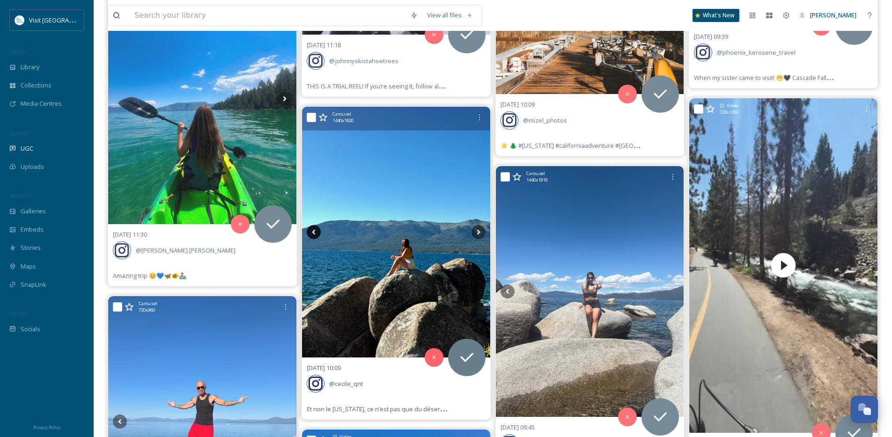
click at [312, 231] on icon at bounding box center [314, 232] width 14 height 14
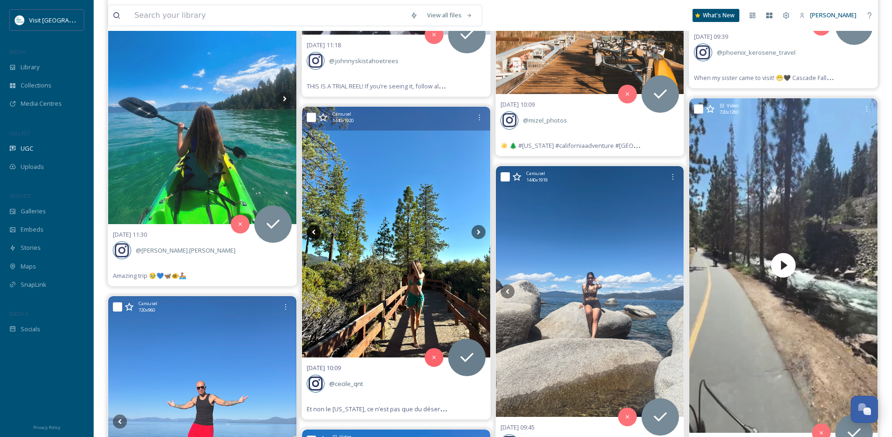
click at [311, 231] on icon at bounding box center [314, 232] width 14 height 14
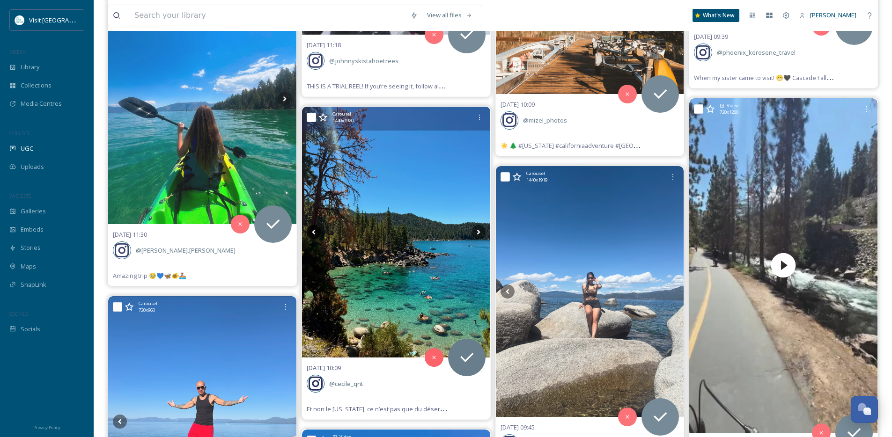
click at [311, 231] on icon at bounding box center [314, 232] width 14 height 14
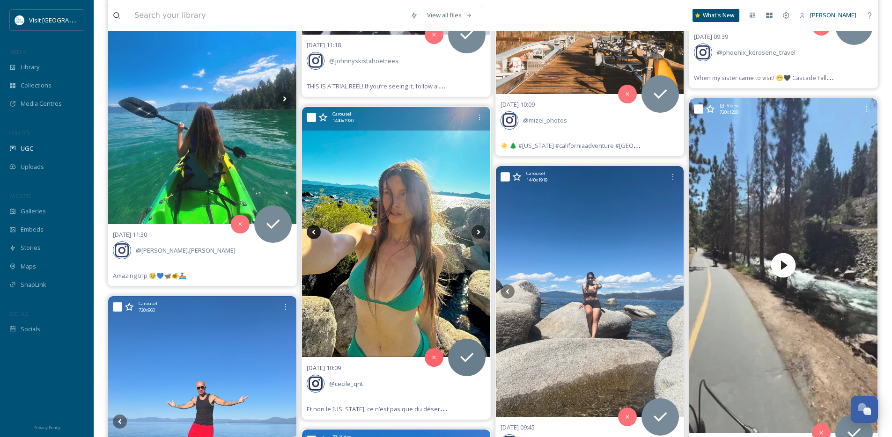
click at [311, 231] on icon at bounding box center [314, 232] width 14 height 14
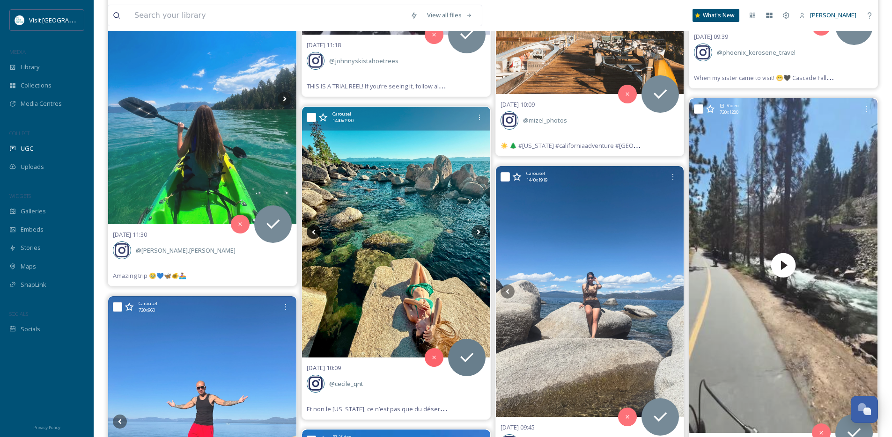
click at [311, 231] on icon at bounding box center [314, 232] width 14 height 14
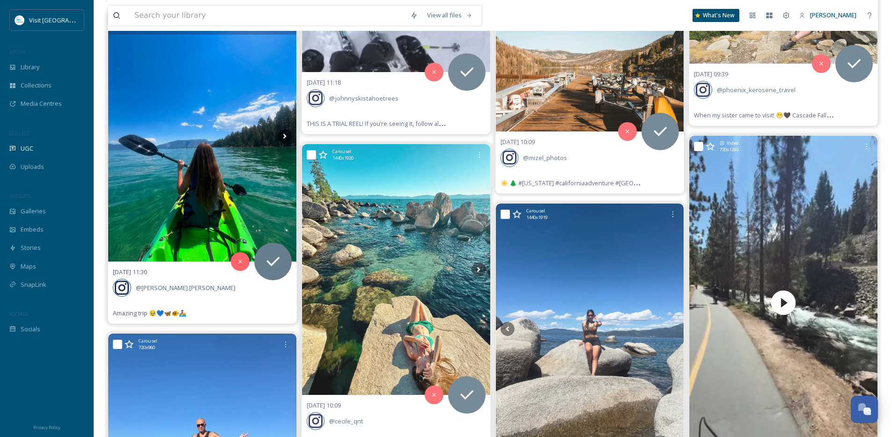
scroll to position [13164, 0]
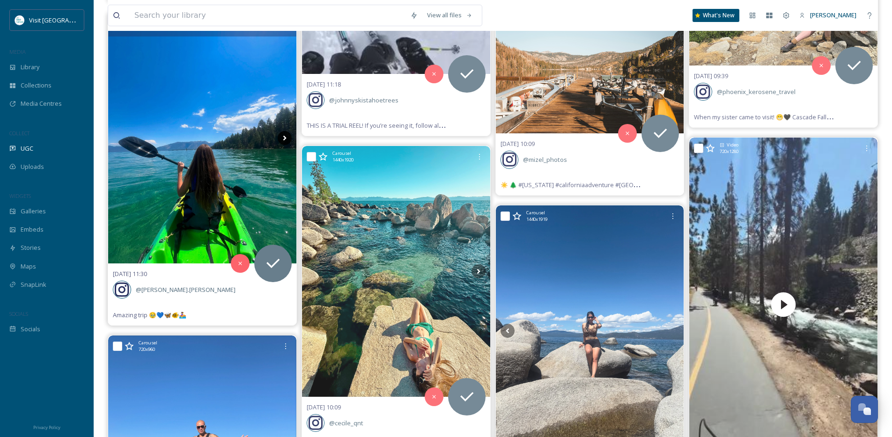
click at [283, 140] on icon at bounding box center [285, 138] width 14 height 14
click at [286, 139] on icon at bounding box center [285, 138] width 14 height 14
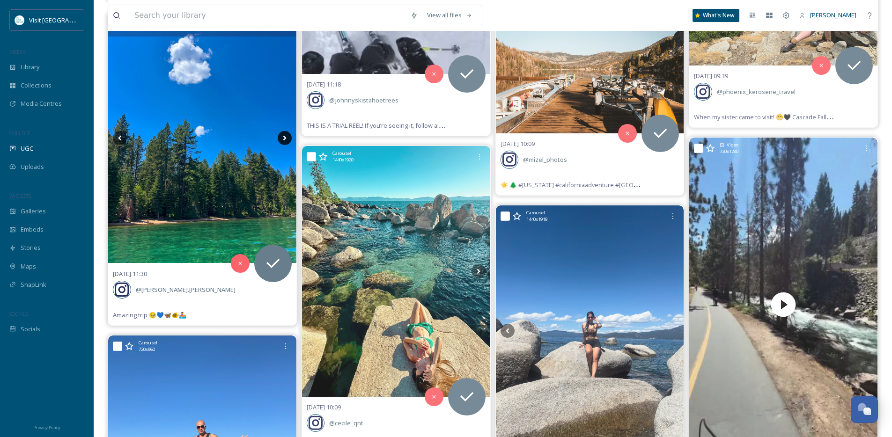
click at [286, 139] on icon at bounding box center [285, 138] width 14 height 14
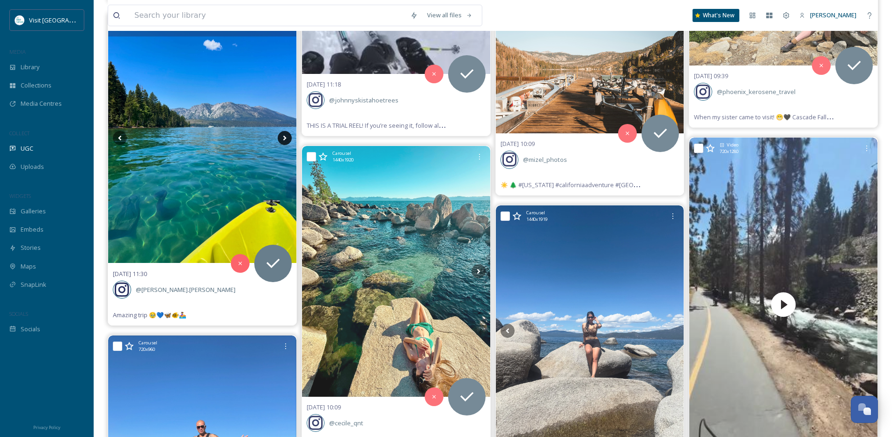
click at [286, 139] on icon at bounding box center [285, 138] width 14 height 14
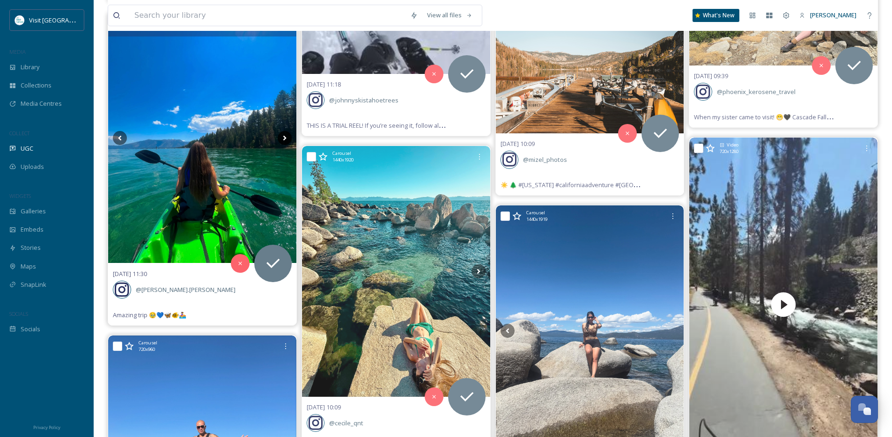
click at [286, 139] on icon at bounding box center [285, 138] width 14 height 14
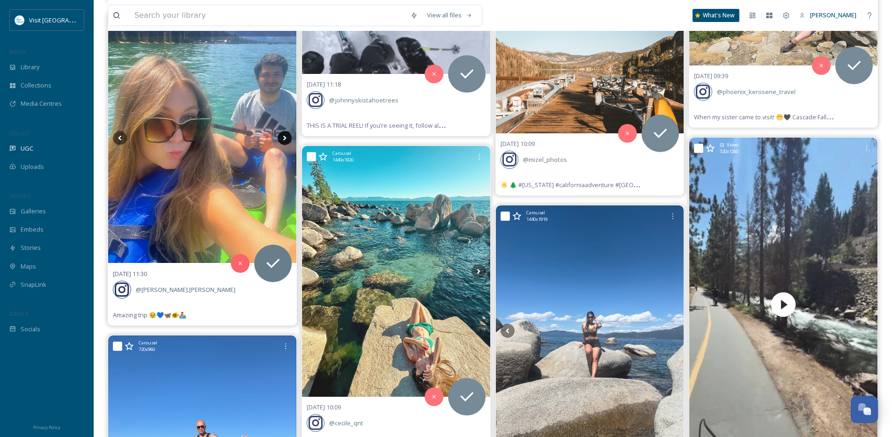
click at [286, 139] on icon at bounding box center [285, 138] width 14 height 14
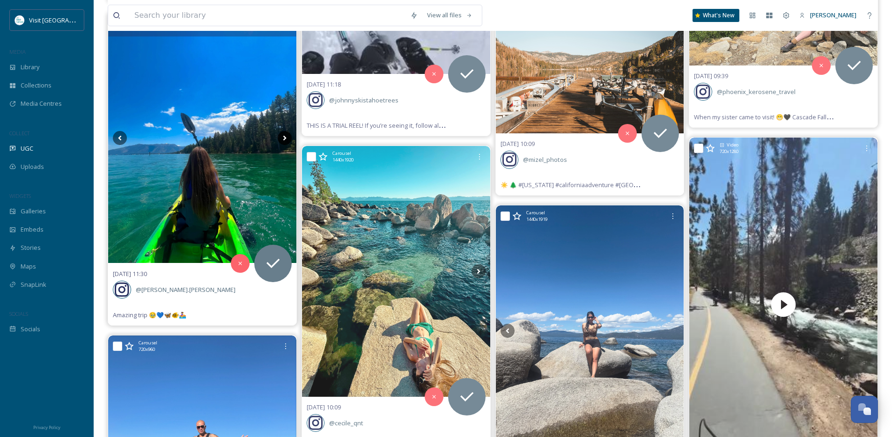
click at [286, 139] on icon at bounding box center [285, 138] width 14 height 14
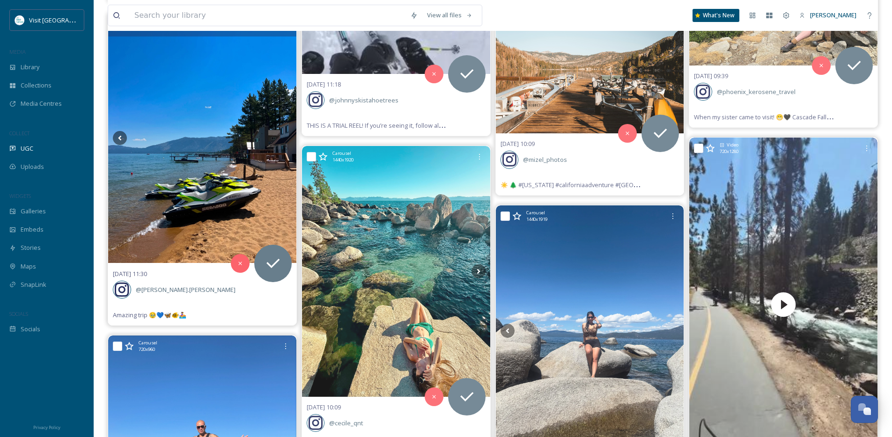
click at [286, 139] on icon at bounding box center [285, 138] width 14 height 14
click at [119, 135] on icon at bounding box center [120, 138] width 14 height 14
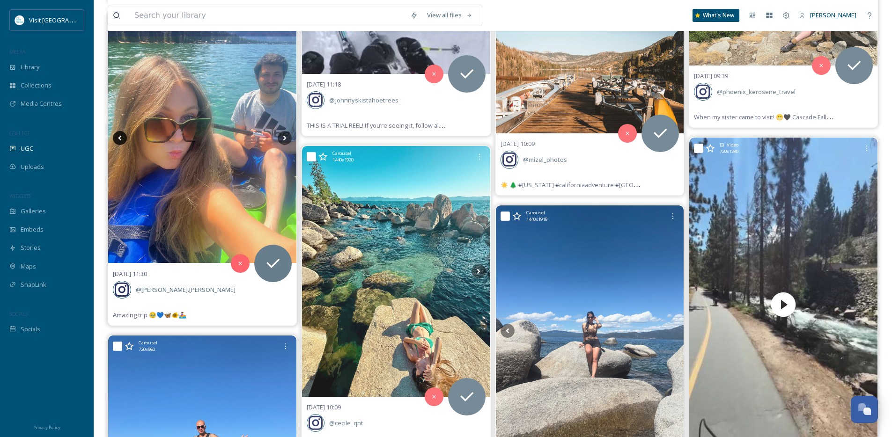
click at [119, 135] on icon at bounding box center [120, 138] width 14 height 14
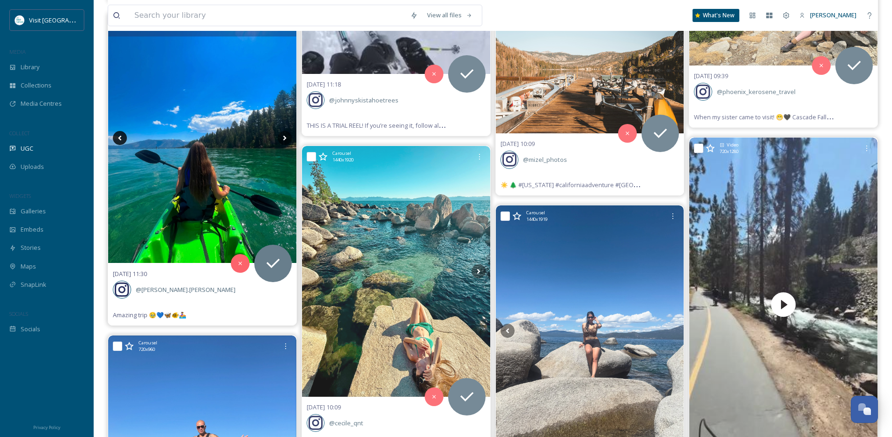
click at [119, 135] on icon at bounding box center [120, 138] width 14 height 14
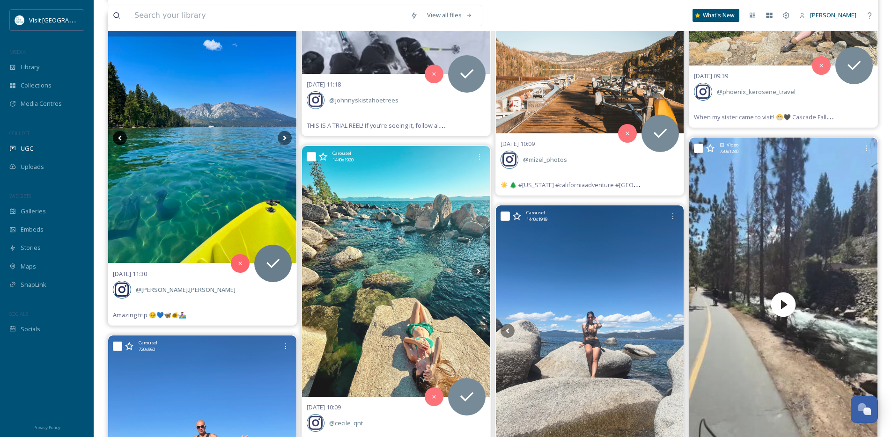
click at [119, 135] on icon at bounding box center [120, 138] width 14 height 14
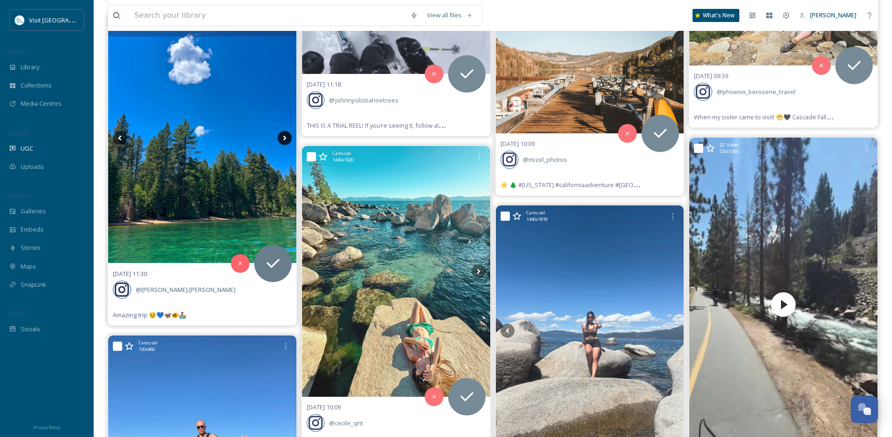
click at [286, 140] on icon at bounding box center [285, 138] width 14 height 14
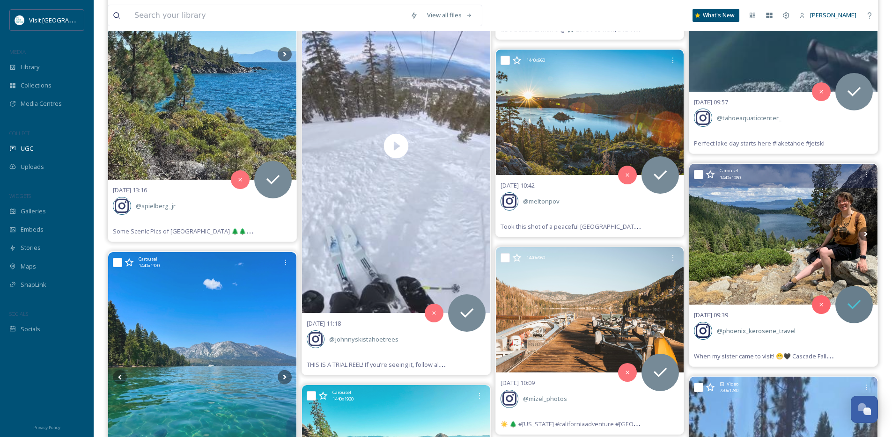
scroll to position [12925, 0]
click at [860, 231] on icon at bounding box center [865, 234] width 14 height 14
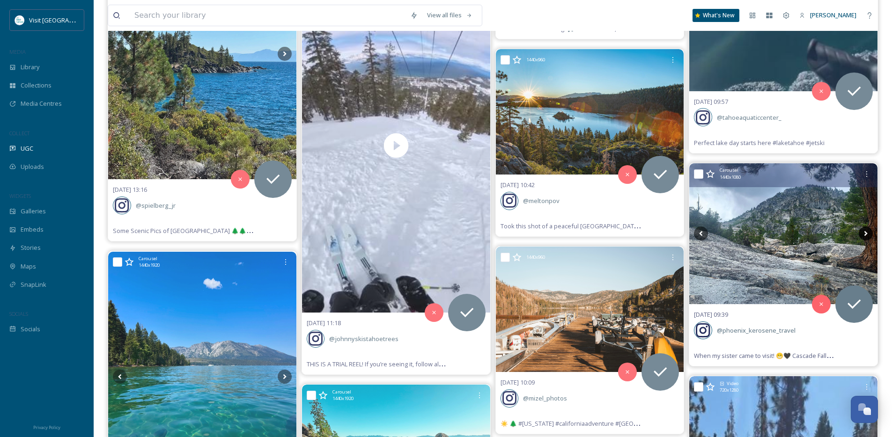
click at [864, 231] on icon at bounding box center [865, 234] width 14 height 14
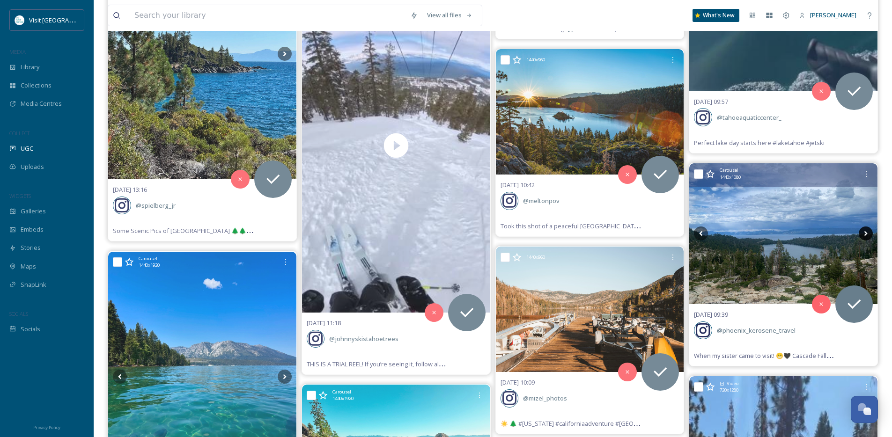
click at [864, 231] on icon at bounding box center [865, 234] width 14 height 14
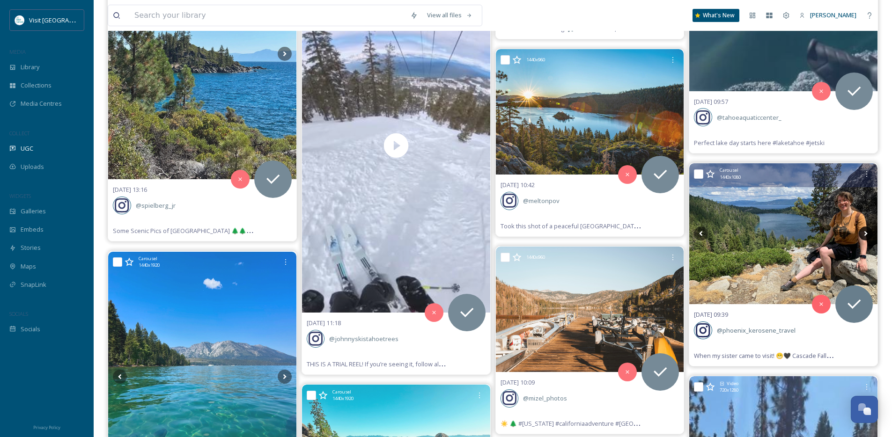
click at [864, 231] on icon at bounding box center [865, 234] width 14 height 14
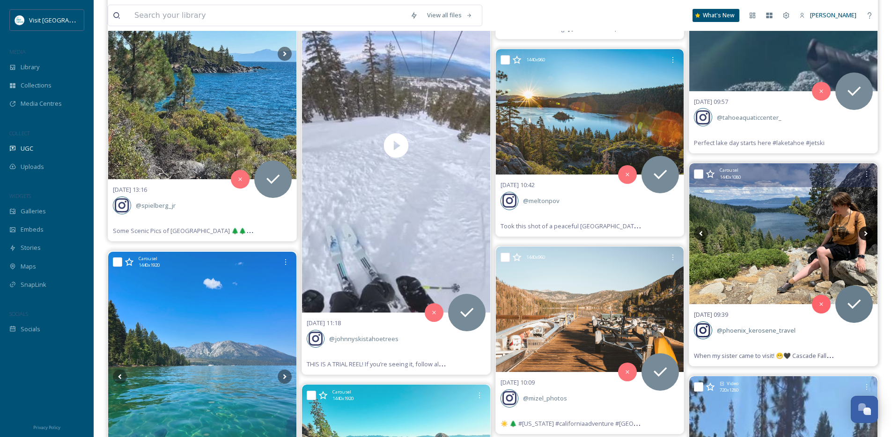
click at [864, 231] on icon at bounding box center [865, 234] width 14 height 14
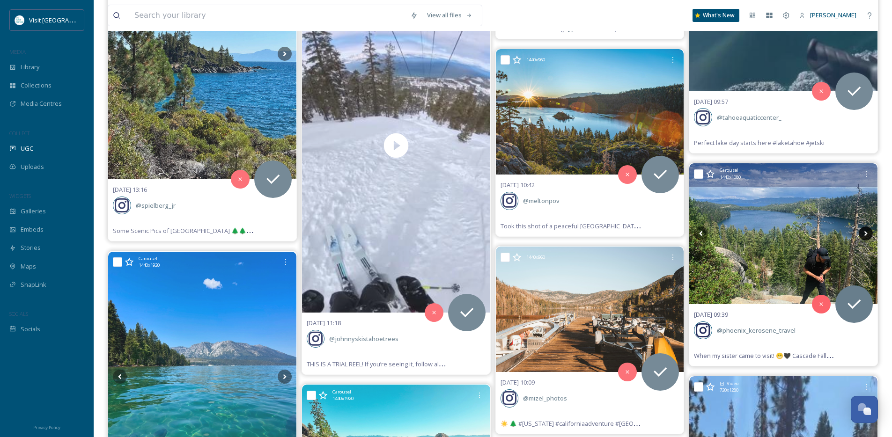
click at [864, 231] on icon at bounding box center [865, 234] width 14 height 14
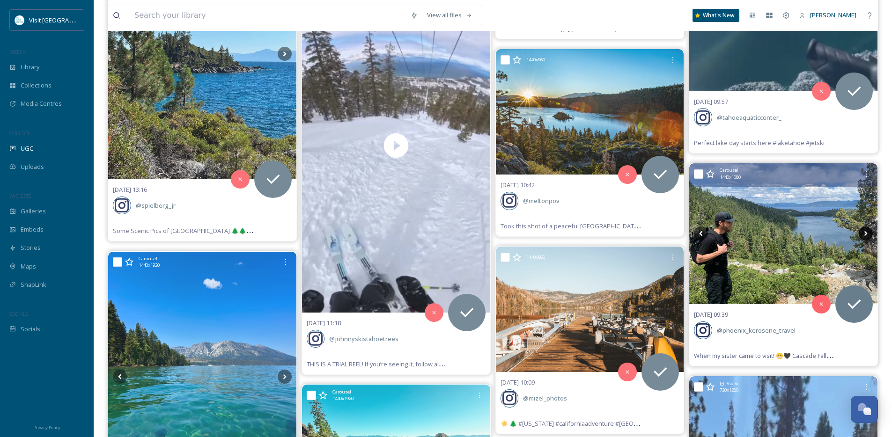
click at [864, 231] on icon at bounding box center [865, 234] width 14 height 14
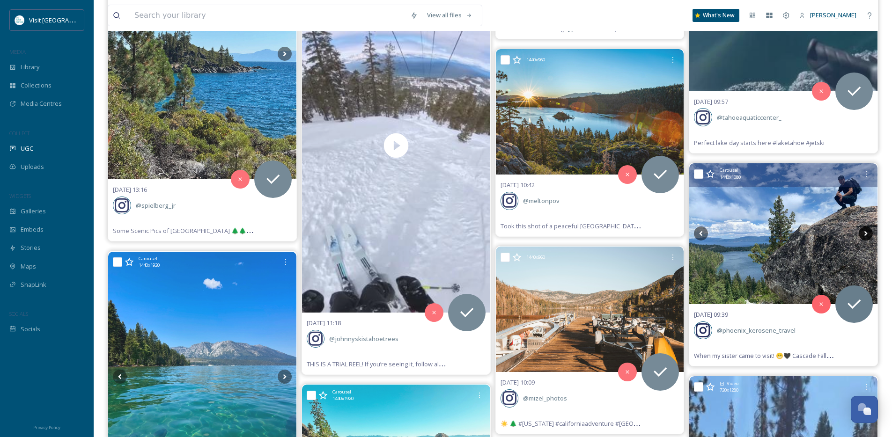
click at [864, 231] on icon at bounding box center [865, 234] width 14 height 14
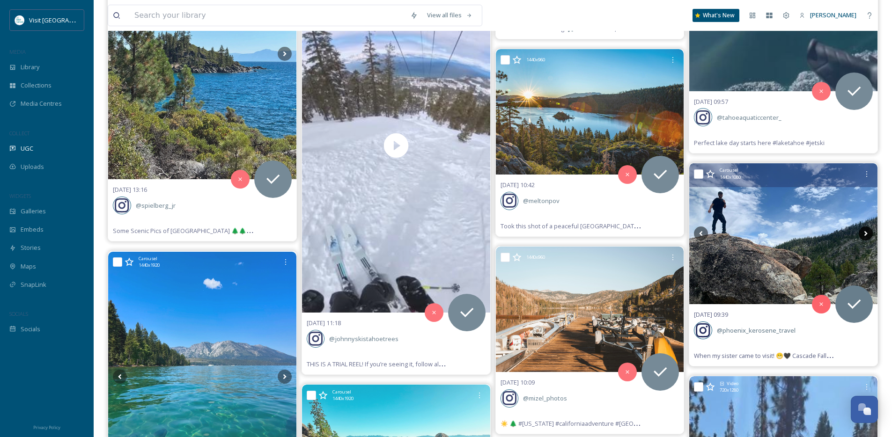
click at [863, 234] on icon at bounding box center [865, 234] width 14 height 14
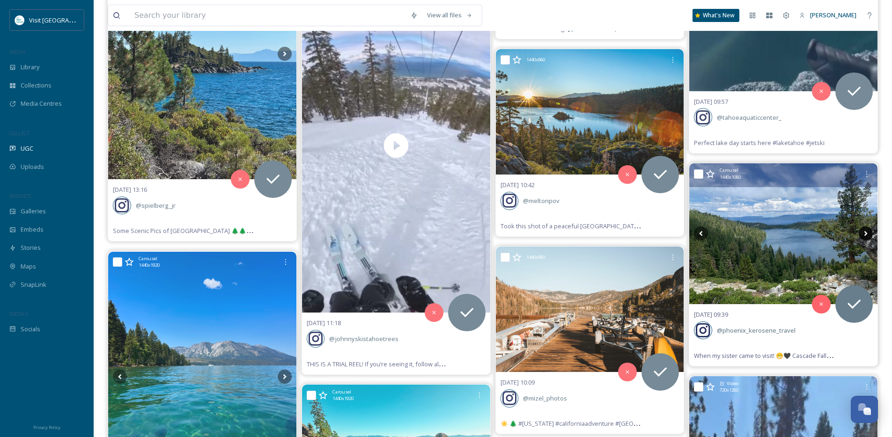
click at [863, 234] on icon at bounding box center [865, 234] width 14 height 14
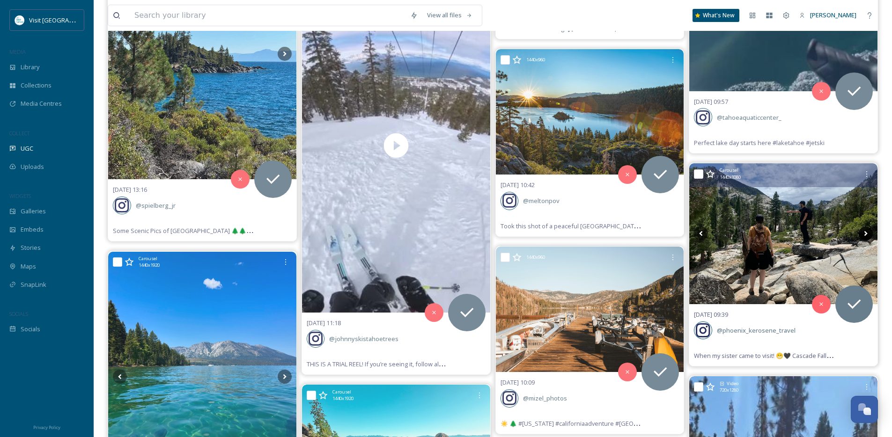
click at [863, 234] on icon at bounding box center [865, 234] width 14 height 14
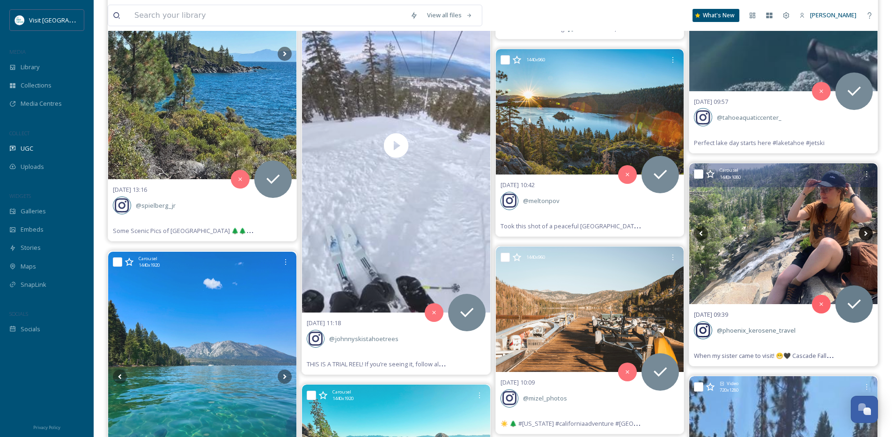
click at [863, 234] on icon at bounding box center [865, 234] width 14 height 14
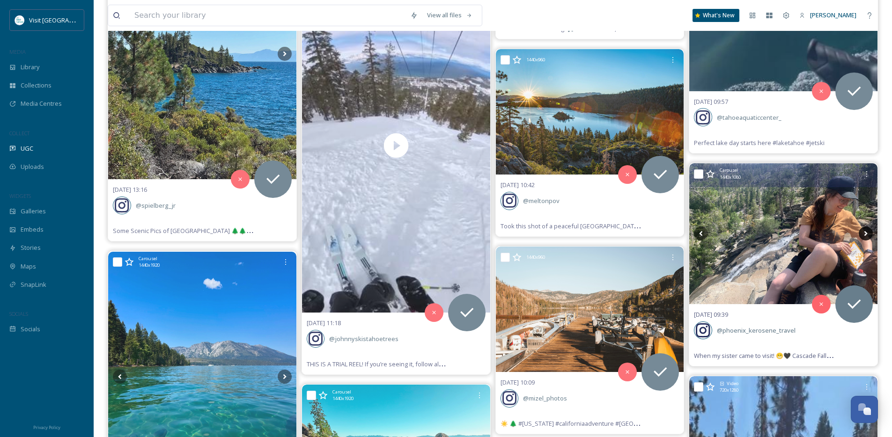
click at [863, 234] on icon at bounding box center [865, 234] width 14 height 14
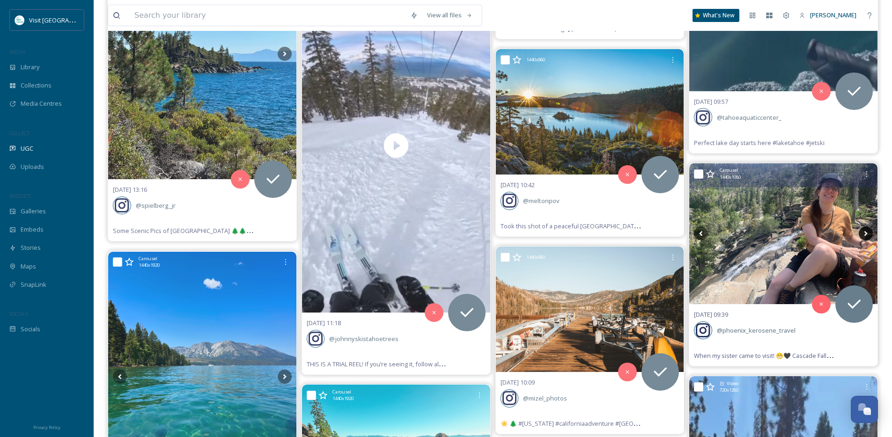
click at [863, 234] on icon at bounding box center [865, 234] width 14 height 14
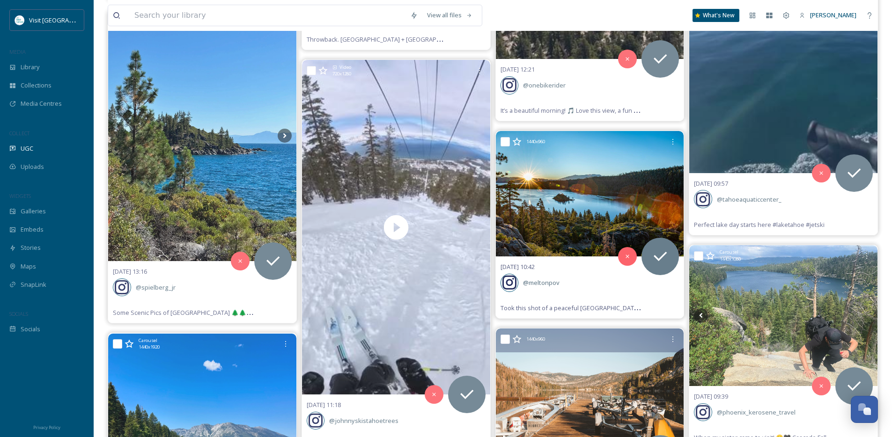
scroll to position [12838, 0]
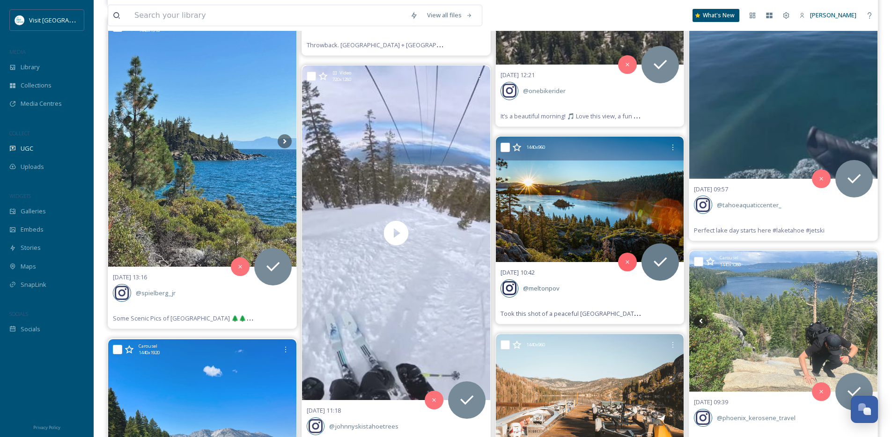
click at [585, 204] on img at bounding box center [590, 199] width 188 height 125
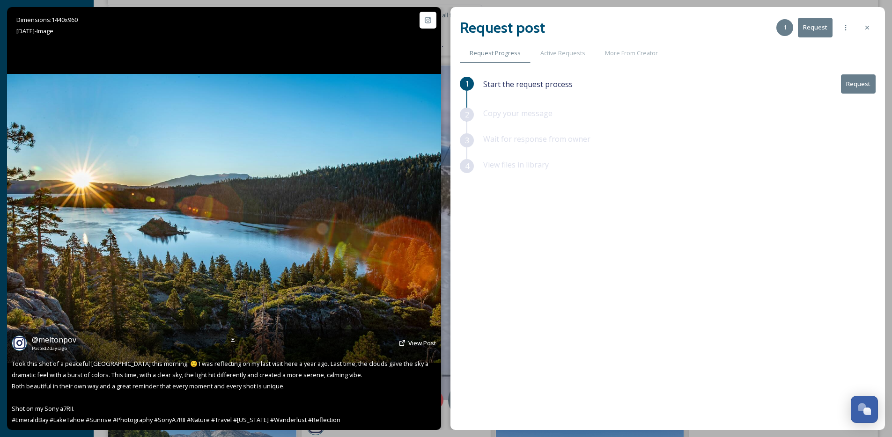
click at [434, 341] on span "View Post" at bounding box center [422, 343] width 28 height 8
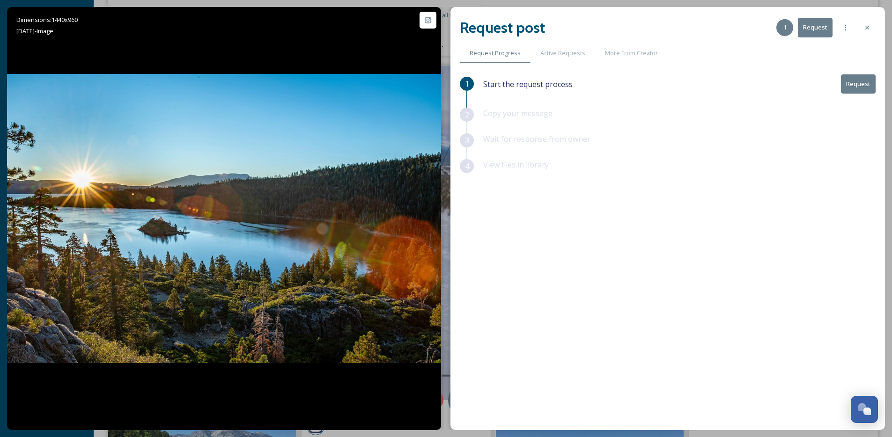
click at [845, 88] on button "Request" at bounding box center [858, 83] width 35 height 19
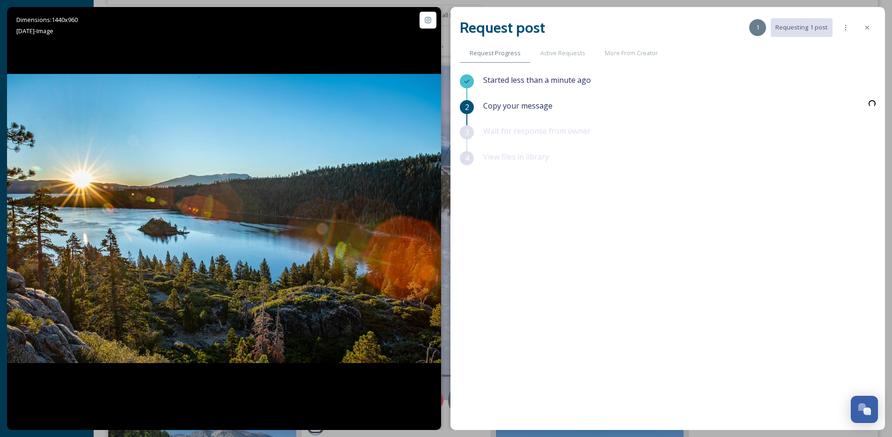
click at [857, 86] on div "Started less than a minute ago" at bounding box center [679, 87] width 392 height 26
